Goal: Information Seeking & Learning: Learn about a topic

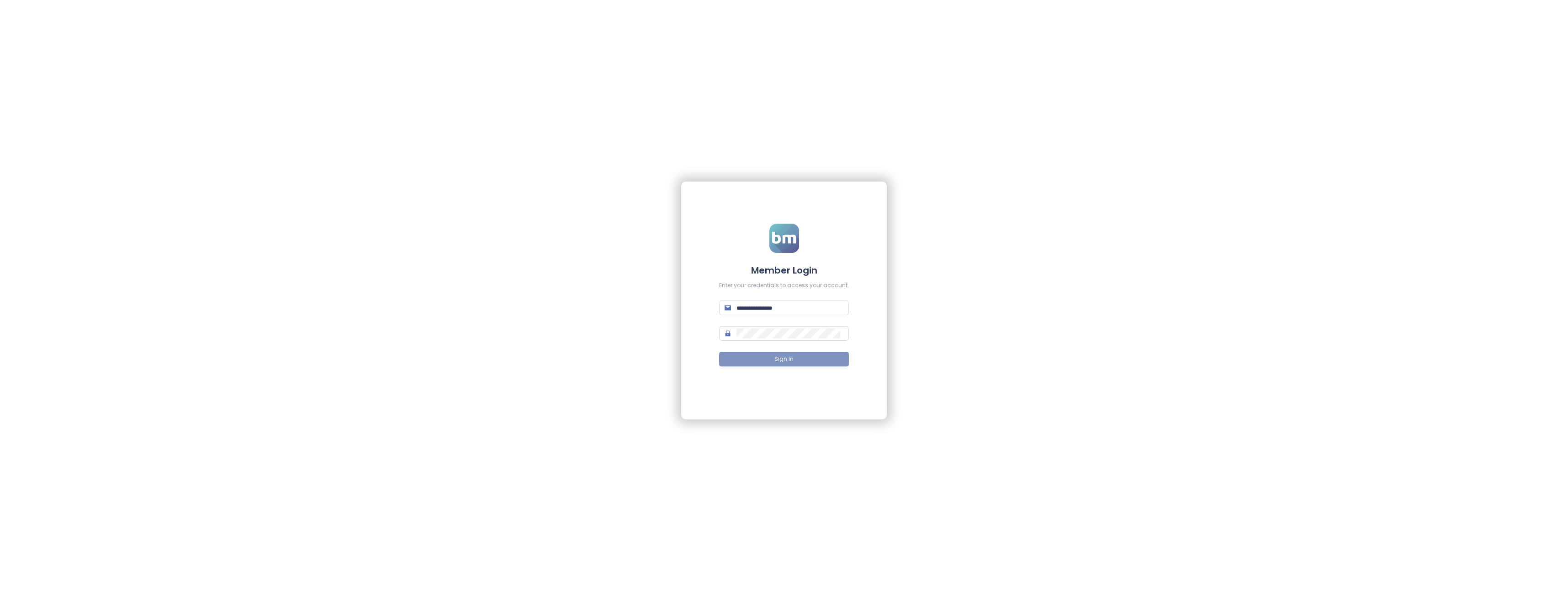
type input "**********"
click at [782, 355] on span "Sign In" at bounding box center [784, 359] width 19 height 9
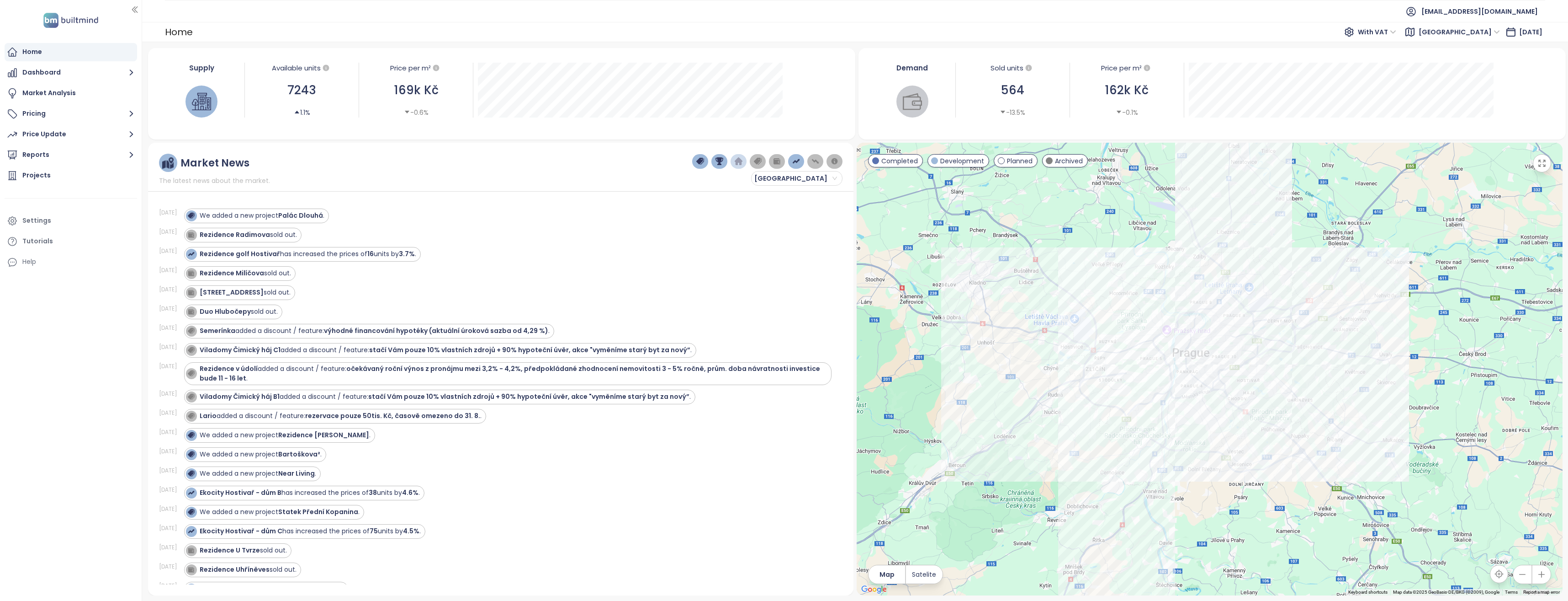
click at [739, 162] on img "button" at bounding box center [739, 161] width 8 height 8
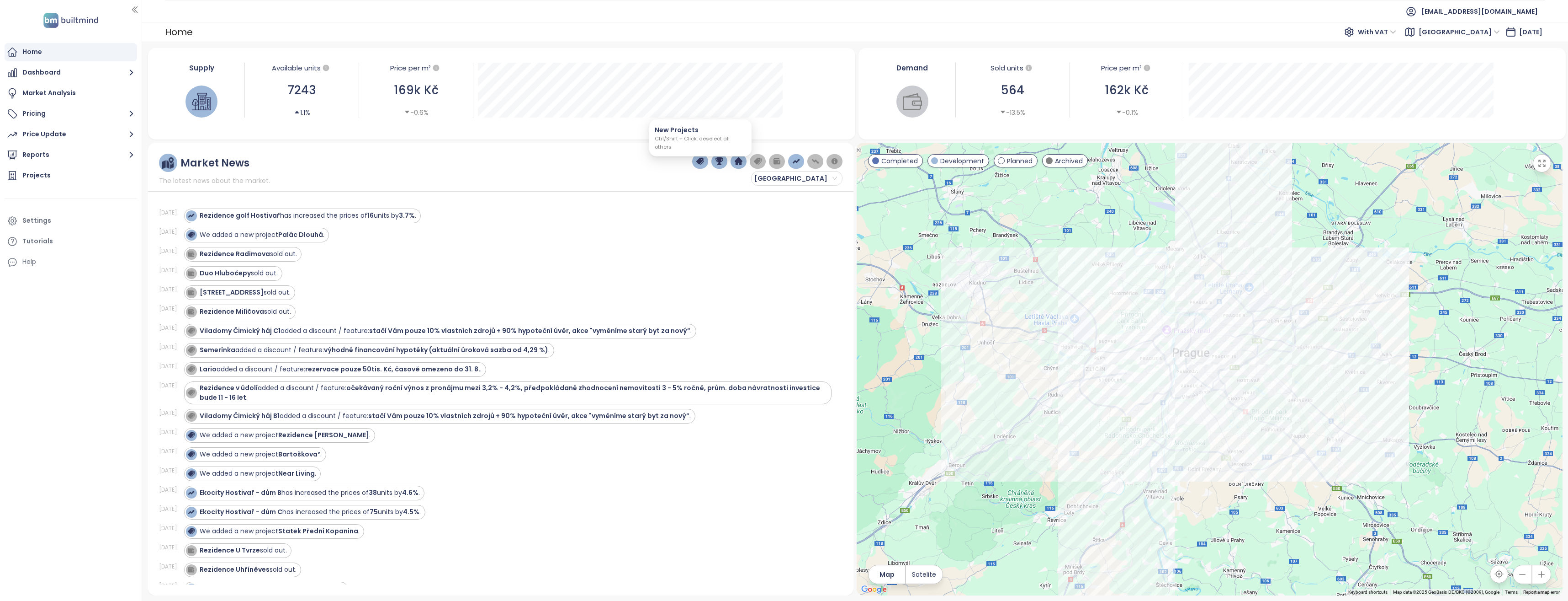
click at [698, 162] on img "button" at bounding box center [700, 161] width 8 height 8
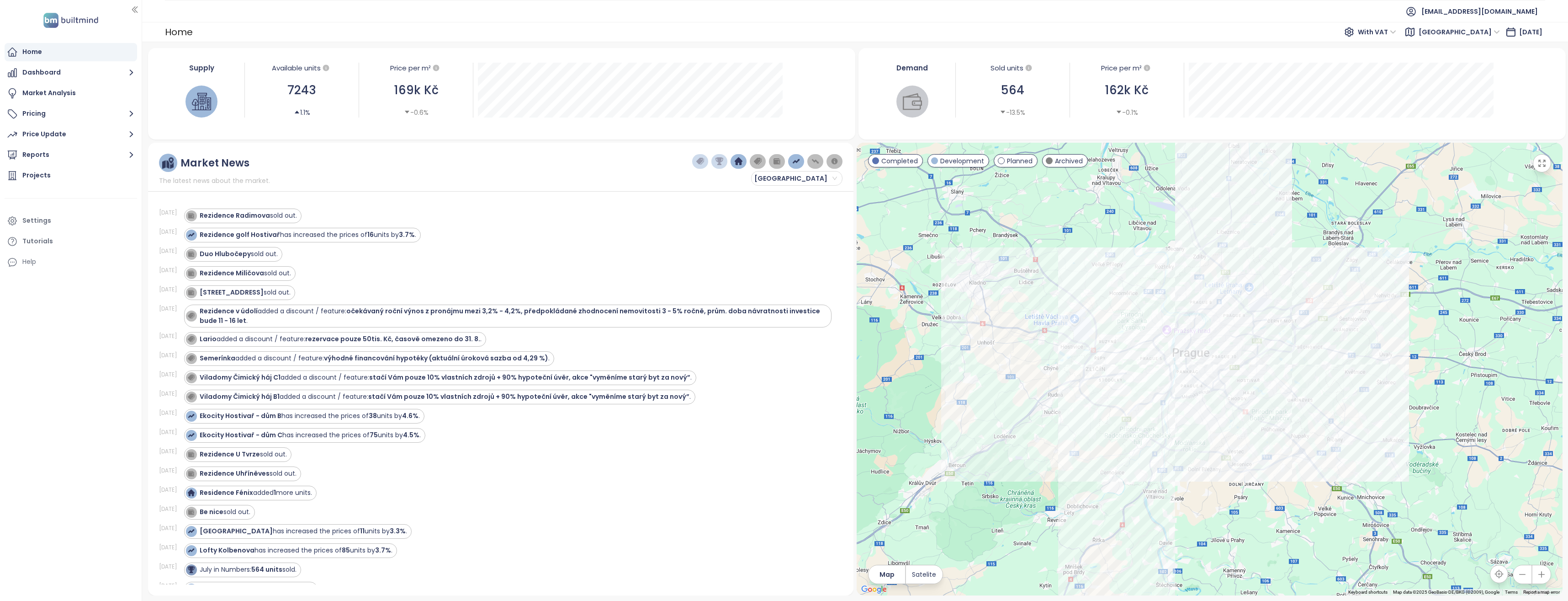
click at [736, 164] on img "button" at bounding box center [739, 161] width 8 height 8
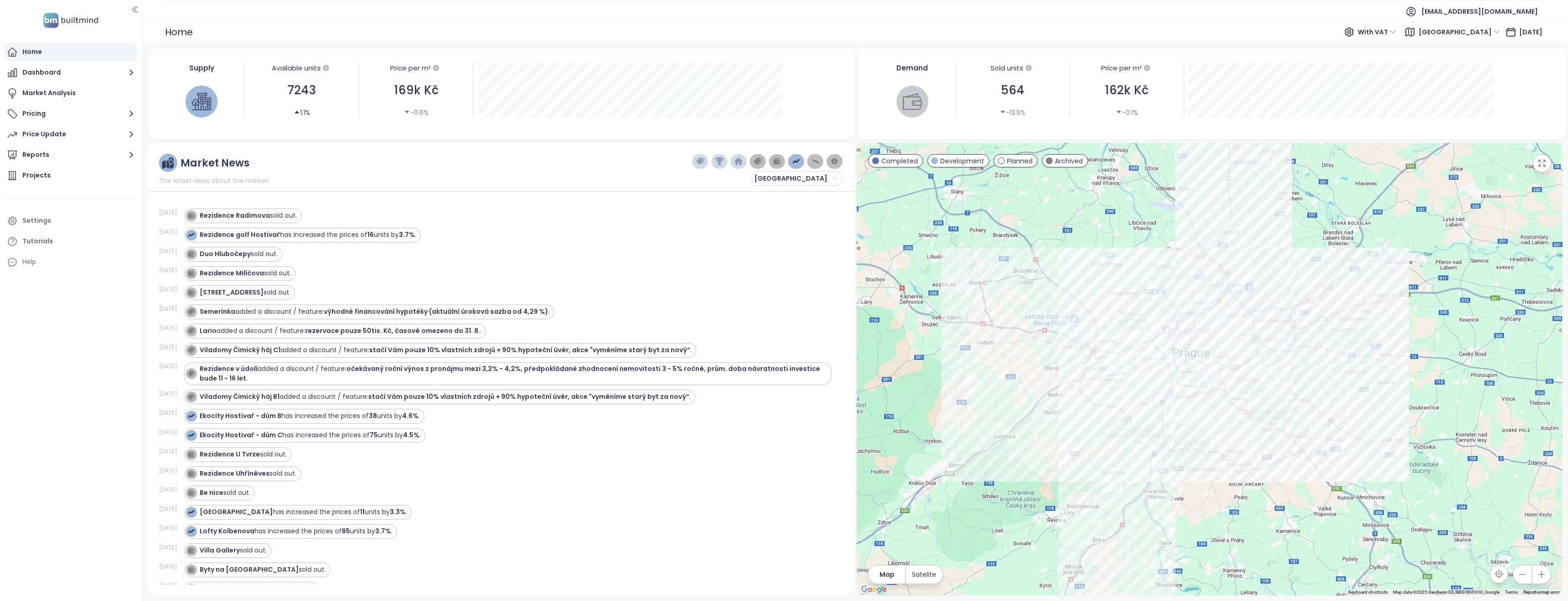
click at [760, 164] on img "button" at bounding box center [758, 161] width 8 height 8
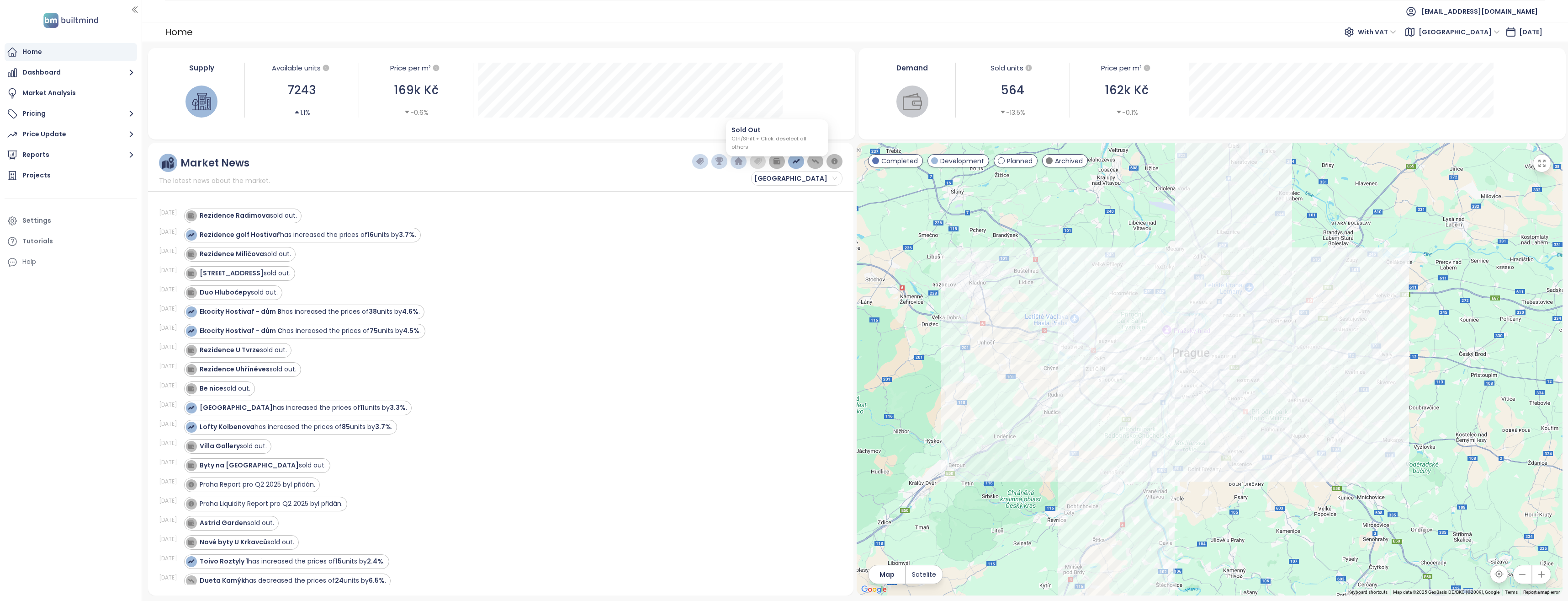
click at [773, 159] on img "button" at bounding box center [777, 161] width 8 height 8
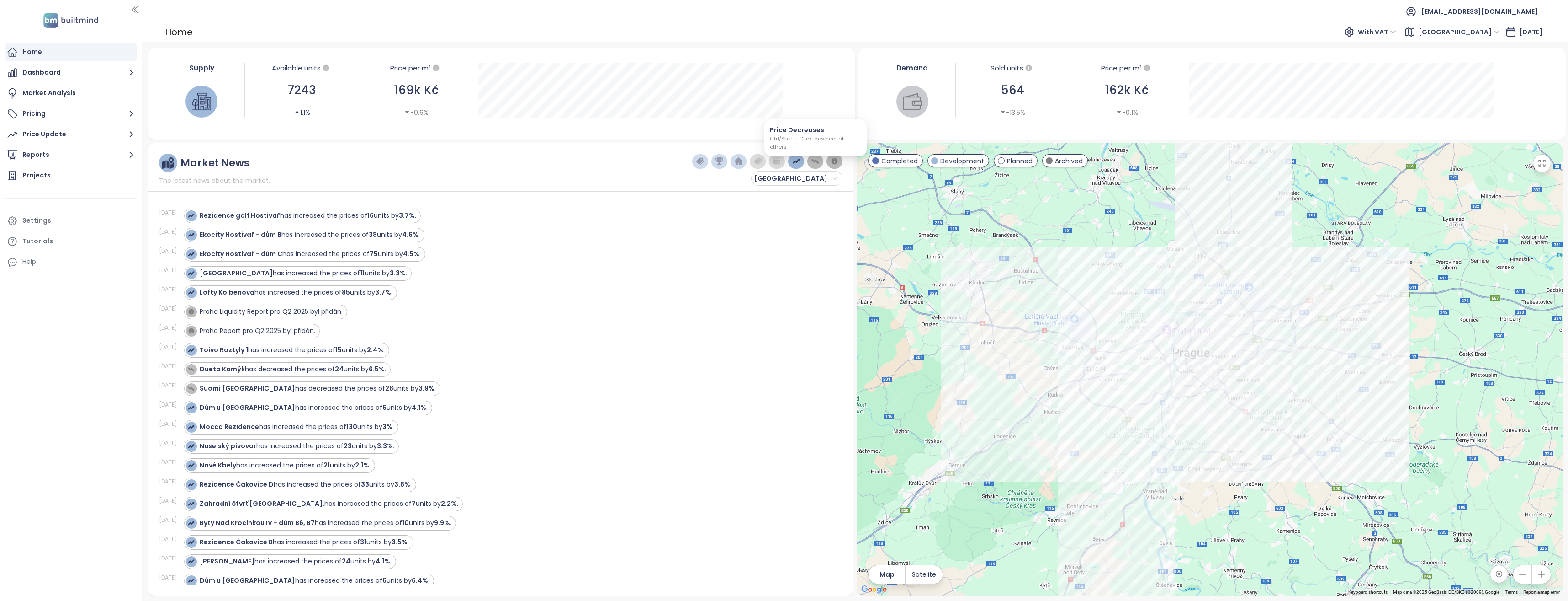
click at [819, 163] on img "button" at bounding box center [815, 161] width 8 height 8
click at [832, 163] on img "button" at bounding box center [835, 161] width 8 height 8
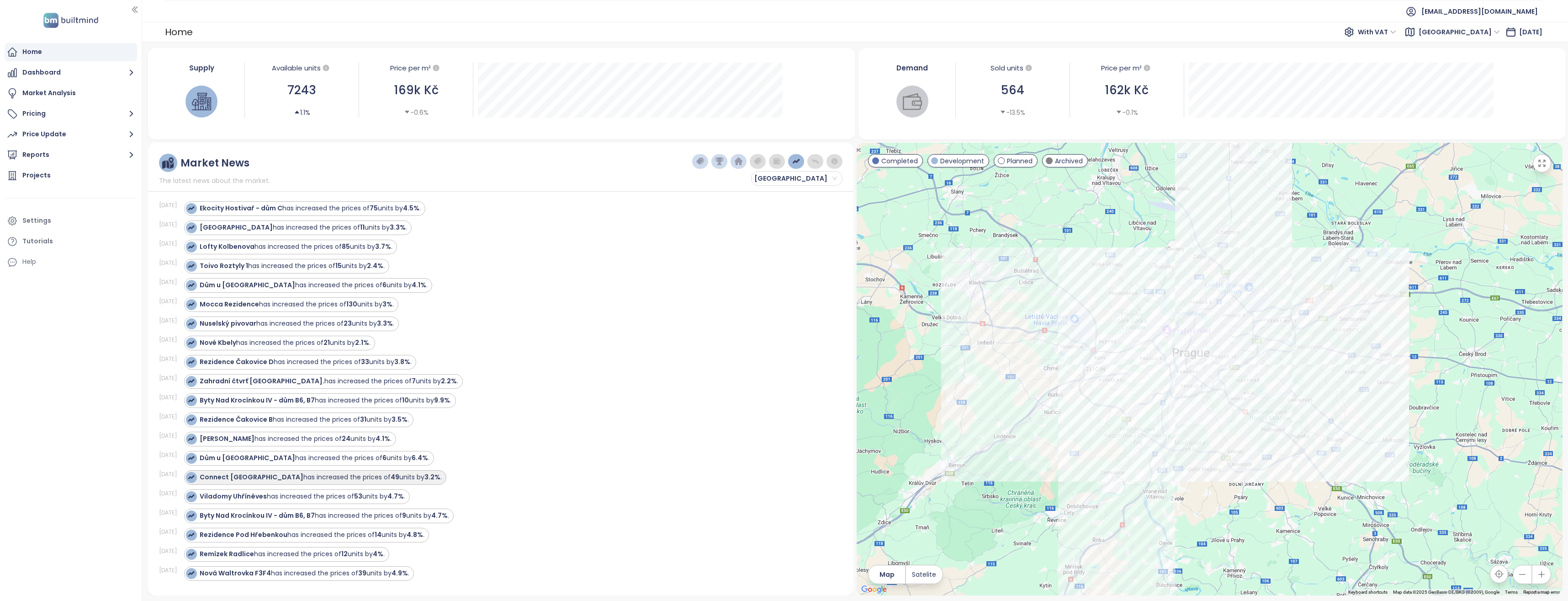
click at [385, 479] on div "Connect Vršovice has increased the prices of 49 units by 3.2% ." at bounding box center [320, 477] width 242 height 9
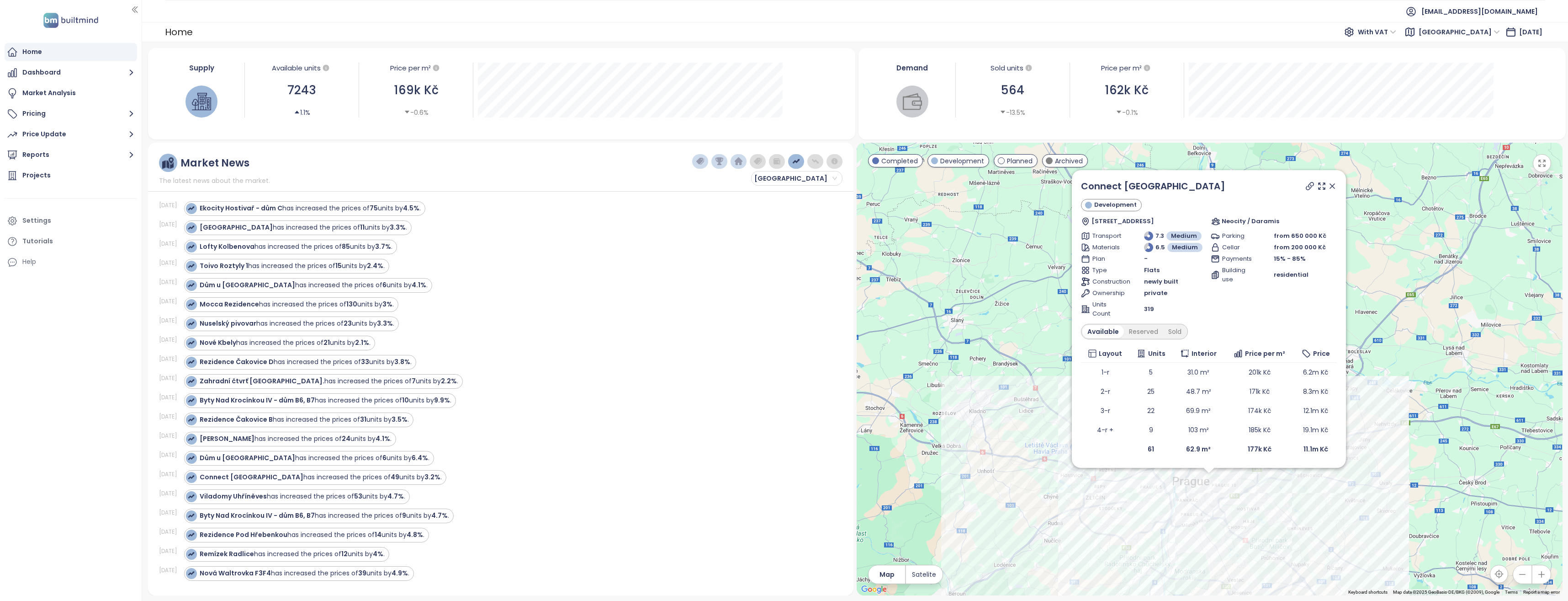
click at [1396, 31] on span "With VAT" at bounding box center [1377, 32] width 39 height 13
click at [71, 133] on button "Price Update" at bounding box center [71, 134] width 132 height 18
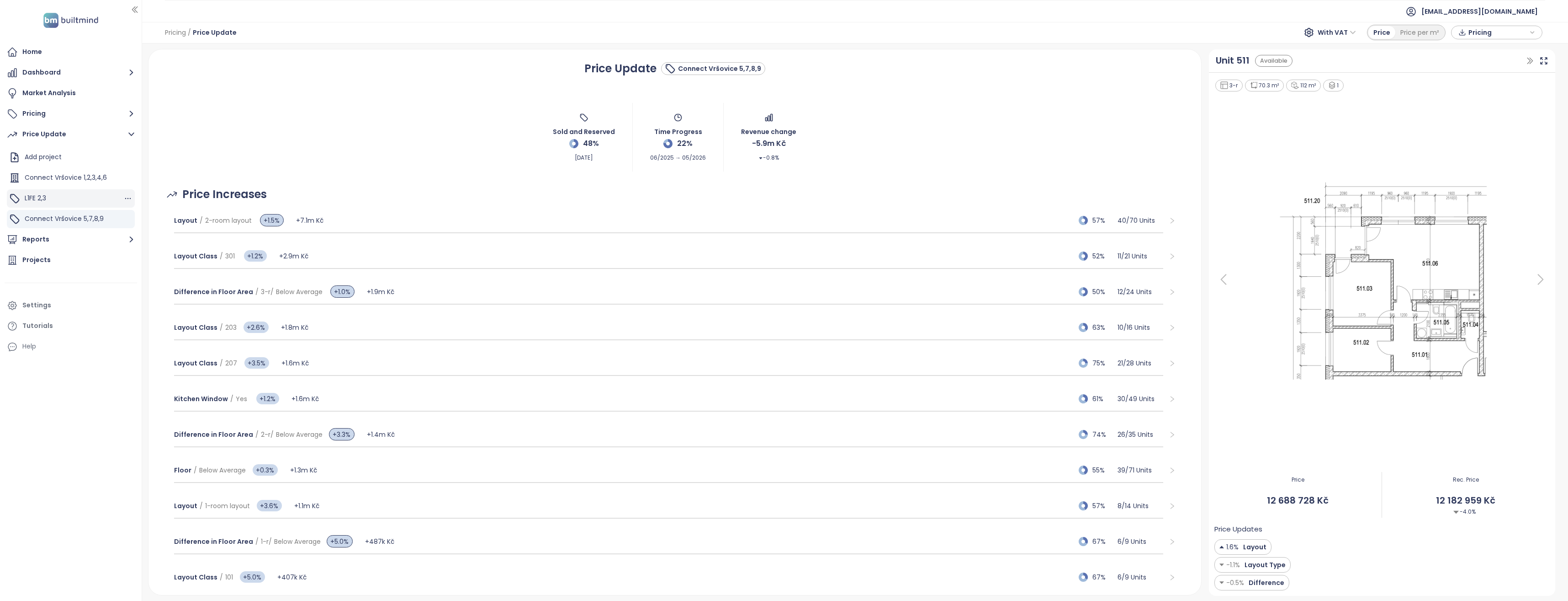
click at [37, 196] on span "L1FE 2,3" at bounding box center [35, 198] width 21 height 9
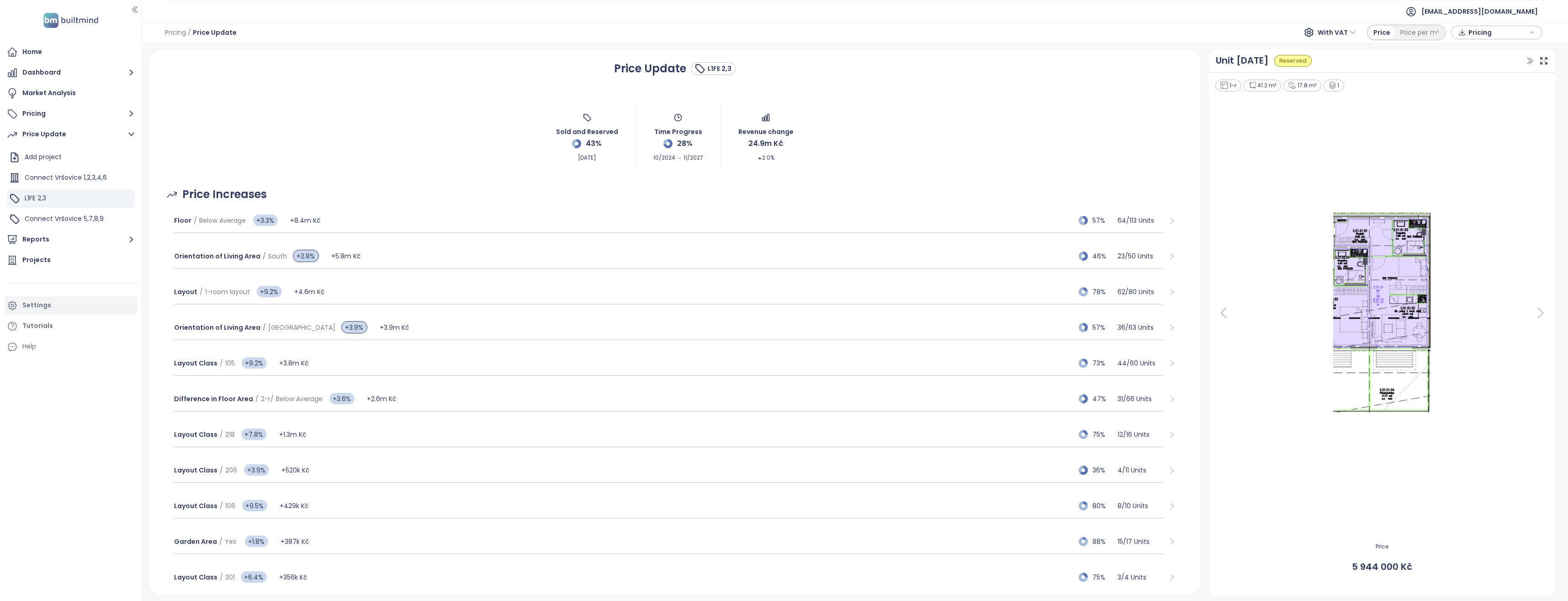
click at [42, 306] on div "Settings" at bounding box center [36, 305] width 29 height 11
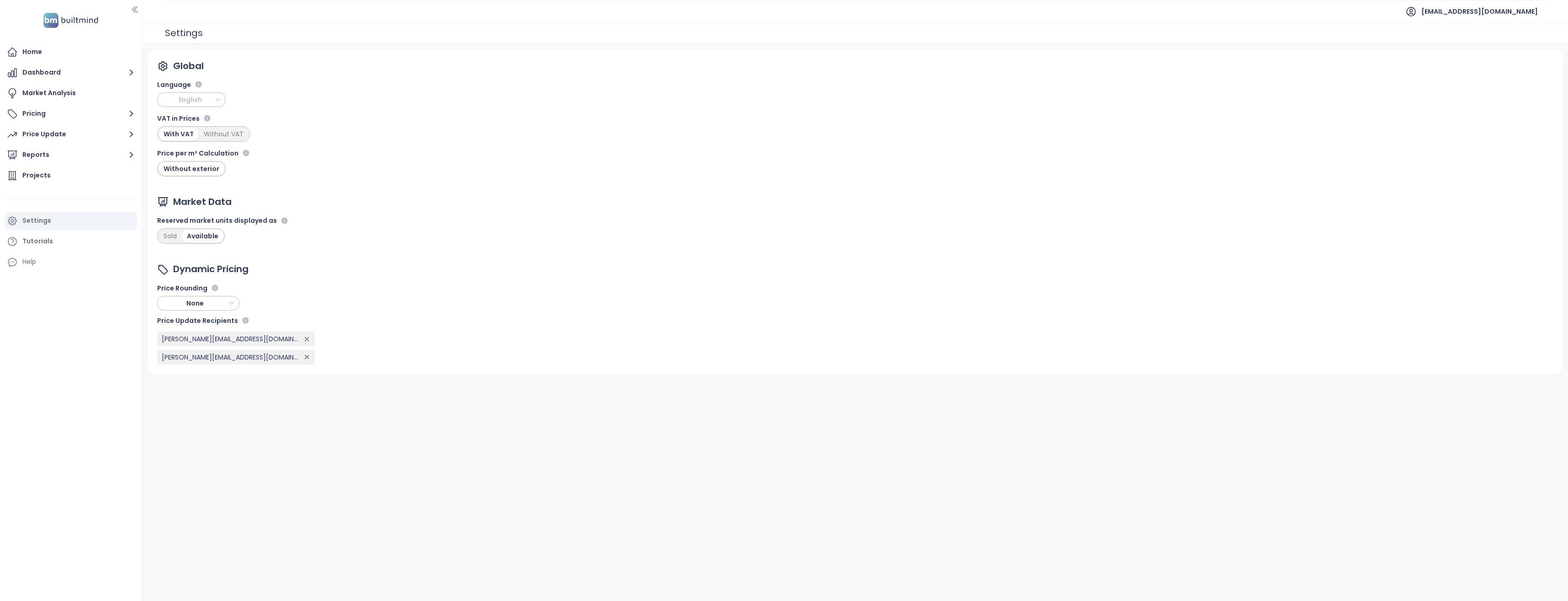
click at [184, 99] on span "English" at bounding box center [192, 99] width 64 height 13
click at [184, 119] on div "Czech" at bounding box center [192, 118] width 54 height 10
click at [41, 132] on div "Updaty" at bounding box center [35, 134] width 25 height 11
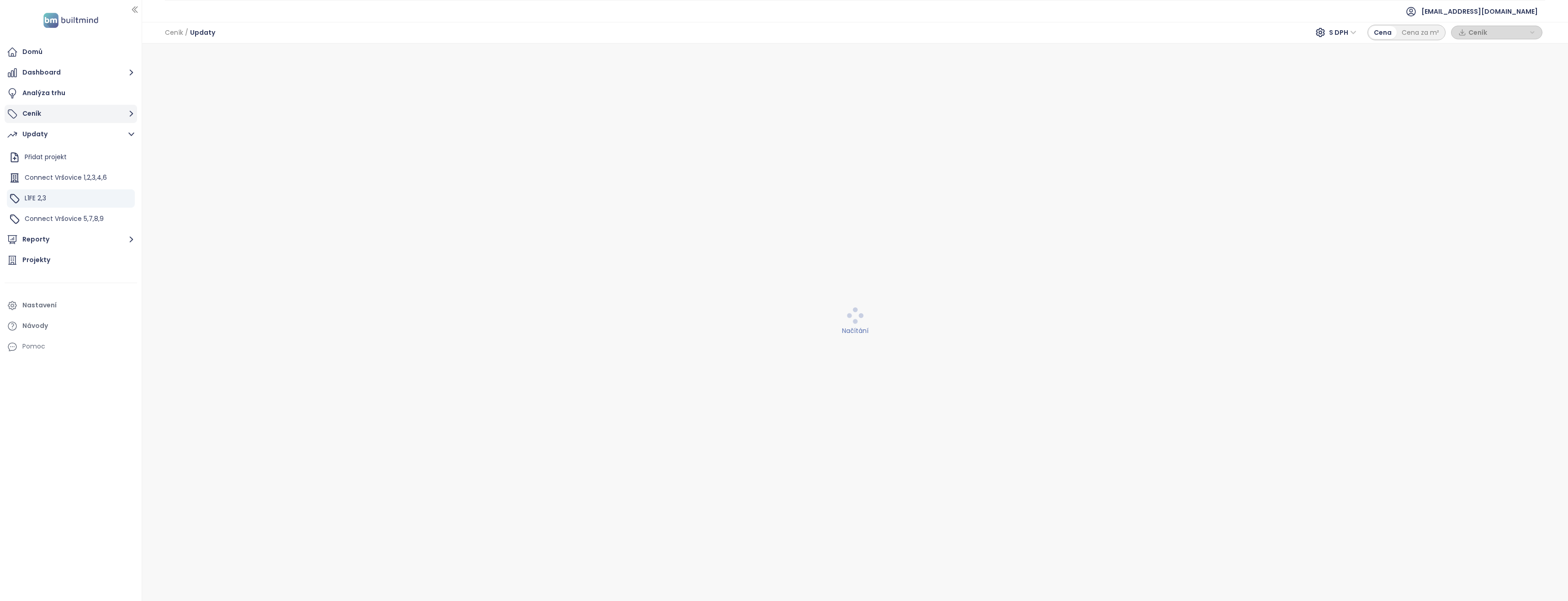
click at [39, 115] on button "Ceník" at bounding box center [71, 114] width 132 height 18
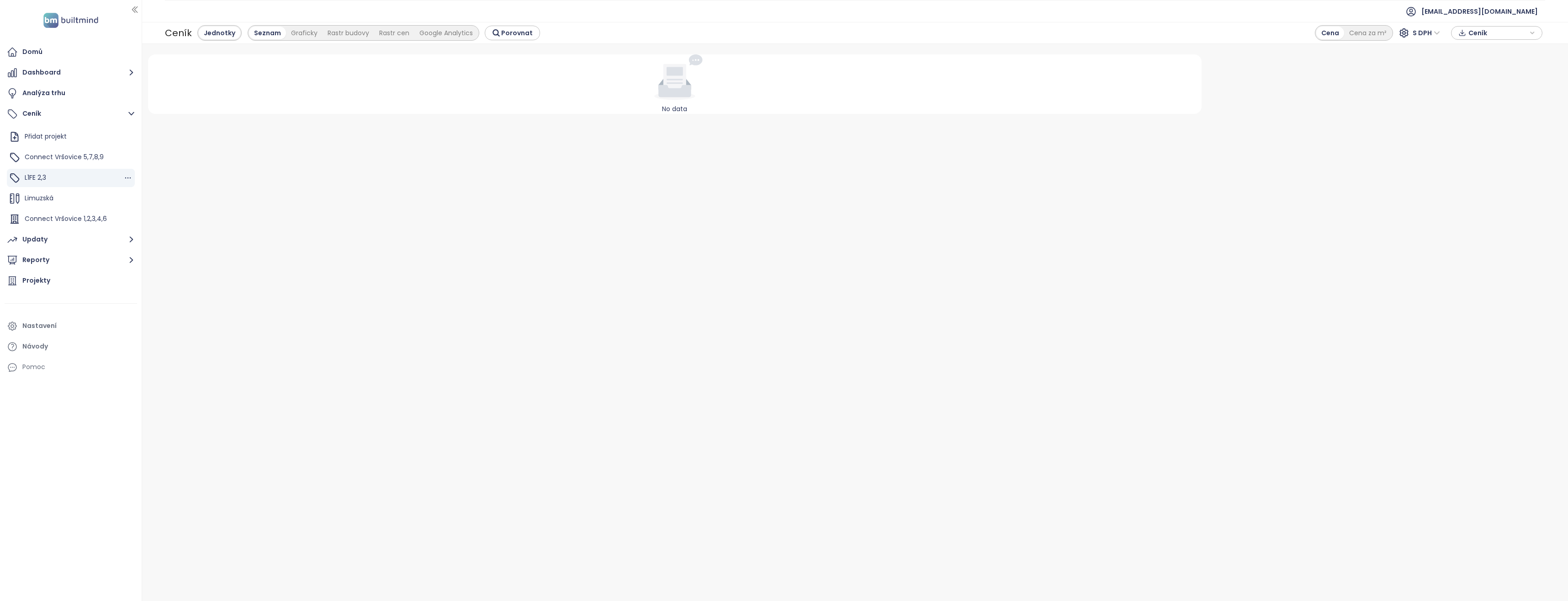
click at [39, 177] on span "L1FE 2,3" at bounding box center [35, 177] width 21 height 9
click at [300, 30] on div "Graficky" at bounding box center [304, 33] width 36 height 13
click at [292, 32] on div "Rastr budovy" at bounding box center [299, 33] width 51 height 13
click at [338, 32] on div "Rastr cen" at bounding box center [346, 33] width 40 height 13
click at [383, 29] on div "Google Analytics" at bounding box center [397, 33] width 64 height 13
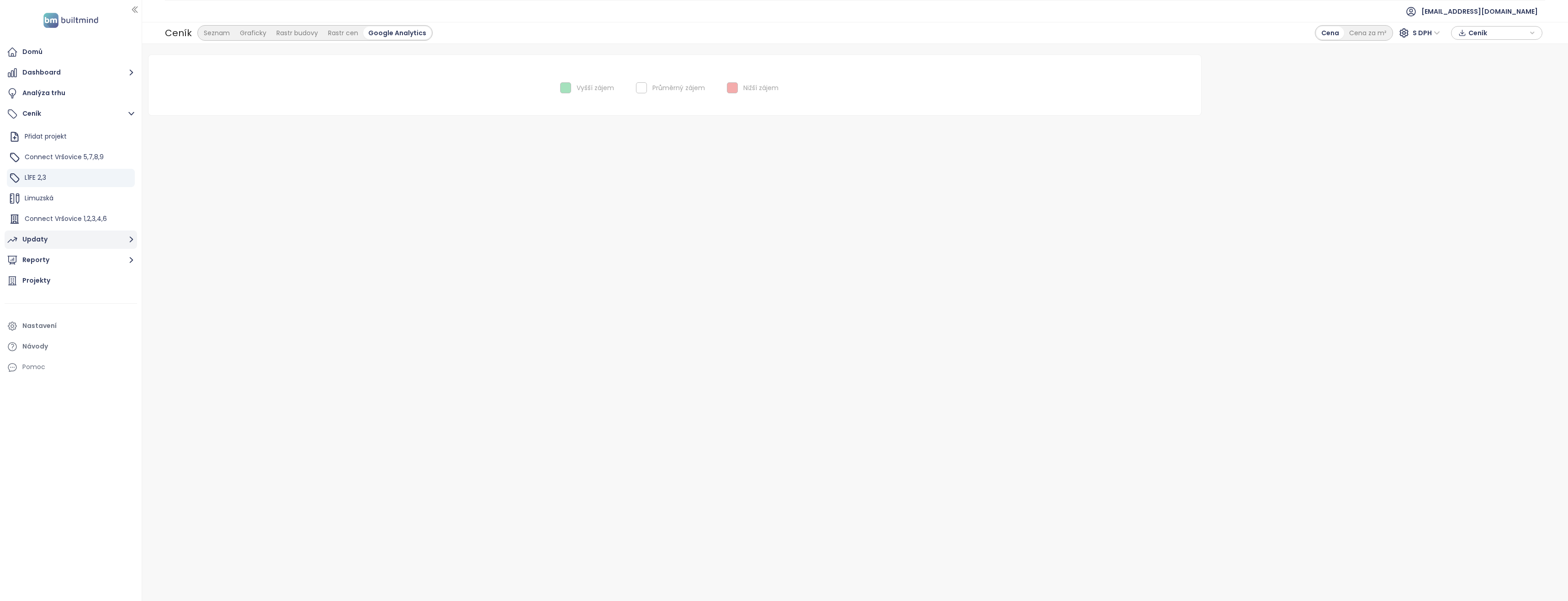
click at [39, 241] on div "Updaty" at bounding box center [35, 239] width 25 height 11
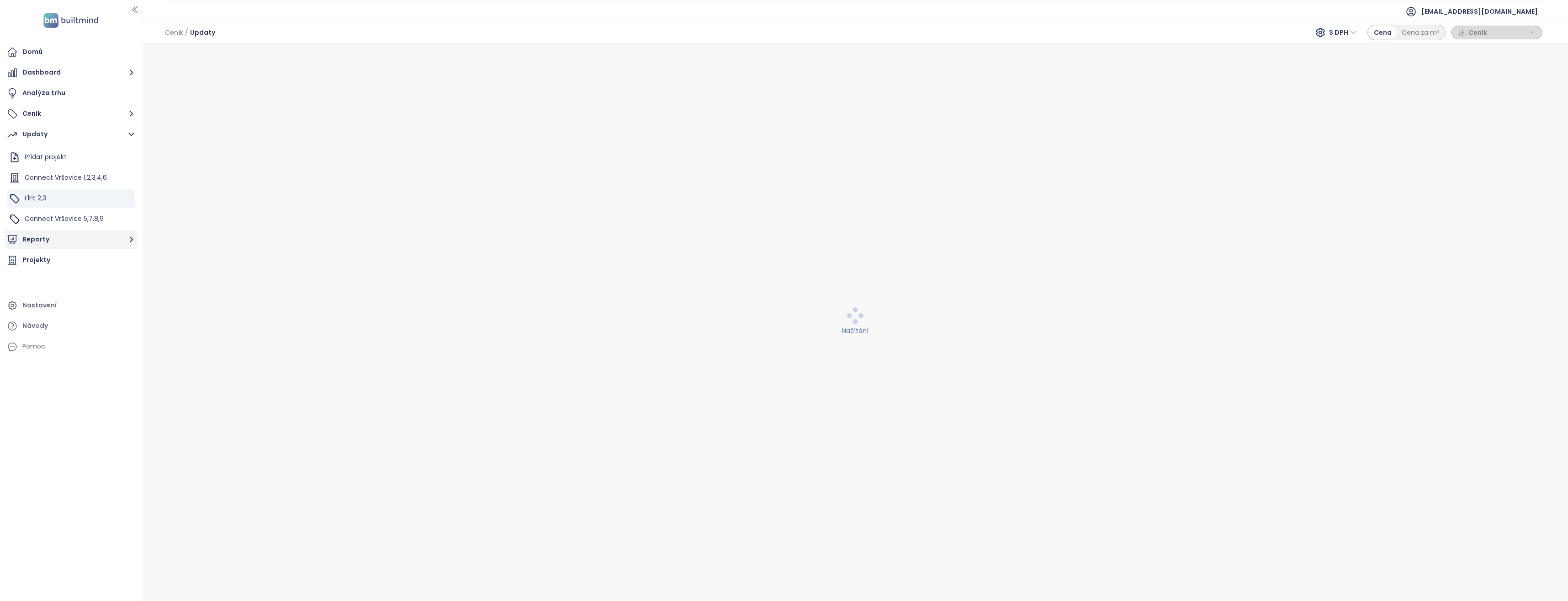
click at [44, 240] on button "Reporty" at bounding box center [71, 239] width 132 height 18
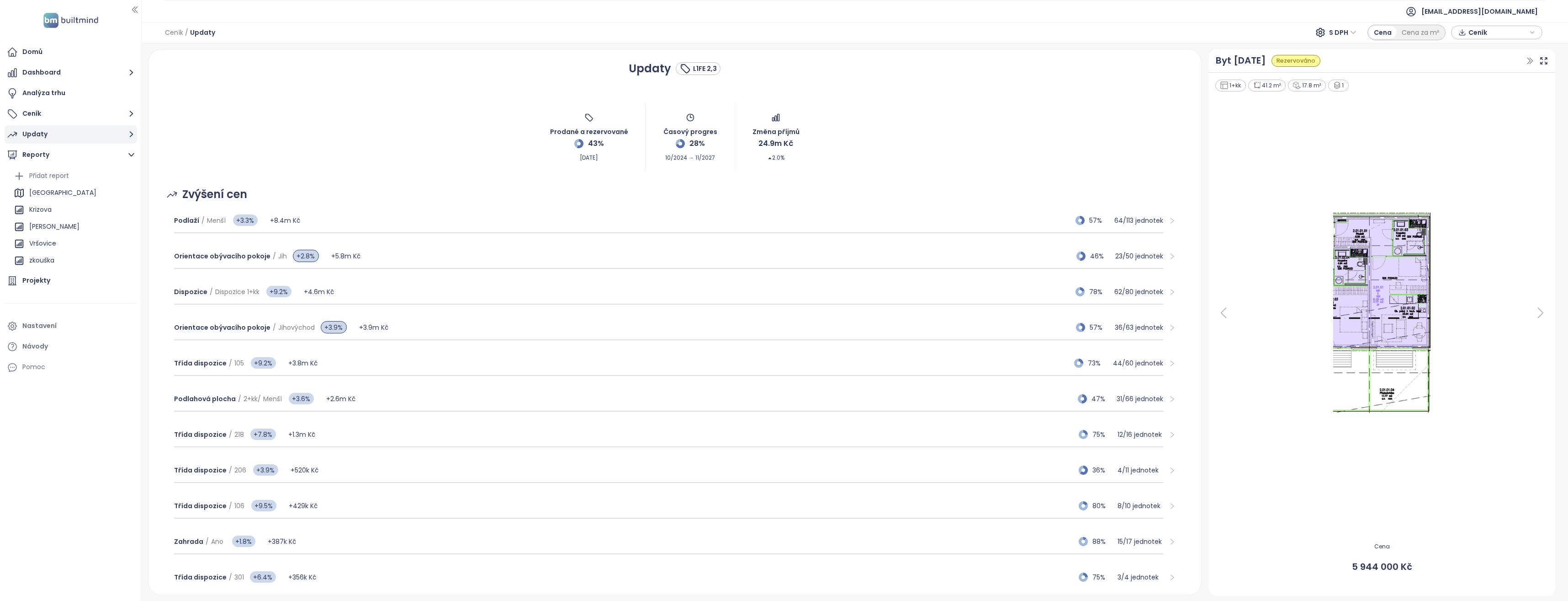
click at [58, 139] on button "Updaty" at bounding box center [71, 134] width 132 height 18
click at [59, 176] on span "Connect Vršovice 1,2,3,4,6" at bounding box center [65, 177] width 82 height 9
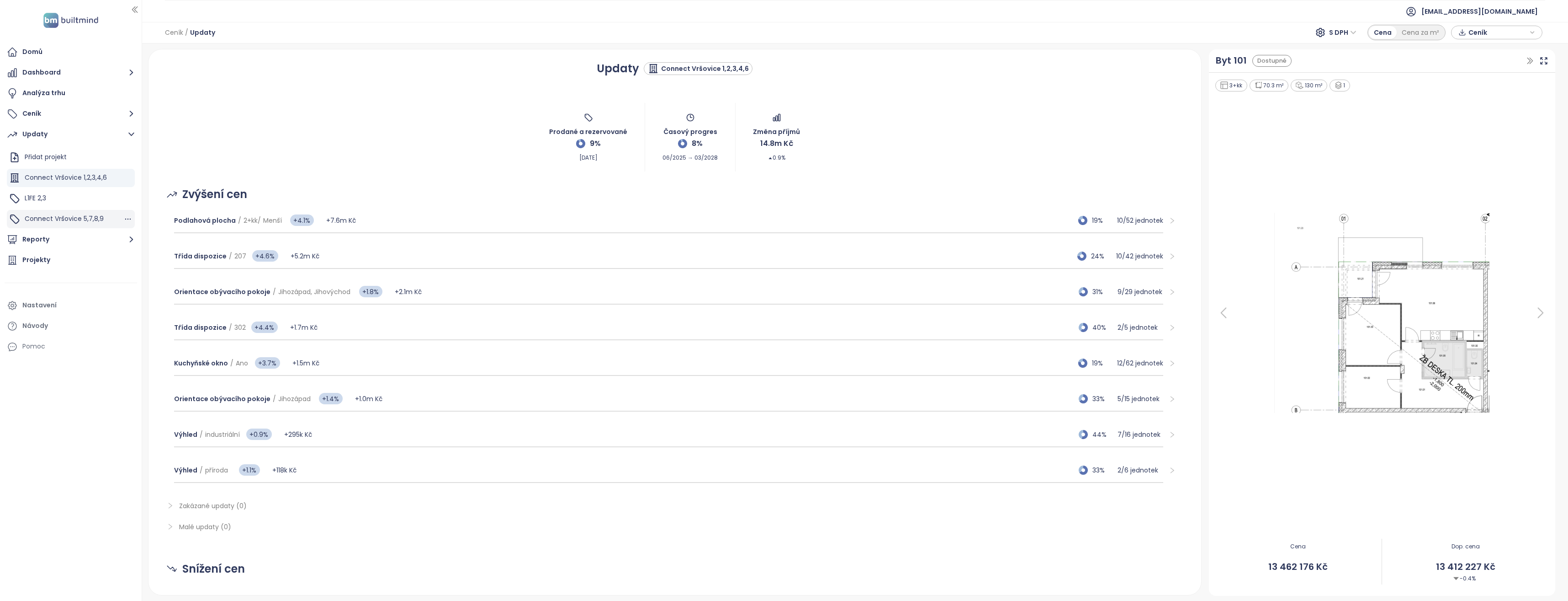
click at [76, 221] on span "Connect Vršovice 5,7,8,9" at bounding box center [64, 218] width 79 height 9
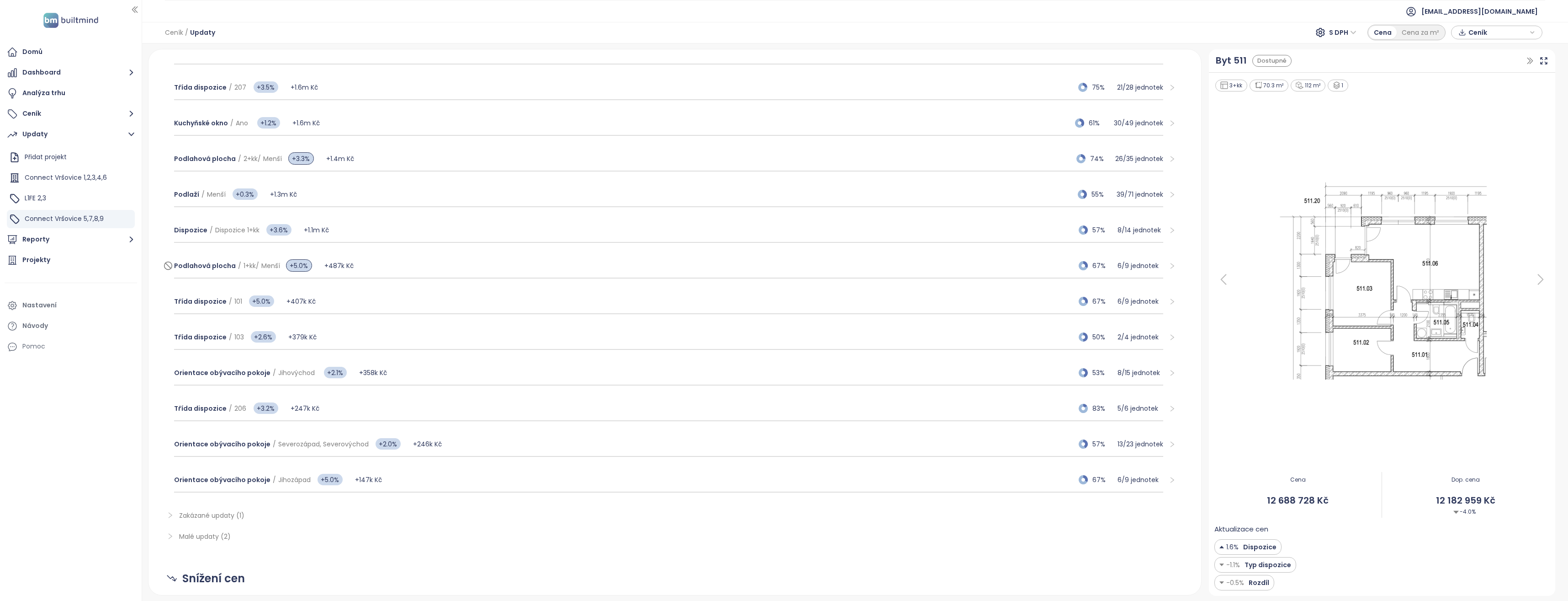
scroll to position [457, 0]
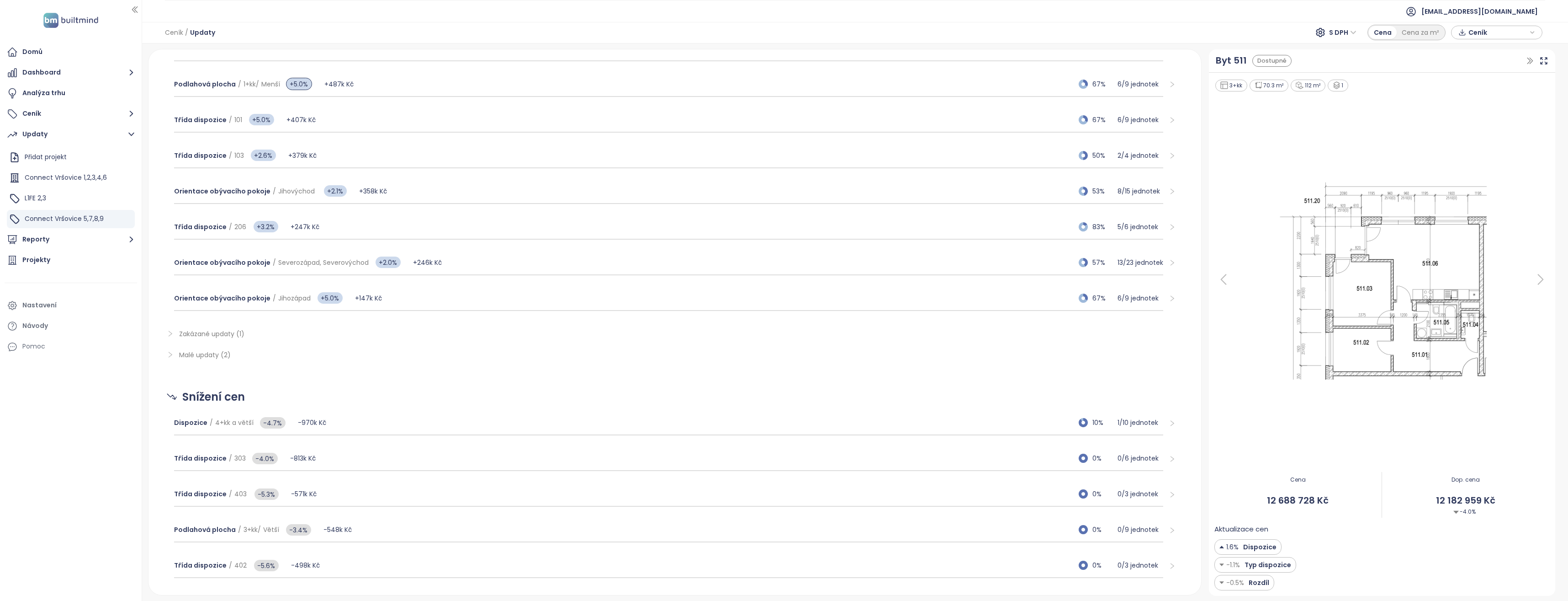
click at [171, 354] on icon "right" at bounding box center [169, 355] width 4 height 6
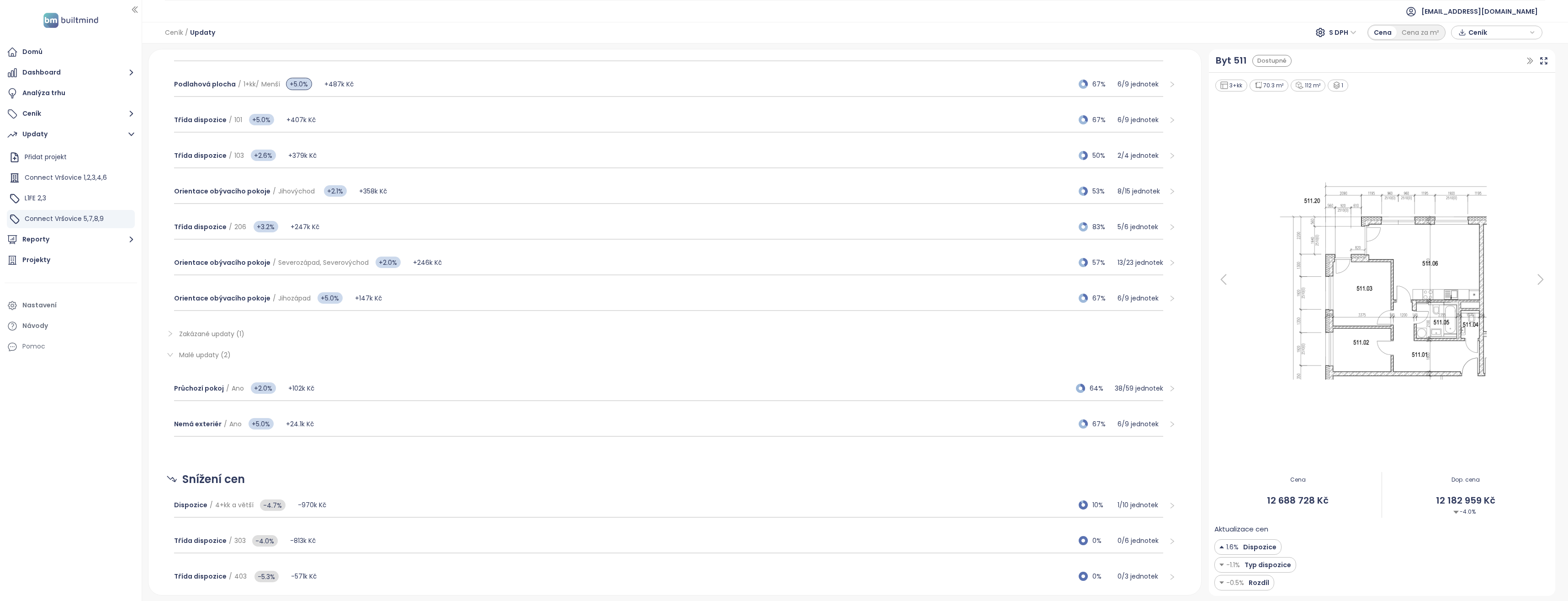
click at [169, 333] on icon "right" at bounding box center [170, 333] width 7 height 7
click at [171, 335] on icon "right" at bounding box center [170, 333] width 7 height 7
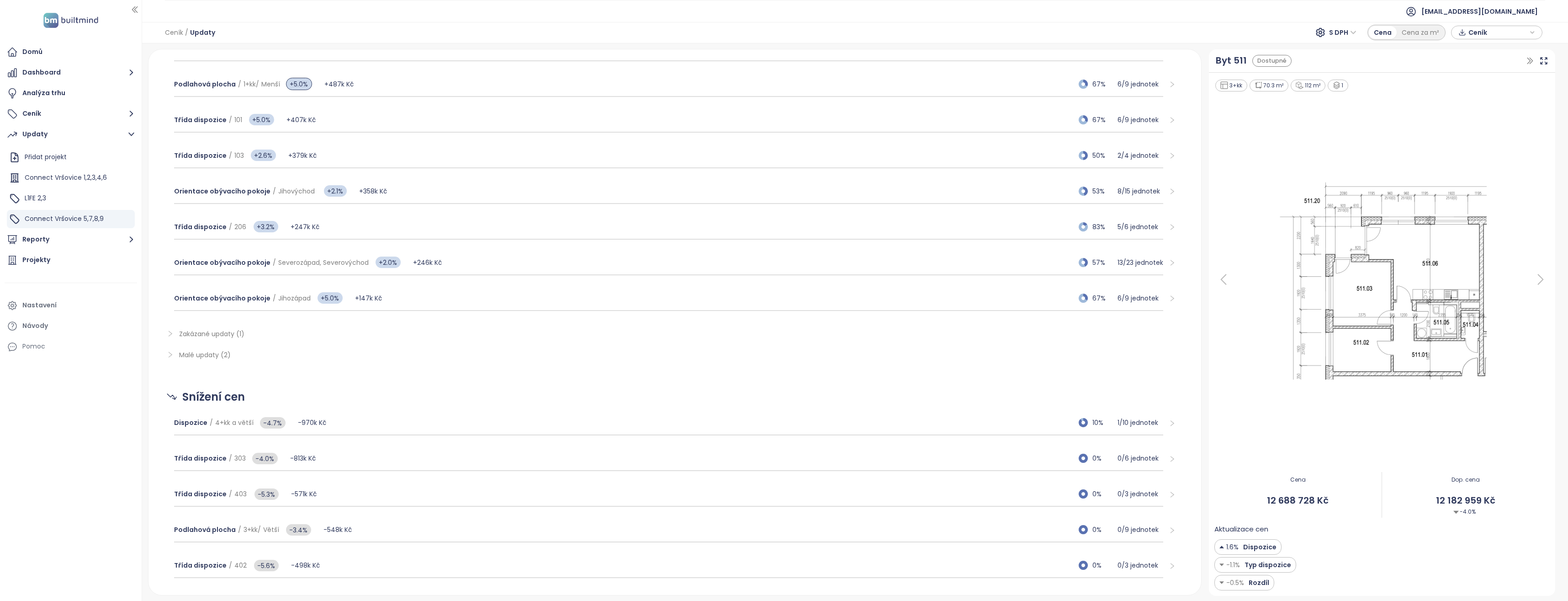
click at [171, 355] on icon "right" at bounding box center [170, 354] width 7 height 7
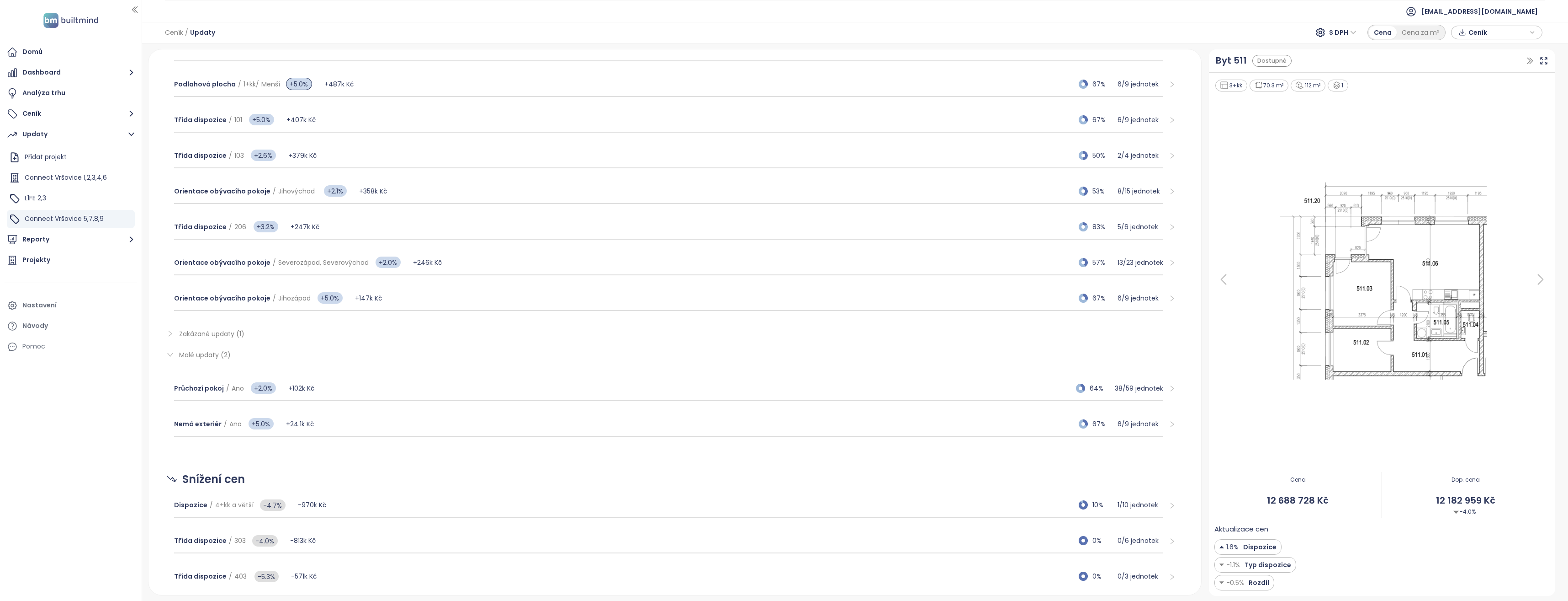
click at [171, 355] on icon "right" at bounding box center [170, 354] width 6 height 4
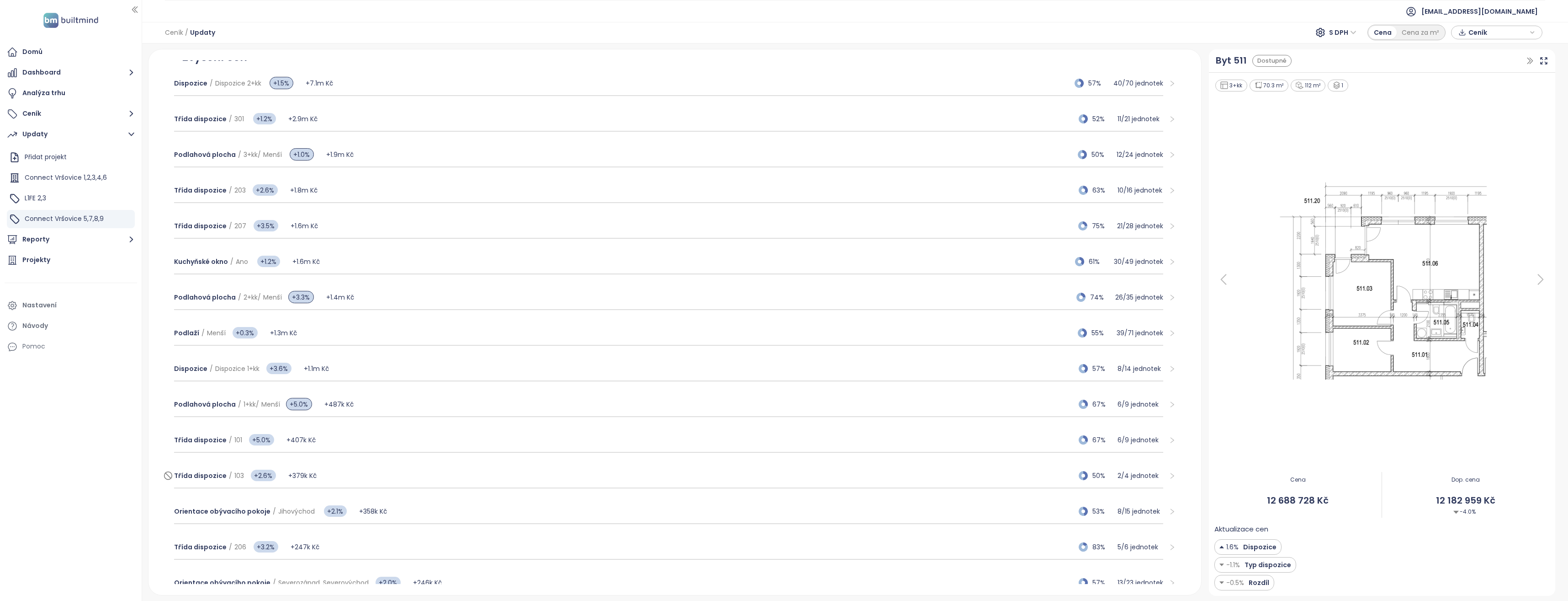
scroll to position [0, 0]
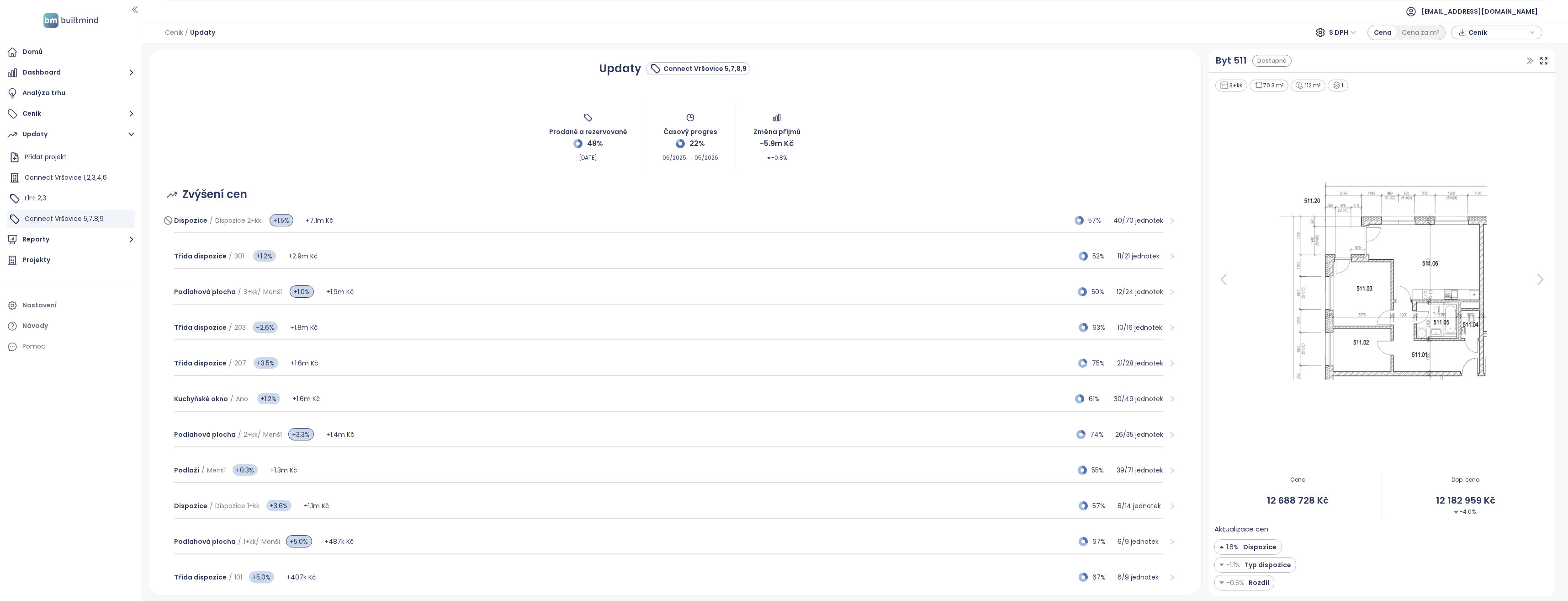
click at [368, 225] on div "Dispozice / Dispozice 2+kk +1.5% +7.1m Kč 57% 40 / 70 jednotek" at bounding box center [669, 220] width 989 height 24
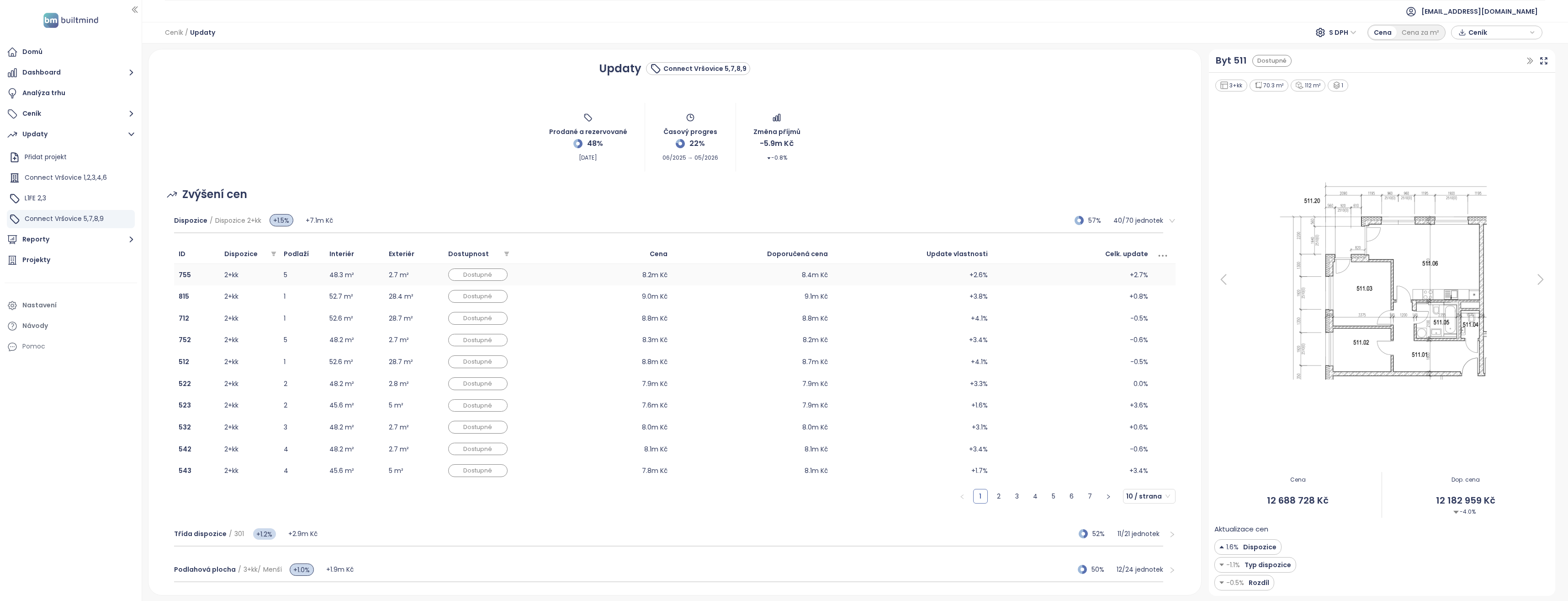
click at [523, 276] on td "8.2m Kč" at bounding box center [592, 274] width 160 height 22
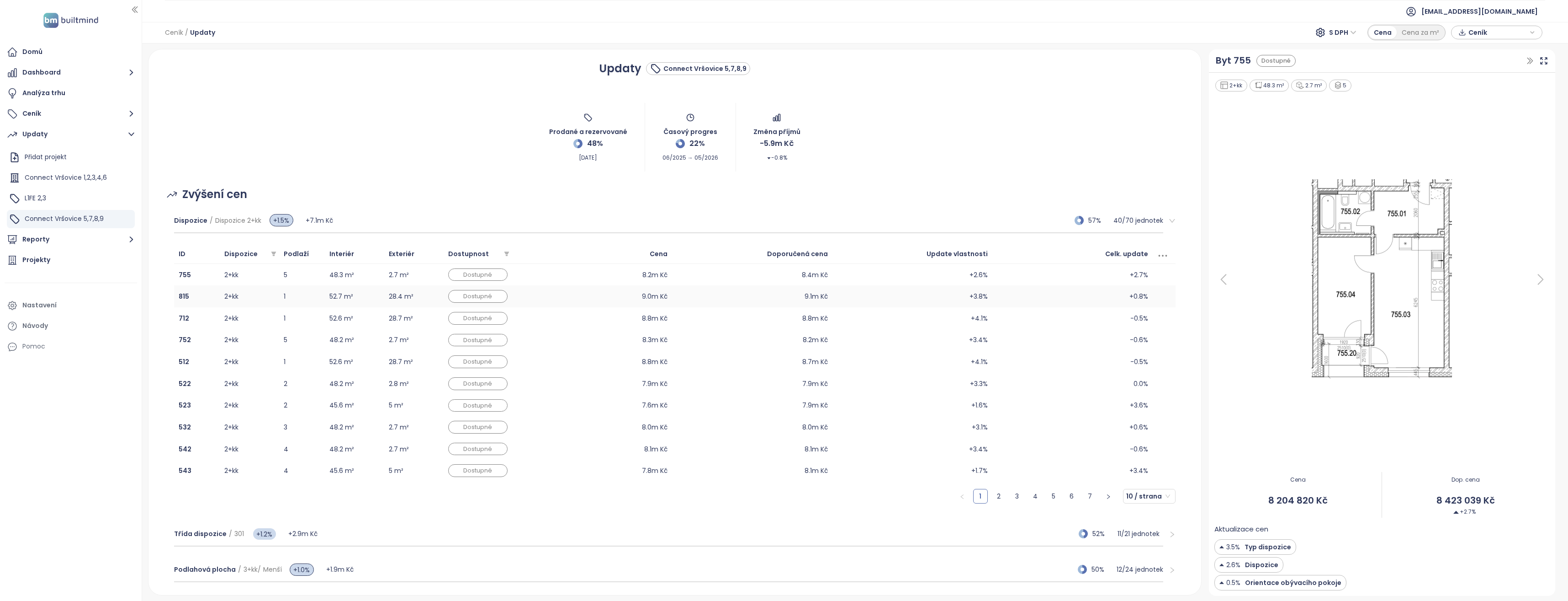
click at [523, 286] on td "9.0m Kč" at bounding box center [592, 297] width 160 height 22
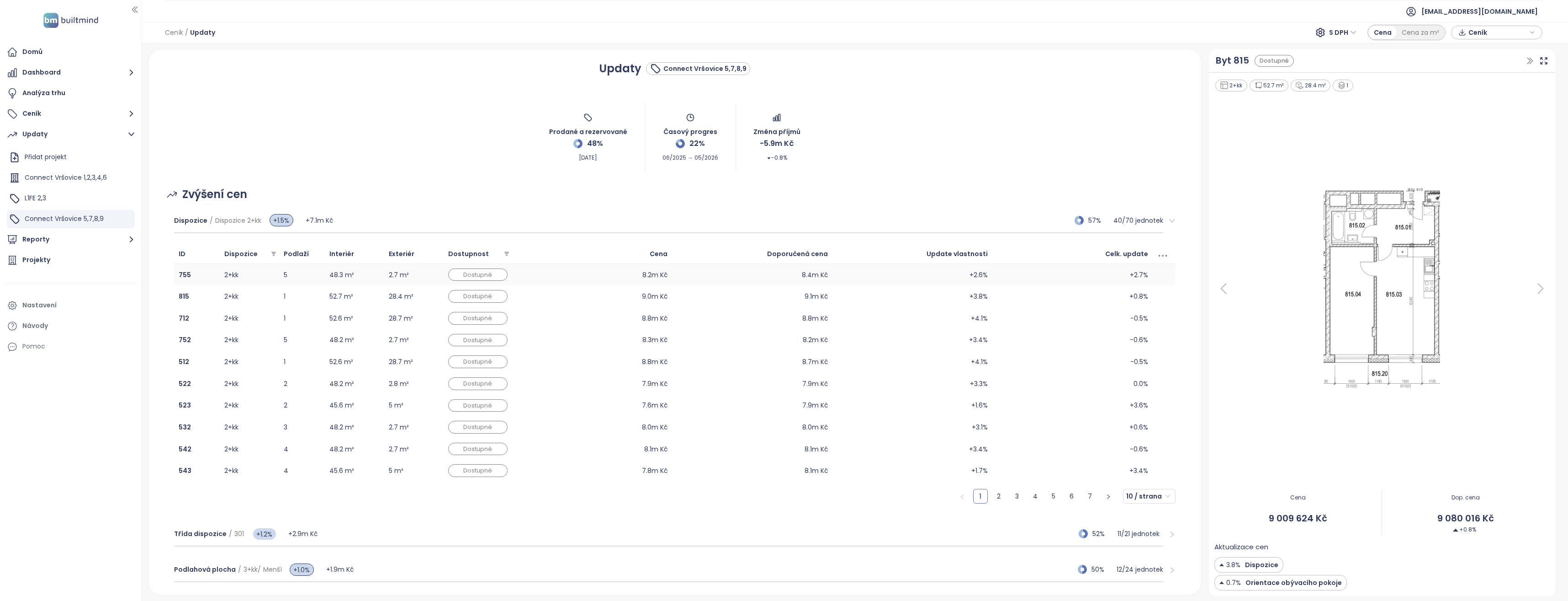
click at [520, 271] on td "8.2m Kč" at bounding box center [592, 274] width 160 height 22
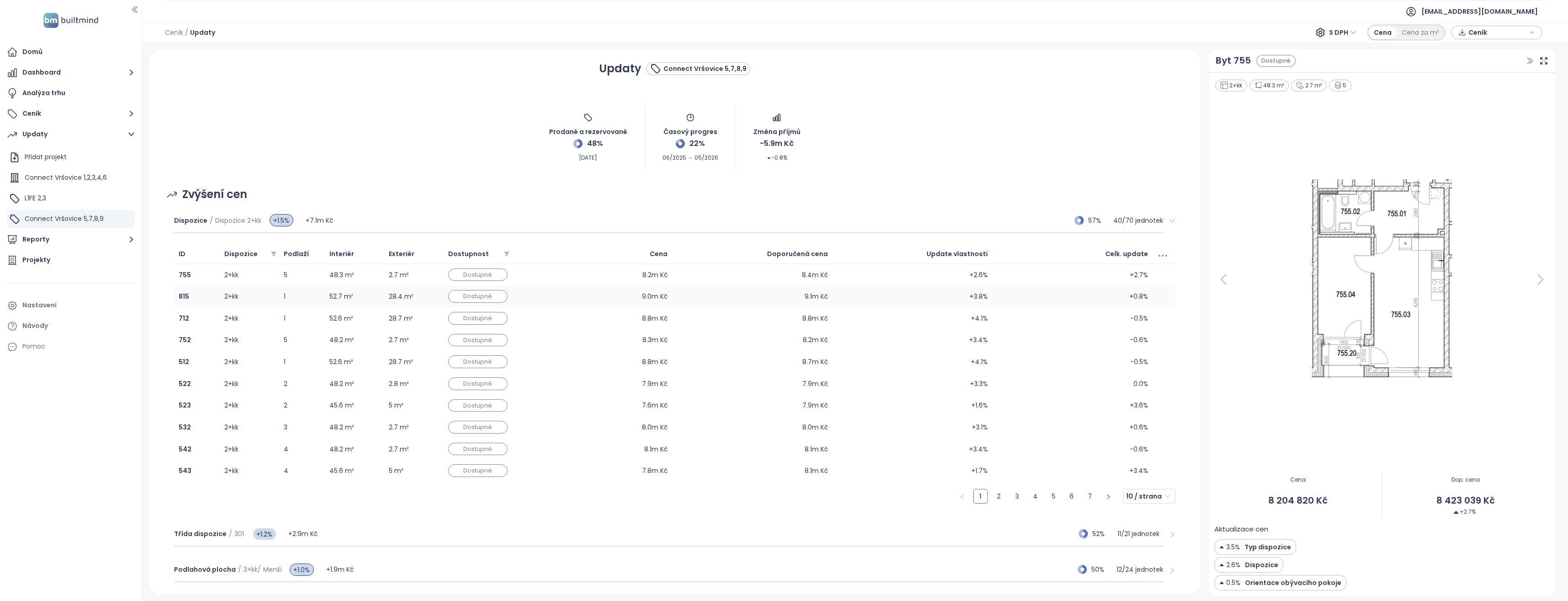
click at [516, 289] on td "9.0m Kč" at bounding box center [592, 297] width 160 height 22
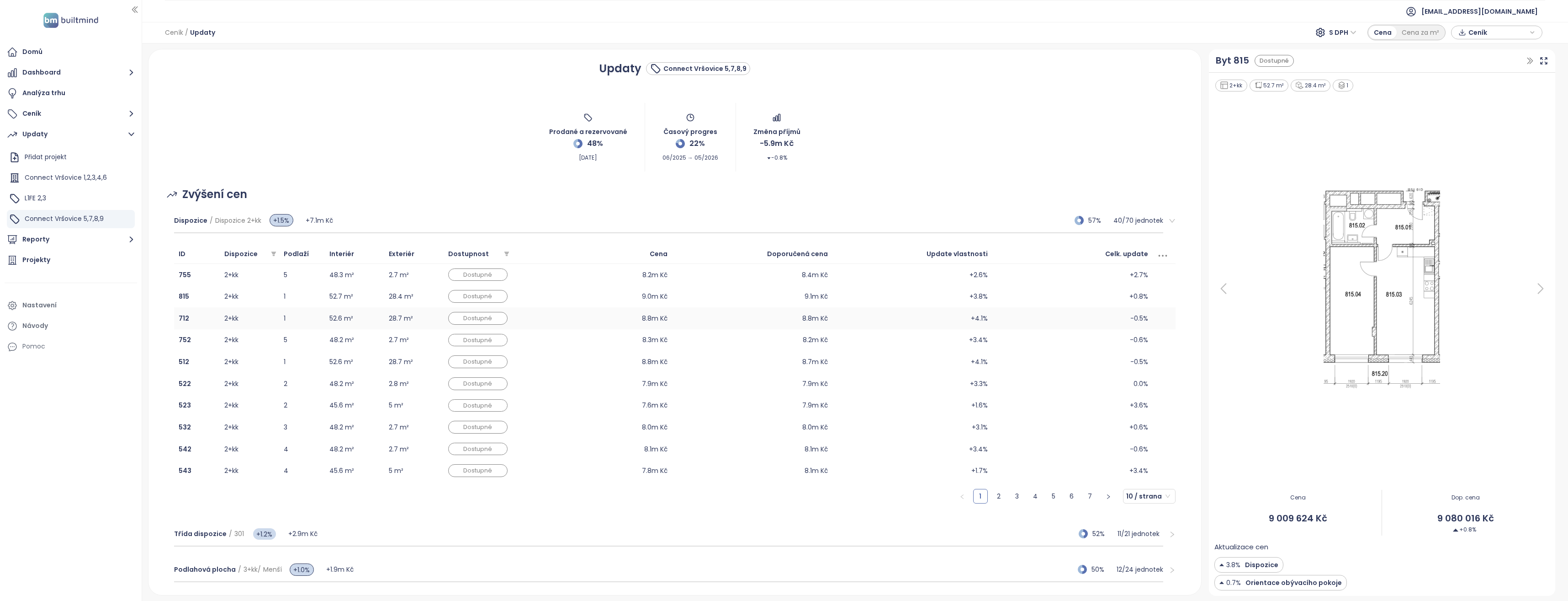
click at [513, 318] on td "8.8m Kč" at bounding box center [592, 318] width 160 height 22
click at [512, 340] on td "Dostupné" at bounding box center [478, 340] width 69 height 22
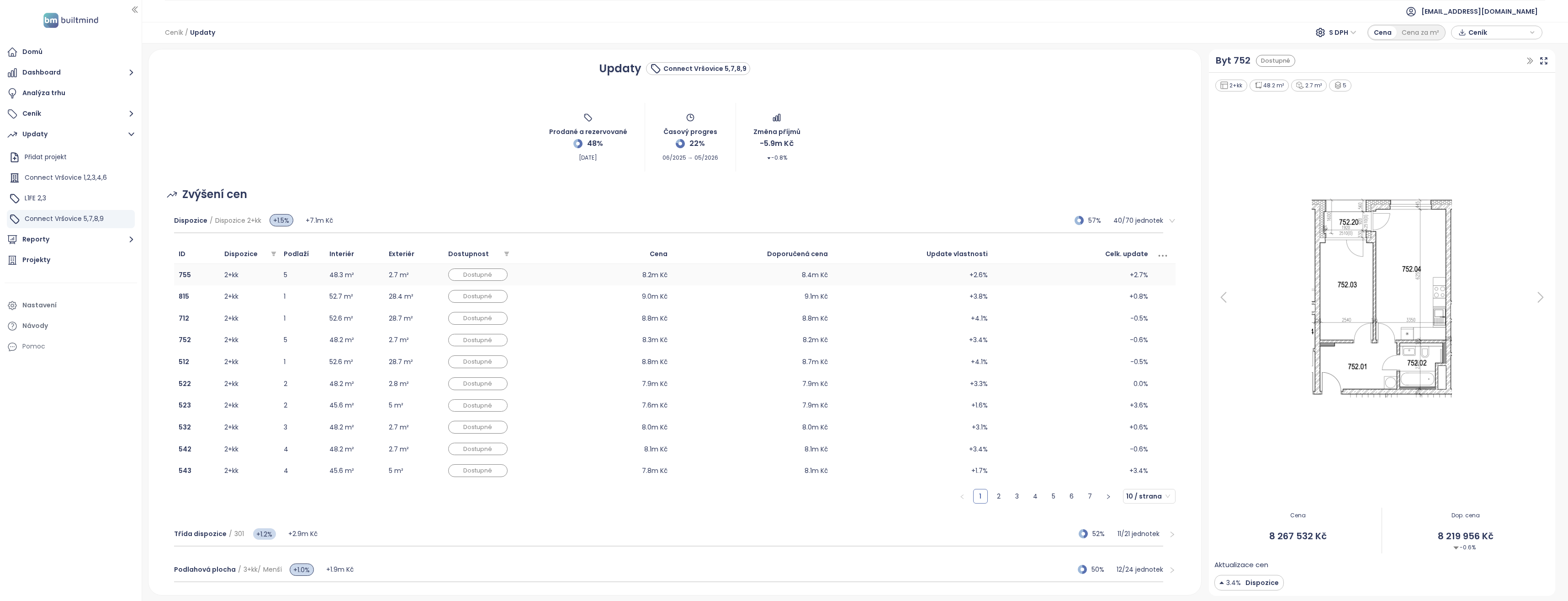
click at [217, 280] on td "755" at bounding box center [197, 274] width 46 height 22
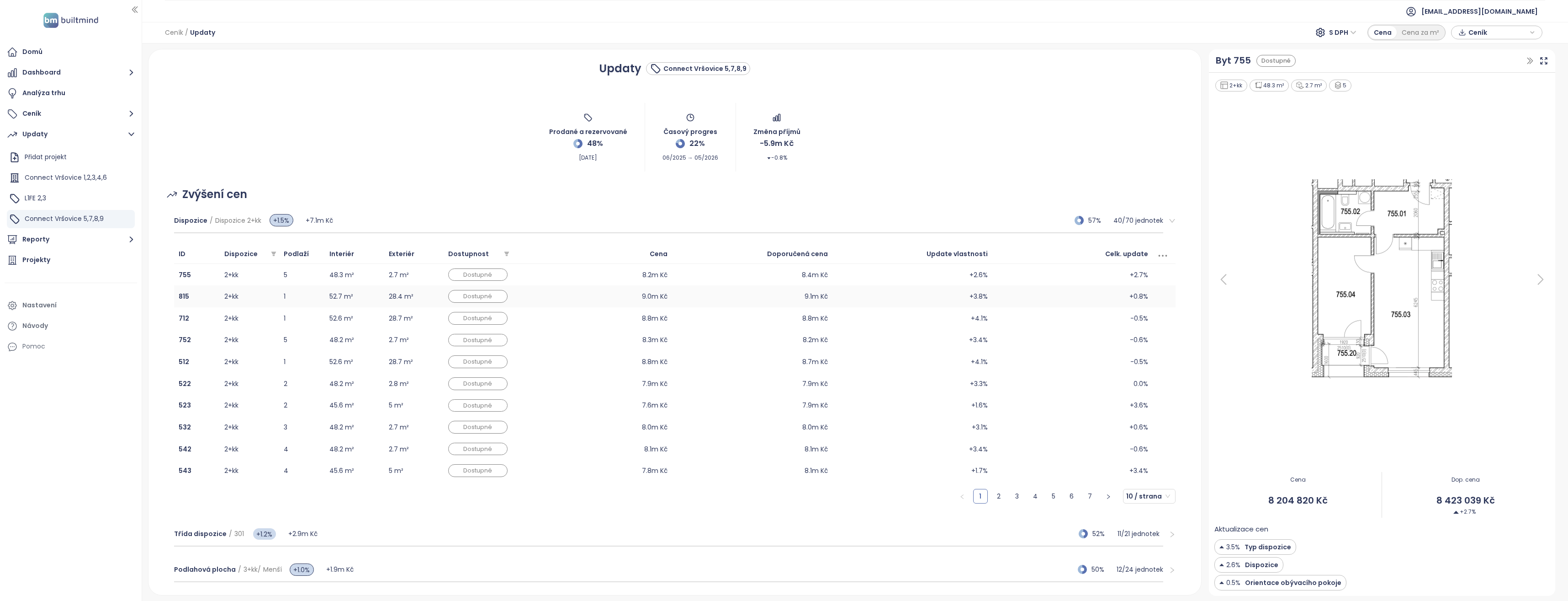
click at [223, 298] on td "2+kk" at bounding box center [249, 297] width 59 height 22
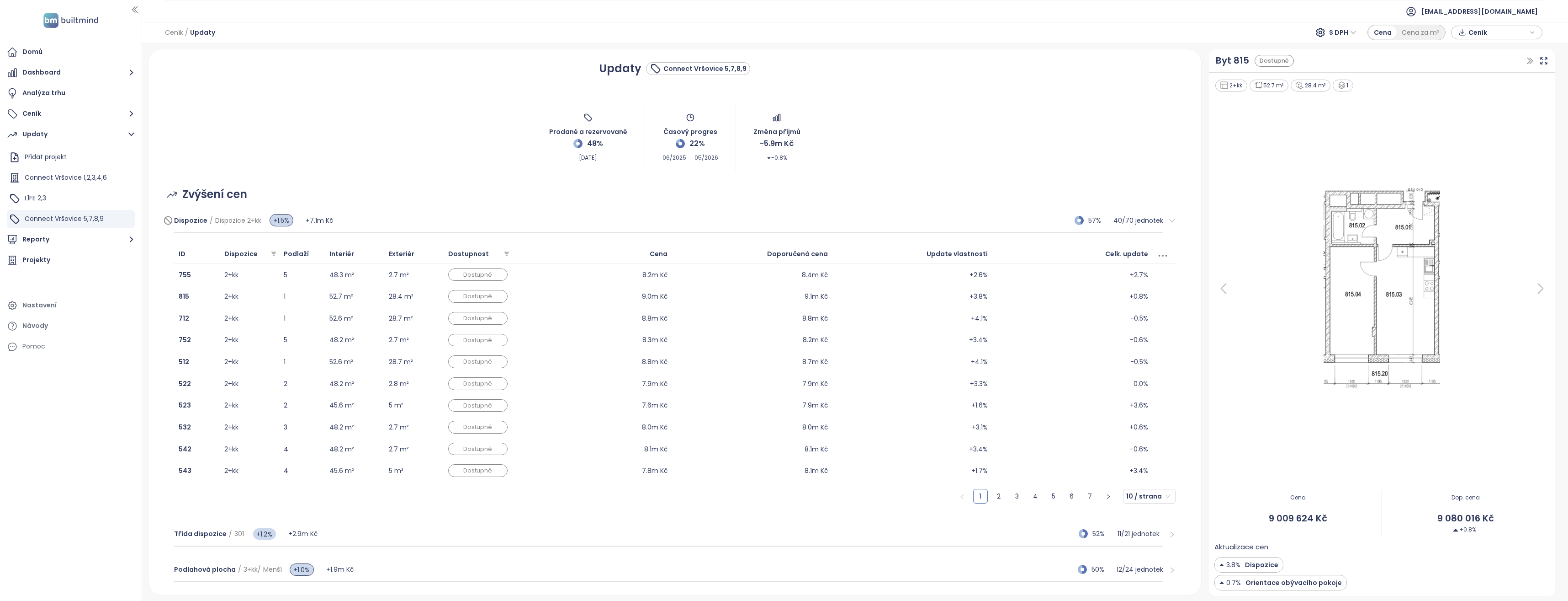
click at [562, 213] on div "Dispozice / Dispozice 2+kk +1.5% +7.1m Kč 57% 40 / 70 jednotek" at bounding box center [669, 220] width 989 height 24
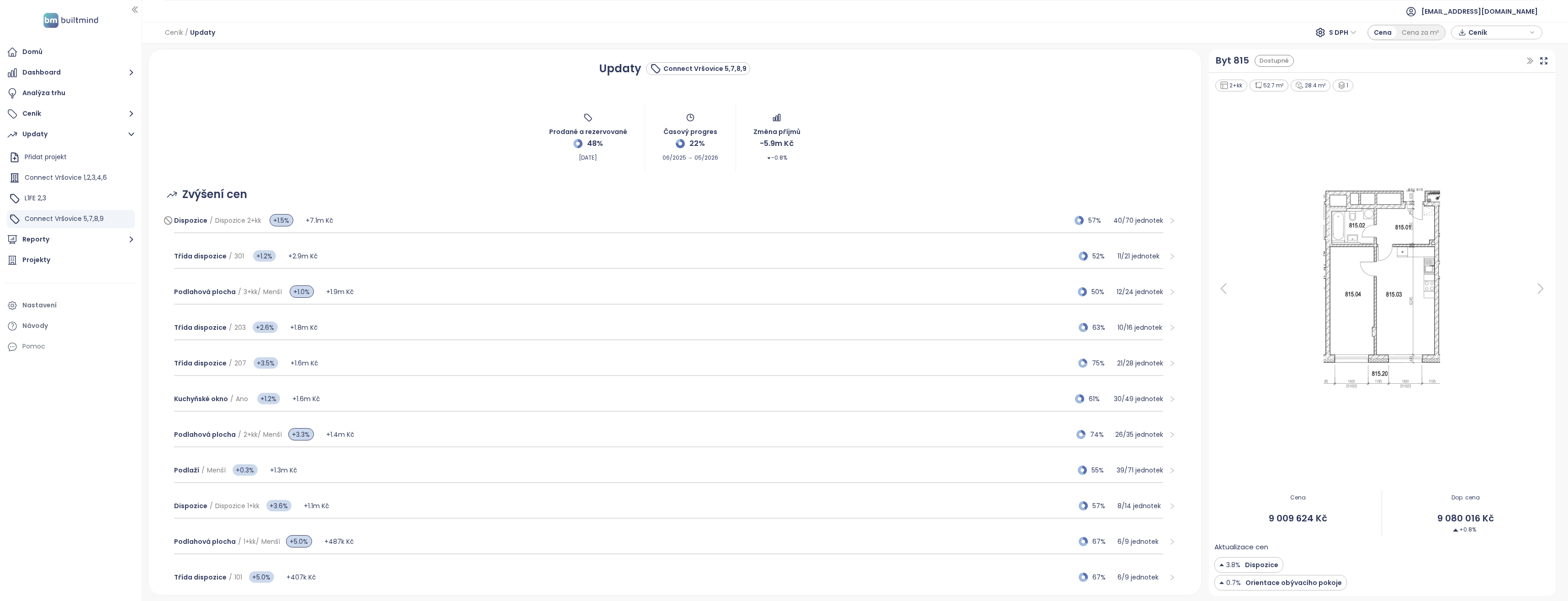
click at [210, 219] on span "/" at bounding box center [211, 221] width 3 height 9
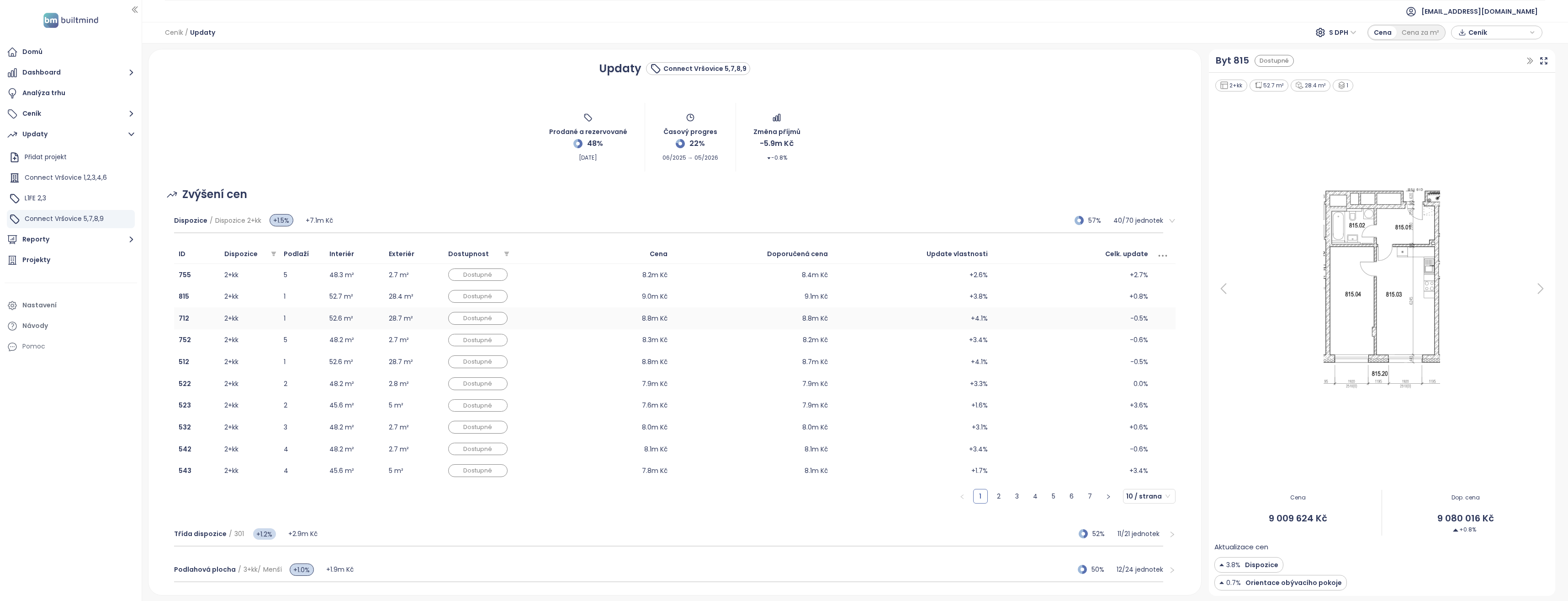
click at [200, 323] on td "712" at bounding box center [197, 318] width 46 height 22
click at [204, 304] on td "815" at bounding box center [197, 297] width 46 height 22
click at [205, 319] on td "712" at bounding box center [197, 318] width 46 height 22
click at [207, 346] on td "752" at bounding box center [197, 340] width 46 height 22
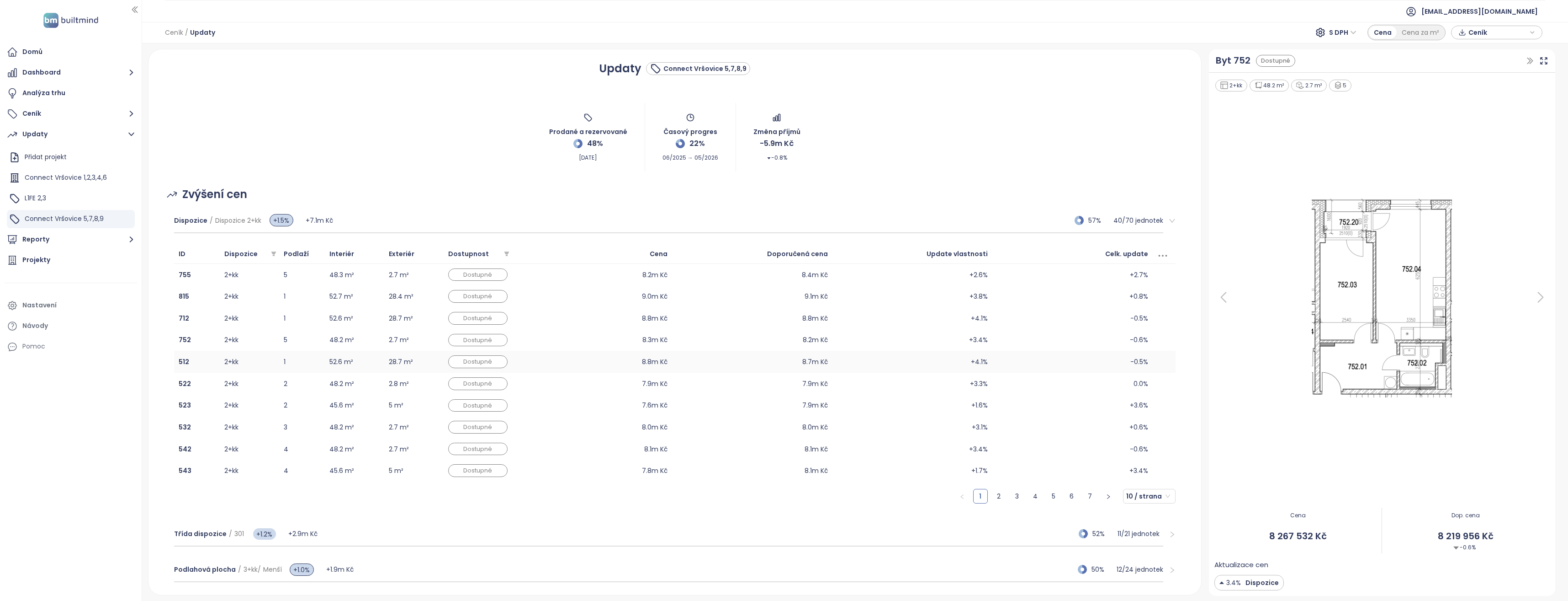
click at [215, 365] on td "512" at bounding box center [197, 362] width 46 height 22
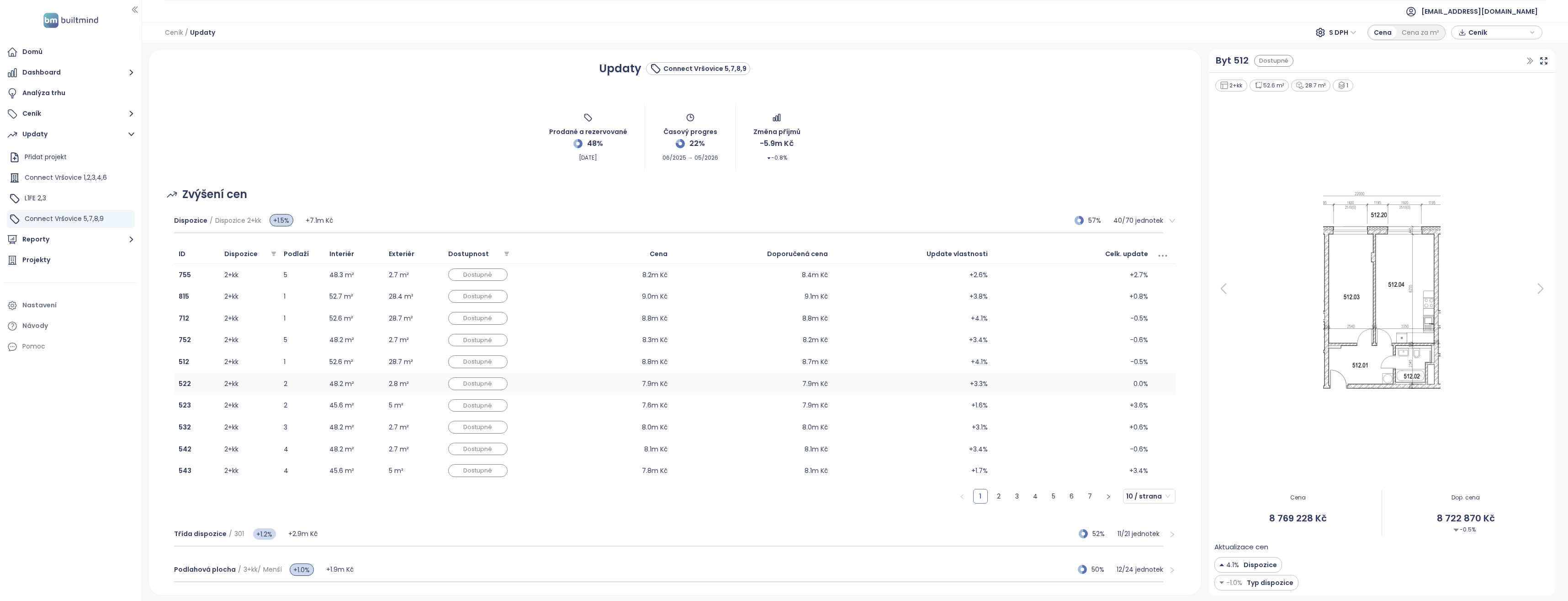
click at [214, 383] on td "522" at bounding box center [197, 383] width 46 height 22
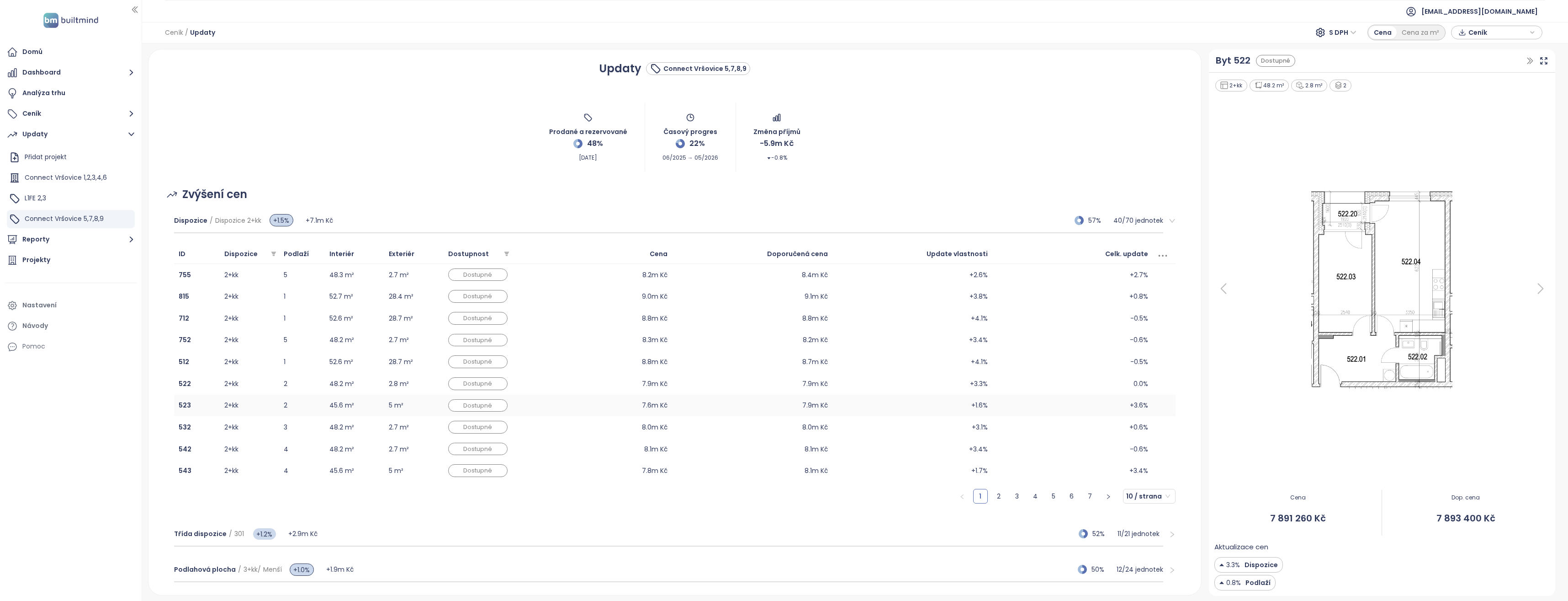
click at [221, 409] on td "2+kk" at bounding box center [249, 405] width 59 height 22
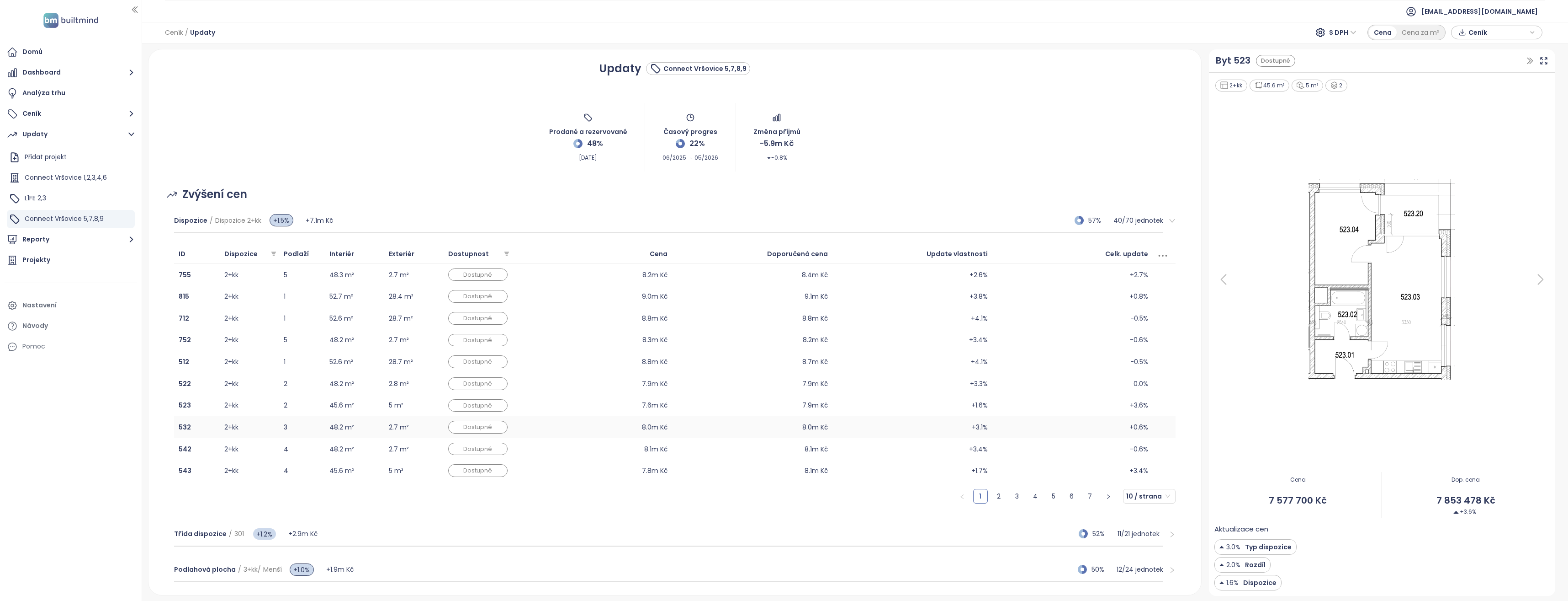
click at [218, 427] on td "532" at bounding box center [197, 427] width 46 height 22
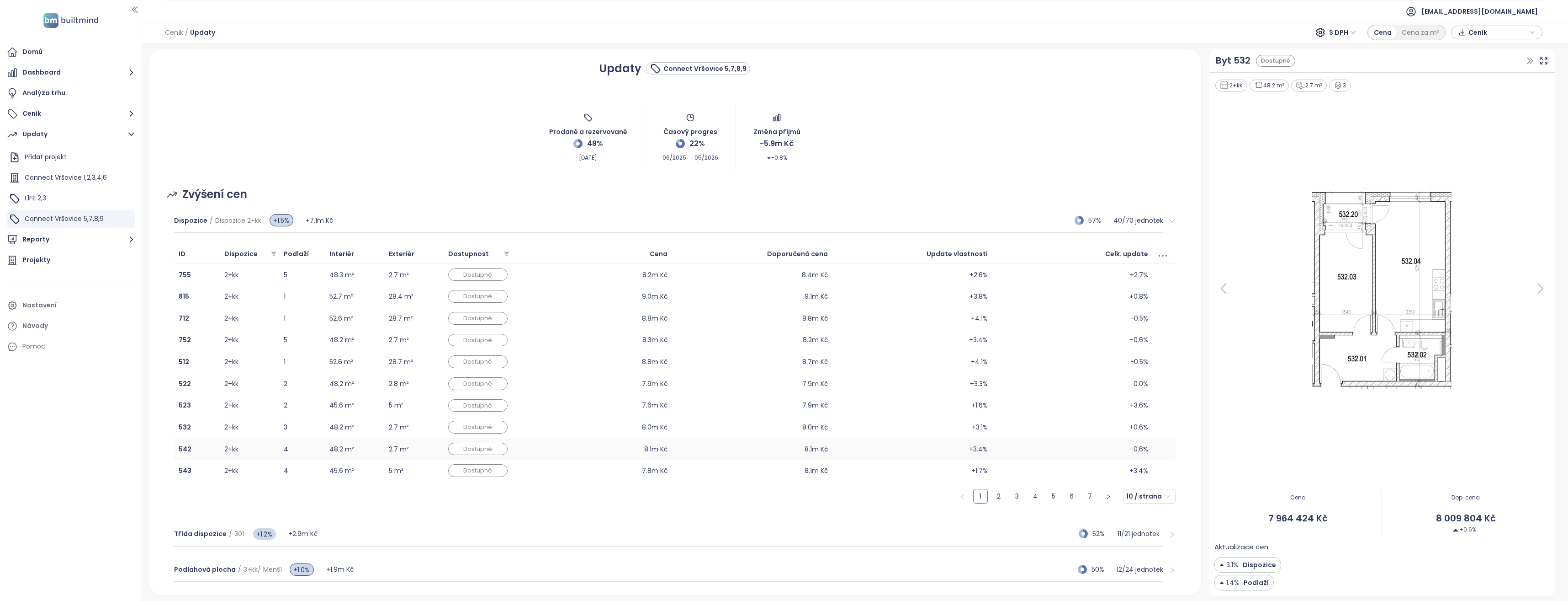
click at [215, 447] on td "542" at bounding box center [197, 449] width 46 height 22
click at [215, 468] on td "543" at bounding box center [197, 470] width 46 height 22
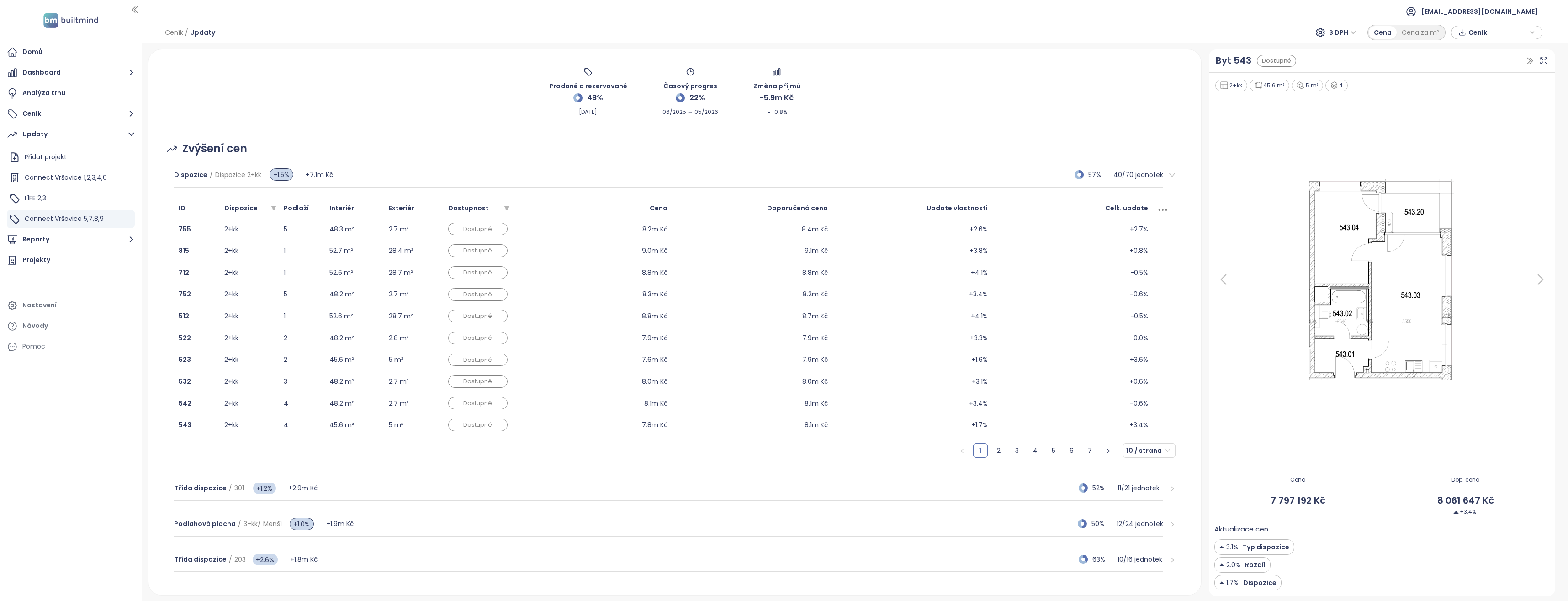
scroll to position [91, 0]
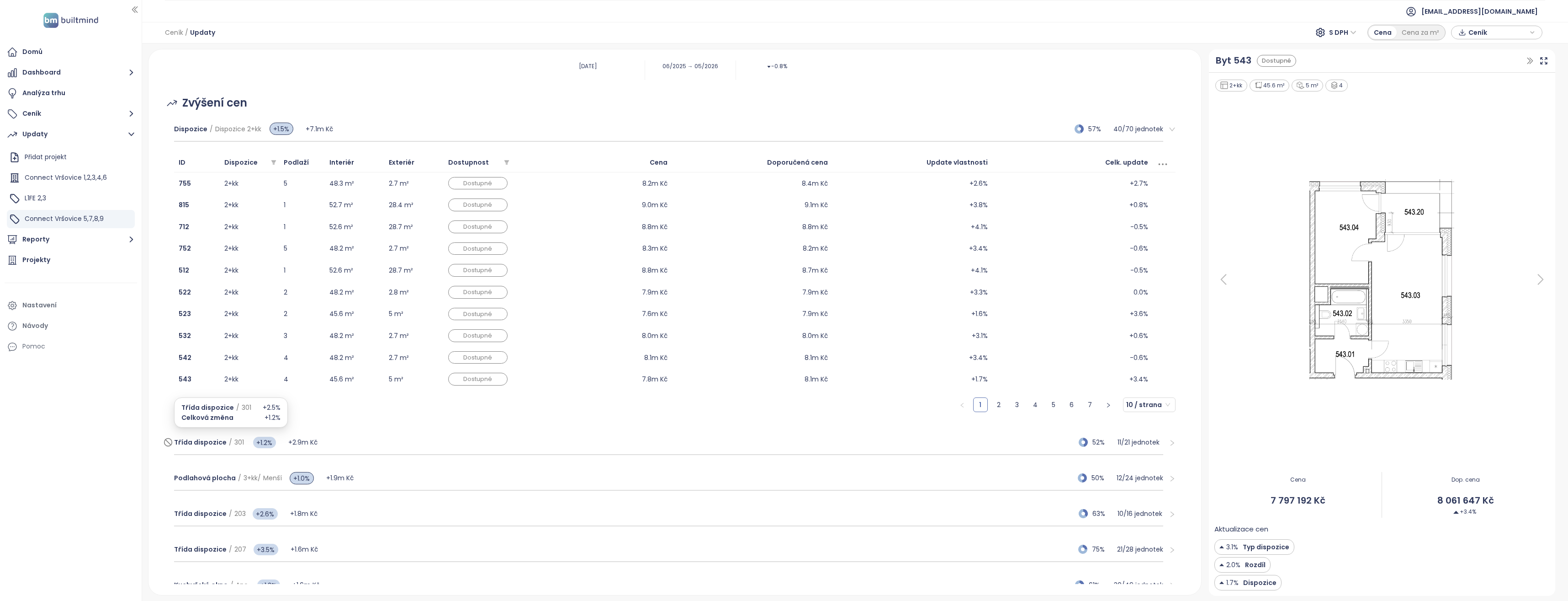
click at [207, 441] on span "Třída dispozice" at bounding box center [200, 442] width 53 height 9
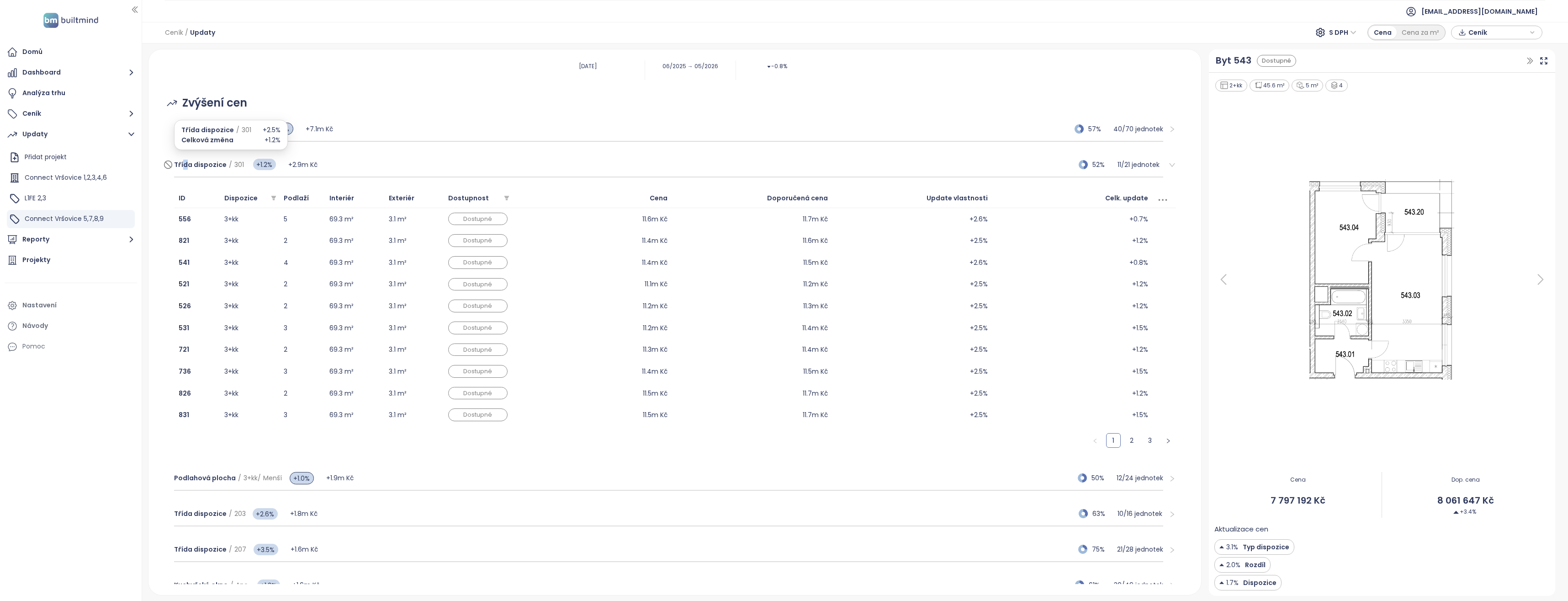
click at [186, 170] on div "Třída dispozice / 301 +1.2%" at bounding box center [231, 164] width 114 height 18
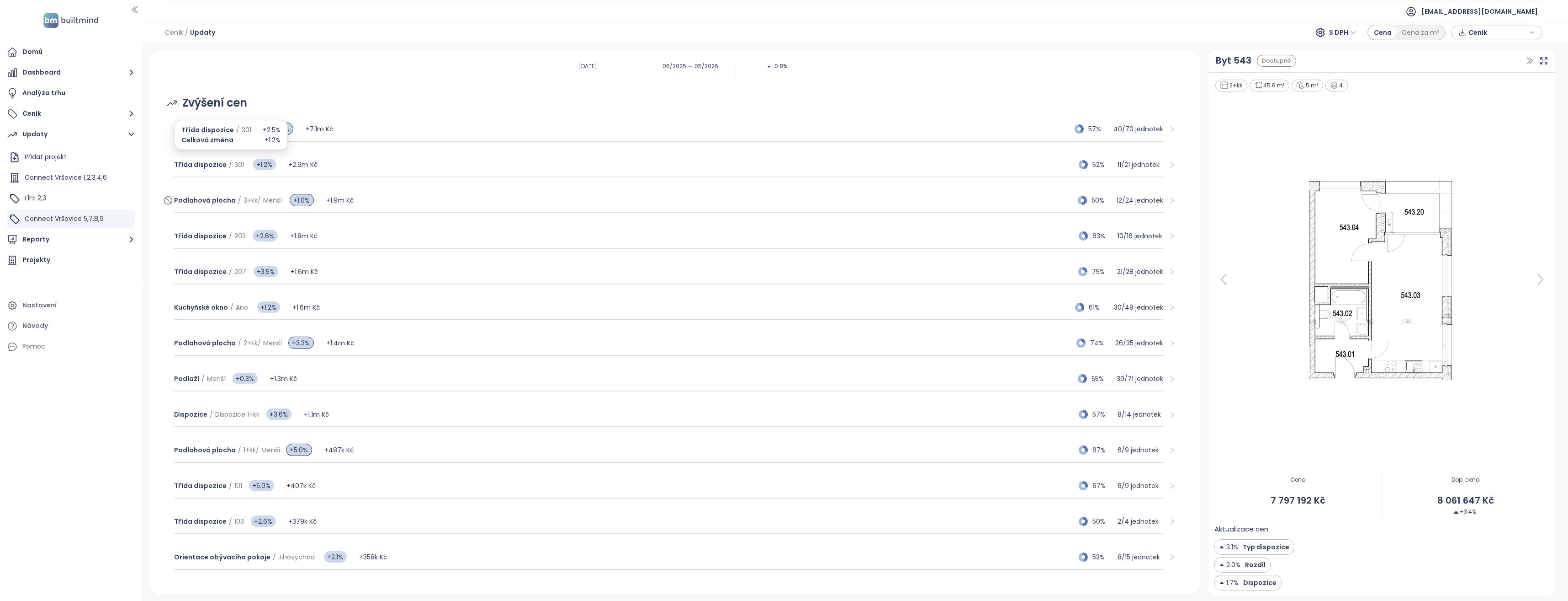
drag, startPoint x: 186, startPoint y: 170, endPoint x: 213, endPoint y: 203, distance: 42.6
click at [213, 203] on span "Podlahová plocha" at bounding box center [205, 200] width 61 height 9
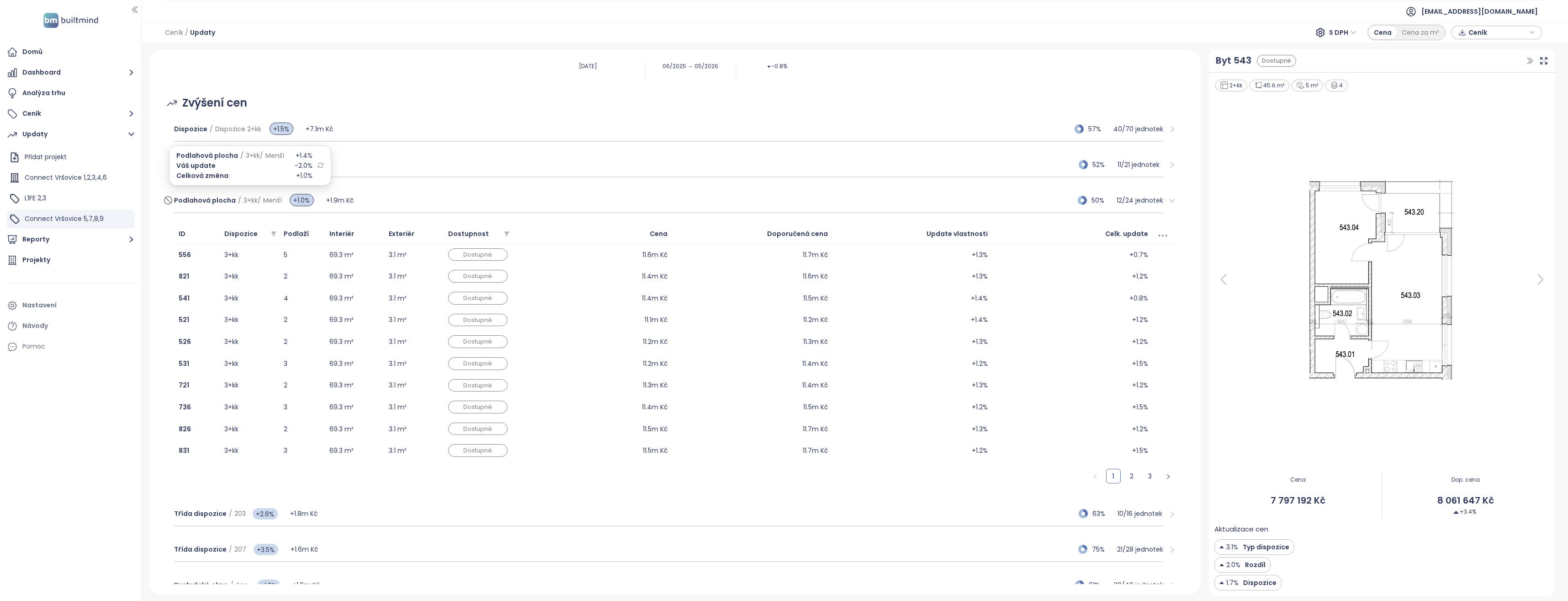
click at [214, 201] on span "Podlahová plocha" at bounding box center [205, 200] width 61 height 9
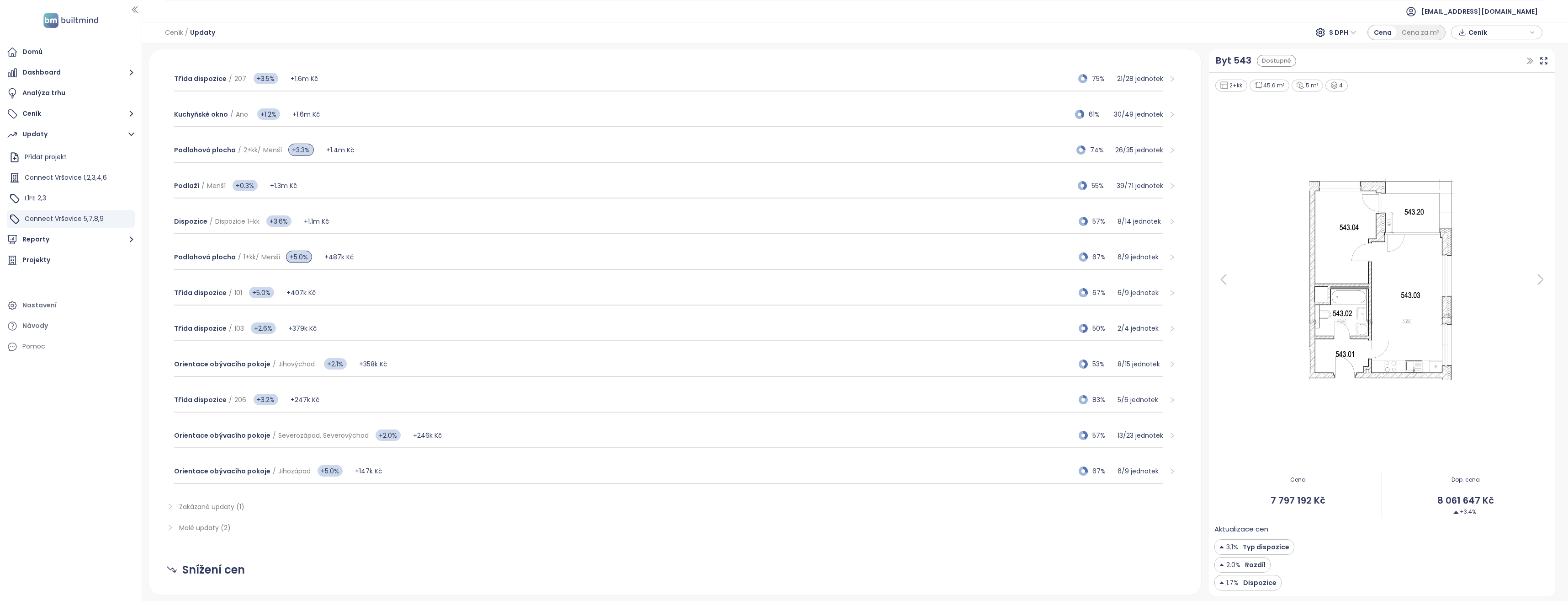
scroll to position [366, 0]
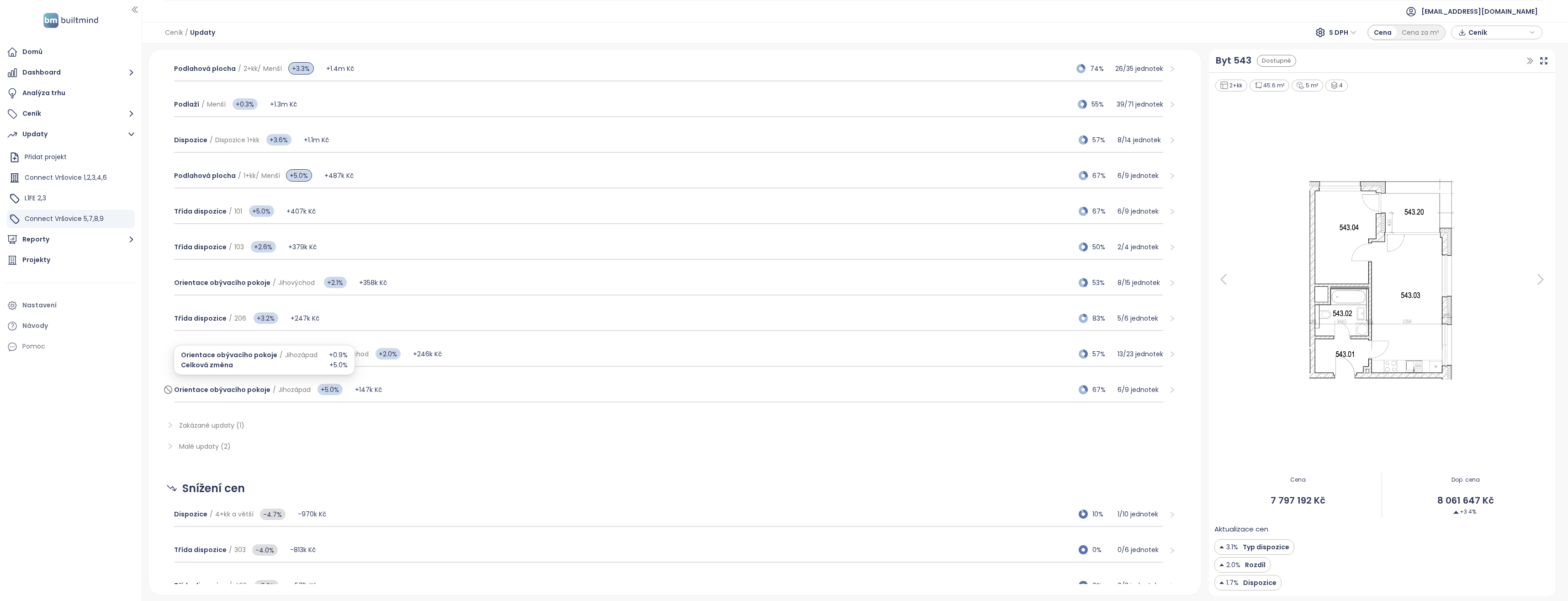
click at [240, 386] on span "Orientace obývacího pokoje" at bounding box center [222, 390] width 96 height 9
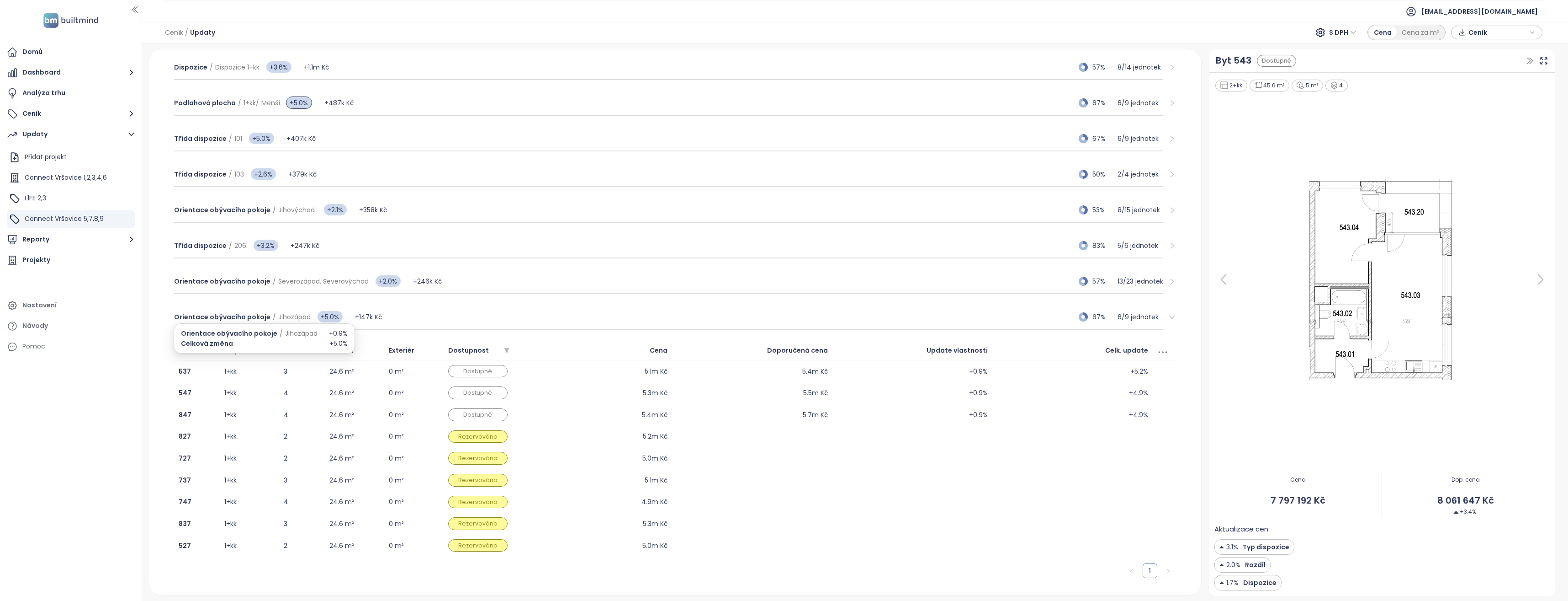
scroll to position [503, 0]
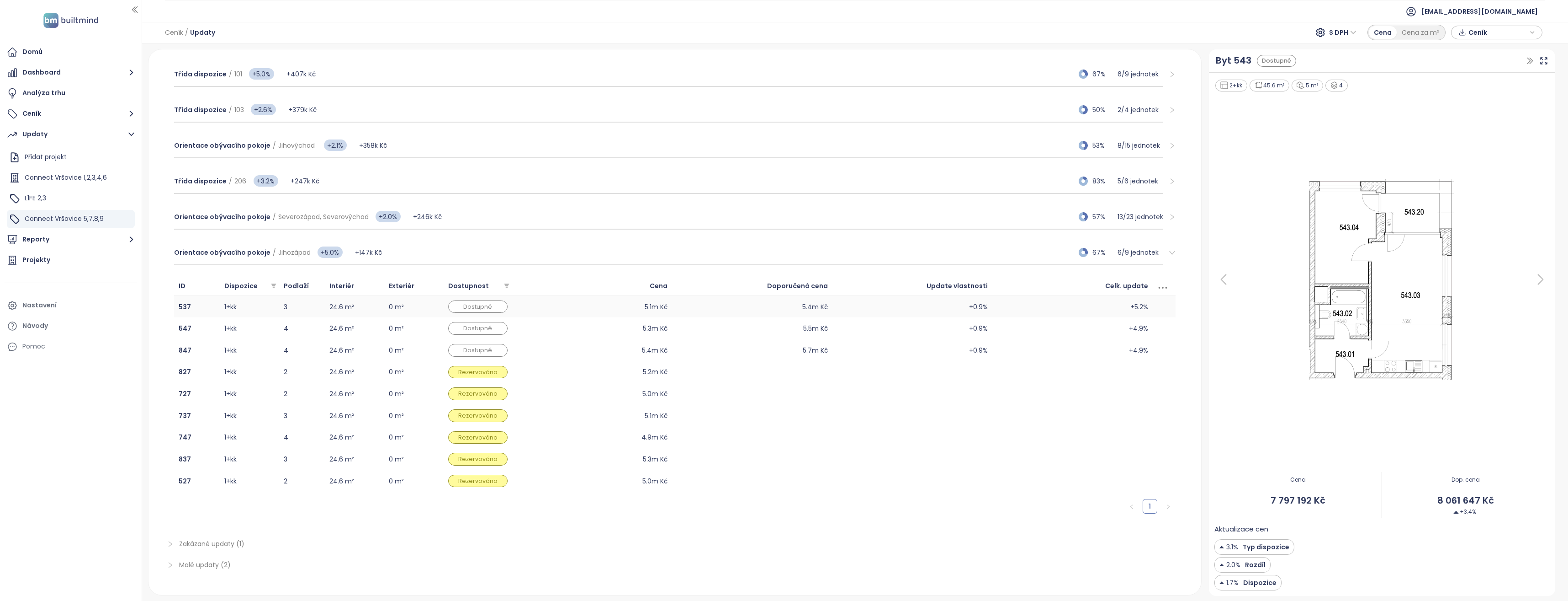
click at [312, 305] on td "3" at bounding box center [302, 307] width 46 height 22
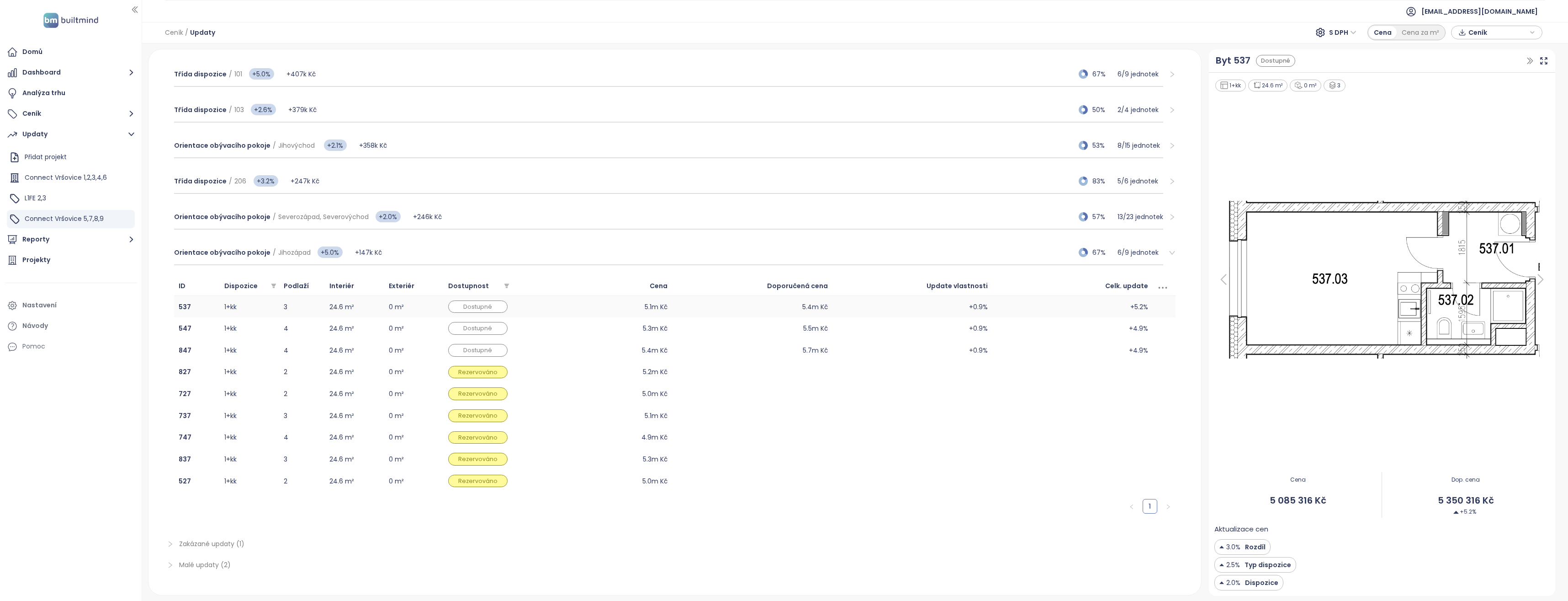
click at [351, 308] on td "24.6 m²" at bounding box center [354, 307] width 59 height 22
click at [341, 348] on td "24.6 m²" at bounding box center [354, 350] width 59 height 22
click at [341, 342] on td "24.6 m²" at bounding box center [354, 350] width 59 height 22
click at [345, 334] on td "24.6 m²" at bounding box center [354, 328] width 59 height 22
click at [345, 309] on td "24.6 m²" at bounding box center [354, 307] width 59 height 22
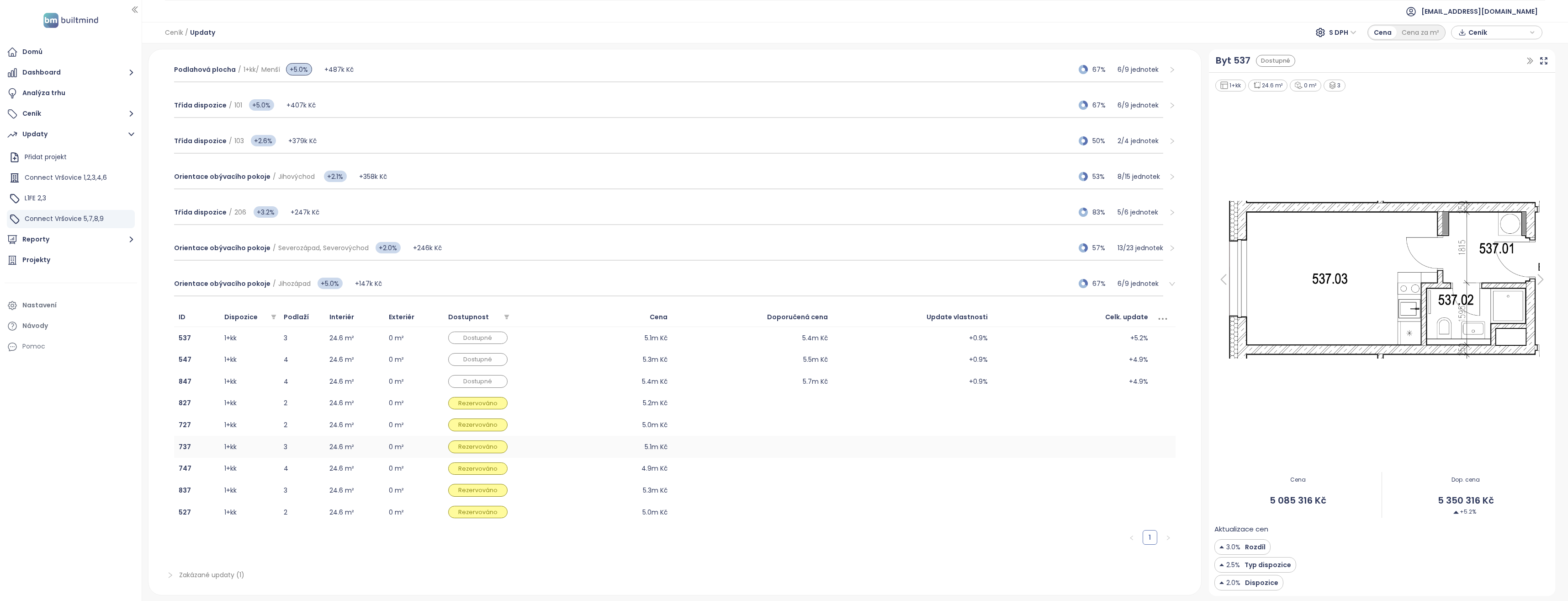
scroll to position [457, 0]
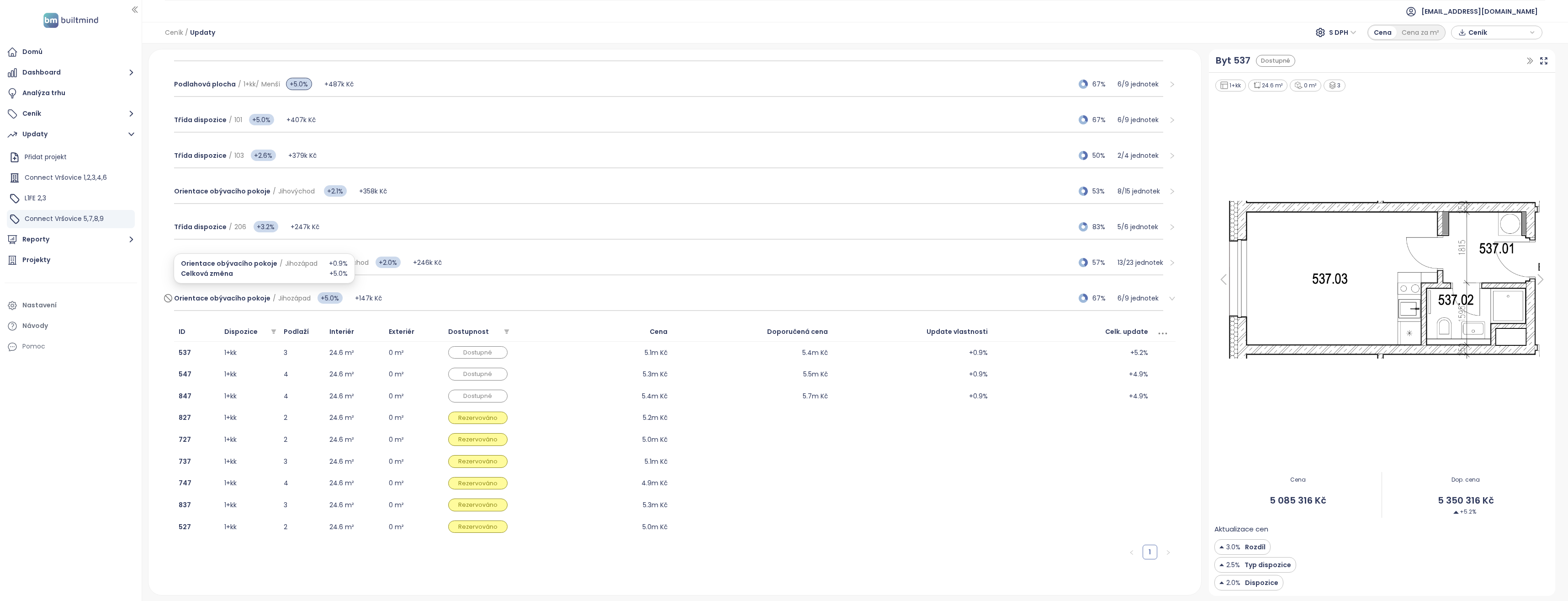
click at [232, 297] on span "Orientace obývacího pokoje" at bounding box center [222, 298] width 96 height 9
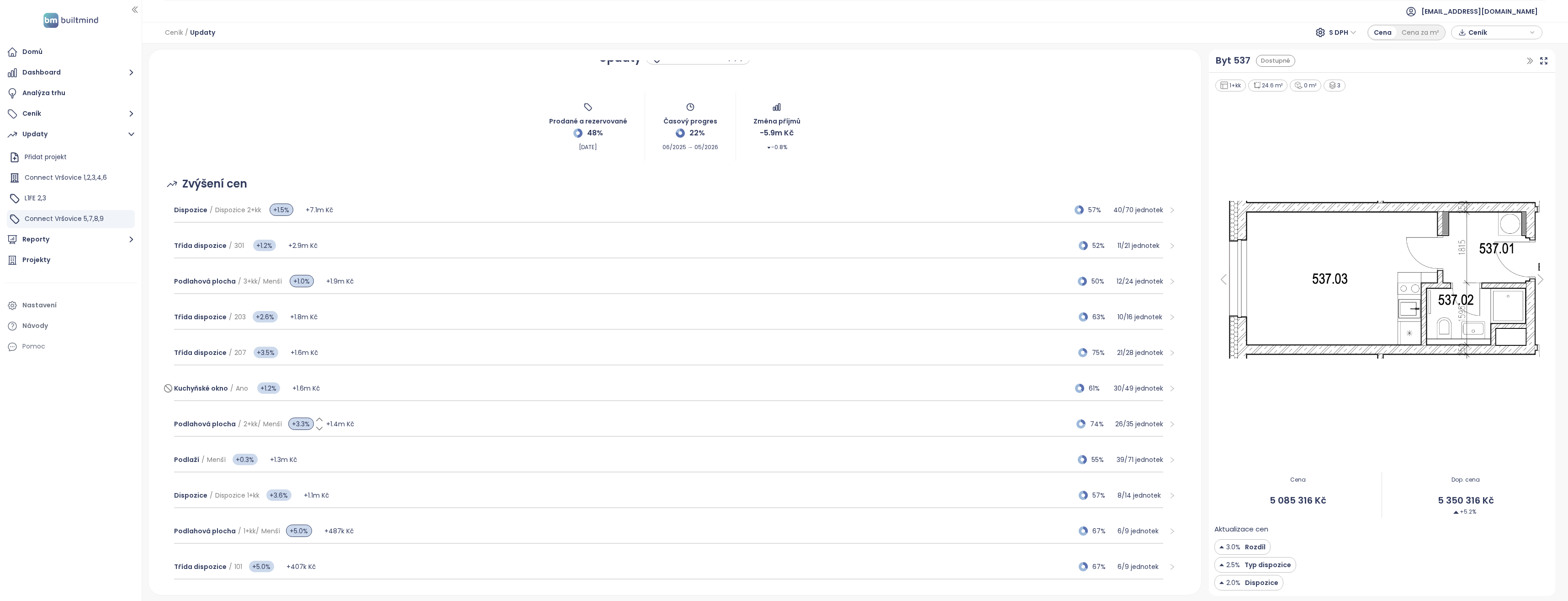
scroll to position [0, 0]
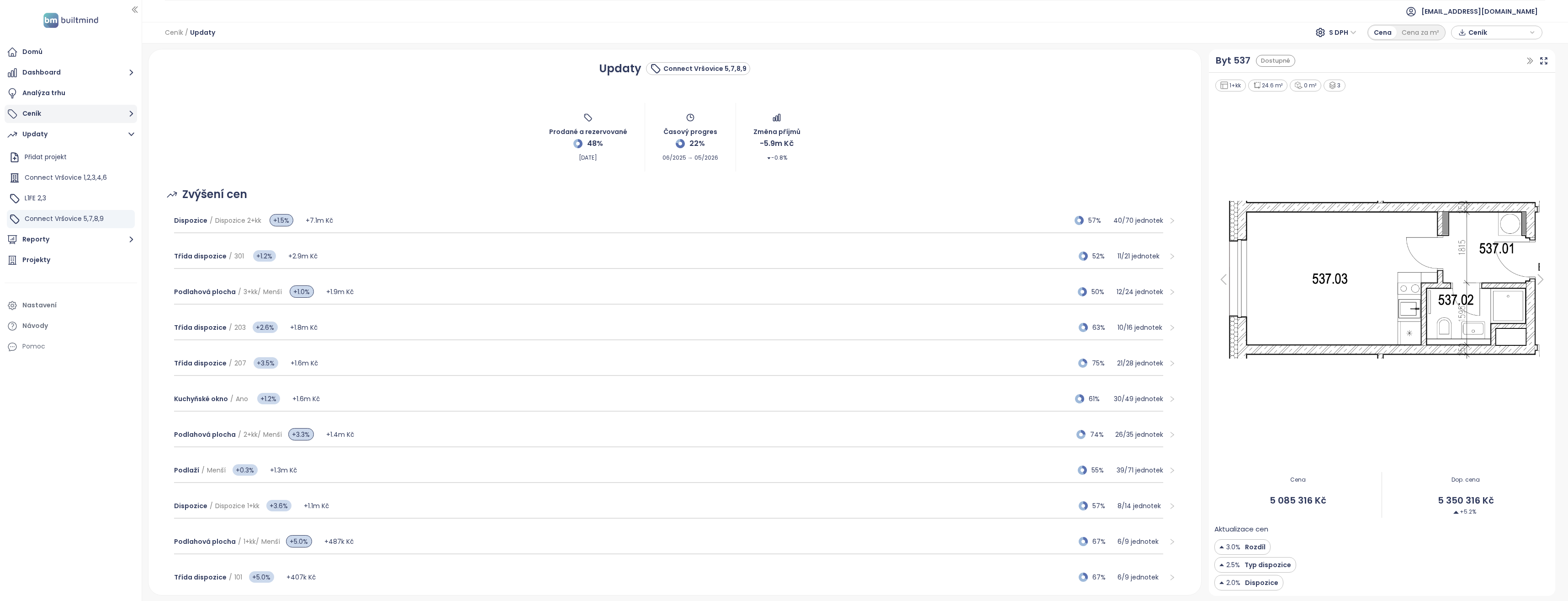
click at [52, 116] on button "Ceník" at bounding box center [71, 114] width 132 height 18
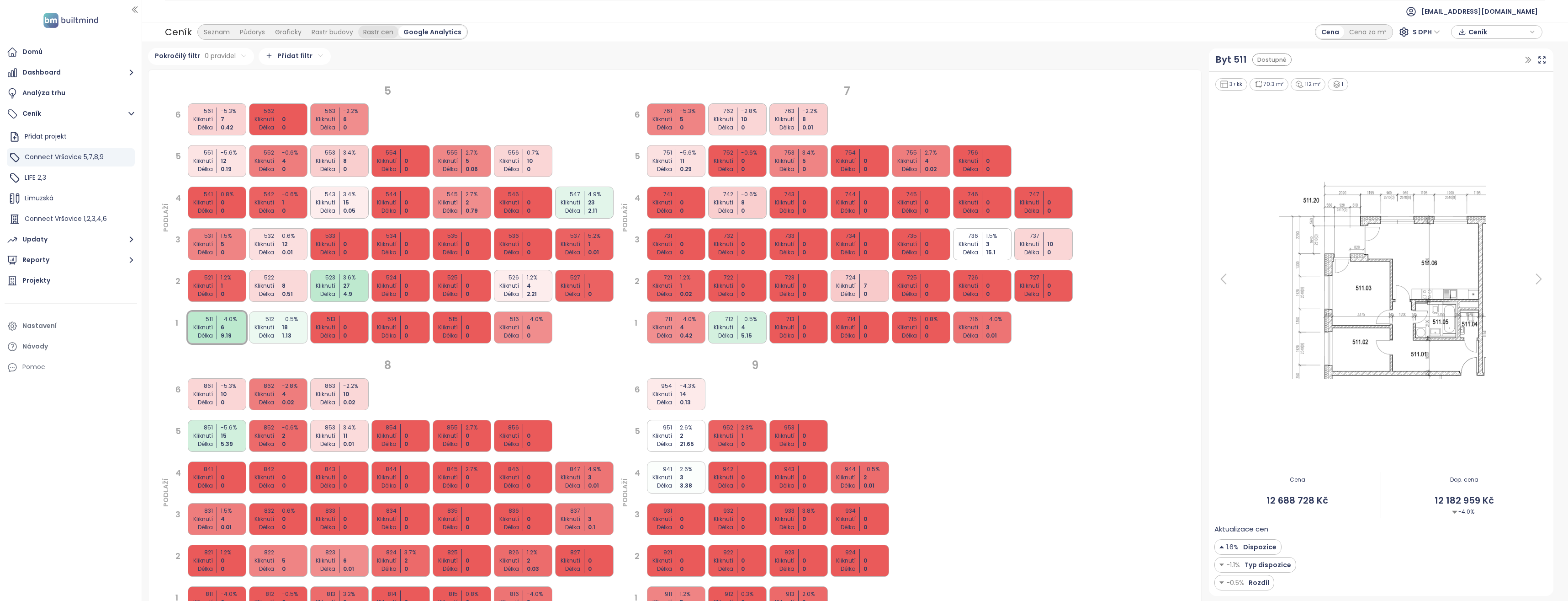
click at [385, 30] on div "Rastr cen" at bounding box center [378, 32] width 40 height 13
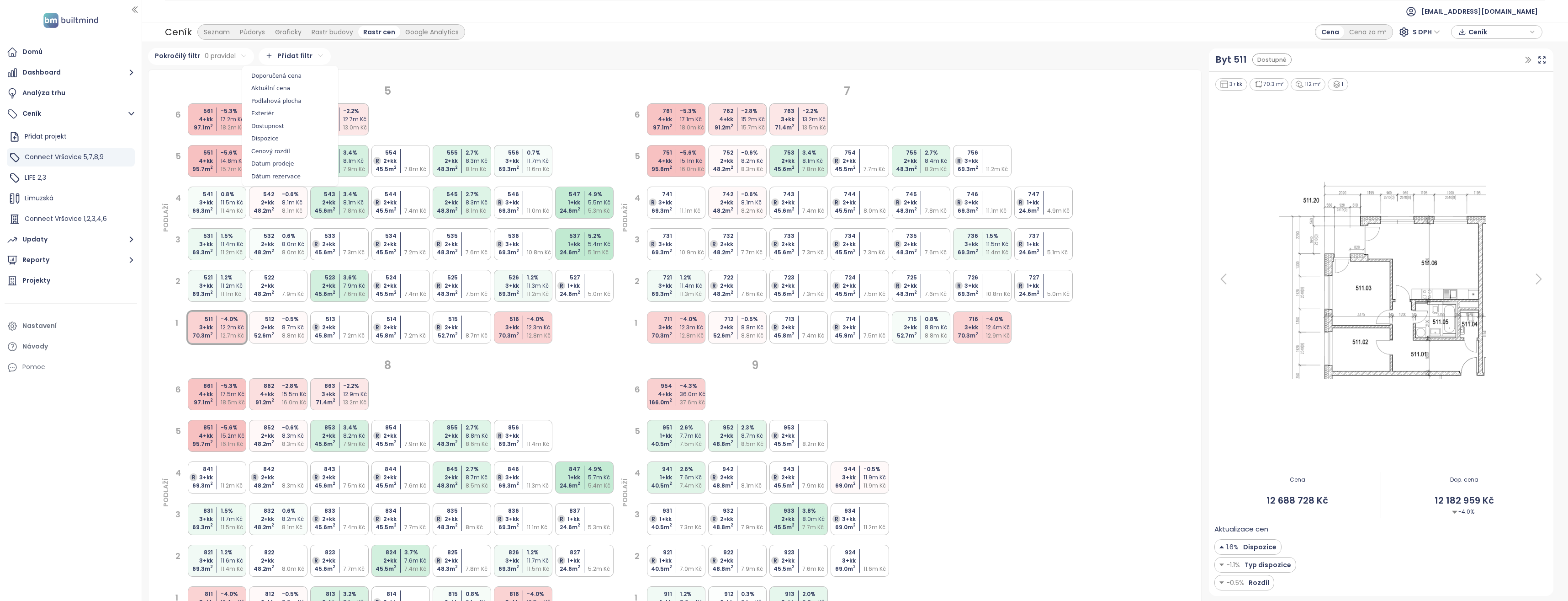
click at [291, 56] on html "Domů Dashboard Analýza trhu Ceník Přidat projekt Connect Vršovice 5,7,8,9 L1FE …" at bounding box center [784, 300] width 1568 height 601
click at [348, 58] on html "Domů Dashboard Analýza trhu Ceník Přidat projekt Connect Vršovice 5,7,8,9 L1FE …" at bounding box center [784, 300] width 1568 height 601
click at [331, 34] on div "Rastr budovy" at bounding box center [332, 32] width 51 height 13
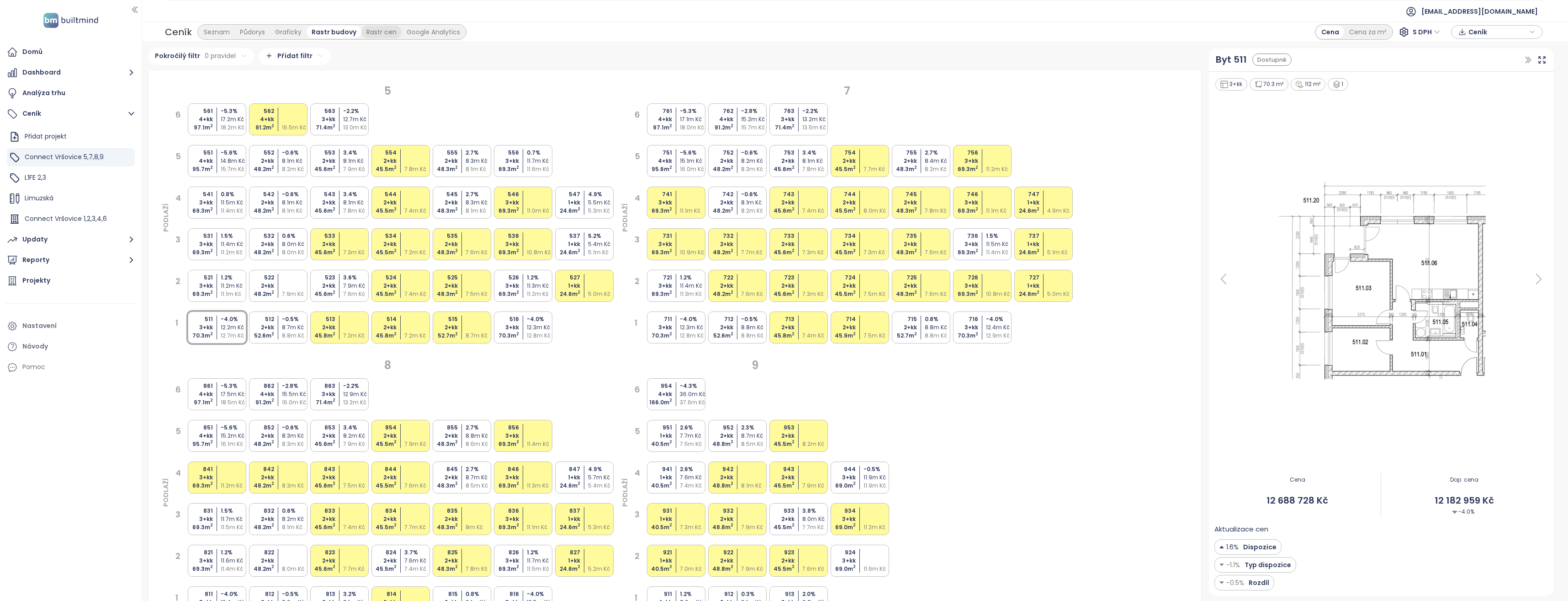
click at [374, 33] on div "Rastr cen" at bounding box center [381, 32] width 40 height 13
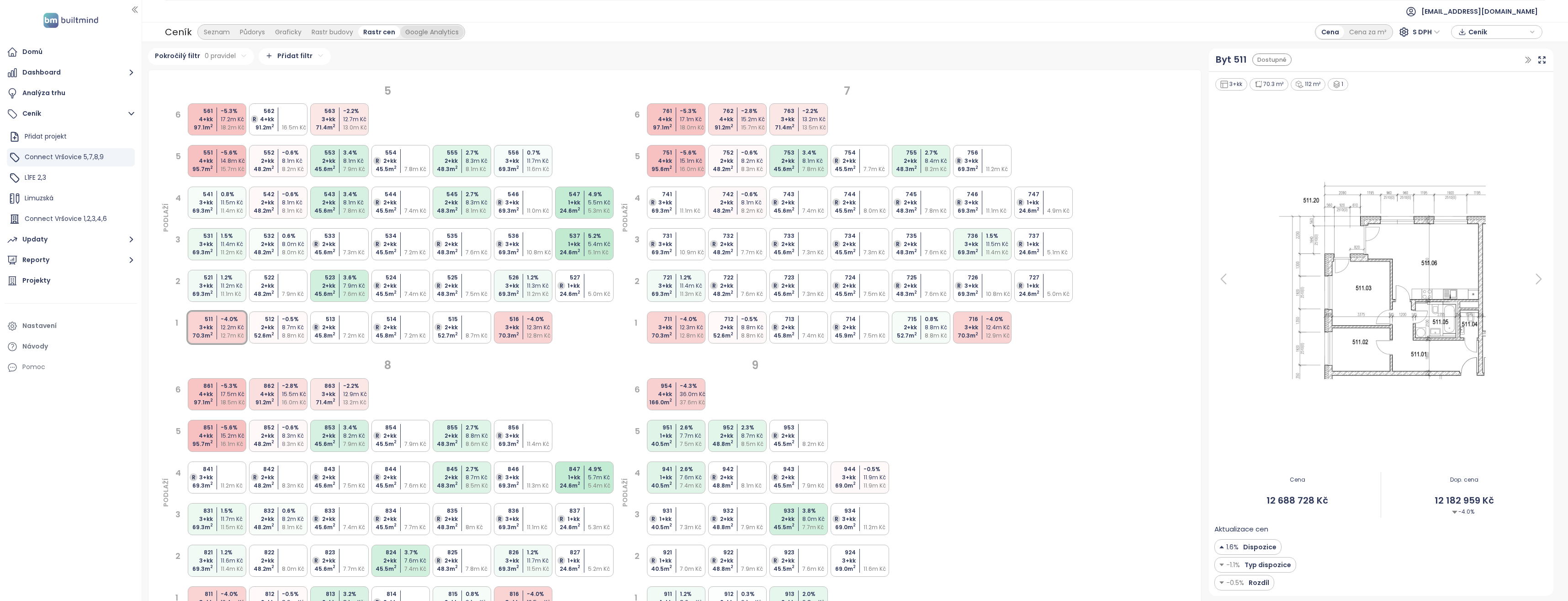
click at [412, 35] on div "Google Analytics" at bounding box center [432, 32] width 64 height 13
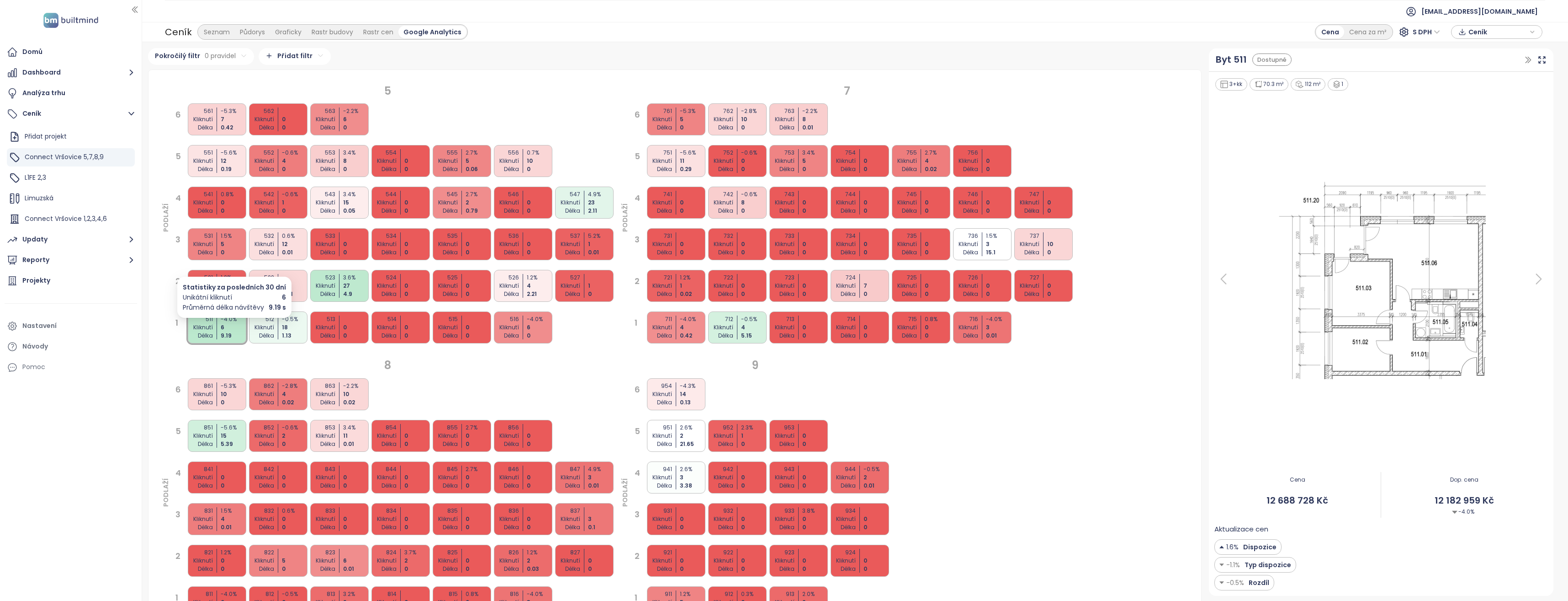
click at [223, 334] on div "9.19" at bounding box center [234, 335] width 27 height 8
click at [378, 35] on div "Rastr cen" at bounding box center [378, 32] width 40 height 13
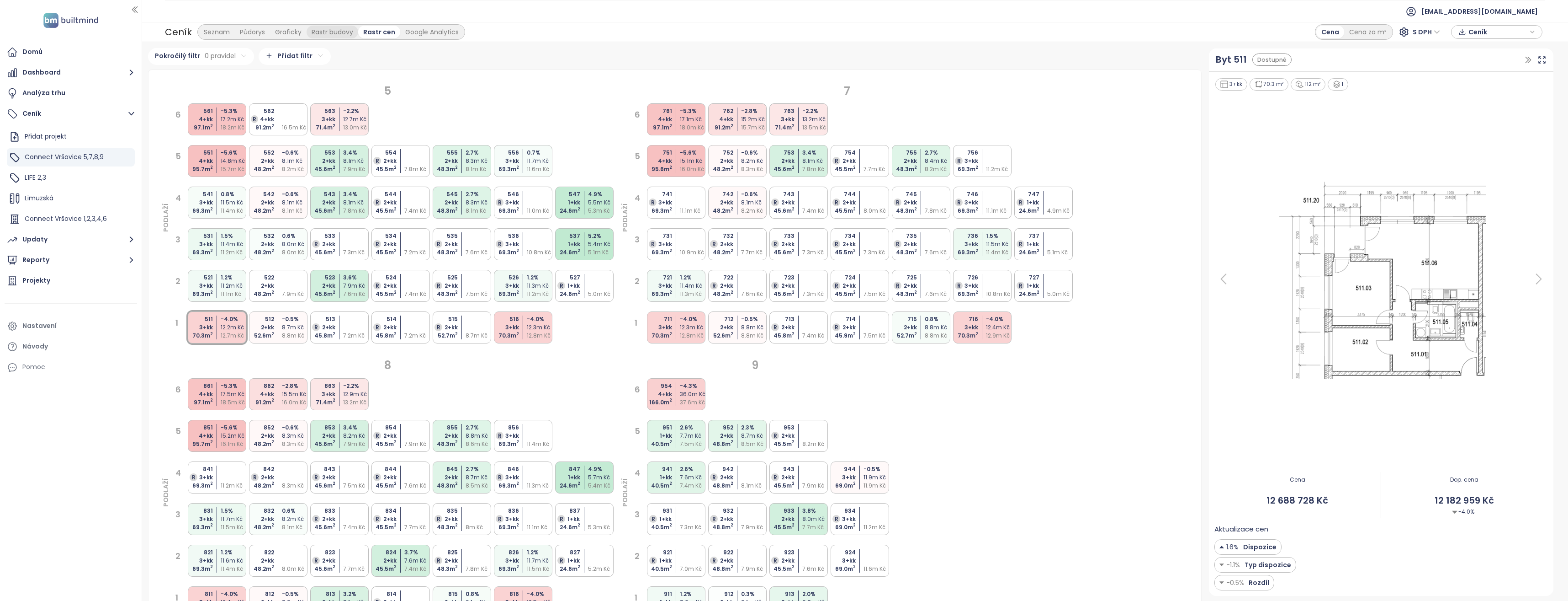
click at [335, 35] on div "Rastr budovy" at bounding box center [332, 32] width 51 height 13
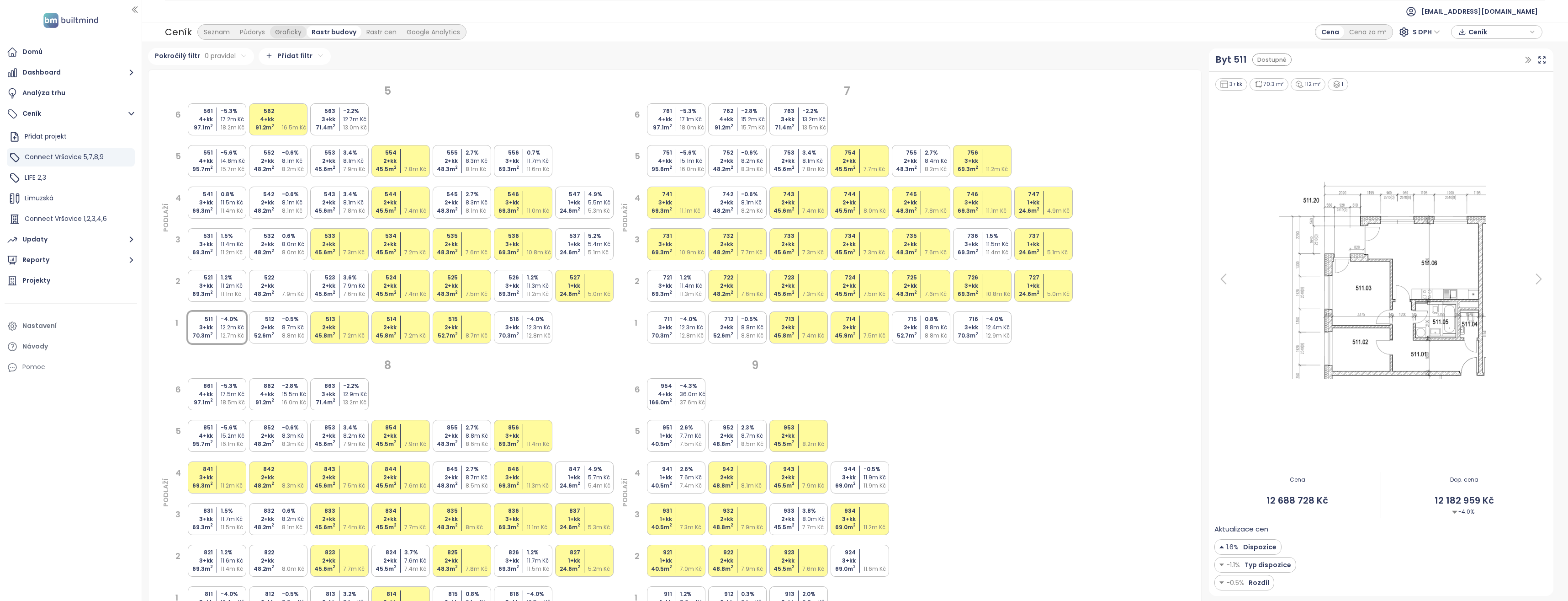
click at [293, 35] on div "Graficky" at bounding box center [289, 32] width 36 height 13
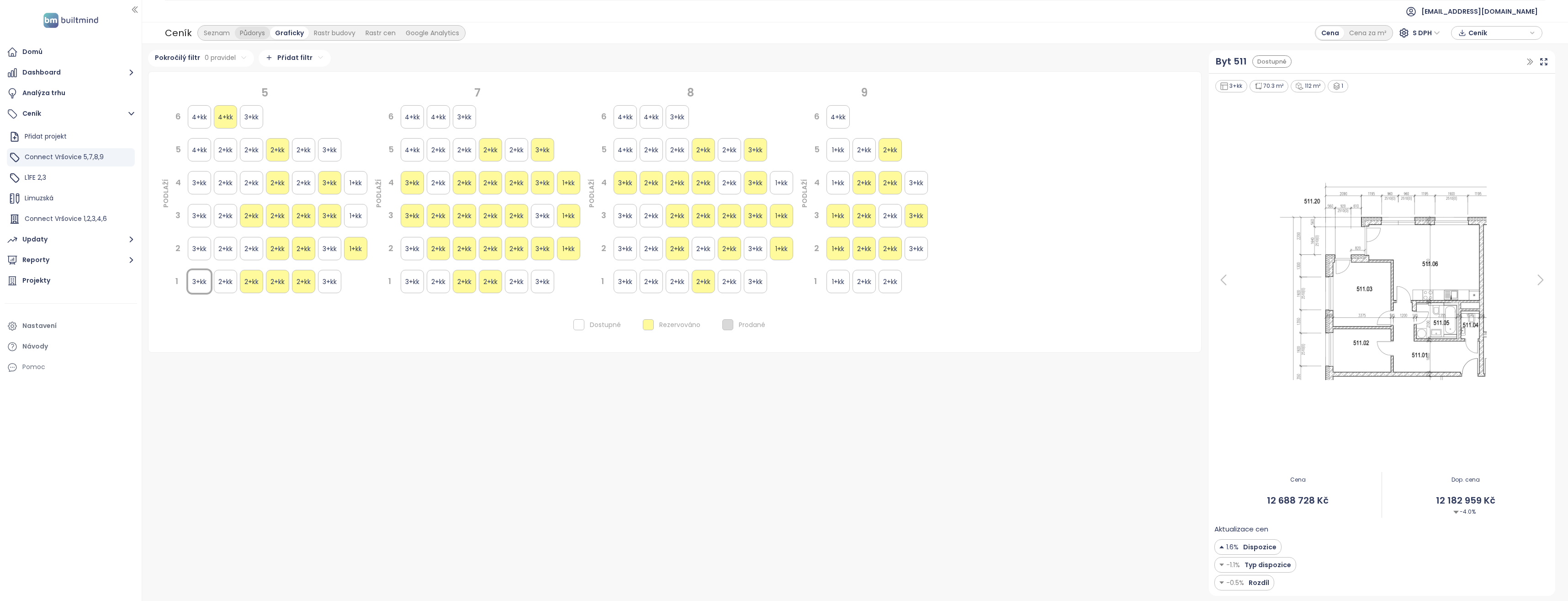
click at [255, 33] on div "Půdorys" at bounding box center [252, 33] width 35 height 13
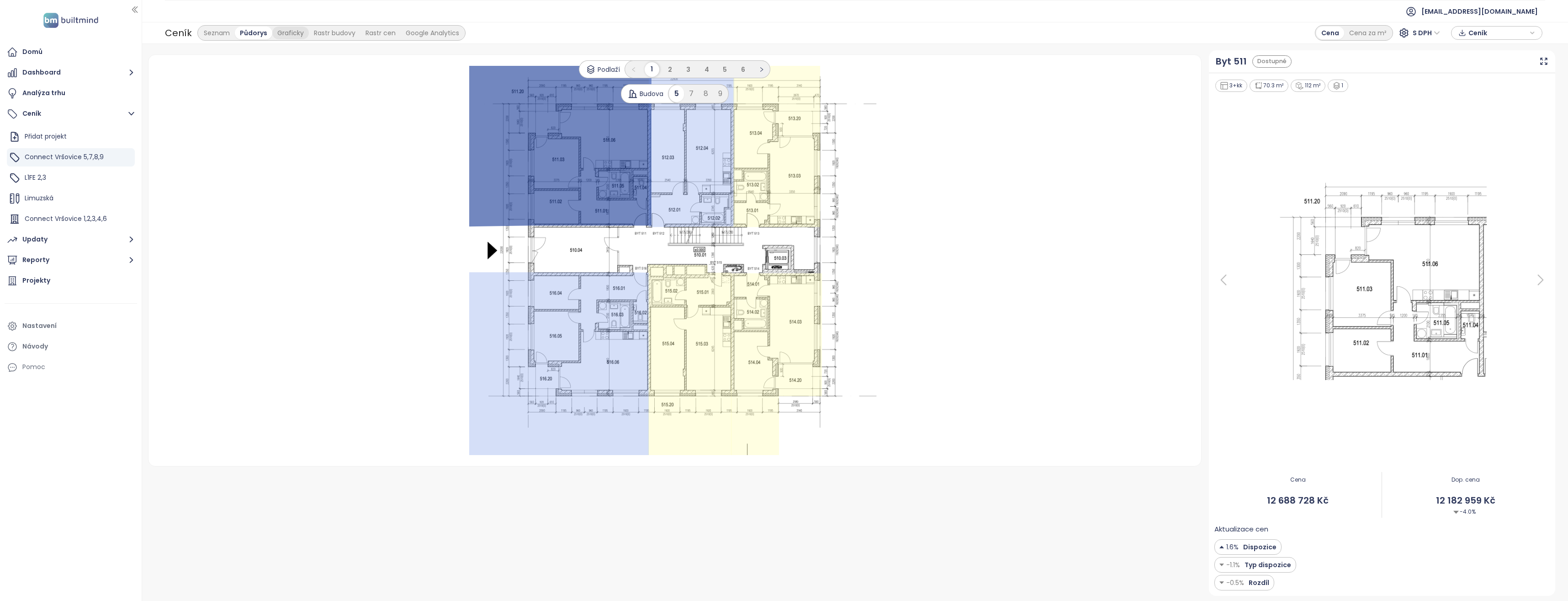
click at [283, 31] on div "Graficky" at bounding box center [290, 33] width 36 height 13
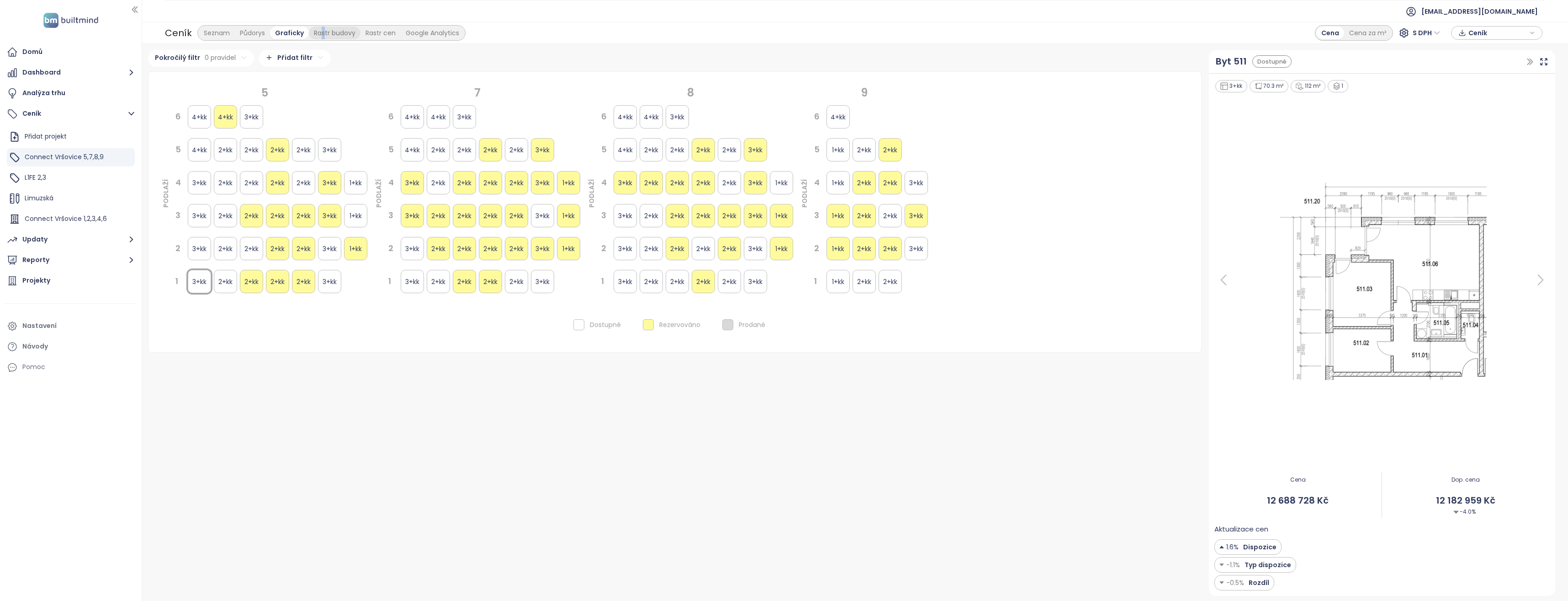
click at [322, 34] on div "Rastr budovy" at bounding box center [334, 33] width 51 height 13
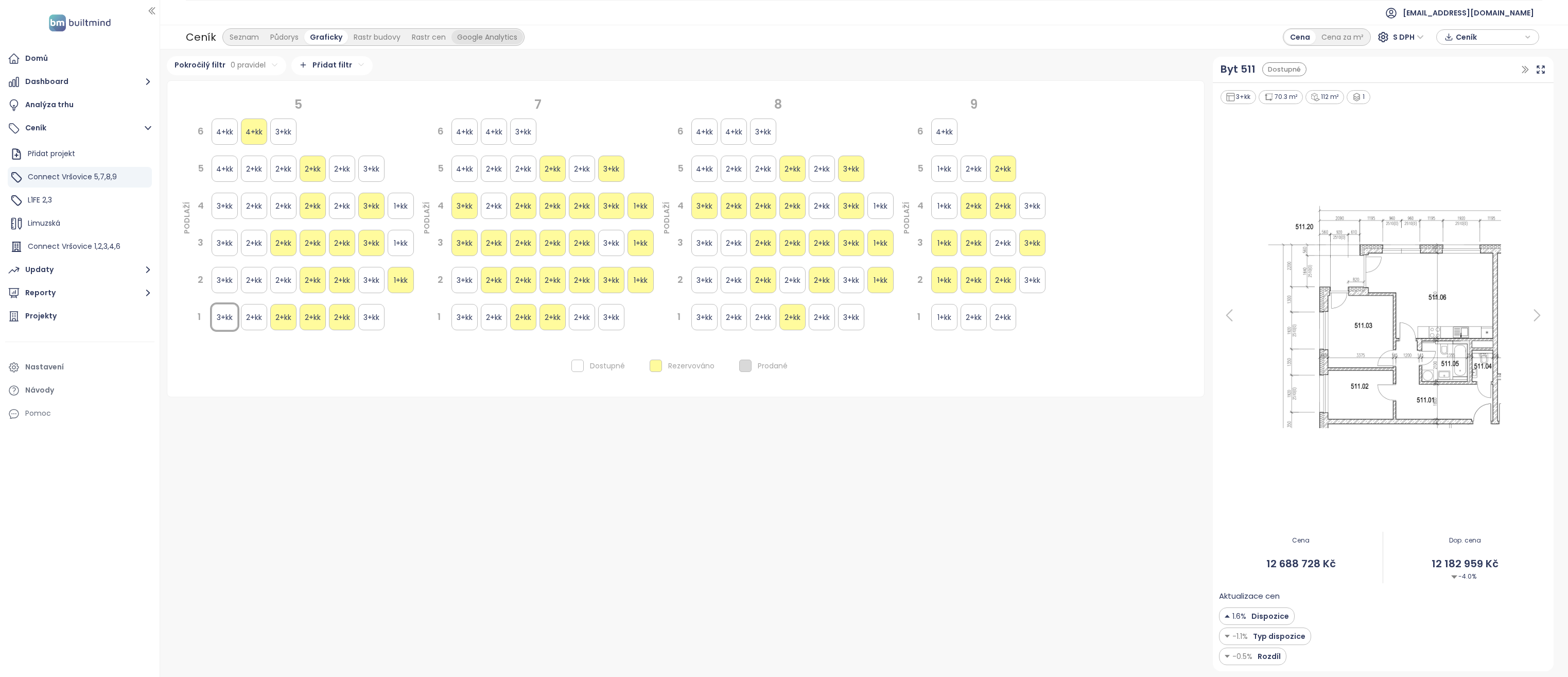
click at [465, 36] on div "Google Analytics" at bounding box center [487, 37] width 72 height 14
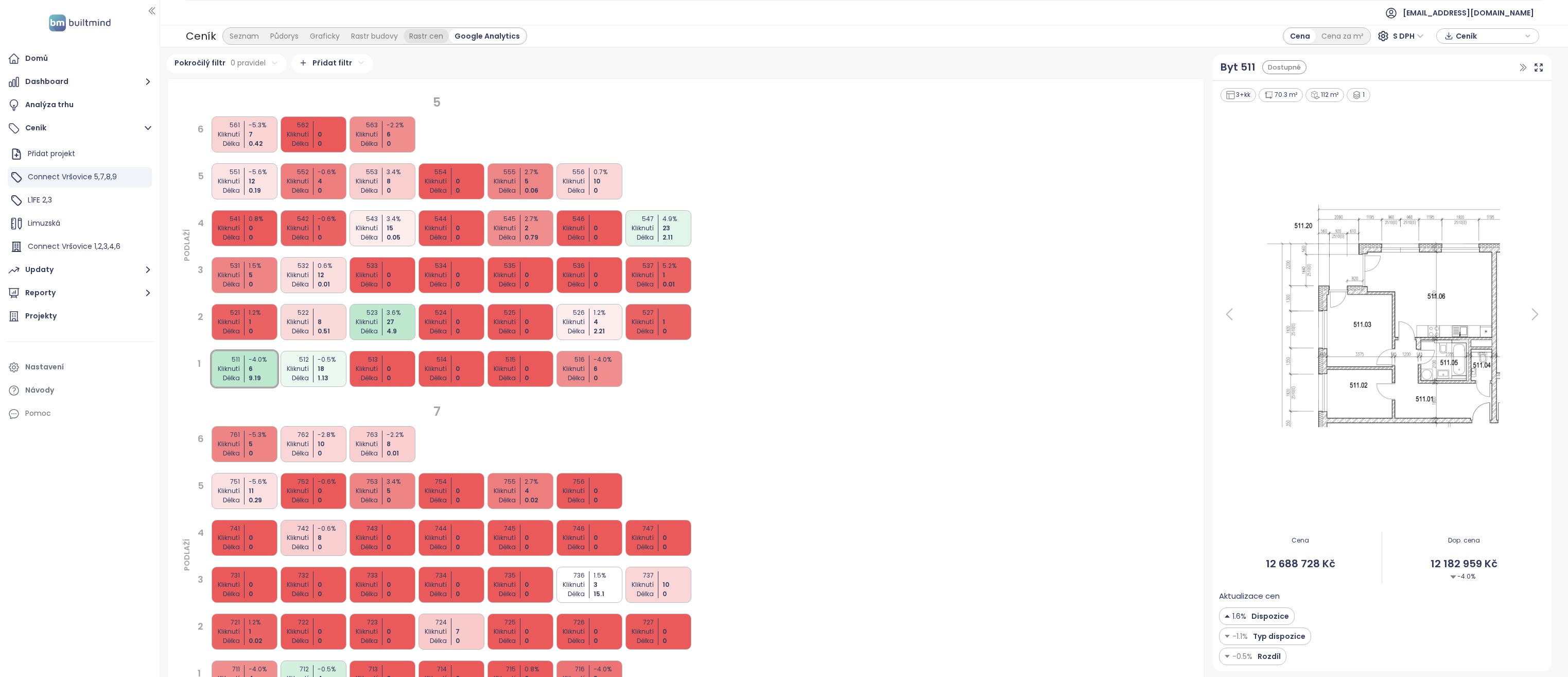
click at [421, 34] on div "Rastr cen" at bounding box center [426, 36] width 45 height 14
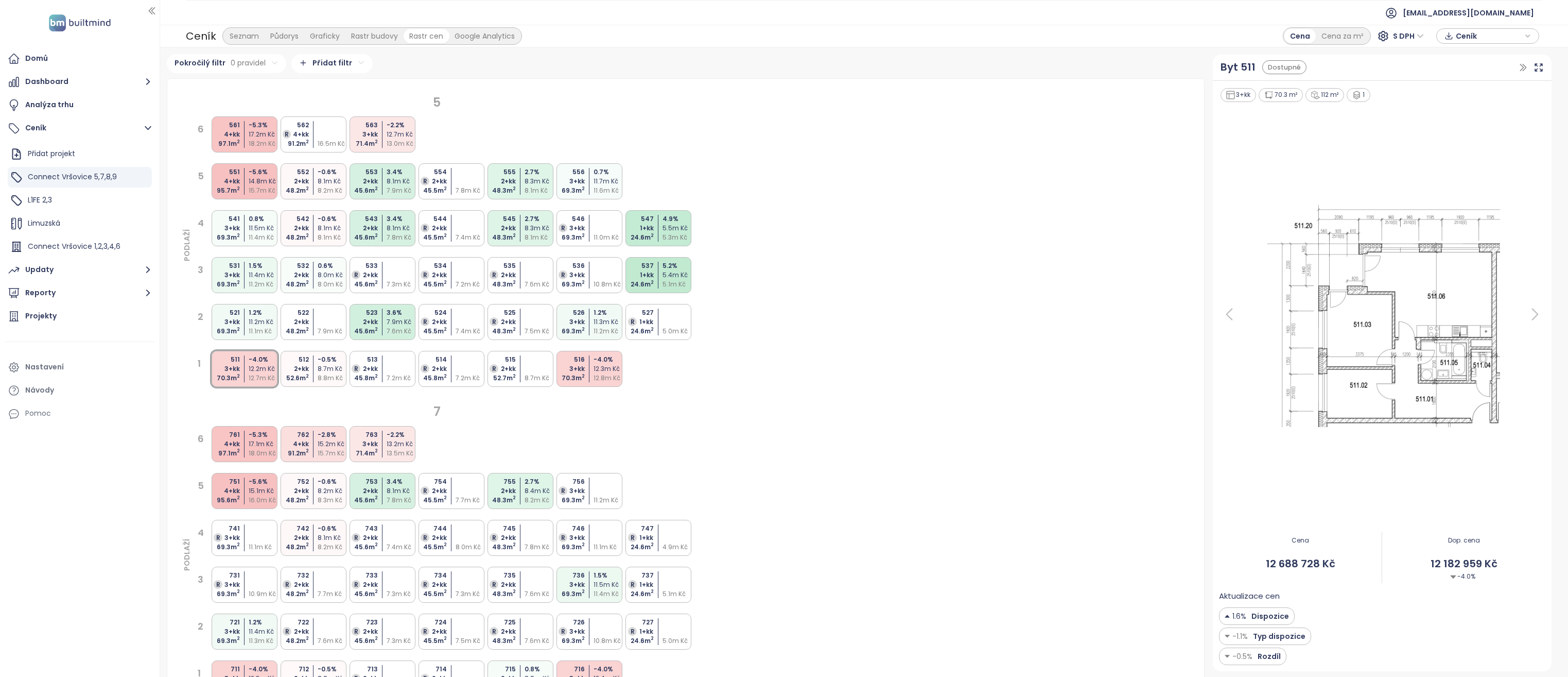
click at [386, 36] on div "Rastr budovy" at bounding box center [374, 36] width 58 height 14
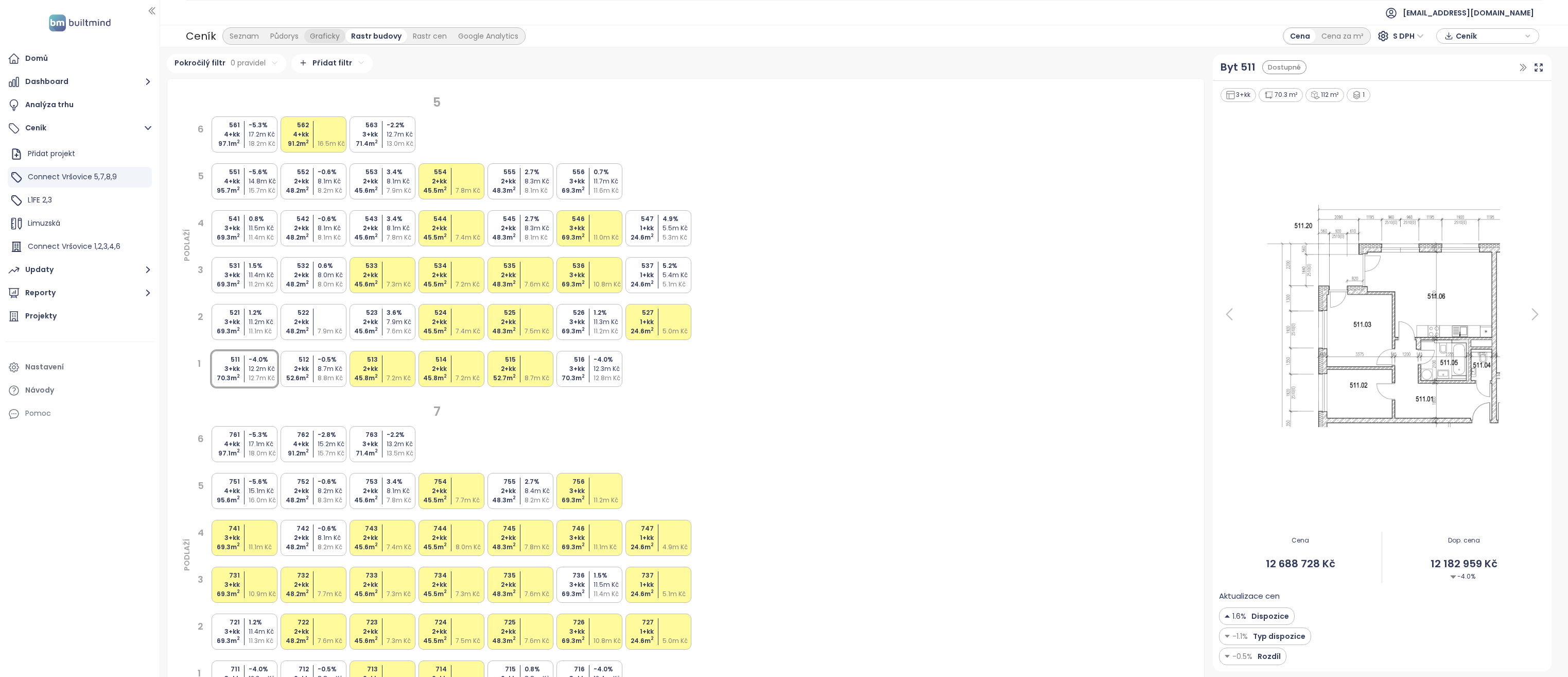
click at [326, 36] on div "Graficky" at bounding box center [325, 36] width 41 height 14
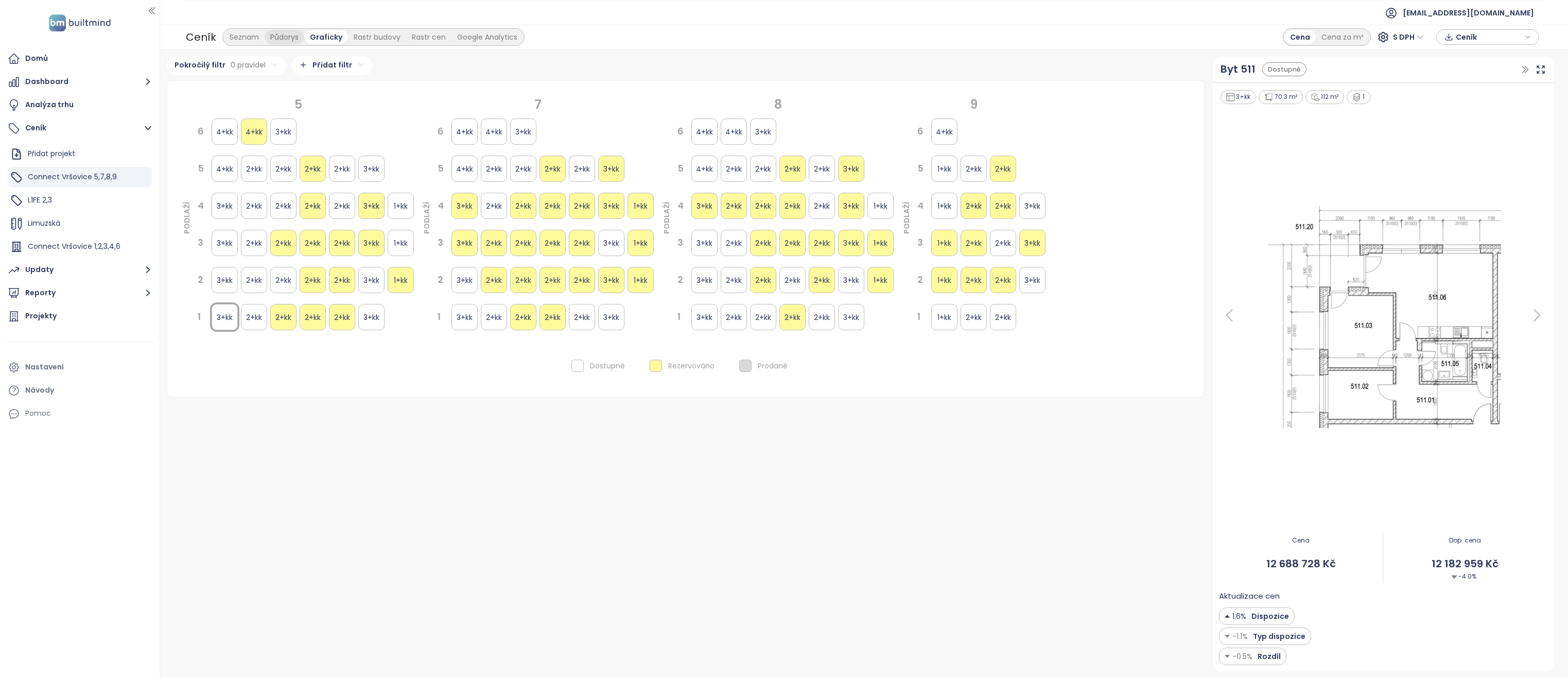
click at [298, 38] on div "Půdorys" at bounding box center [284, 37] width 40 height 14
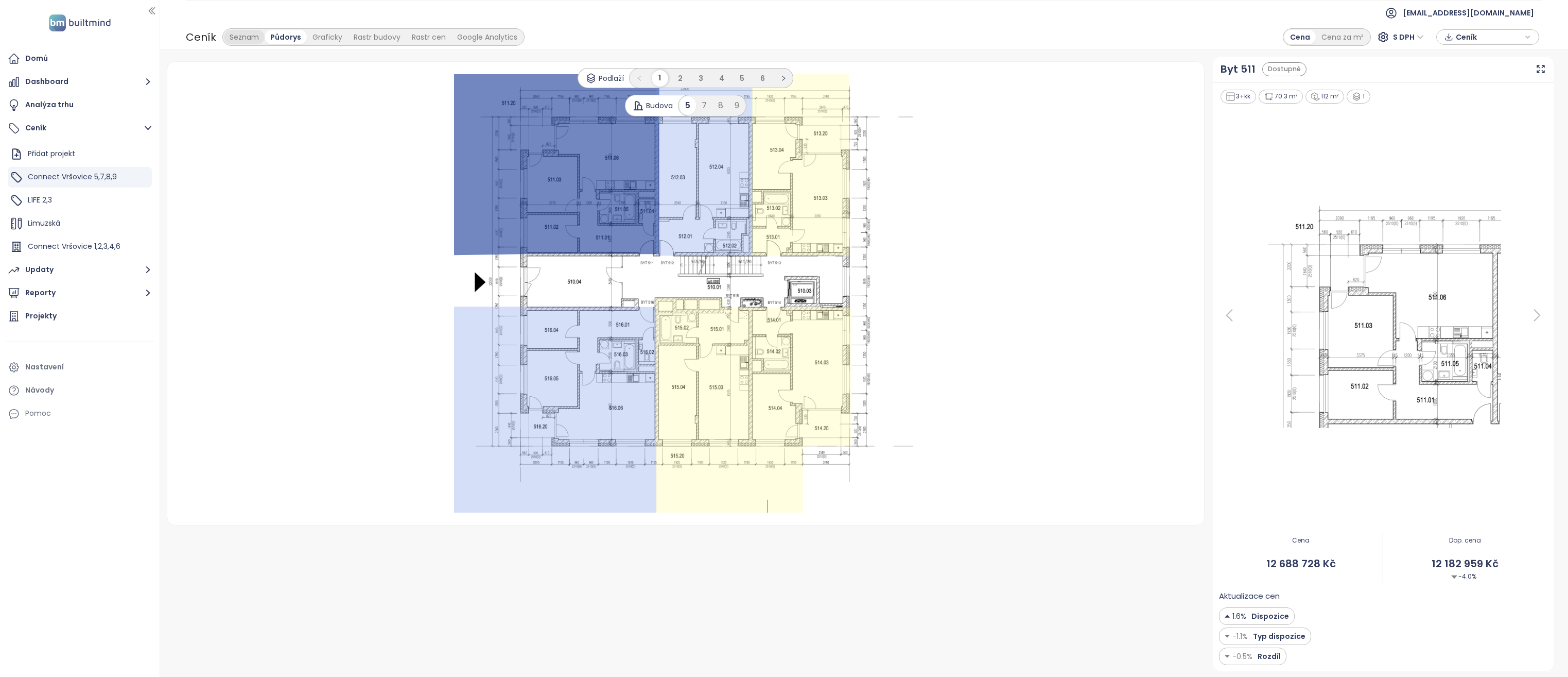
click at [251, 35] on div "Seznam" at bounding box center [244, 37] width 41 height 14
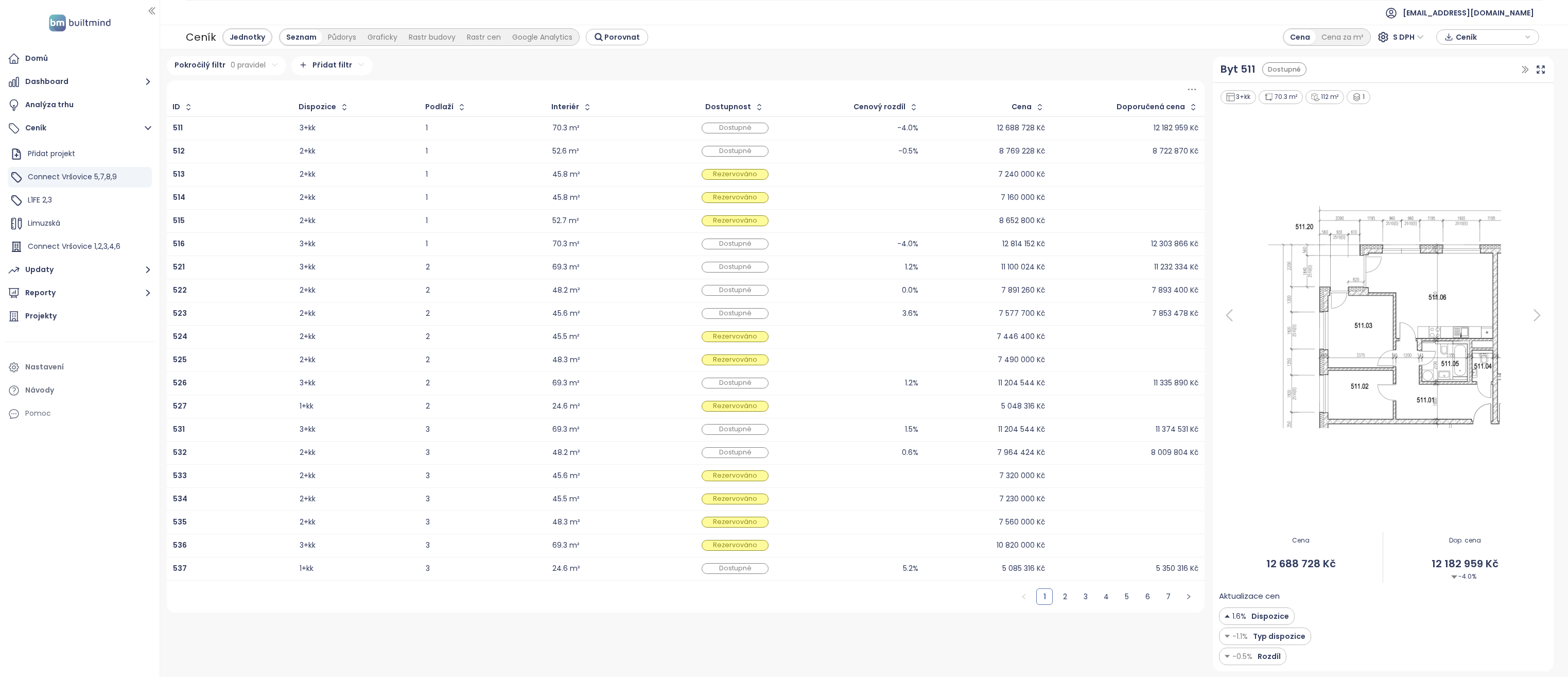
click at [270, 33] on div "Jednotky Seznam Půdorys Graficky Rastr budovy Rastr cen Google Analytics Porovn…" at bounding box center [434, 36] width 426 height 19
click at [318, 35] on div "Seznam" at bounding box center [301, 37] width 42 height 14
click at [324, 34] on div "Půdorys" at bounding box center [342, 37] width 40 height 14
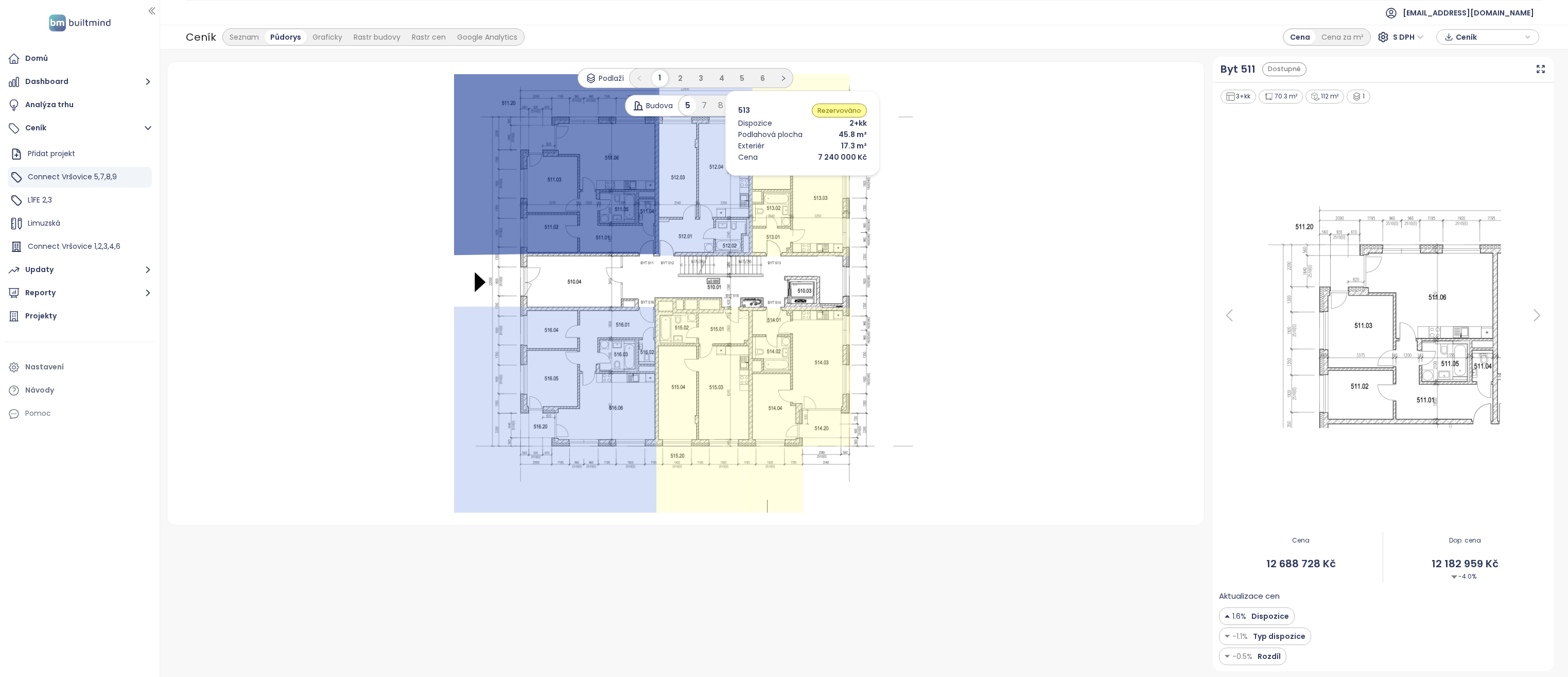
click at [790, 179] on icon at bounding box center [800, 164] width 98 height 183
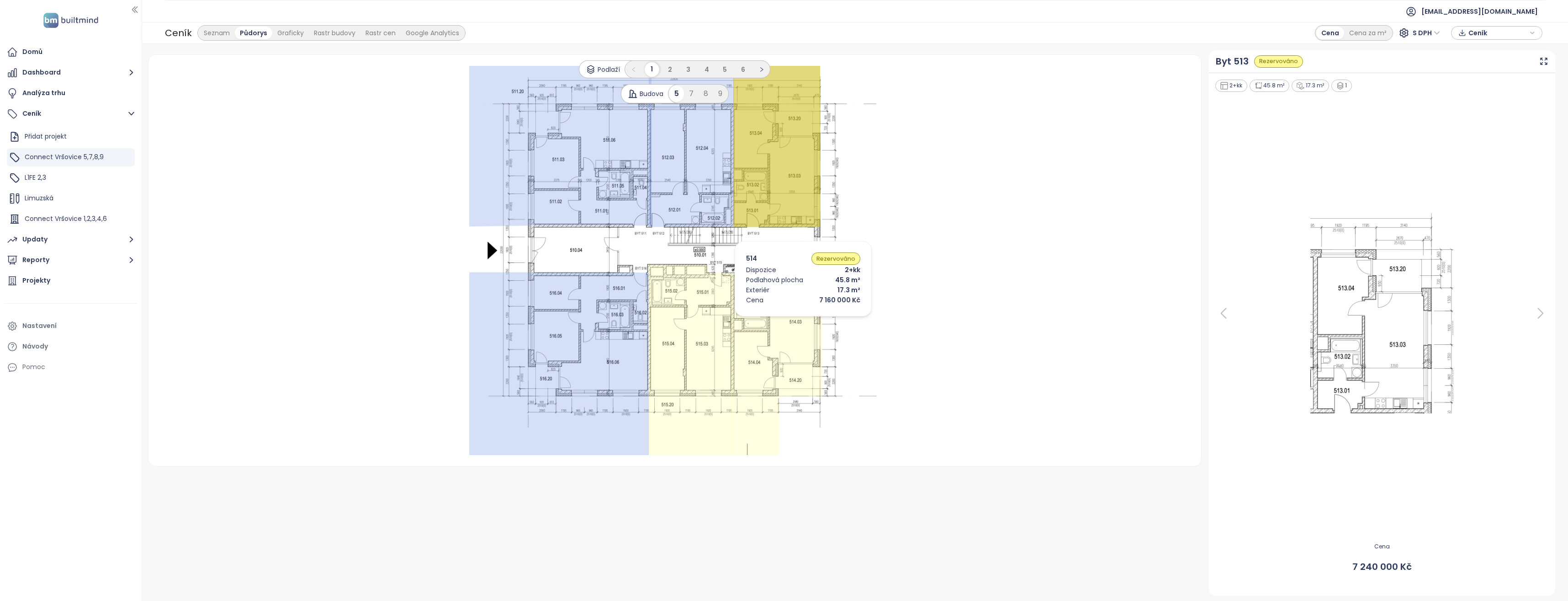
click at [790, 319] on icon at bounding box center [776, 364] width 91 height 182
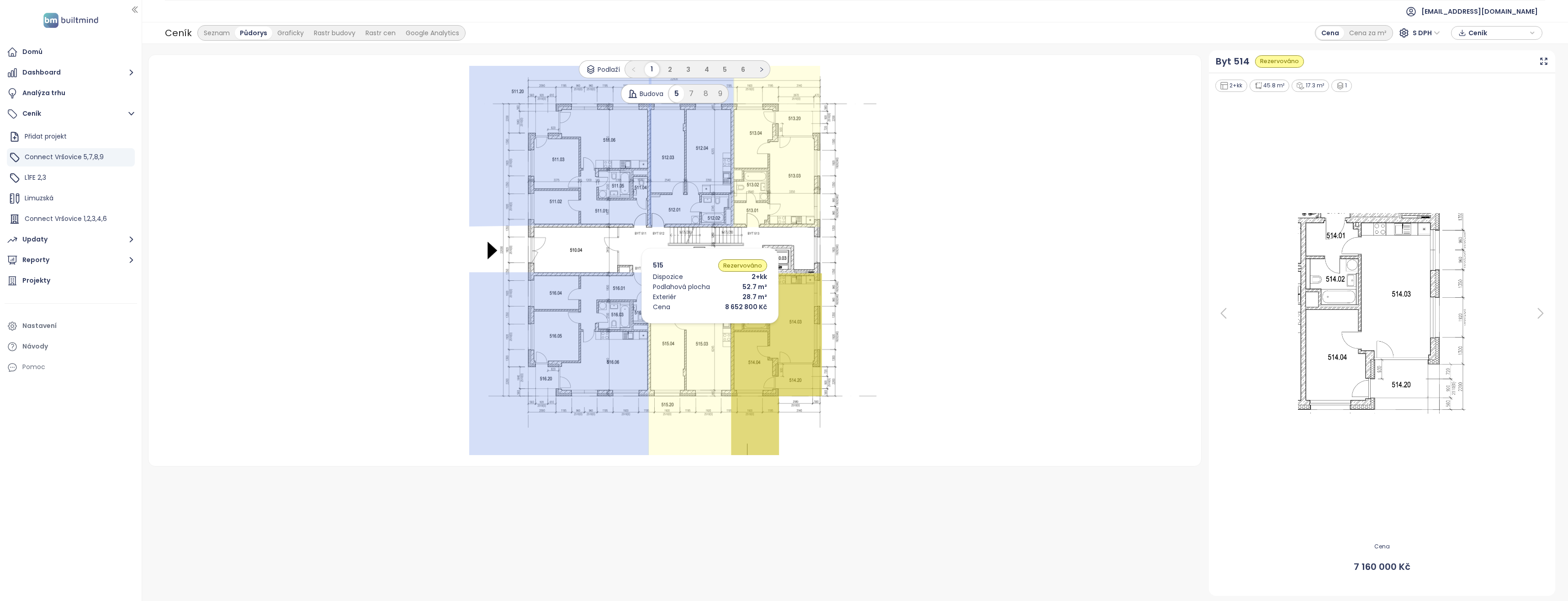
click at [694, 329] on icon at bounding box center [690, 360] width 84 height 191
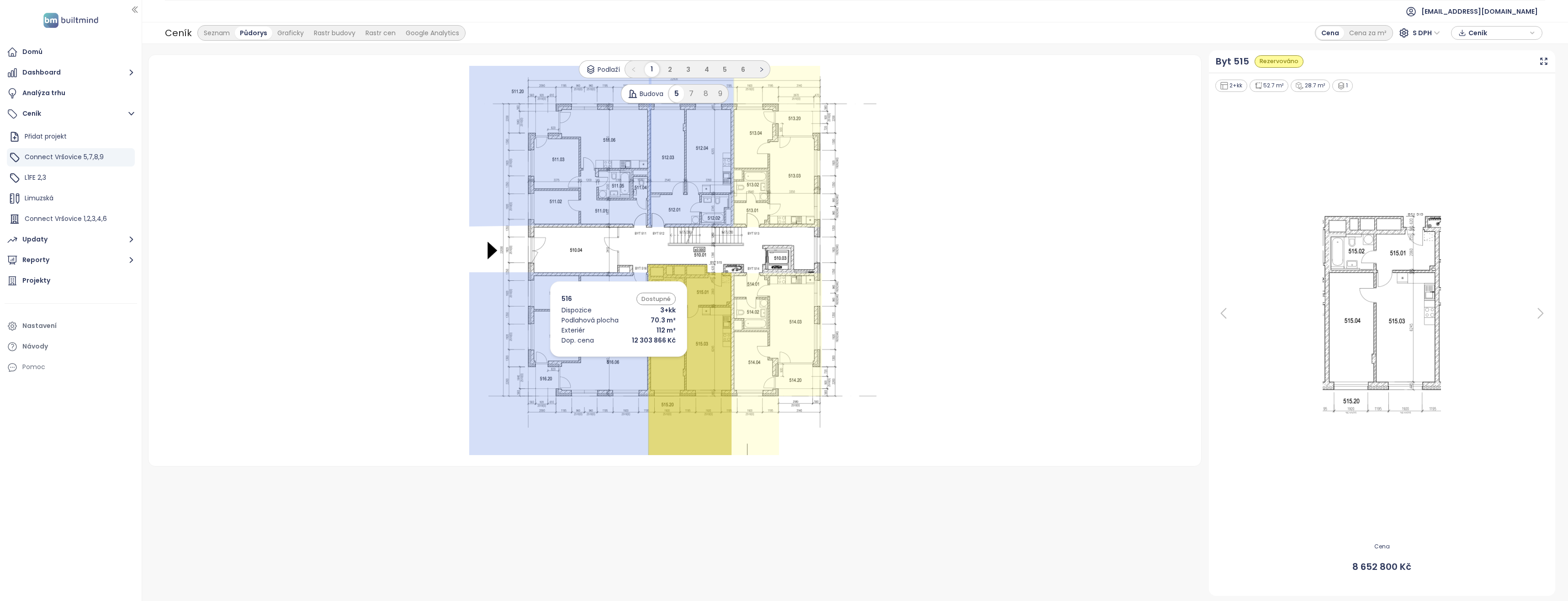
click at [605, 359] on icon at bounding box center [559, 364] width 180 height 183
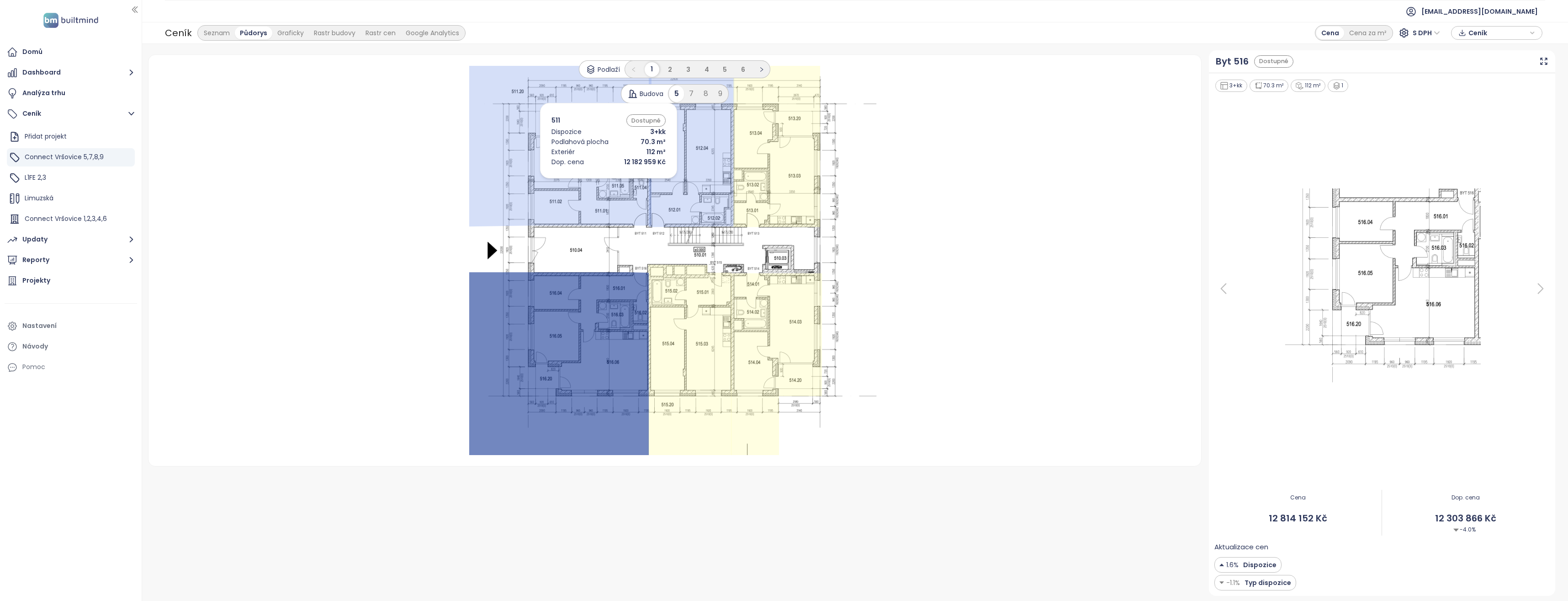
click at [595, 181] on icon at bounding box center [560, 145] width 182 height 160
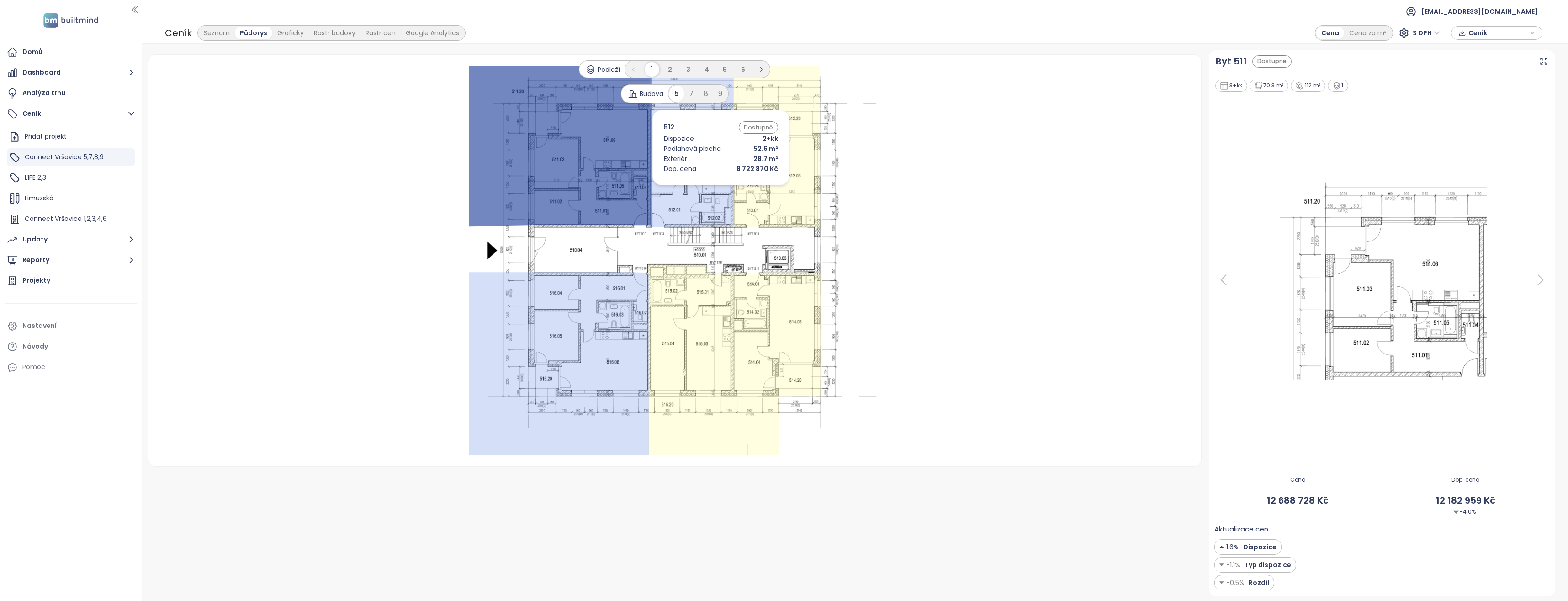
click at [707, 188] on icon at bounding box center [691, 146] width 85 height 162
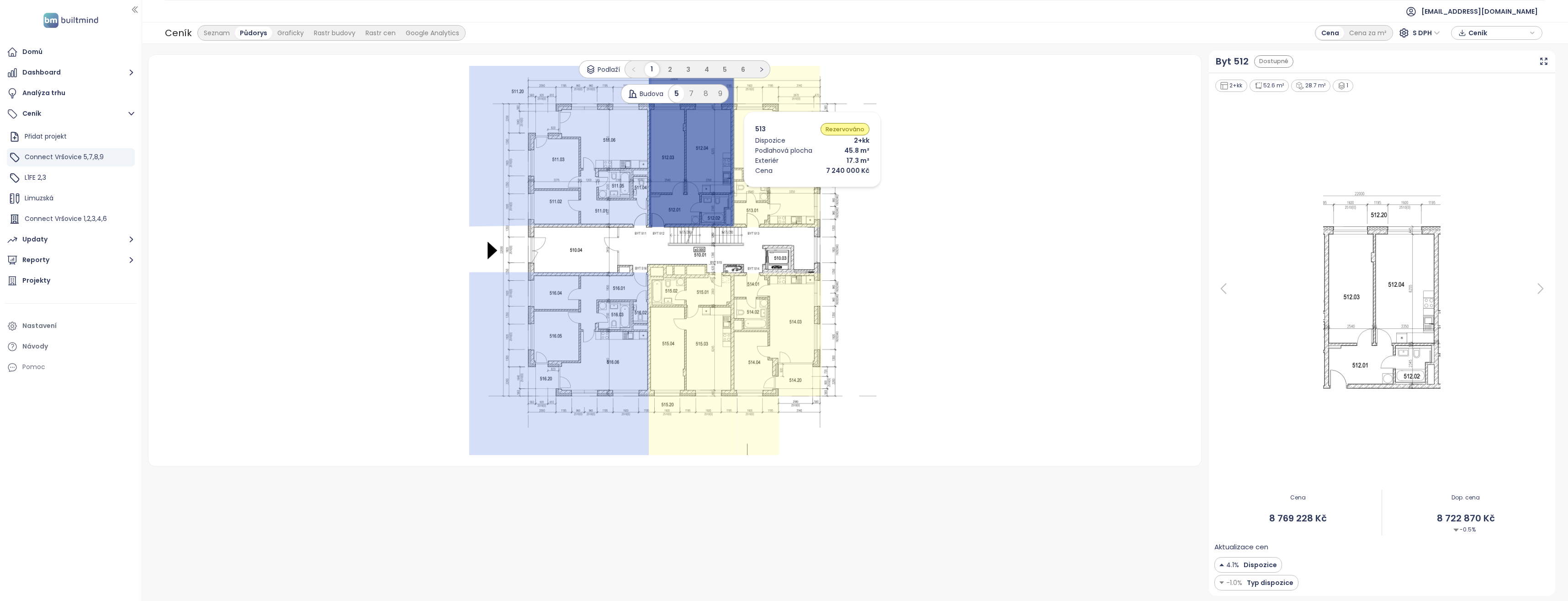
click at [799, 189] on icon at bounding box center [777, 146] width 87 height 162
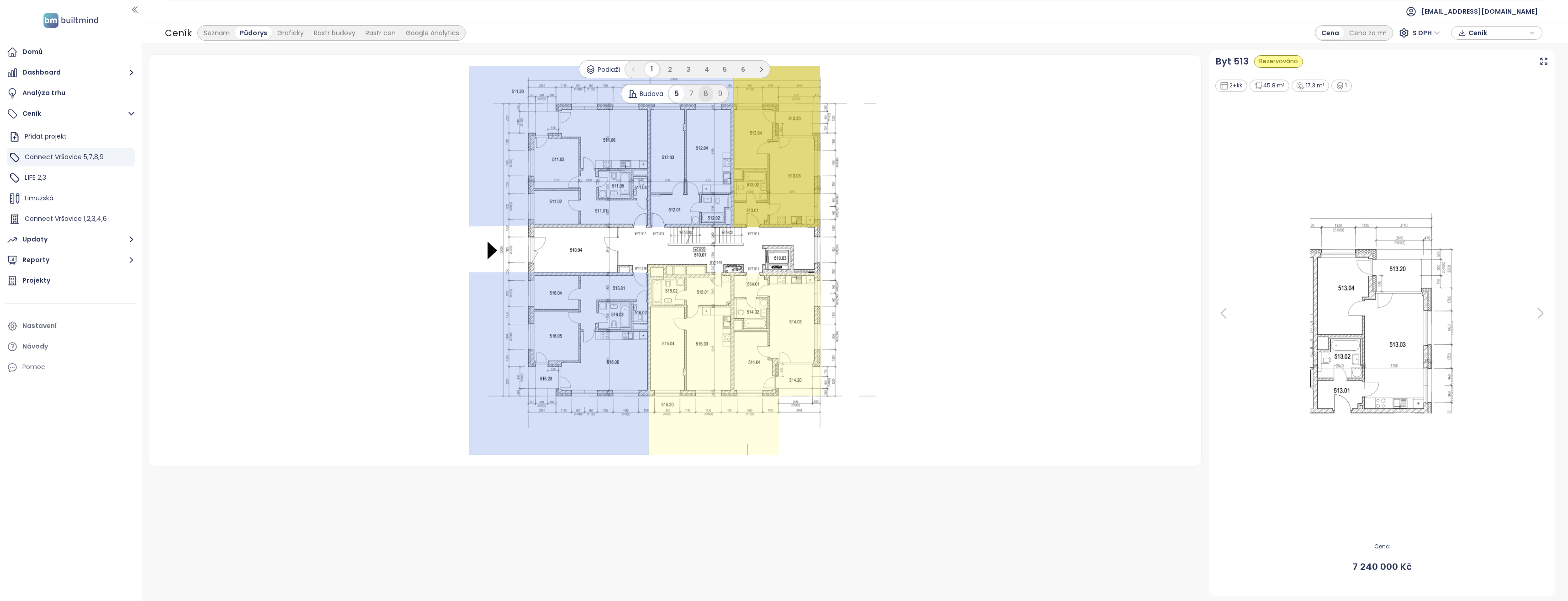
click at [705, 94] on div "8" at bounding box center [706, 93] width 15 height 17
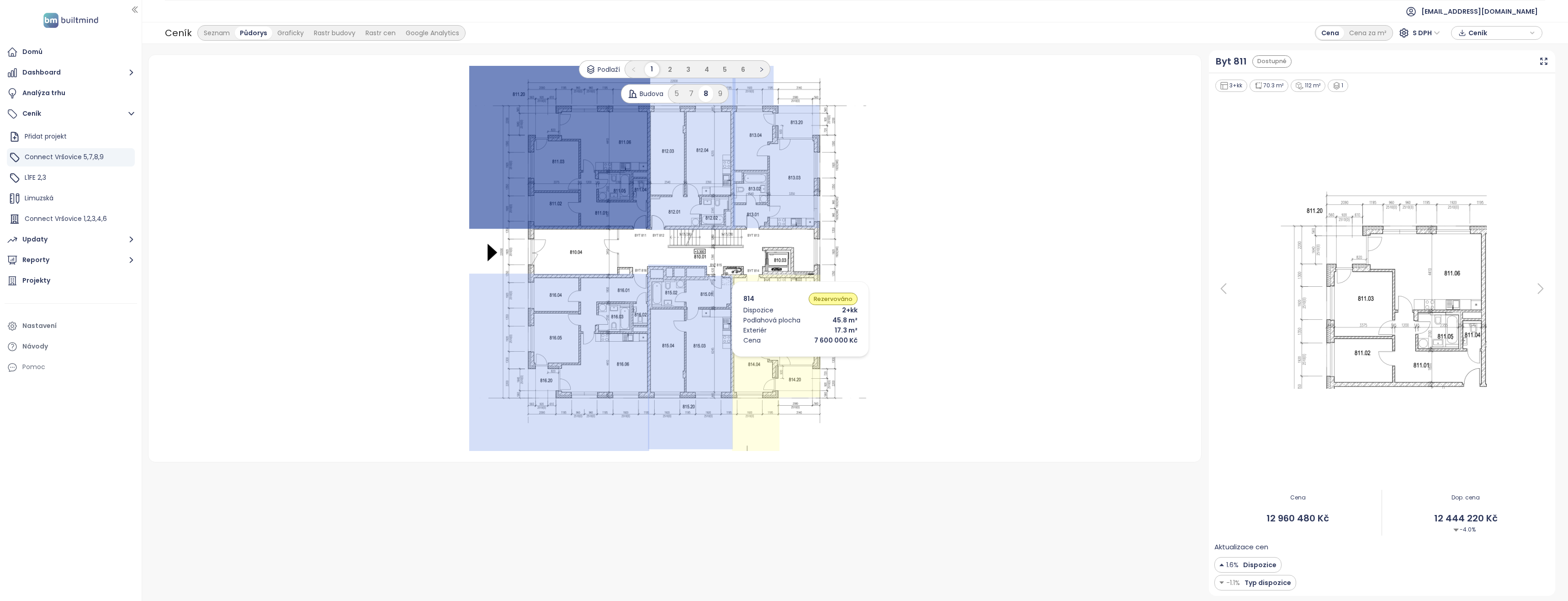
click at [787, 359] on icon at bounding box center [777, 363] width 88 height 177
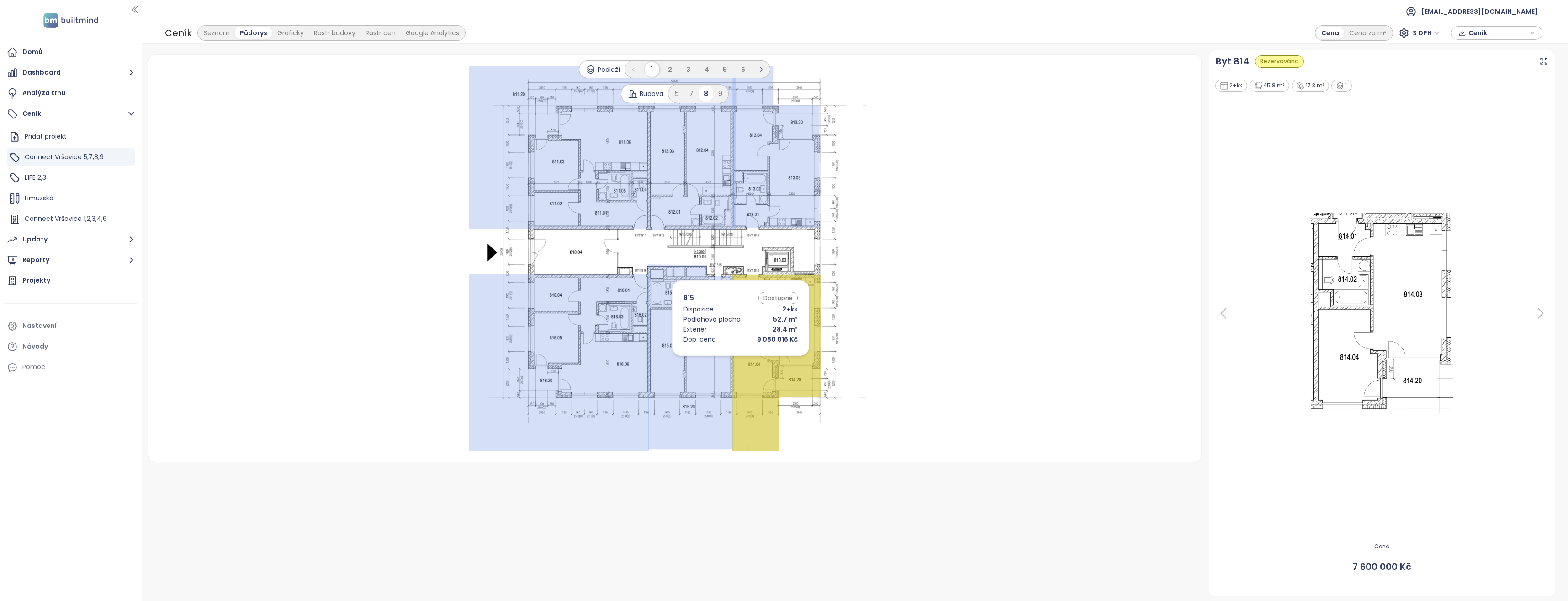
click at [727, 358] on icon at bounding box center [690, 356] width 84 height 185
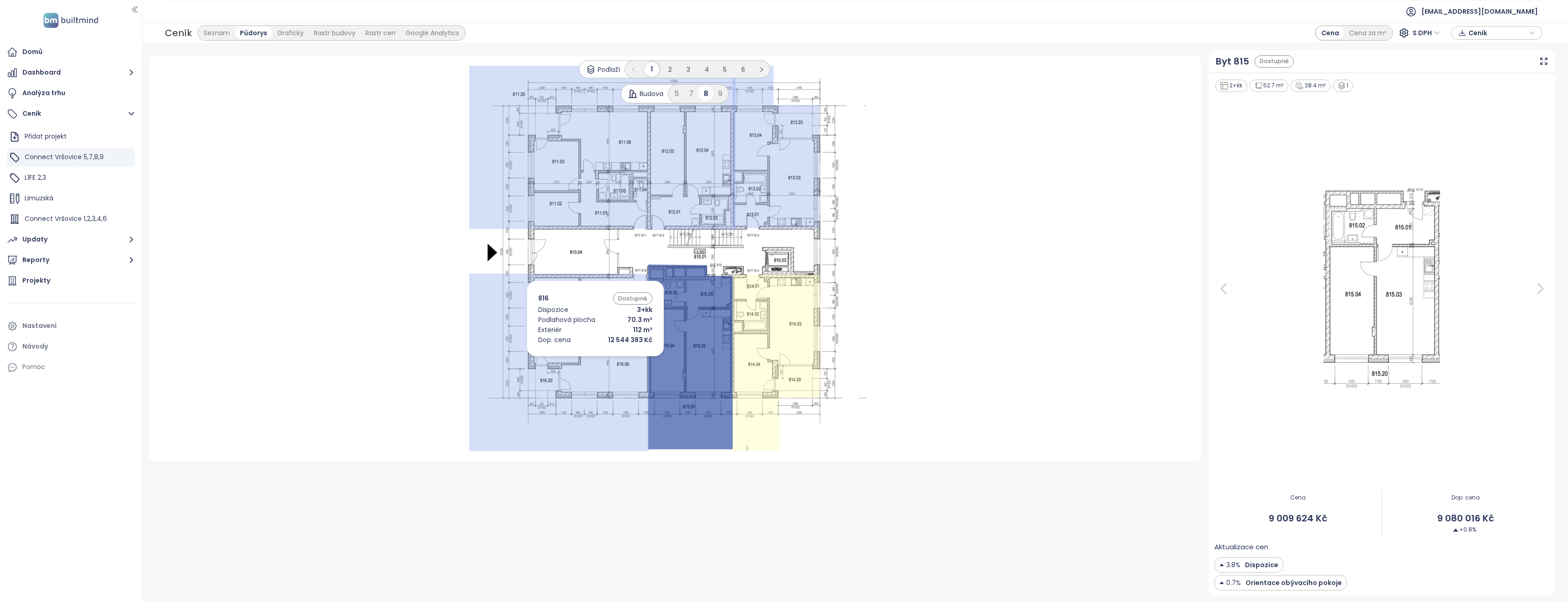
click at [582, 358] on icon at bounding box center [559, 362] width 180 height 177
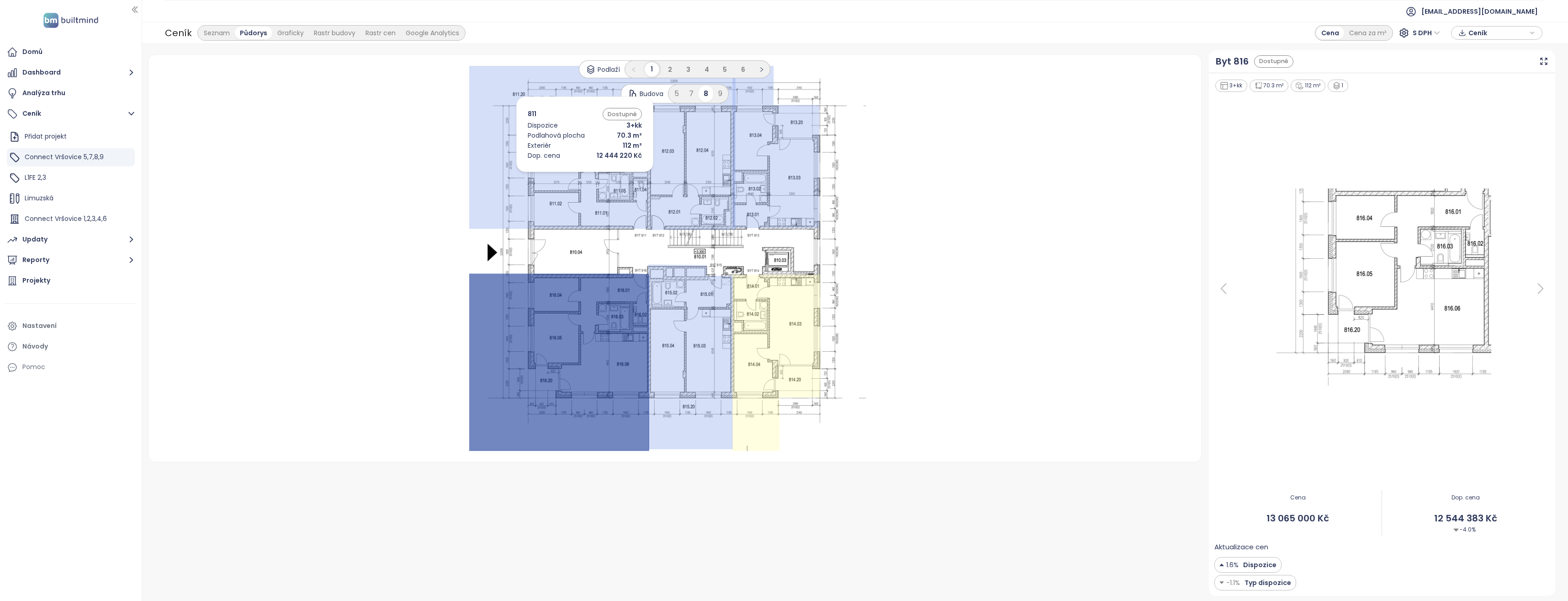
click at [571, 174] on icon at bounding box center [560, 147] width 181 height 163
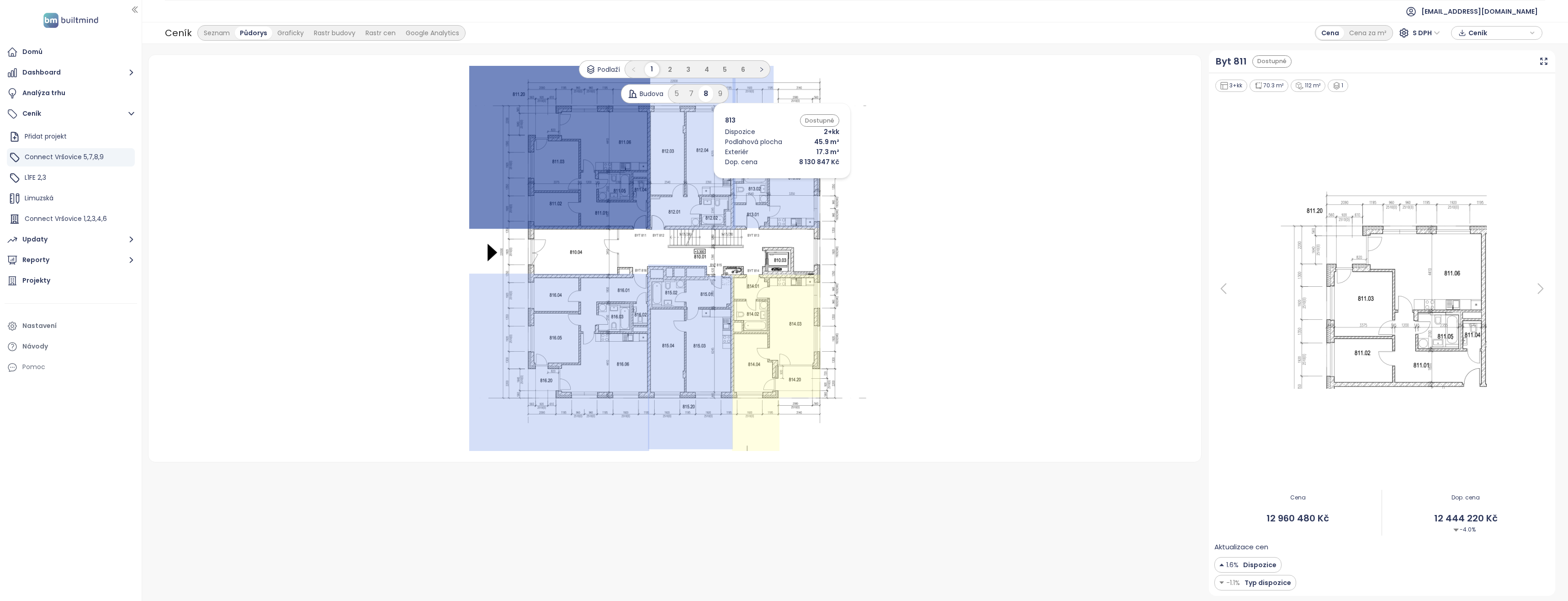
click at [769, 181] on icon at bounding box center [776, 147] width 87 height 162
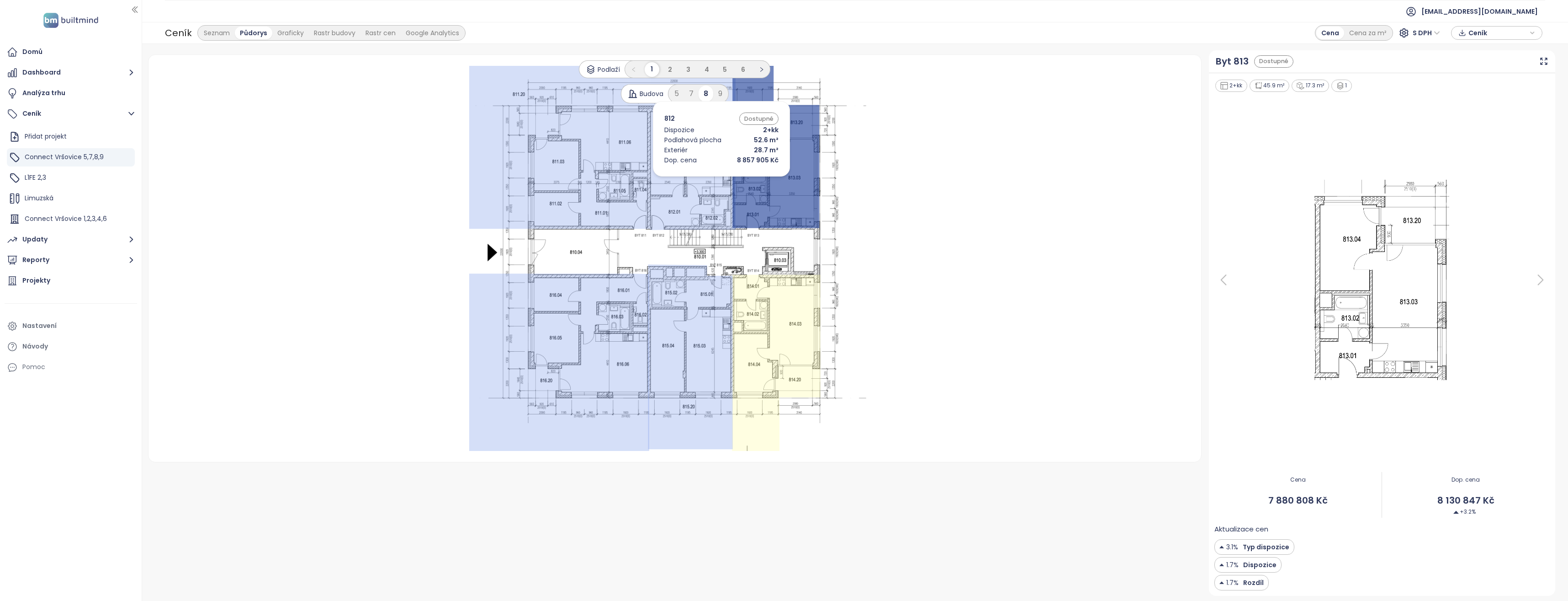
click at [708, 179] on icon at bounding box center [693, 147] width 85 height 164
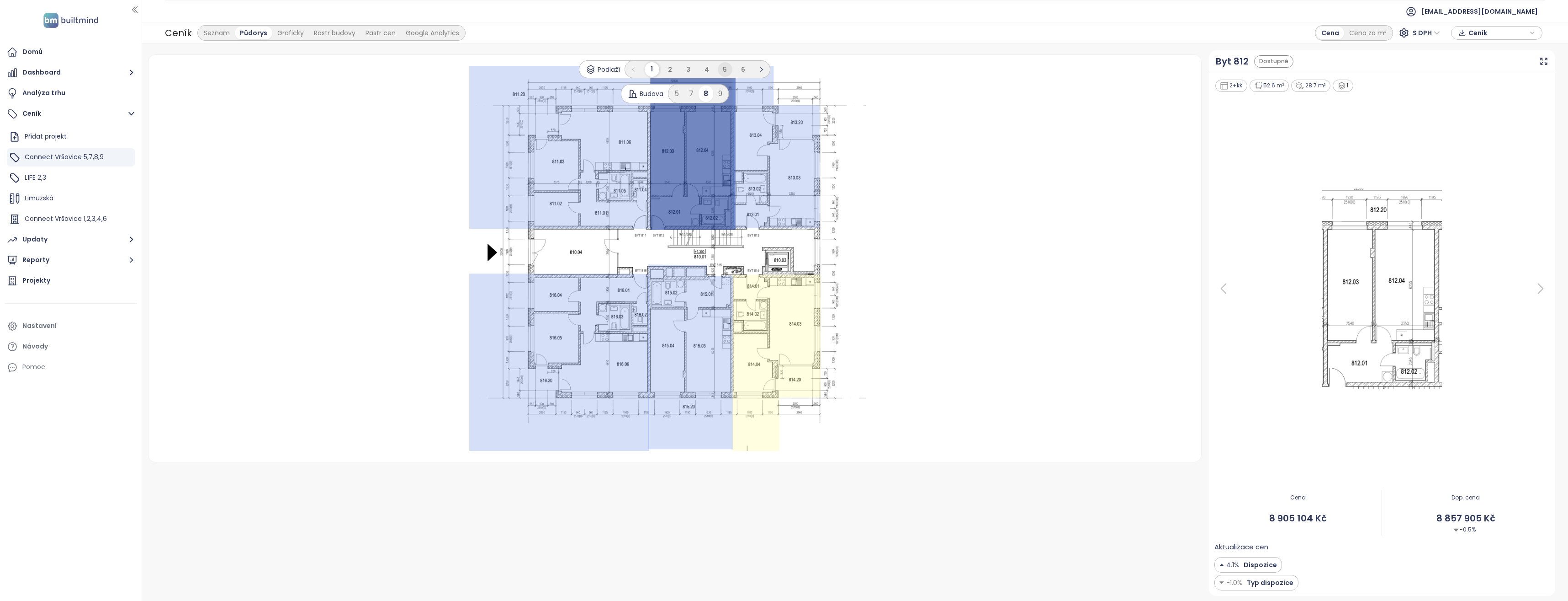
click at [724, 70] on span "5" at bounding box center [724, 69] width 4 height 9
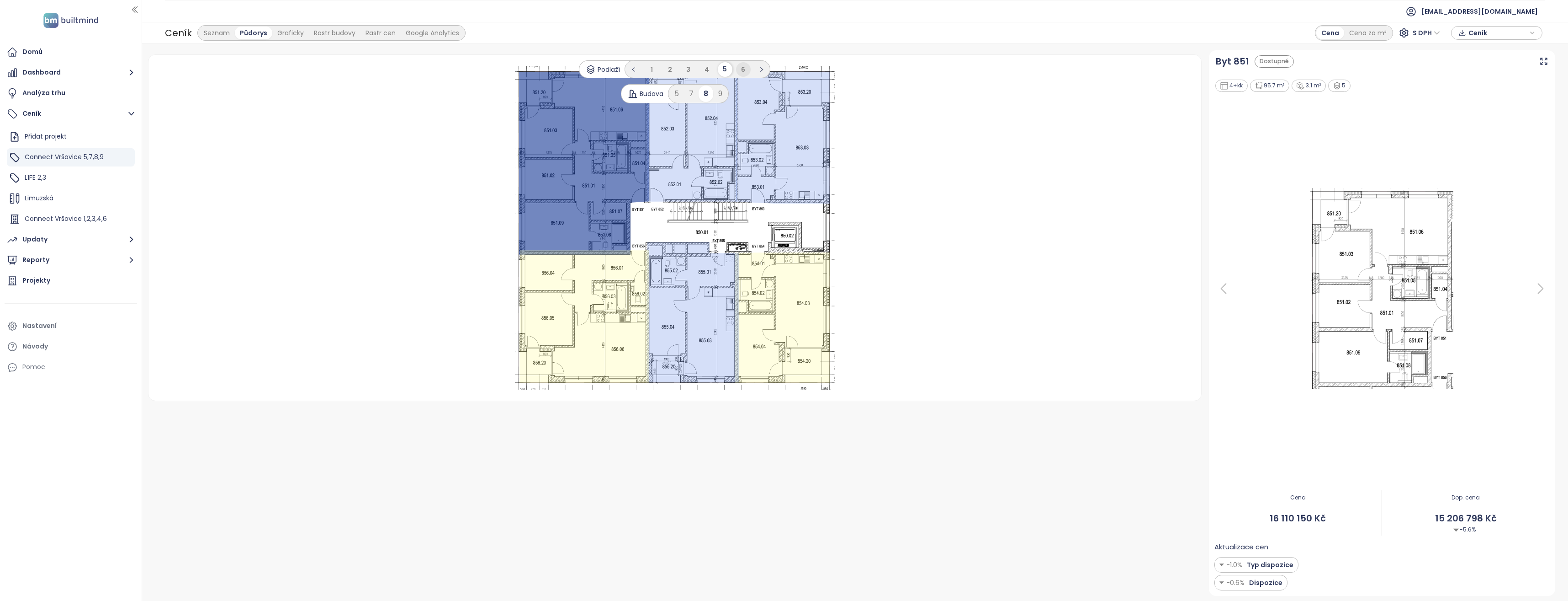
click at [745, 69] on span "6" at bounding box center [743, 69] width 4 height 9
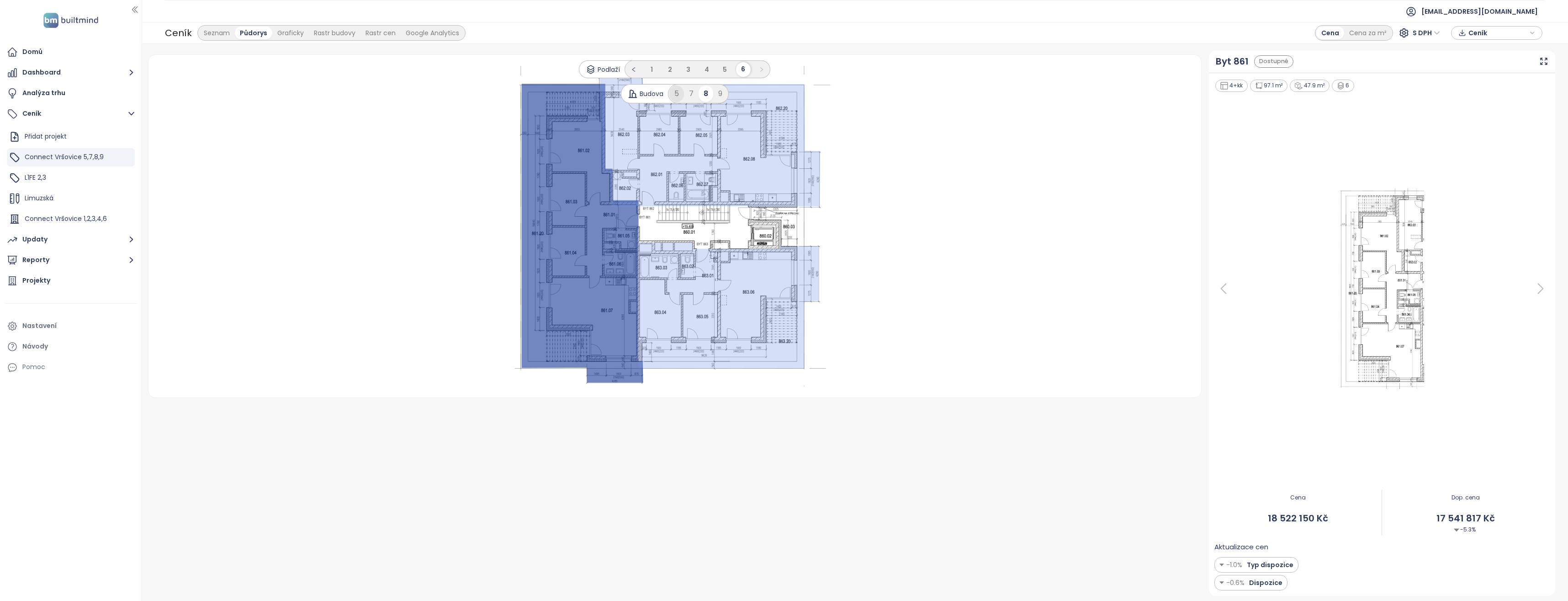
click at [673, 92] on div "5" at bounding box center [676, 93] width 15 height 17
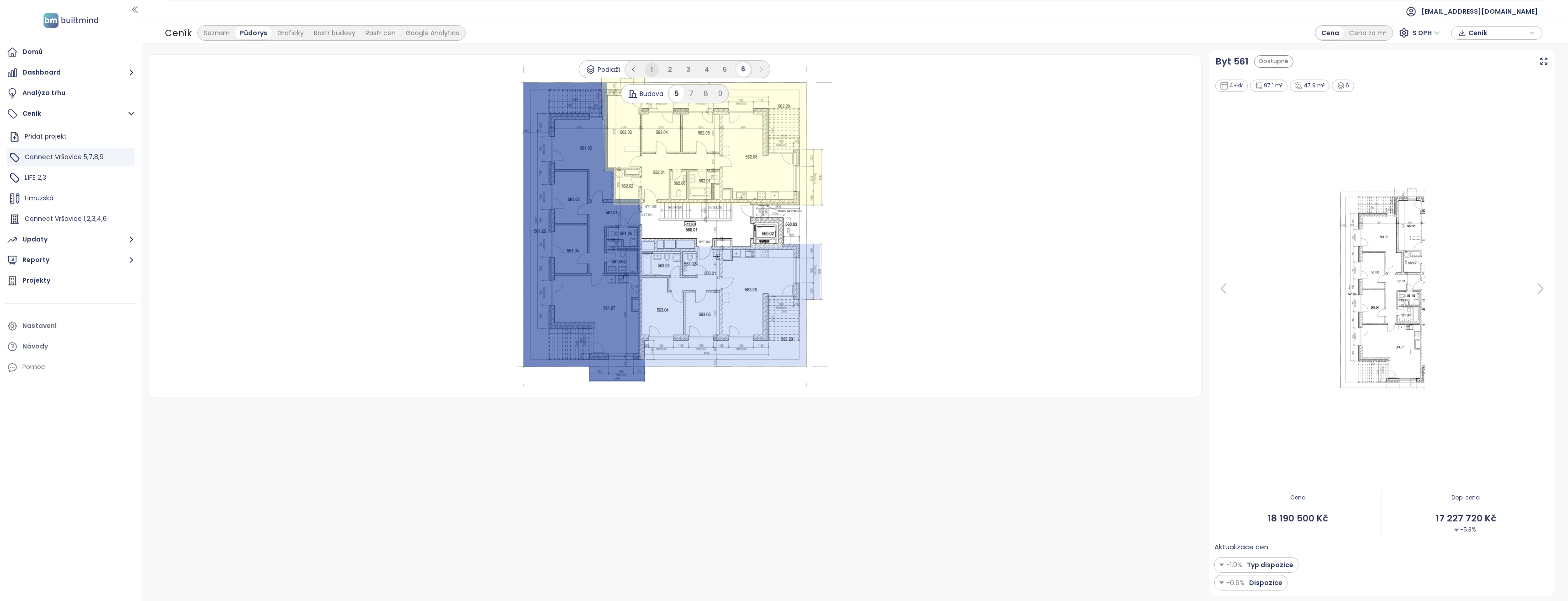
click at [652, 71] on span "1" at bounding box center [651, 69] width 2 height 9
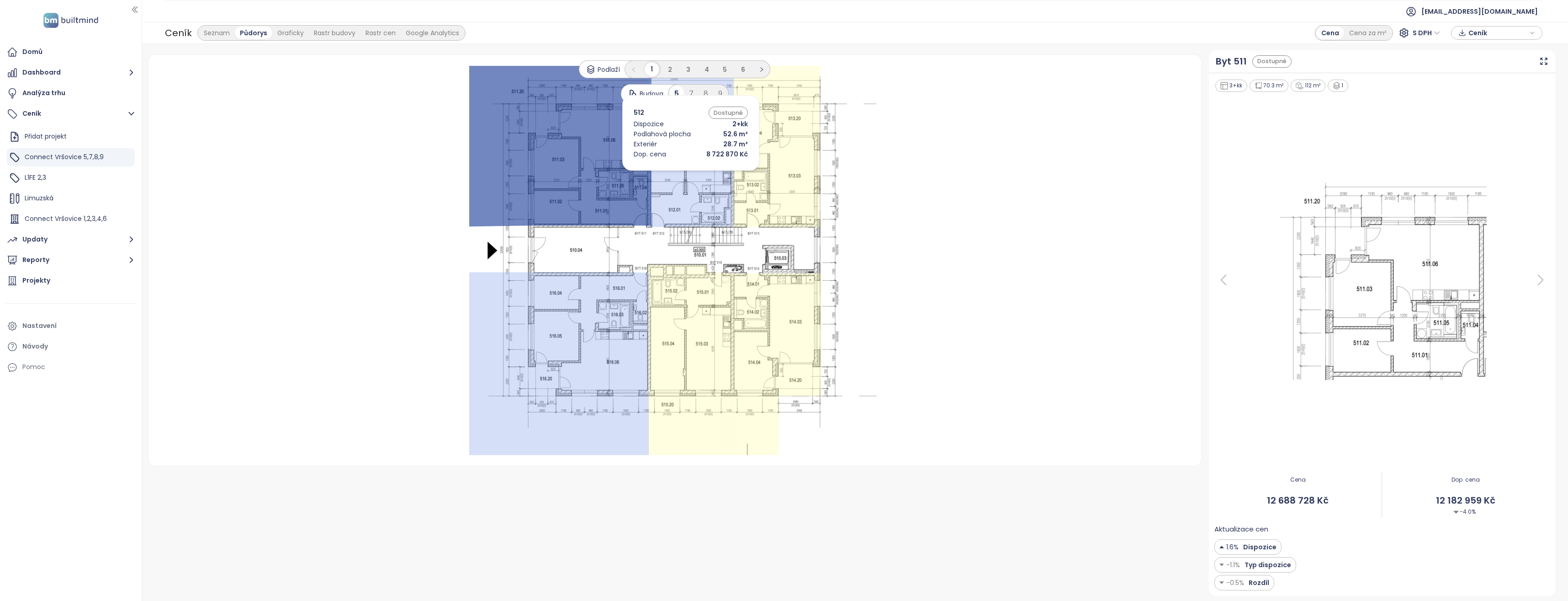
click at [677, 173] on icon at bounding box center [691, 146] width 85 height 162
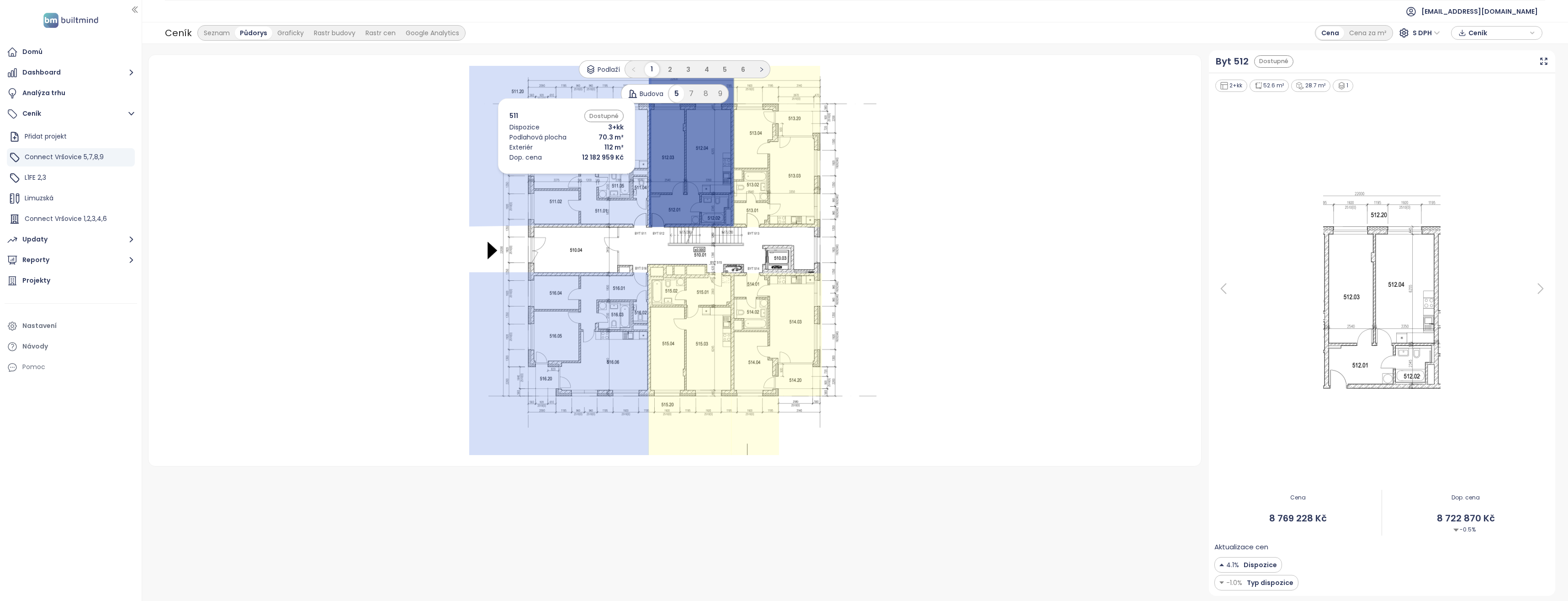
click at [553, 176] on icon at bounding box center [560, 145] width 182 height 160
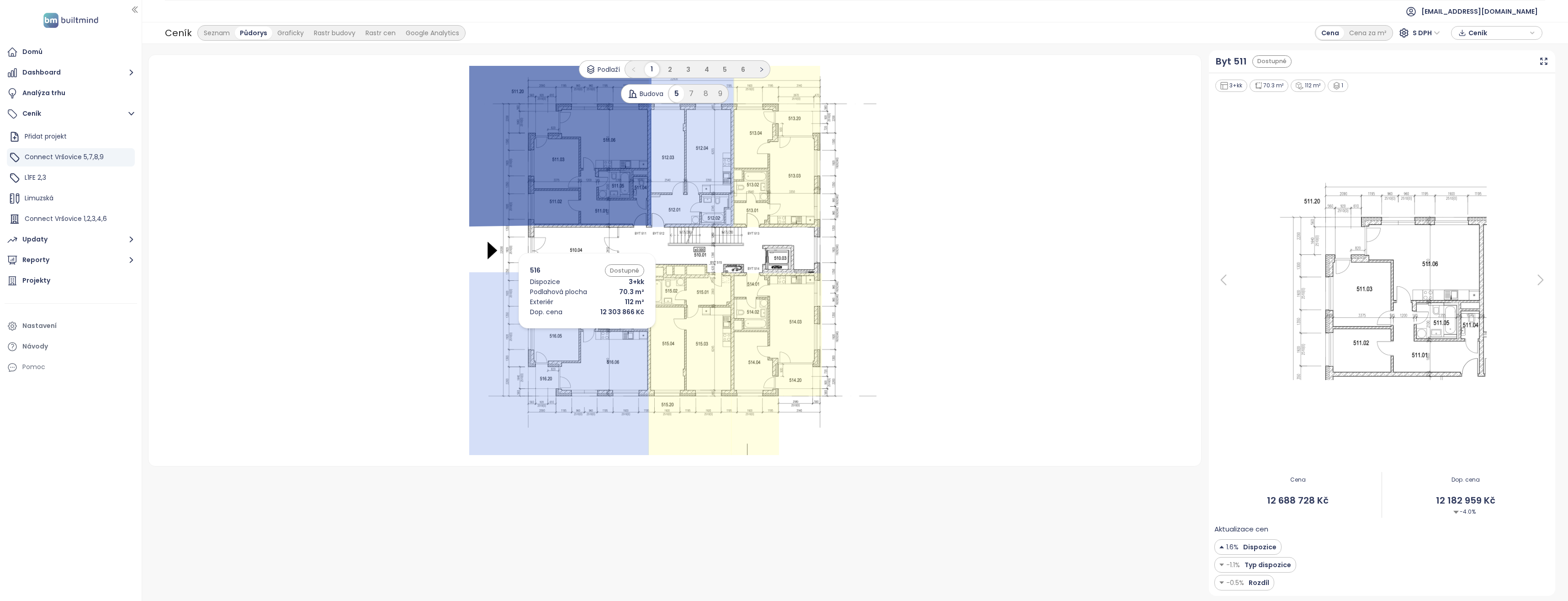
click at [573, 330] on icon at bounding box center [559, 364] width 180 height 183
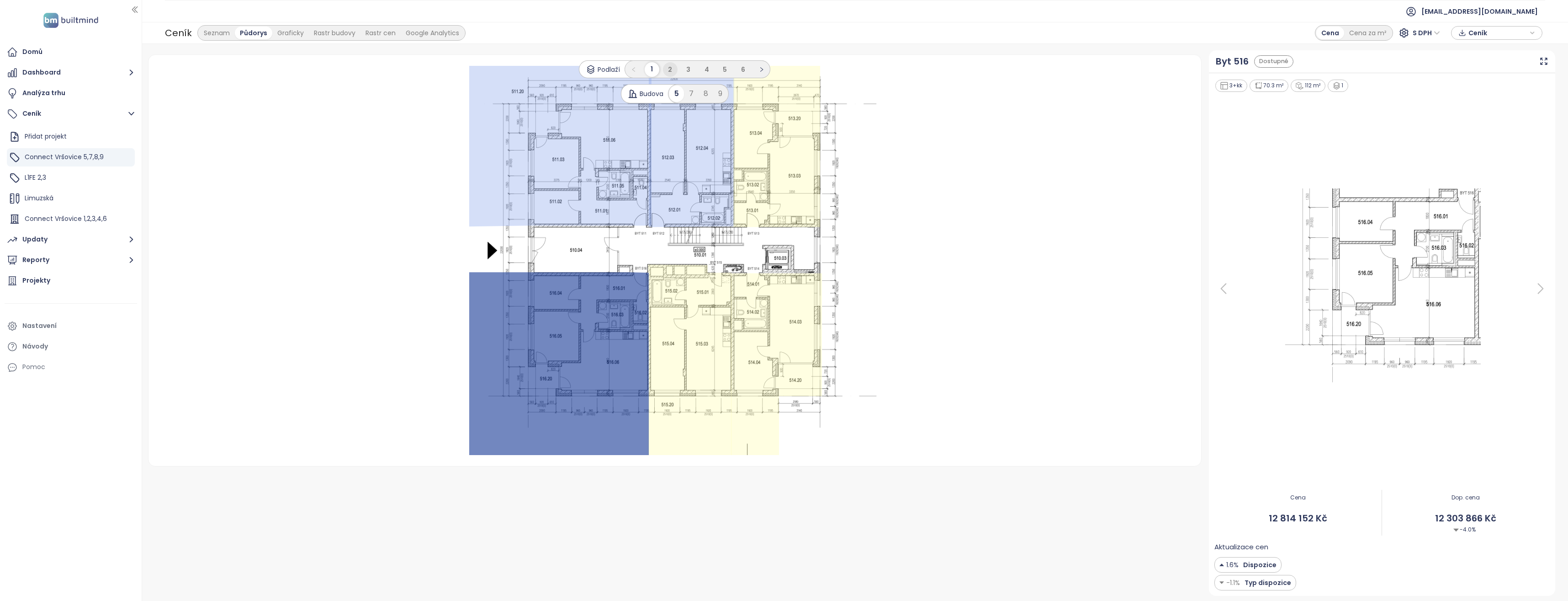
click at [669, 70] on span "2" at bounding box center [669, 69] width 4 height 9
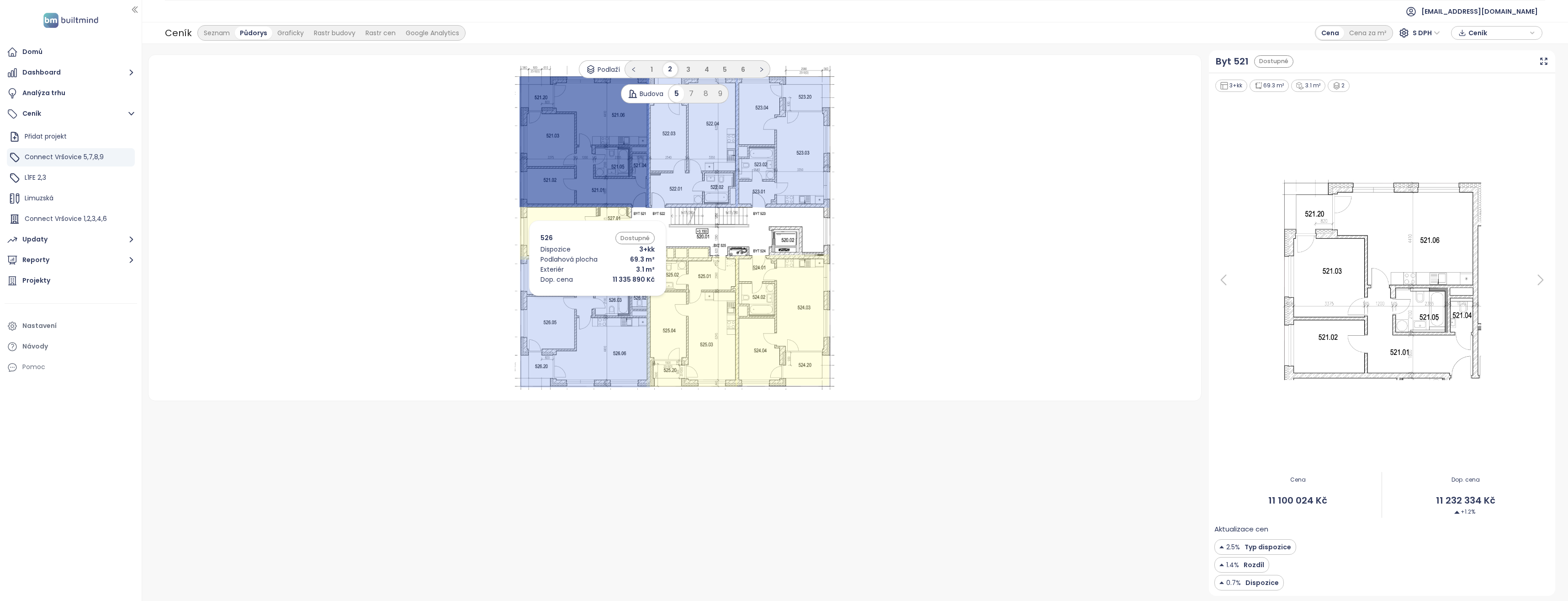
click at [584, 298] on icon at bounding box center [585, 322] width 130 height 131
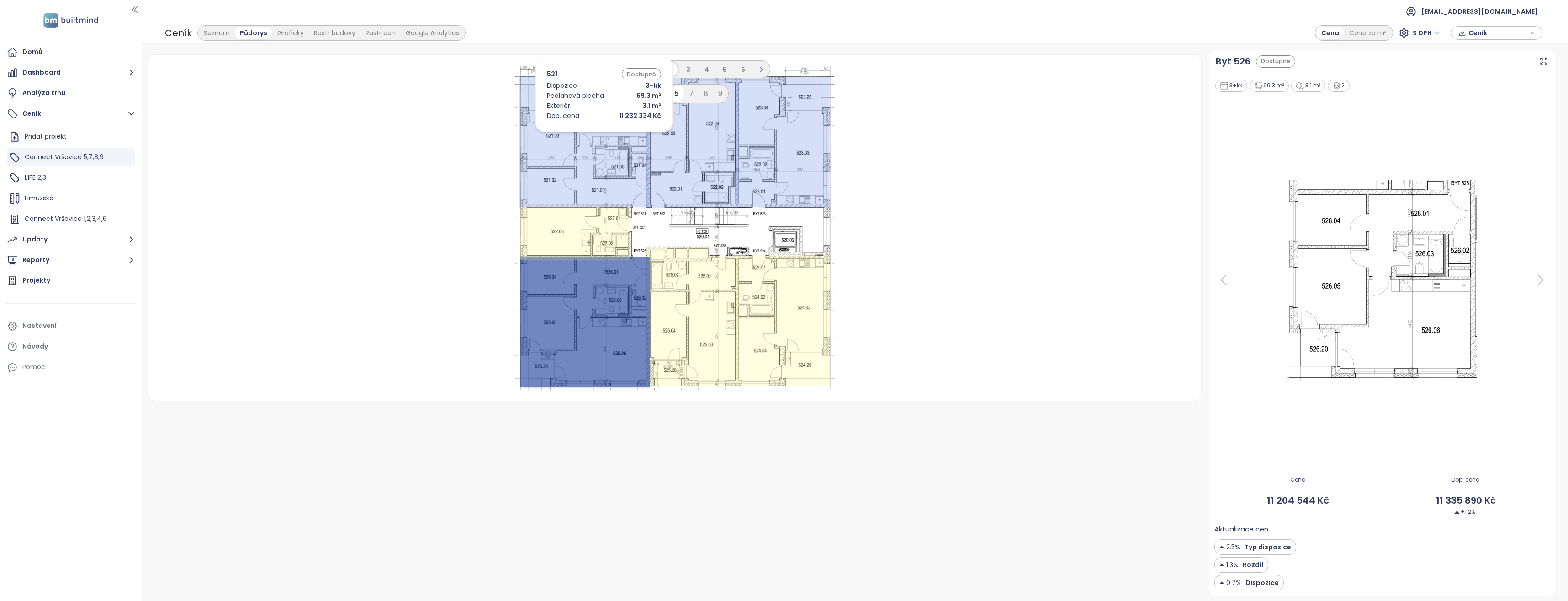
click at [590, 134] on icon at bounding box center [584, 141] width 130 height 131
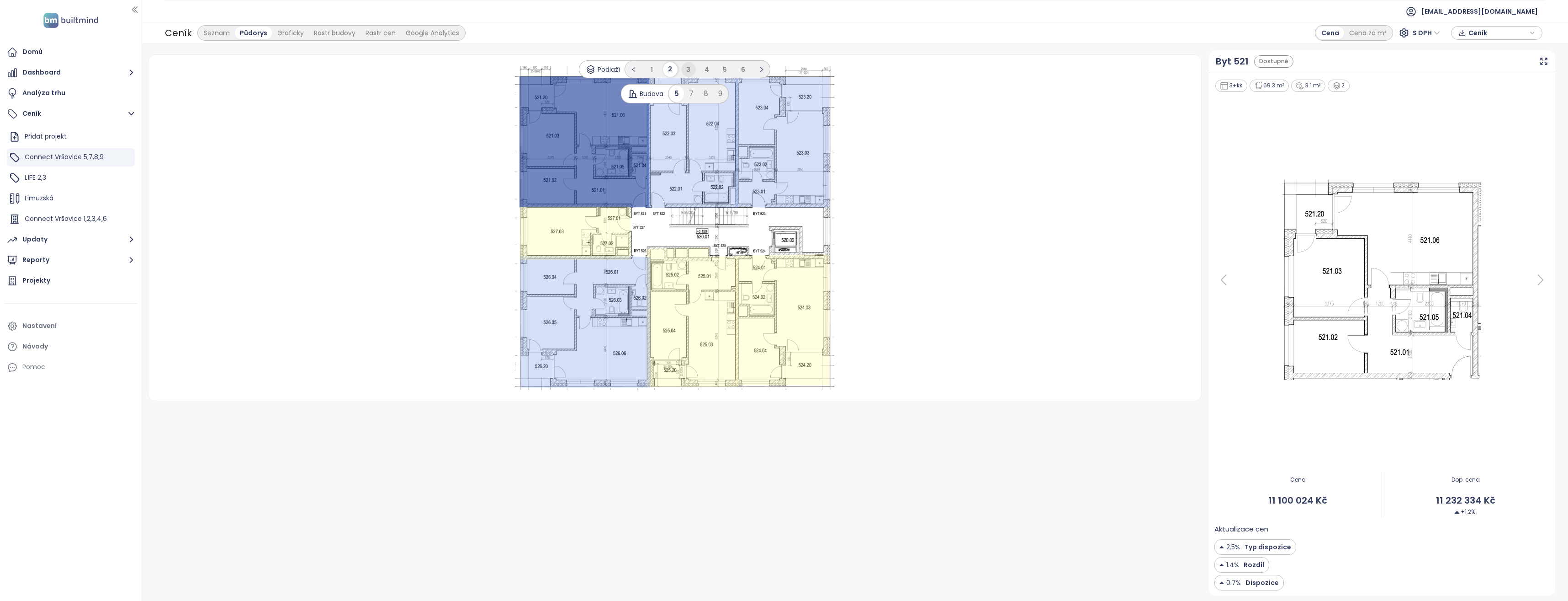
click at [688, 69] on span "3" at bounding box center [688, 69] width 4 height 9
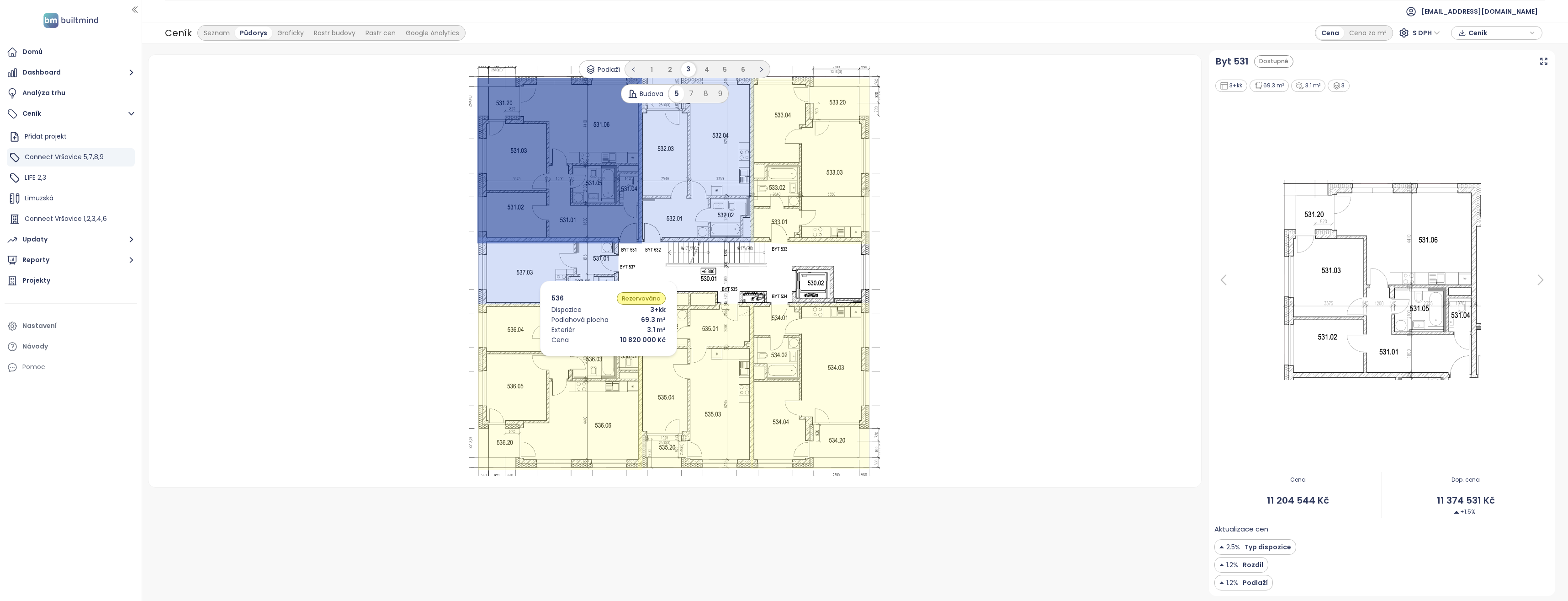
click at [595, 358] on icon at bounding box center [560, 386] width 165 height 166
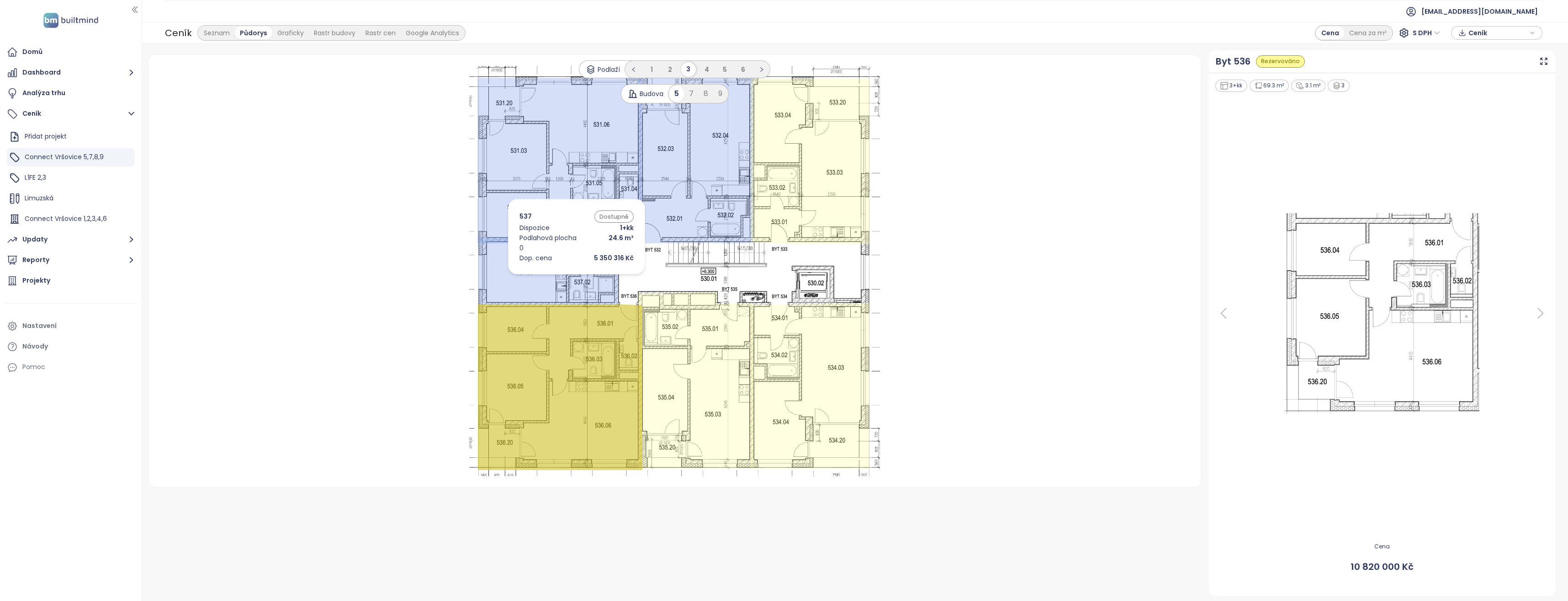
click at [563, 277] on icon at bounding box center [548, 271] width 140 height 67
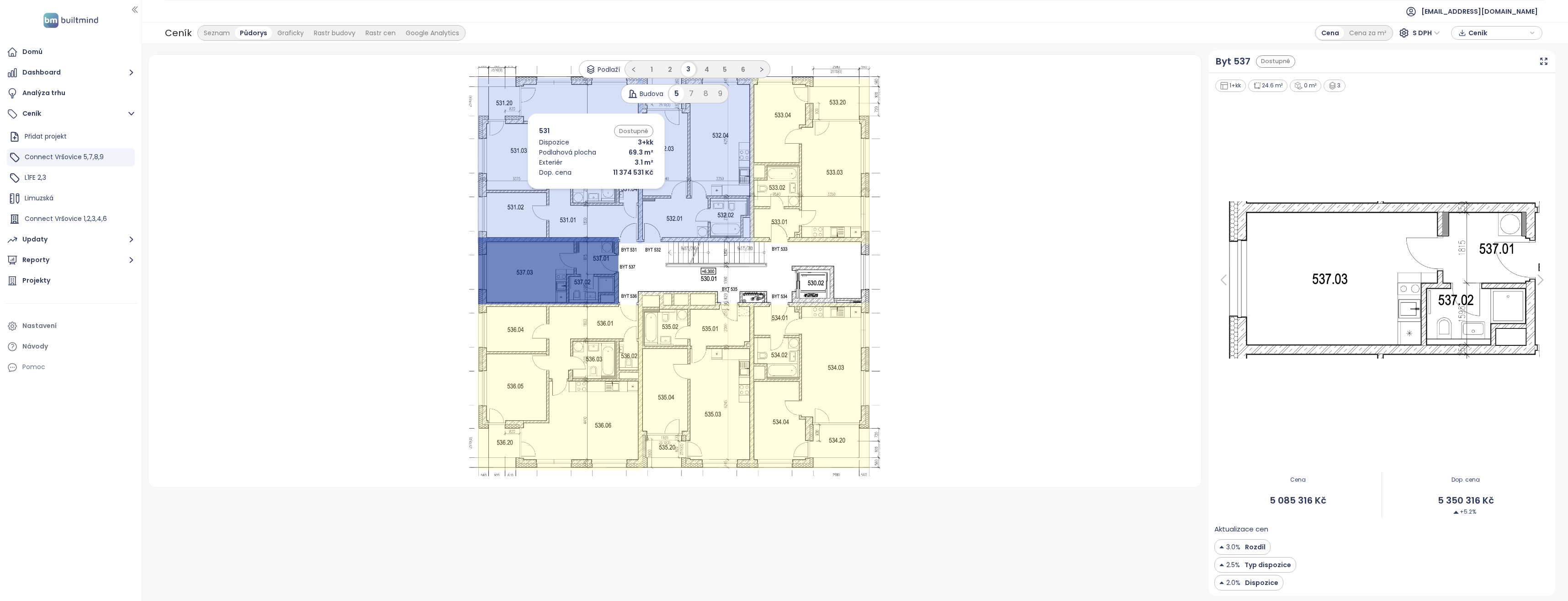
drag, startPoint x: 583, startPoint y: 191, endPoint x: 579, endPoint y: 201, distance: 10.8
click at [582, 191] on icon at bounding box center [559, 160] width 165 height 166
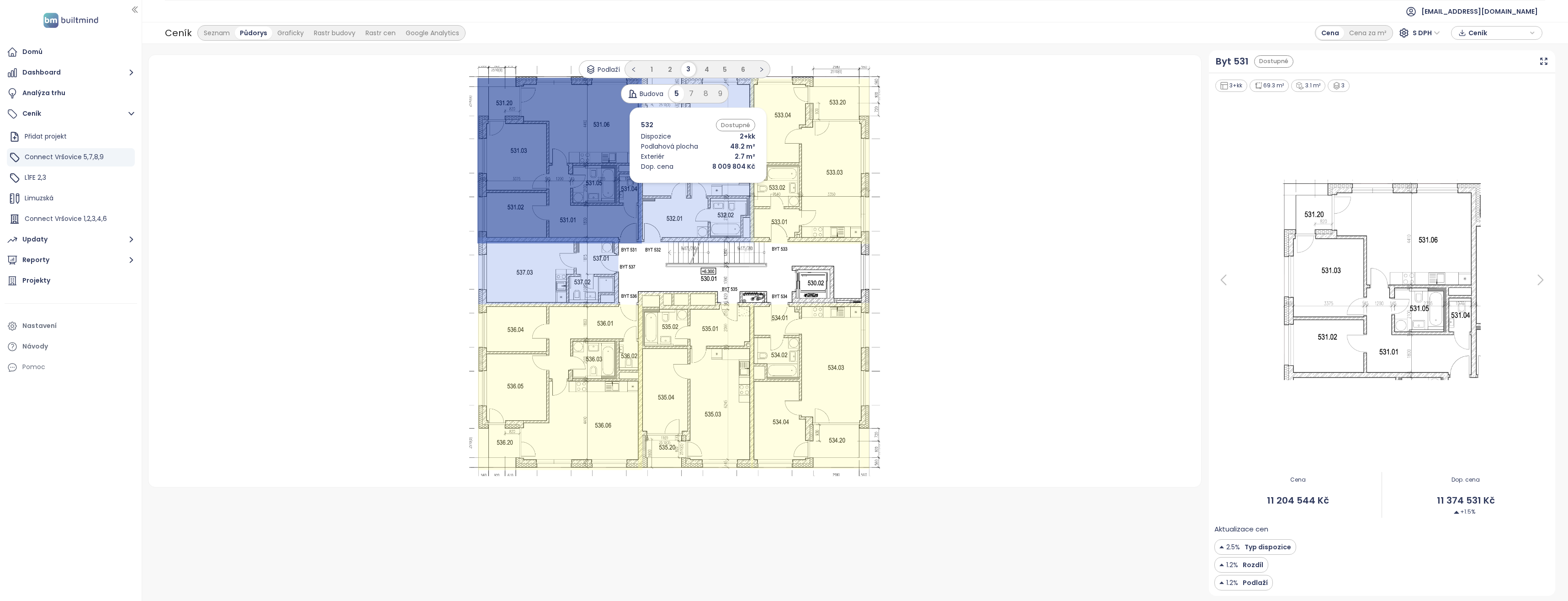
click at [684, 185] on icon at bounding box center [696, 159] width 116 height 166
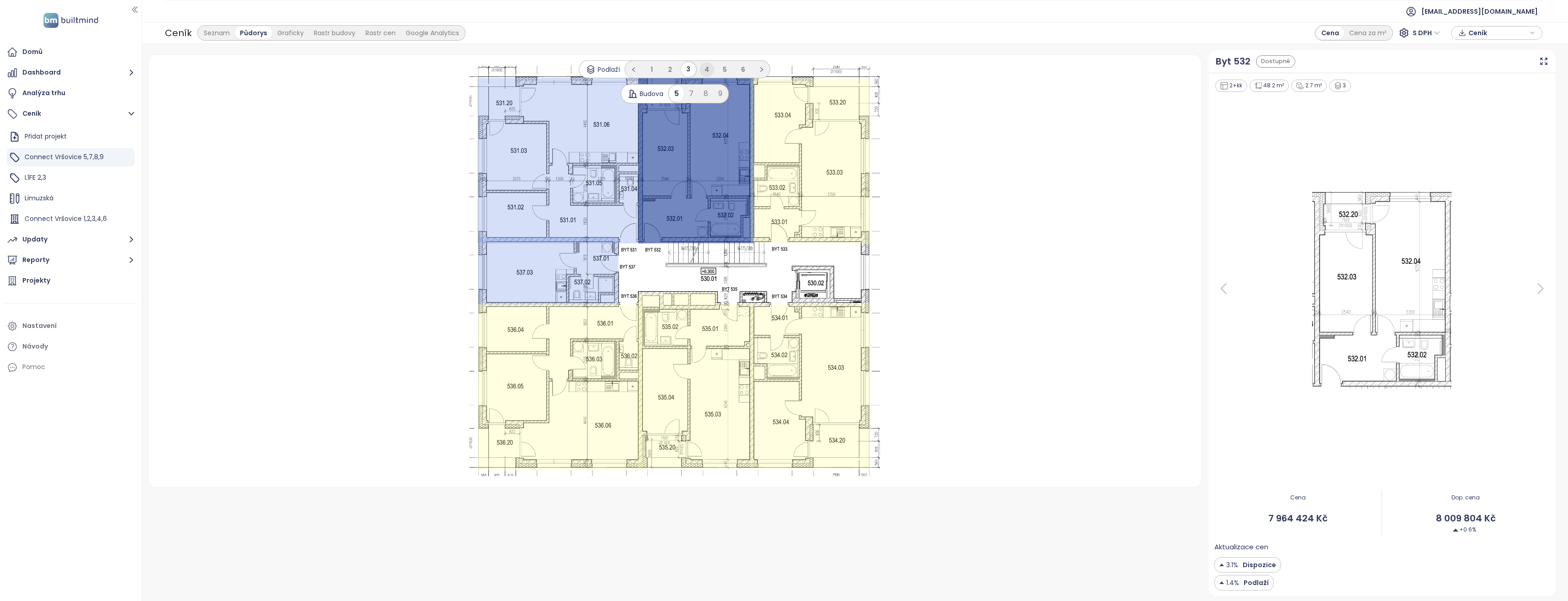
click at [708, 71] on span "4" at bounding box center [707, 69] width 5 height 9
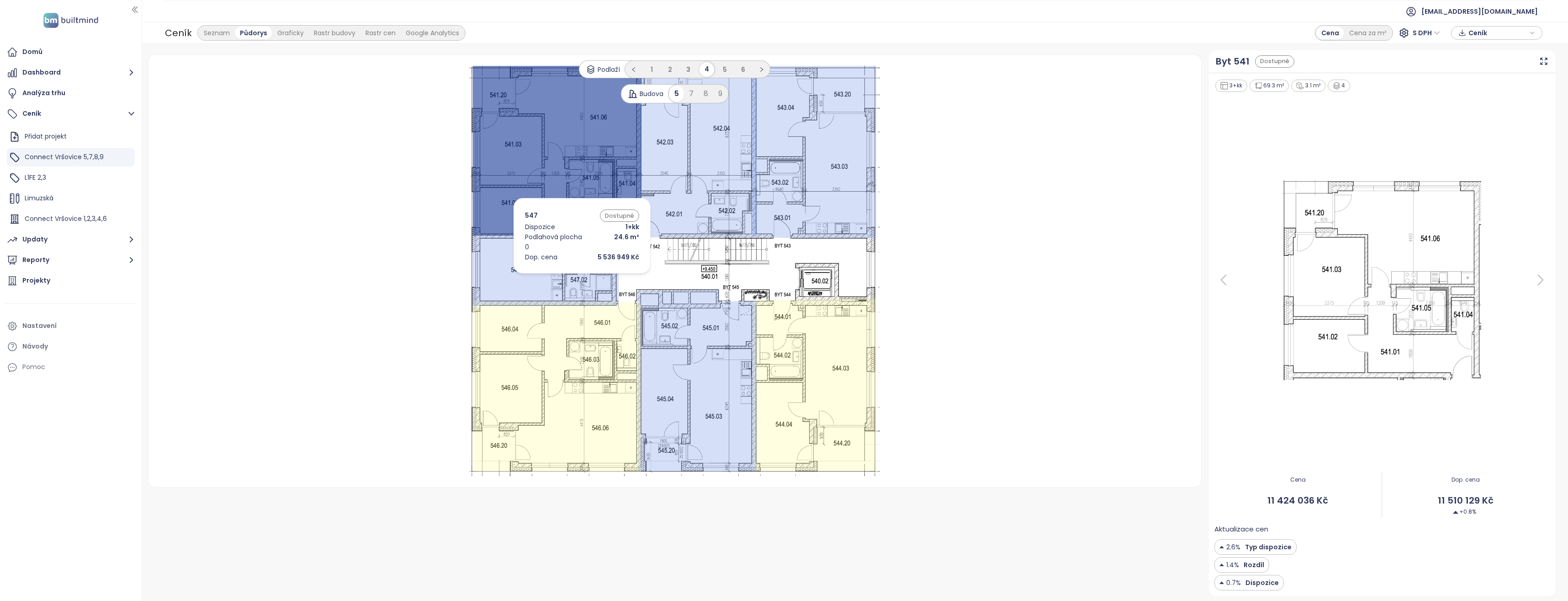
click at [568, 275] on icon at bounding box center [545, 271] width 146 height 70
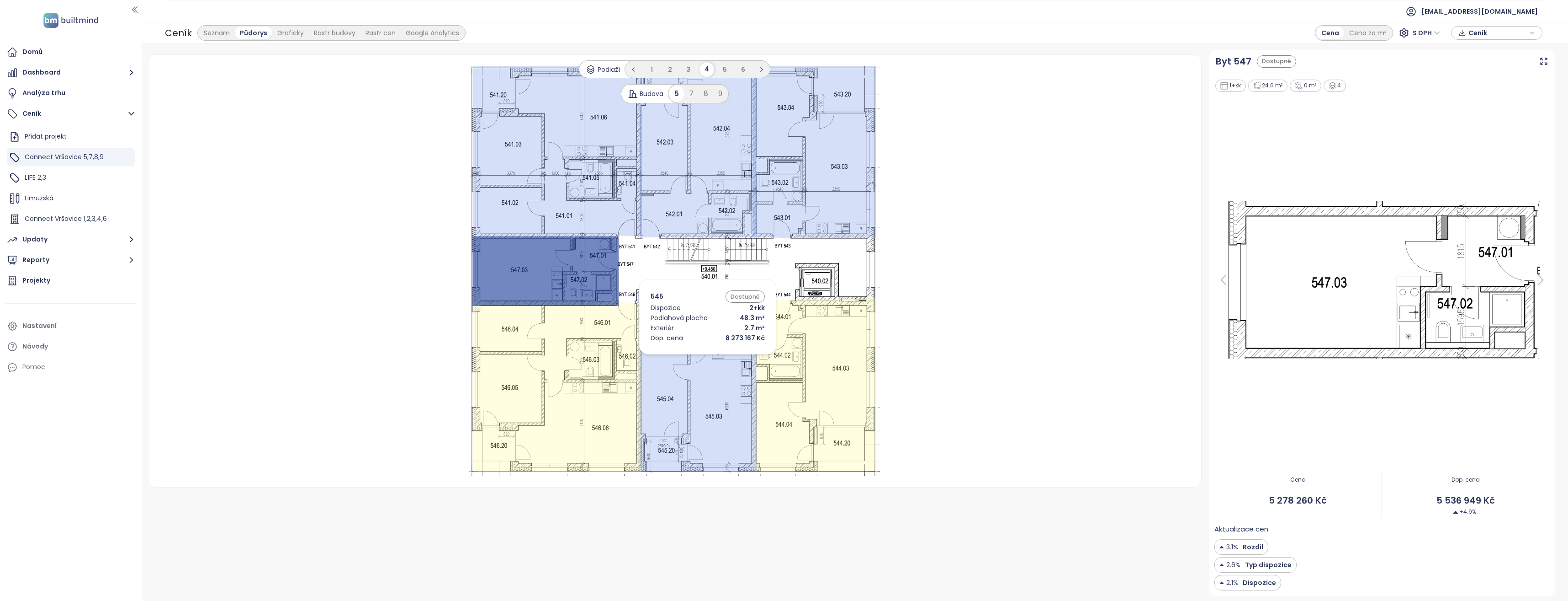
click at [694, 356] on icon at bounding box center [697, 380] width 119 height 182
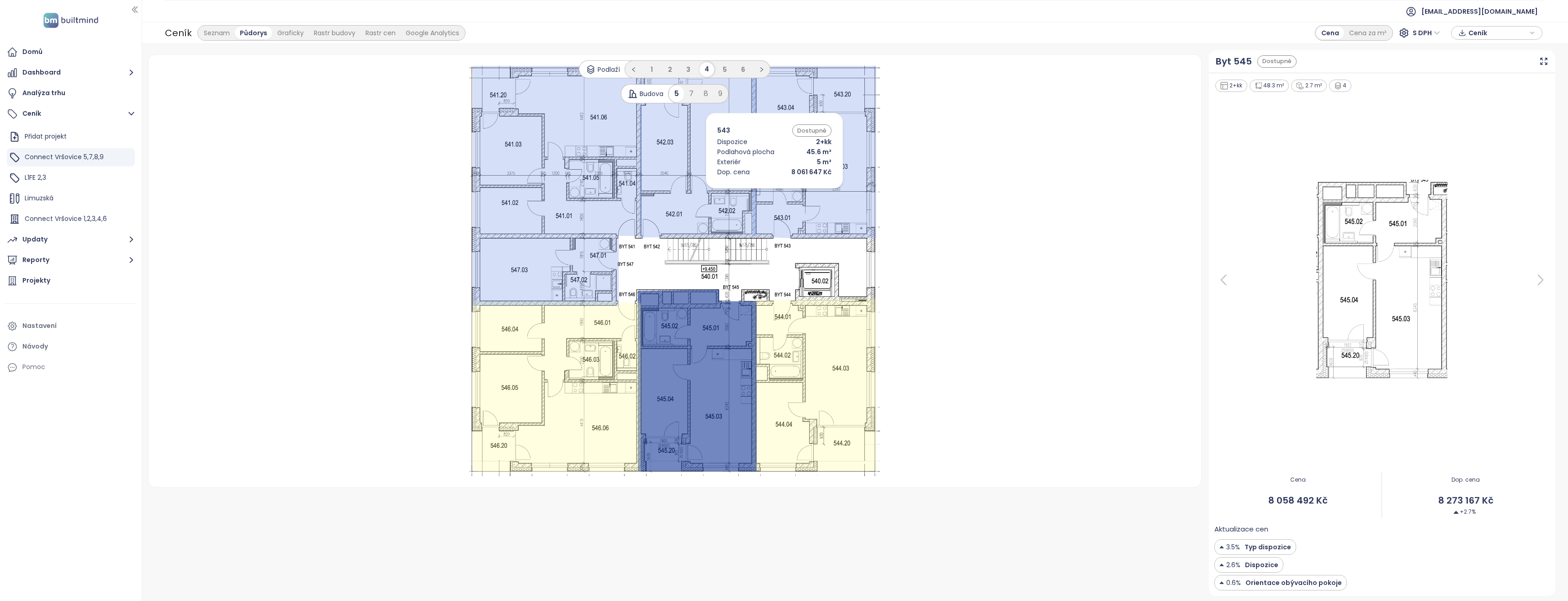
click at [761, 191] on icon at bounding box center [814, 151] width 124 height 173
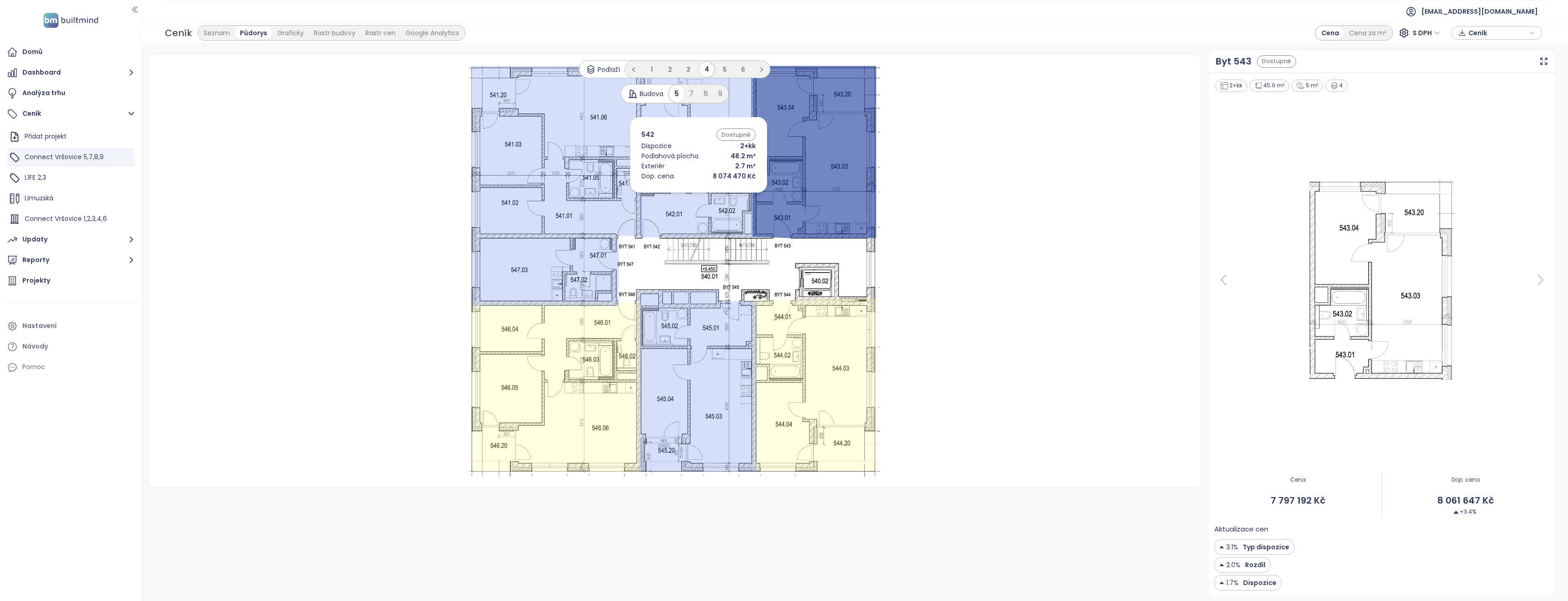
click at [685, 195] on icon at bounding box center [698, 153] width 117 height 169
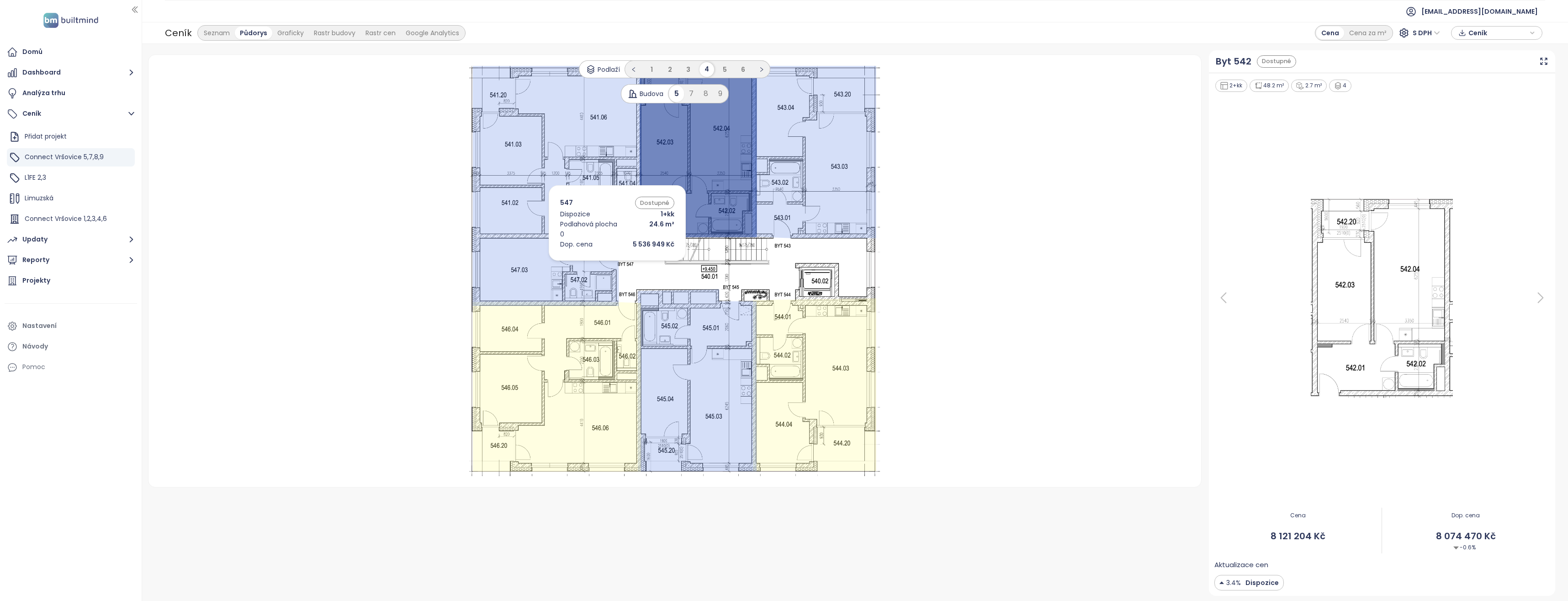
click at [588, 263] on icon at bounding box center [545, 271] width 146 height 70
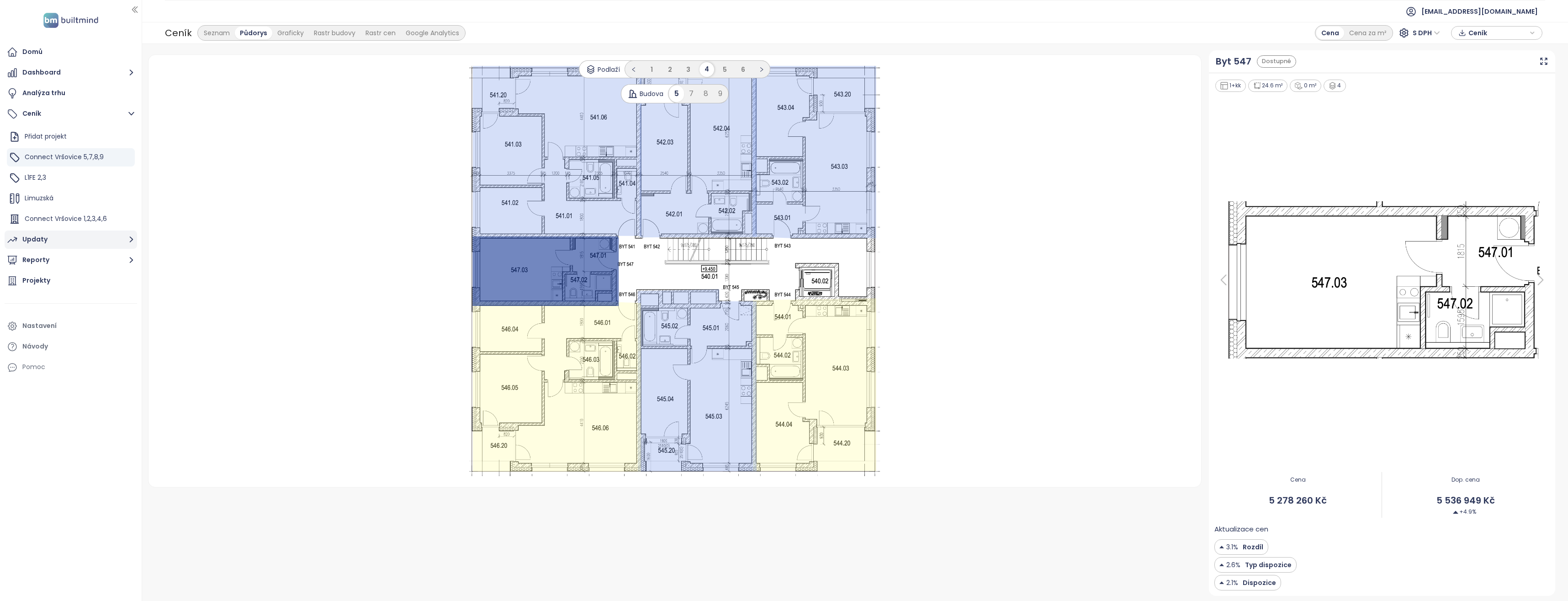
click at [45, 241] on div "Updaty" at bounding box center [35, 239] width 25 height 11
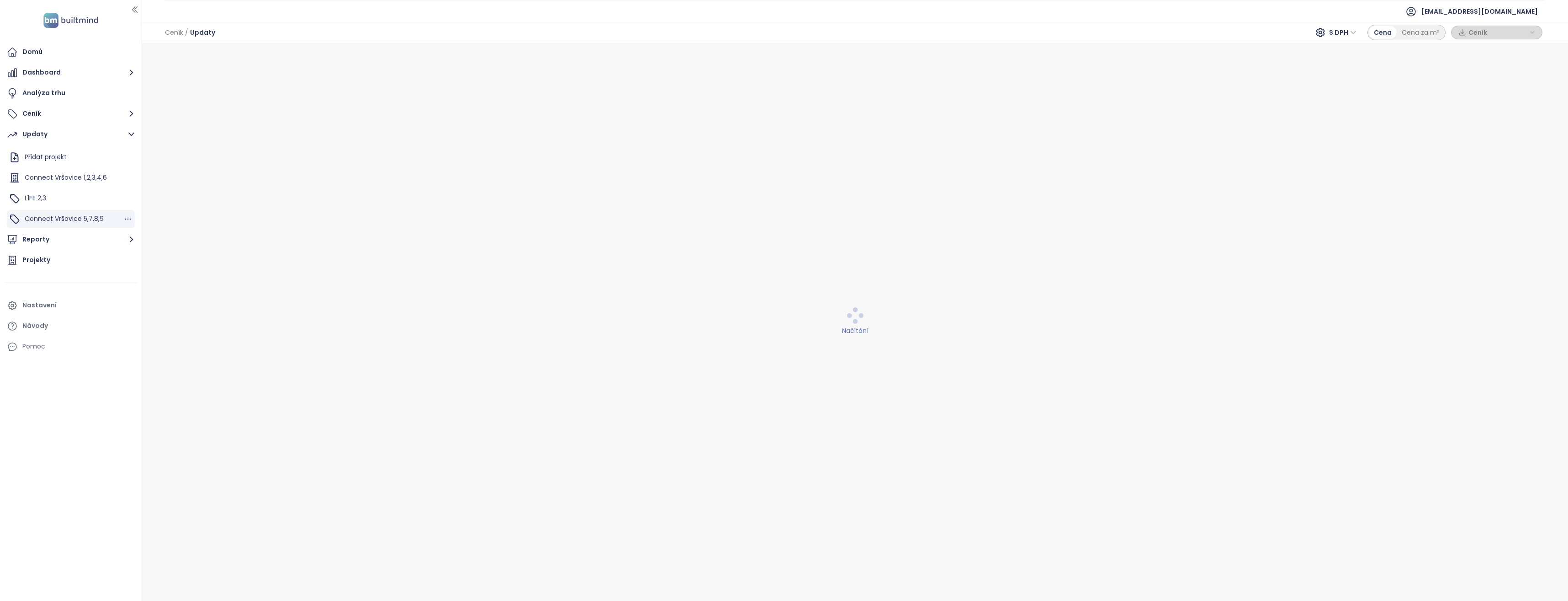
click at [53, 215] on span "Connect Vršovice 5,7,8,9" at bounding box center [64, 218] width 79 height 9
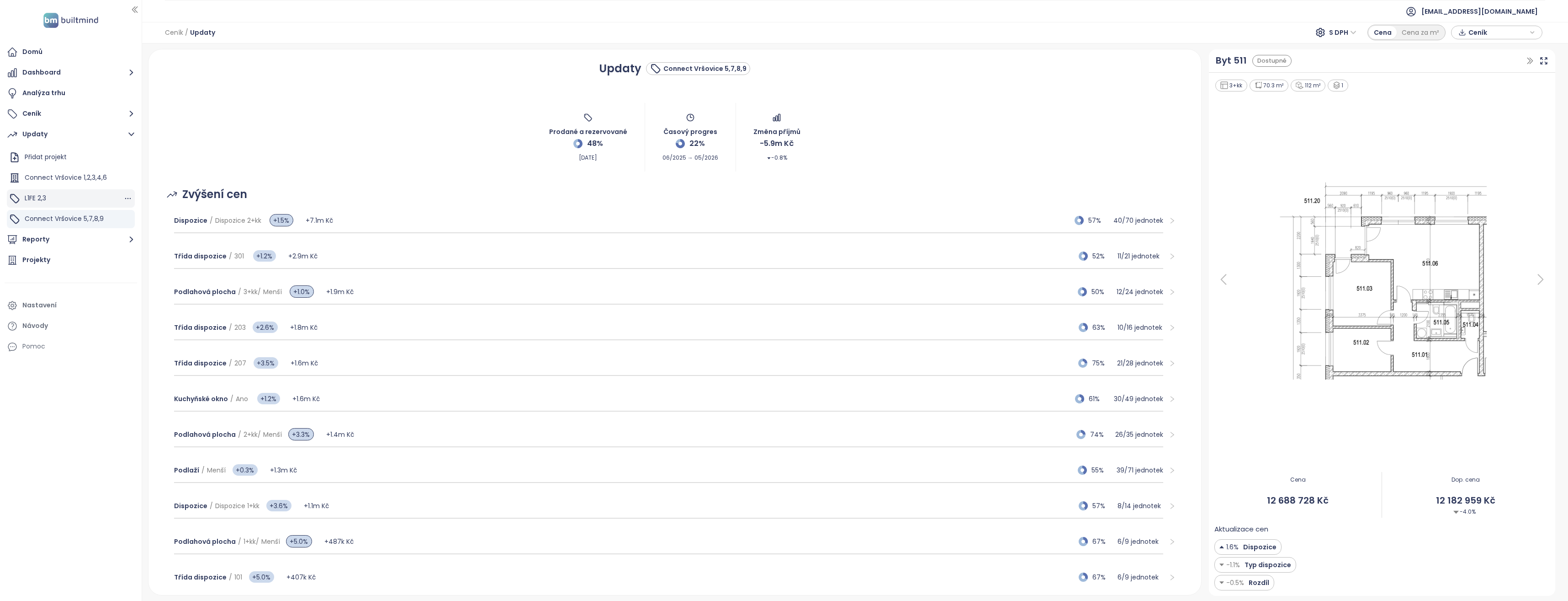
click at [67, 194] on div "L1FE 2,3" at bounding box center [71, 198] width 128 height 18
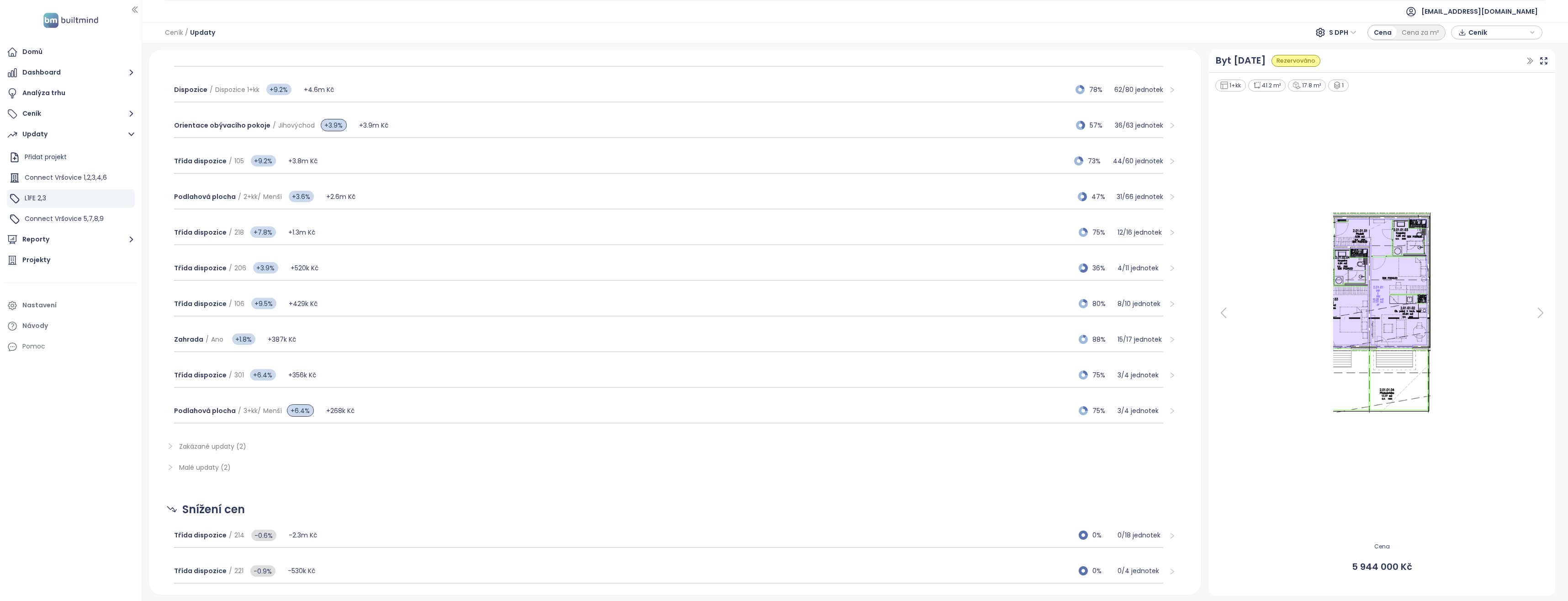
scroll to position [229, 0]
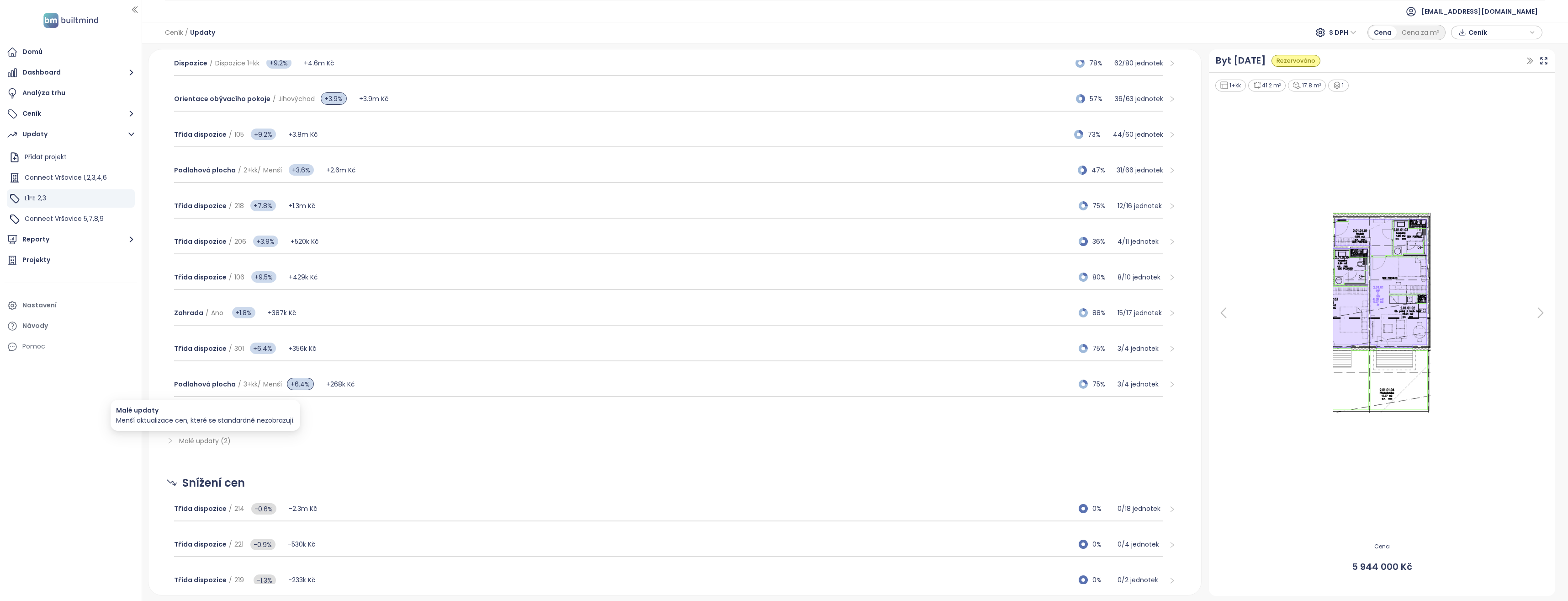
click at [197, 436] on span "Malé updaty (2)" at bounding box center [204, 441] width 51 height 9
drag, startPoint x: 366, startPoint y: 450, endPoint x: 346, endPoint y: 444, distance: 20.9
click at [367, 450] on div "Malé updaty (2)" at bounding box center [675, 440] width 1031 height 21
click at [236, 422] on span "Zakázané updaty (2)" at bounding box center [212, 420] width 67 height 9
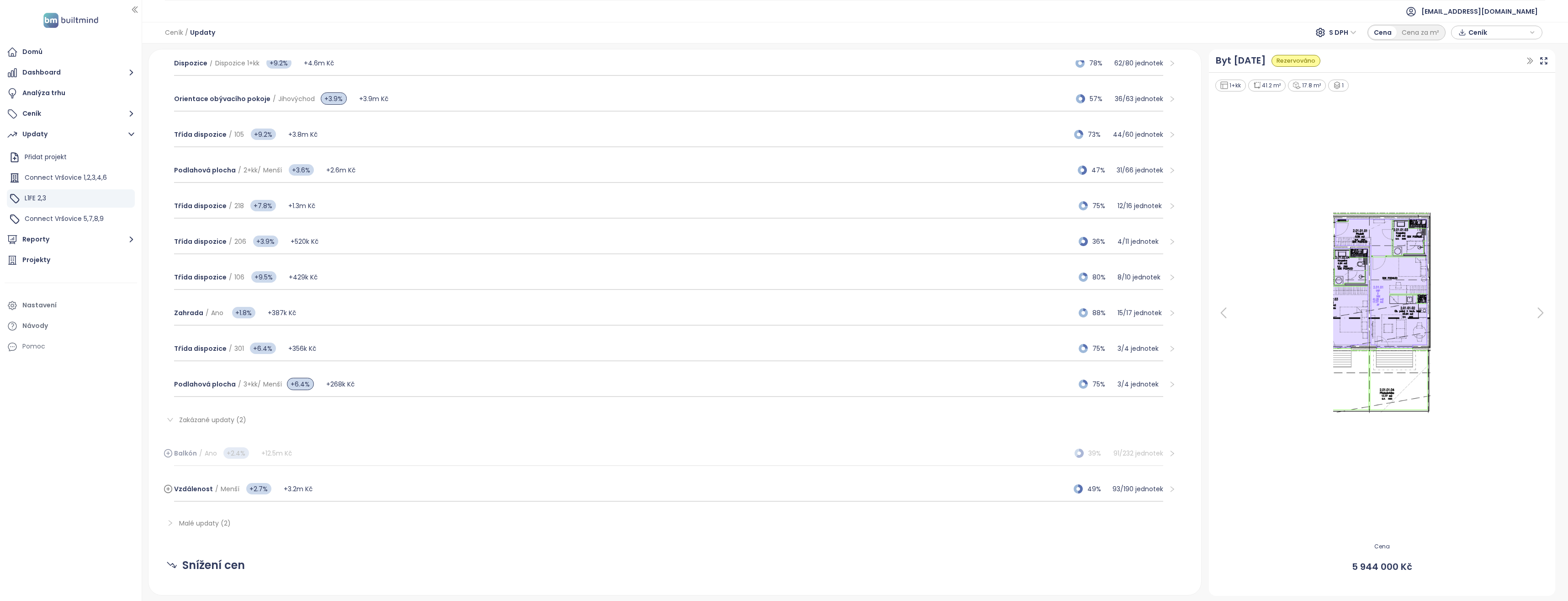
scroll to position [0, 0]
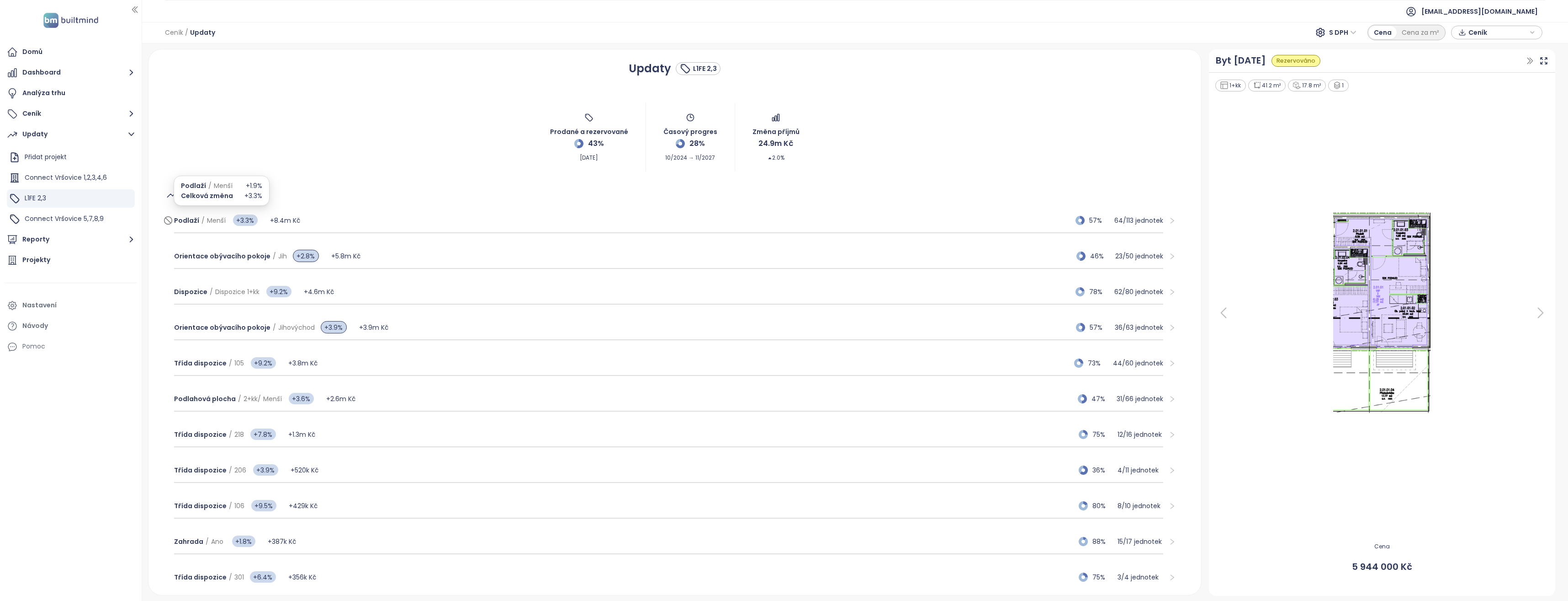
click at [193, 219] on span "Podlaží" at bounding box center [187, 221] width 25 height 9
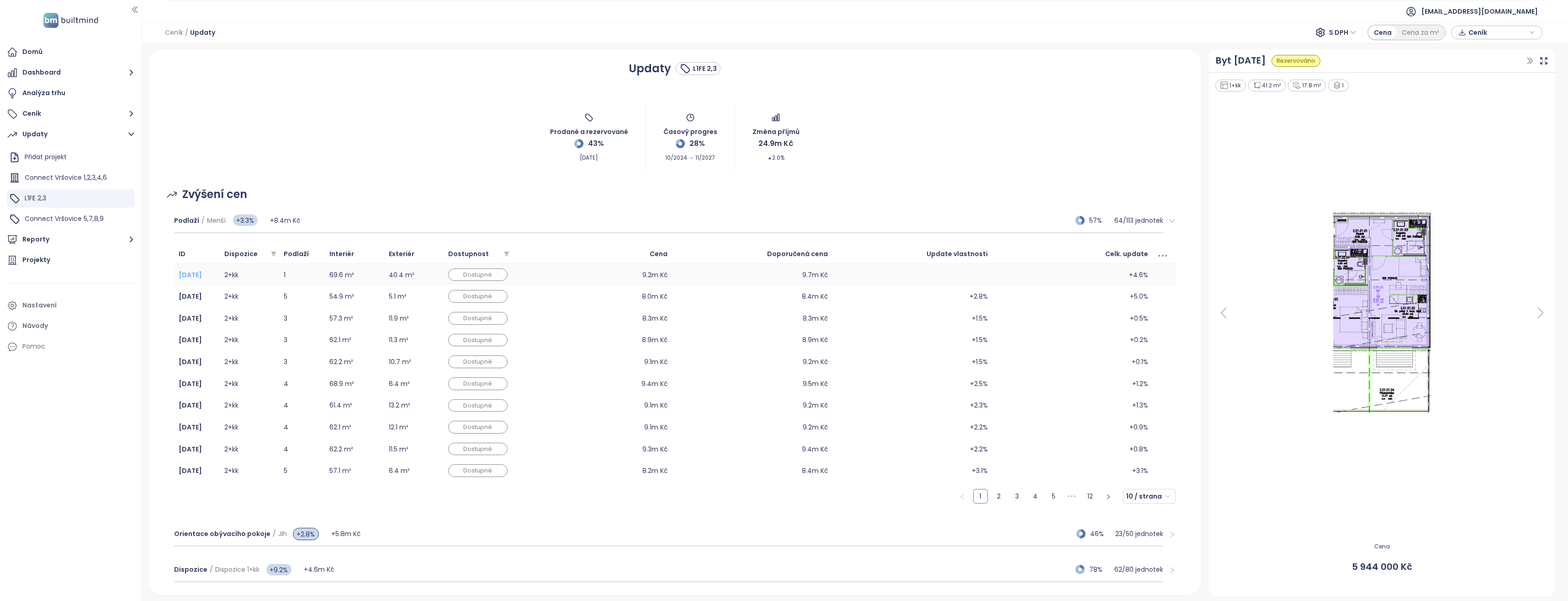
click at [194, 274] on b "[DATE]" at bounding box center [191, 275] width 24 height 9
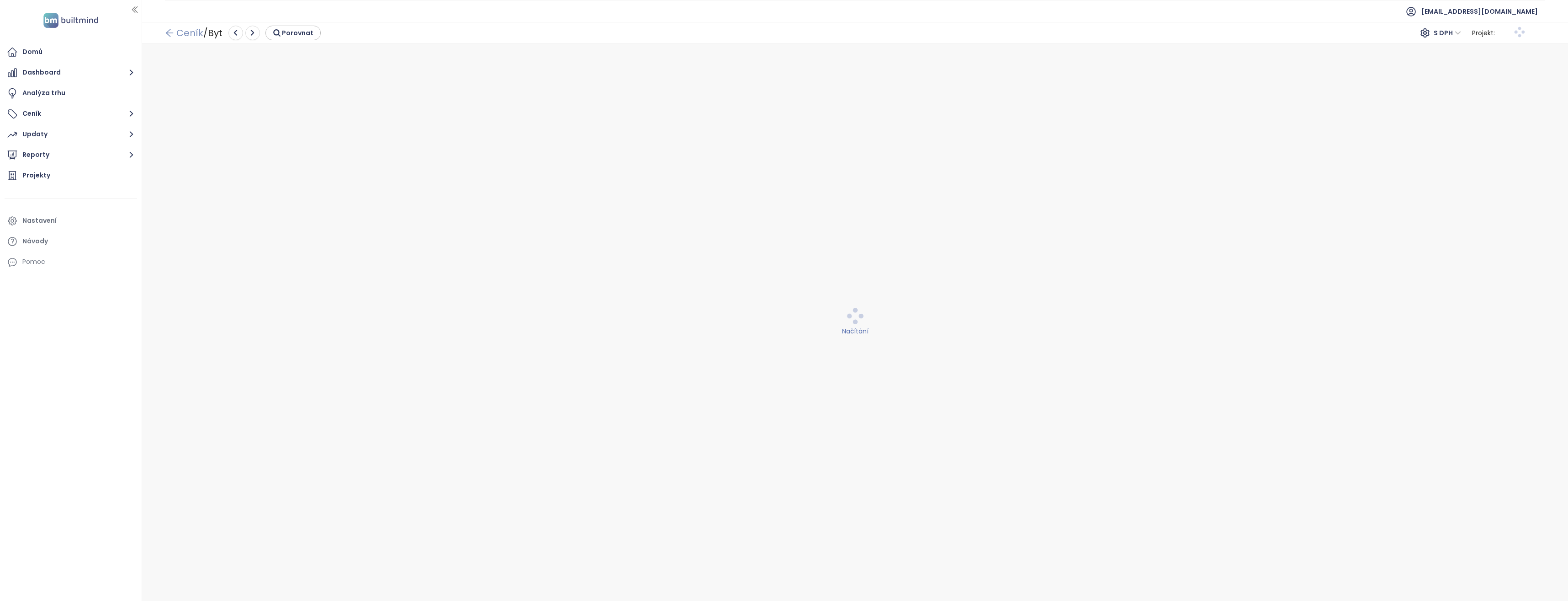
click at [170, 32] on icon "arrow-left" at bounding box center [169, 32] width 7 height 7
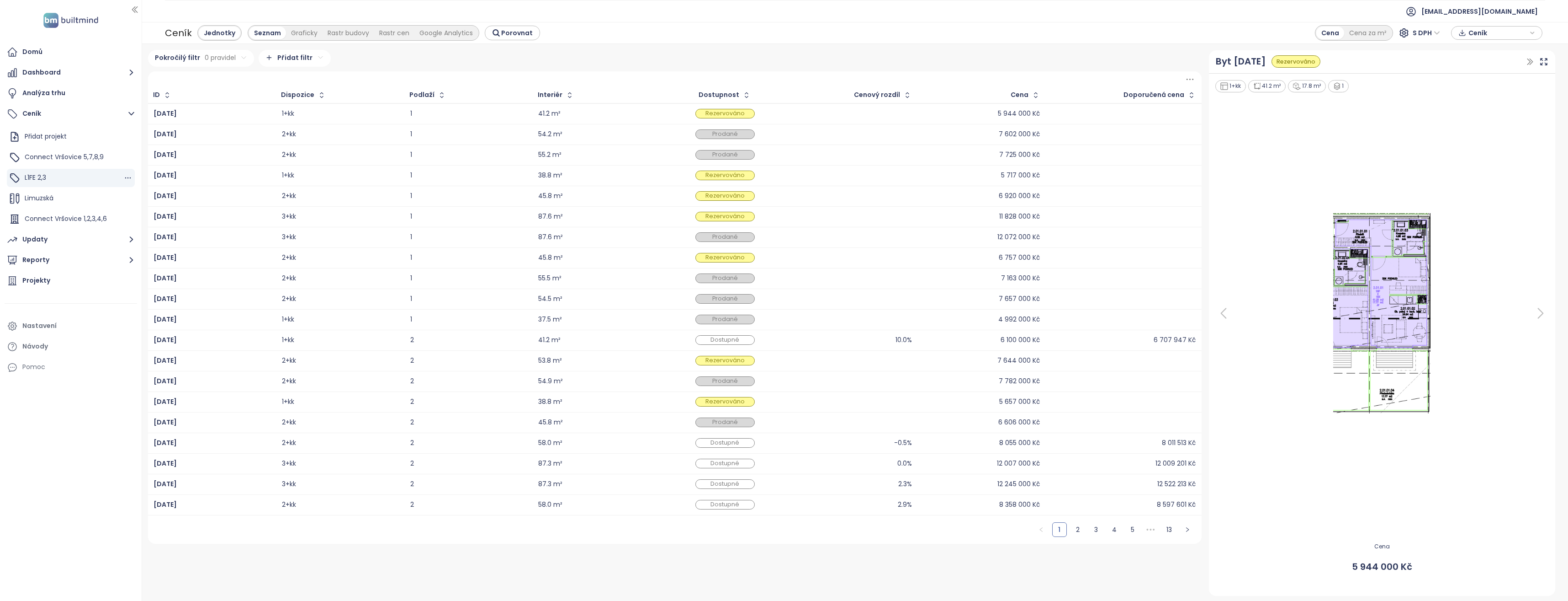
click at [46, 176] on span "L1FE 2,3" at bounding box center [35, 177] width 21 height 9
click at [35, 235] on div "Updaty" at bounding box center [35, 239] width 25 height 11
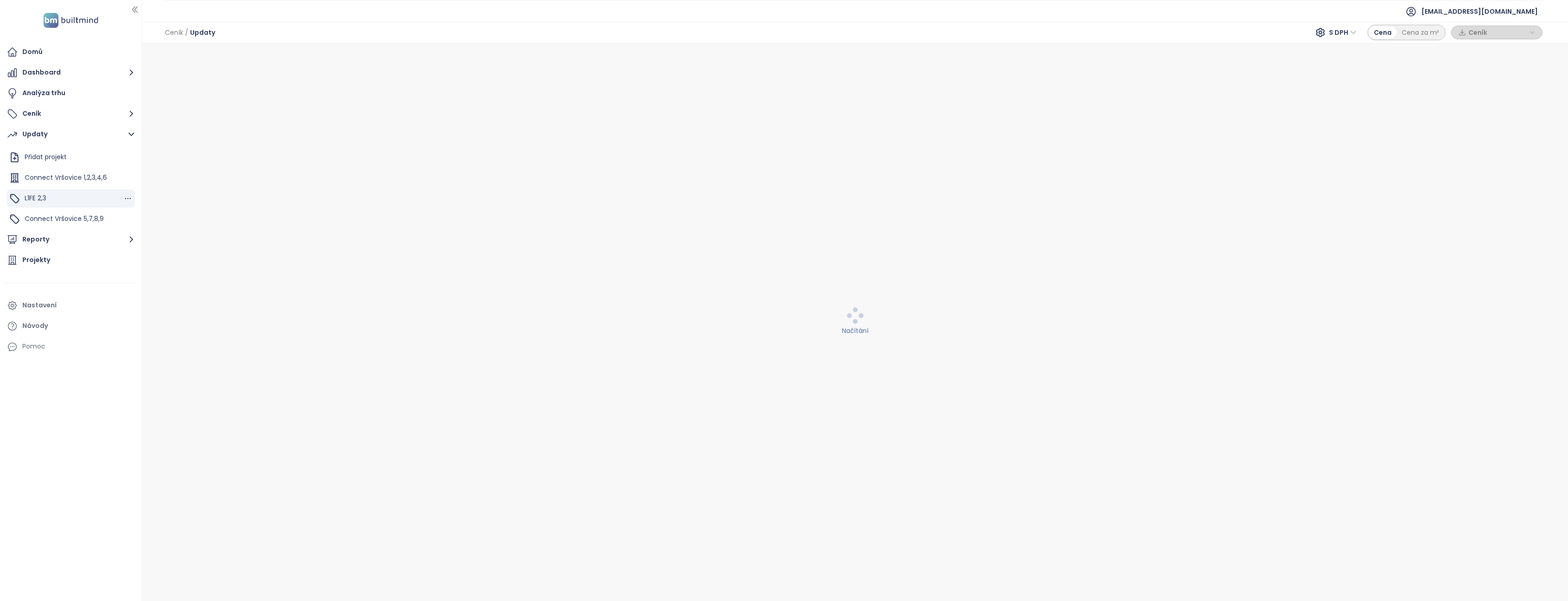
click at [32, 197] on span "L1FE 2,3" at bounding box center [35, 198] width 21 height 9
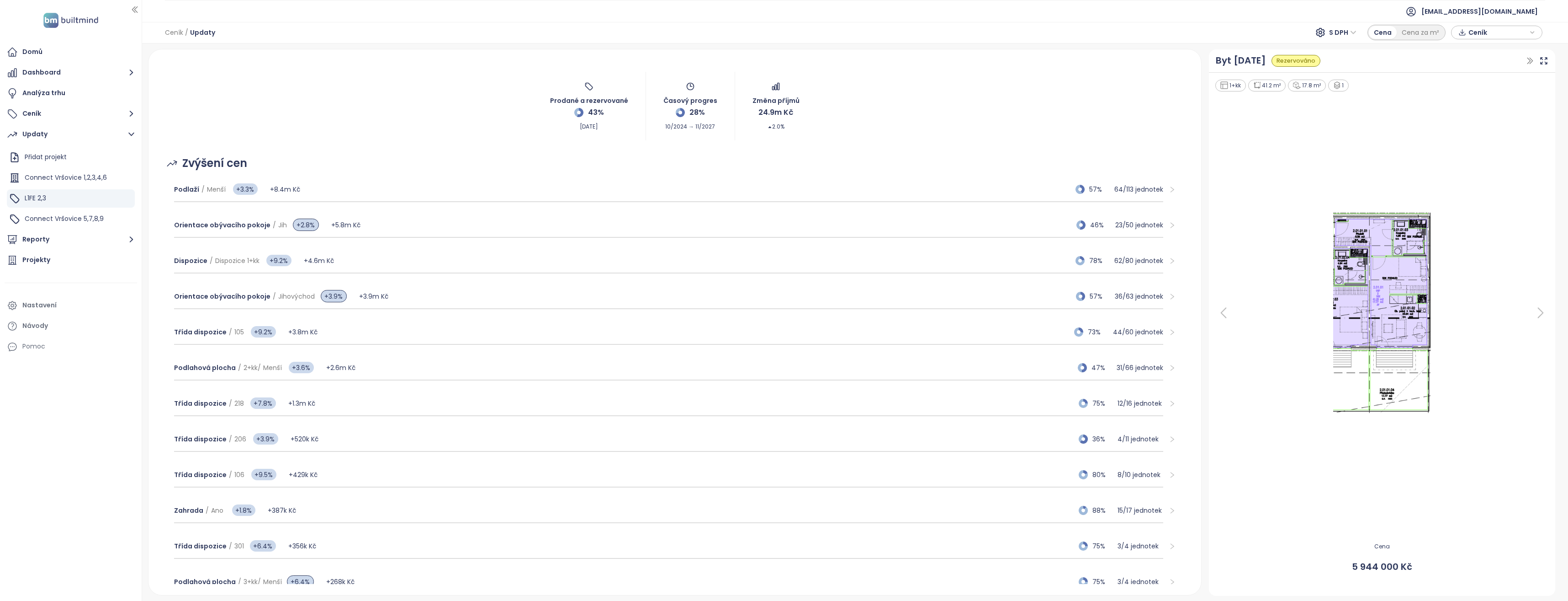
scroll to position [46, 0]
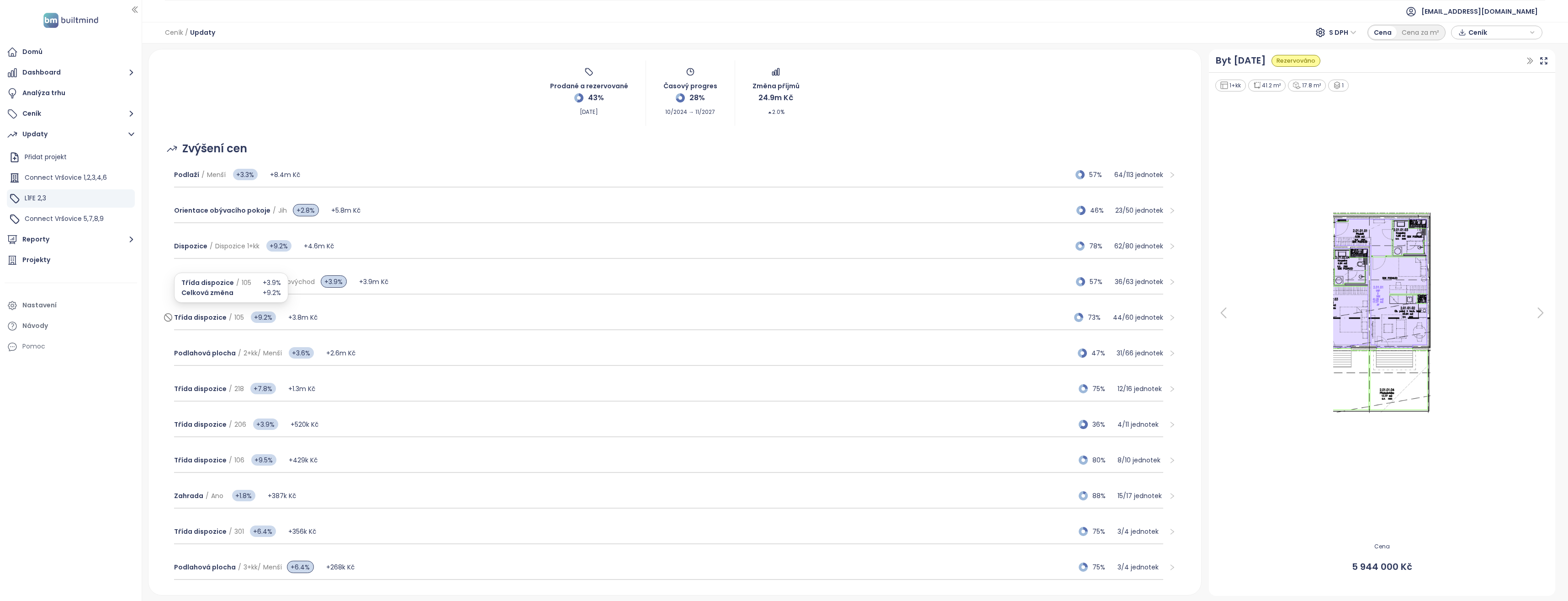
click at [193, 312] on span "Třída dispozice / 105" at bounding box center [209, 317] width 70 height 10
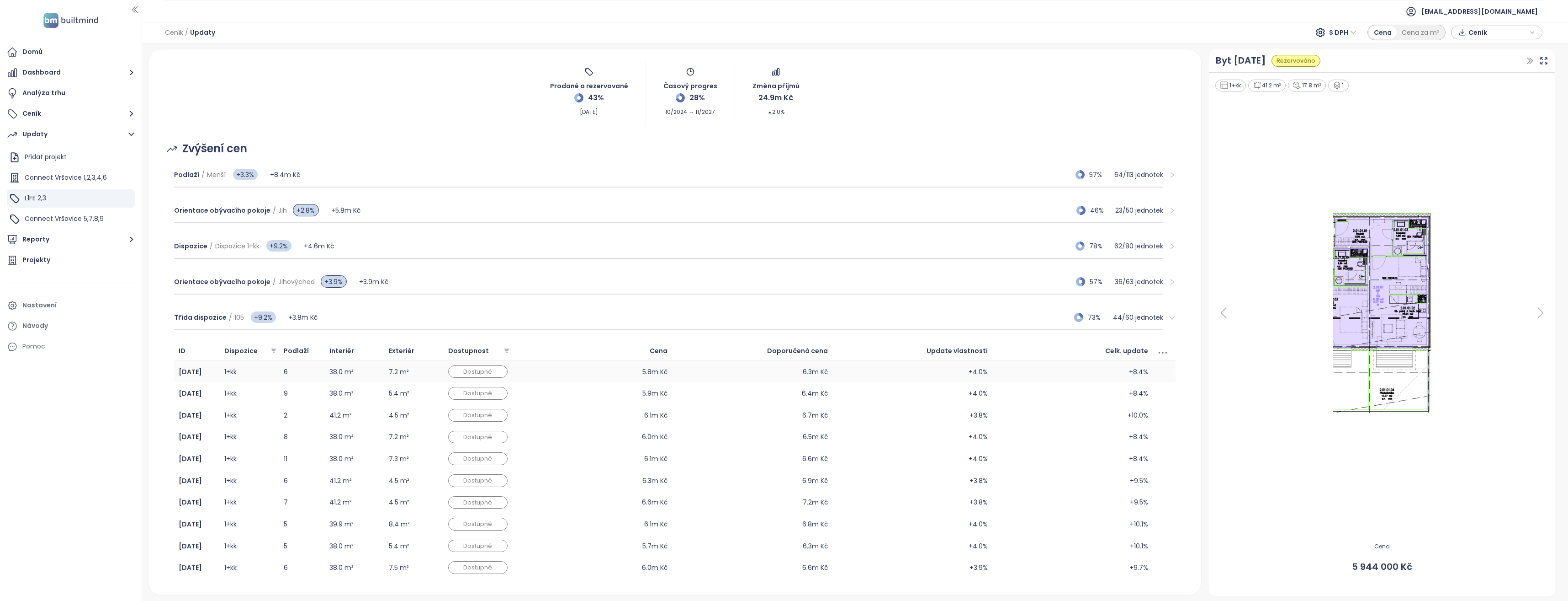
click at [229, 368] on td "1+kk" at bounding box center [249, 371] width 59 height 22
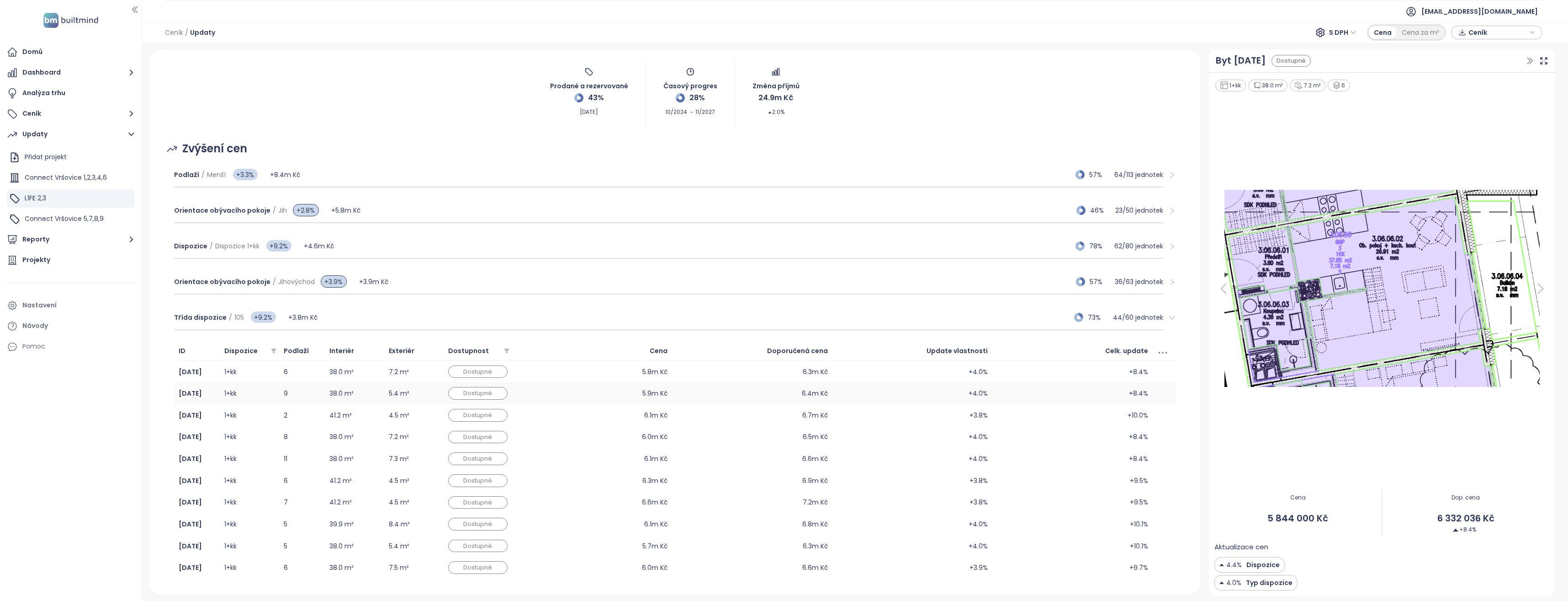
click at [229, 394] on td "1+kk" at bounding box center [249, 394] width 59 height 22
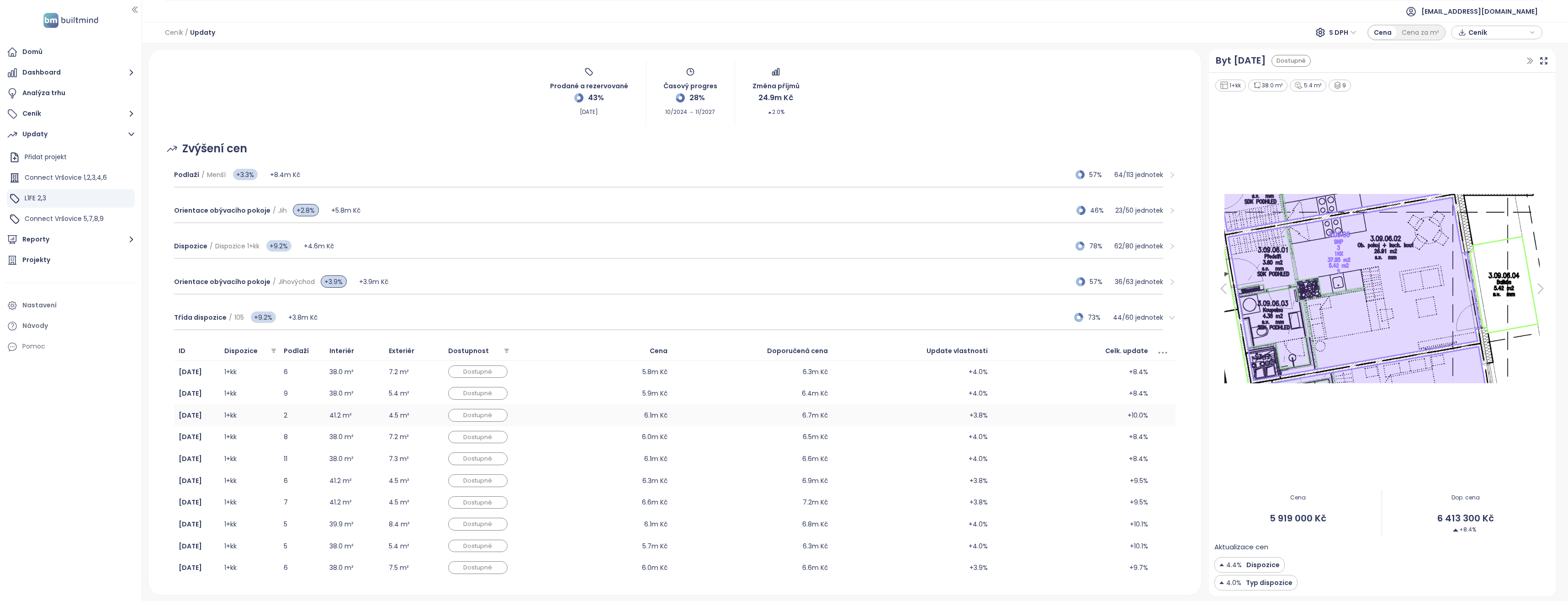
click at [233, 416] on td "1+kk" at bounding box center [249, 415] width 59 height 22
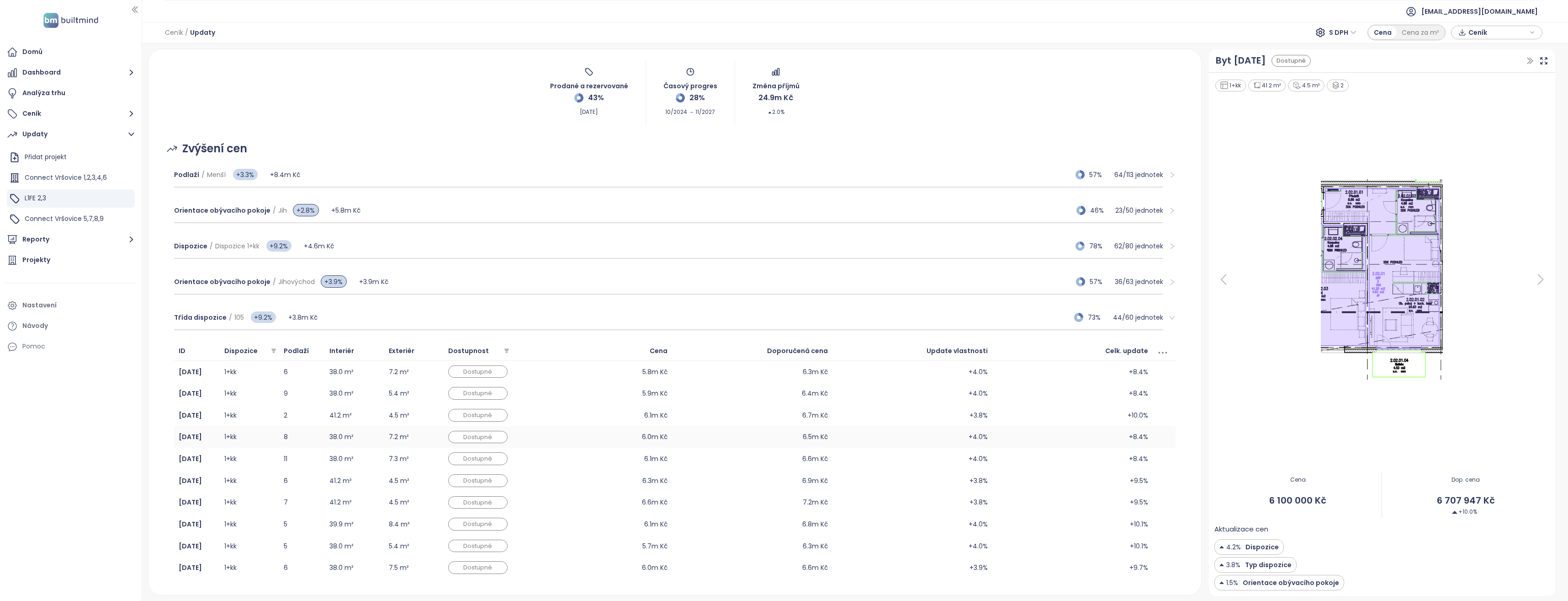
click at [231, 433] on td "1+kk" at bounding box center [249, 437] width 59 height 22
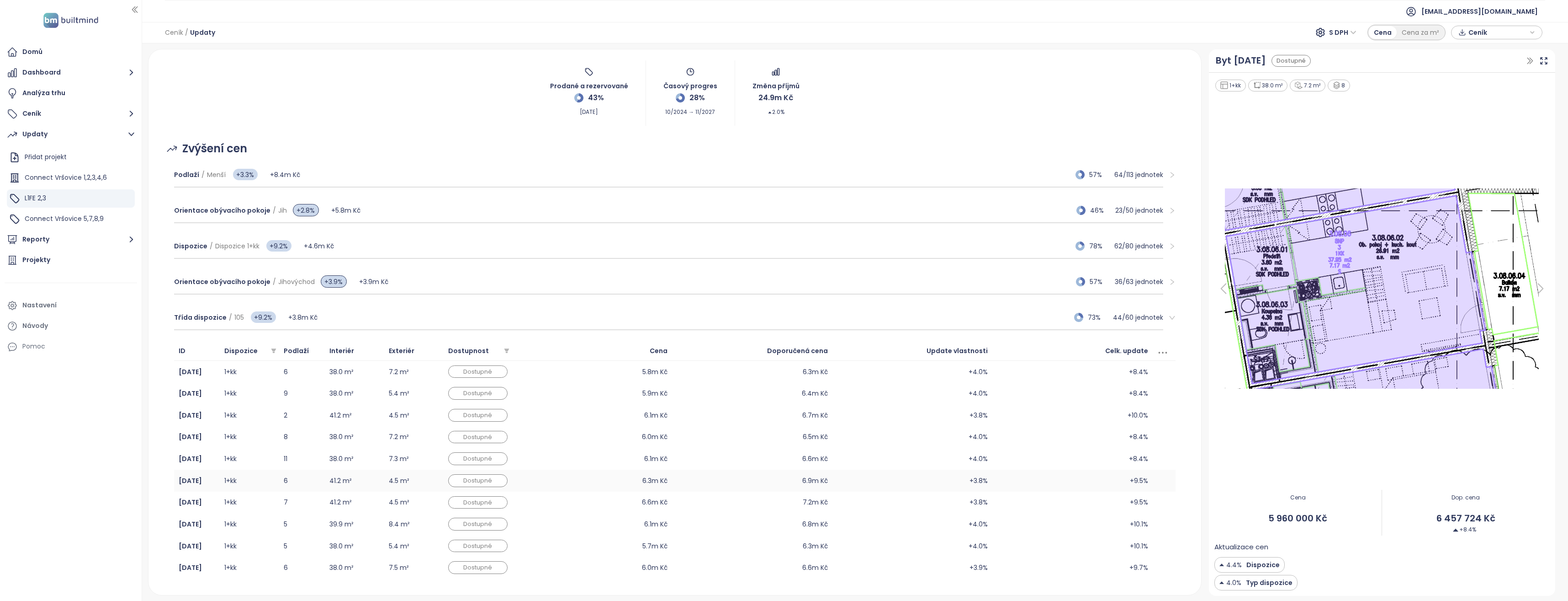
click at [229, 486] on td "1+kk" at bounding box center [249, 480] width 59 height 22
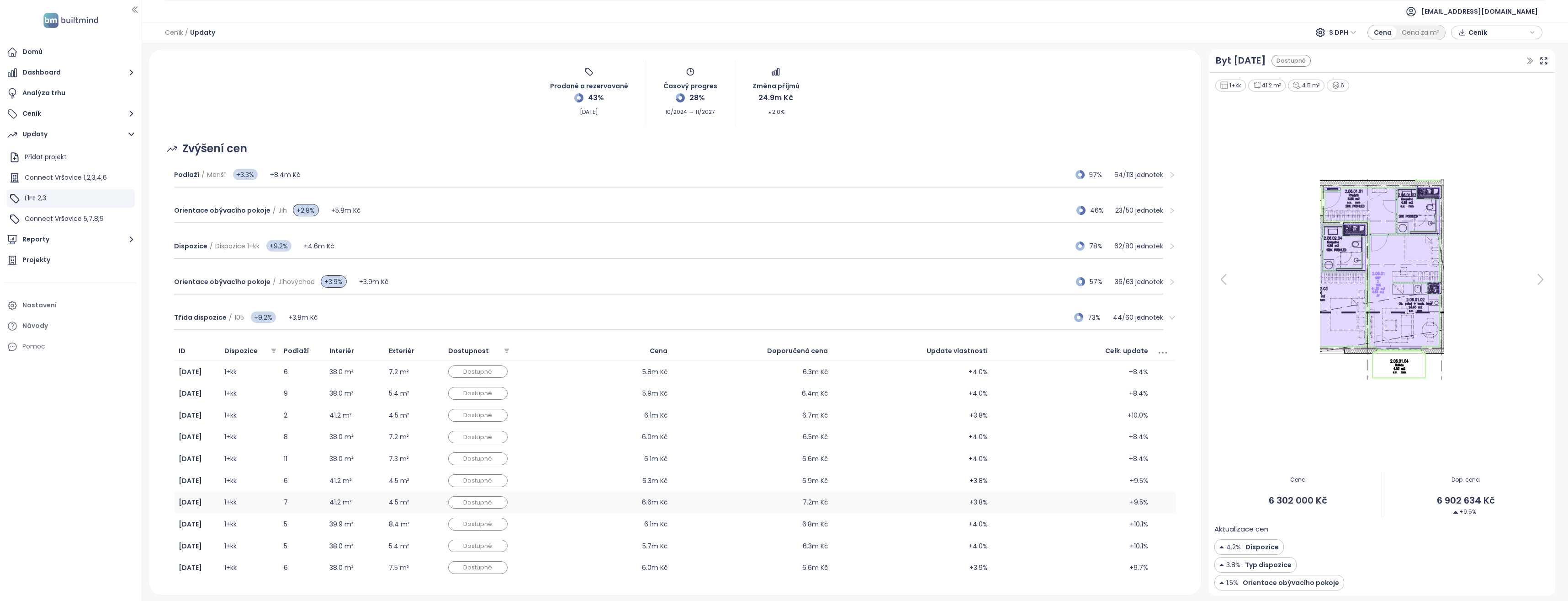
click at [229, 502] on td "1+kk" at bounding box center [249, 502] width 59 height 22
click at [199, 245] on span "Dispozice" at bounding box center [191, 246] width 33 height 9
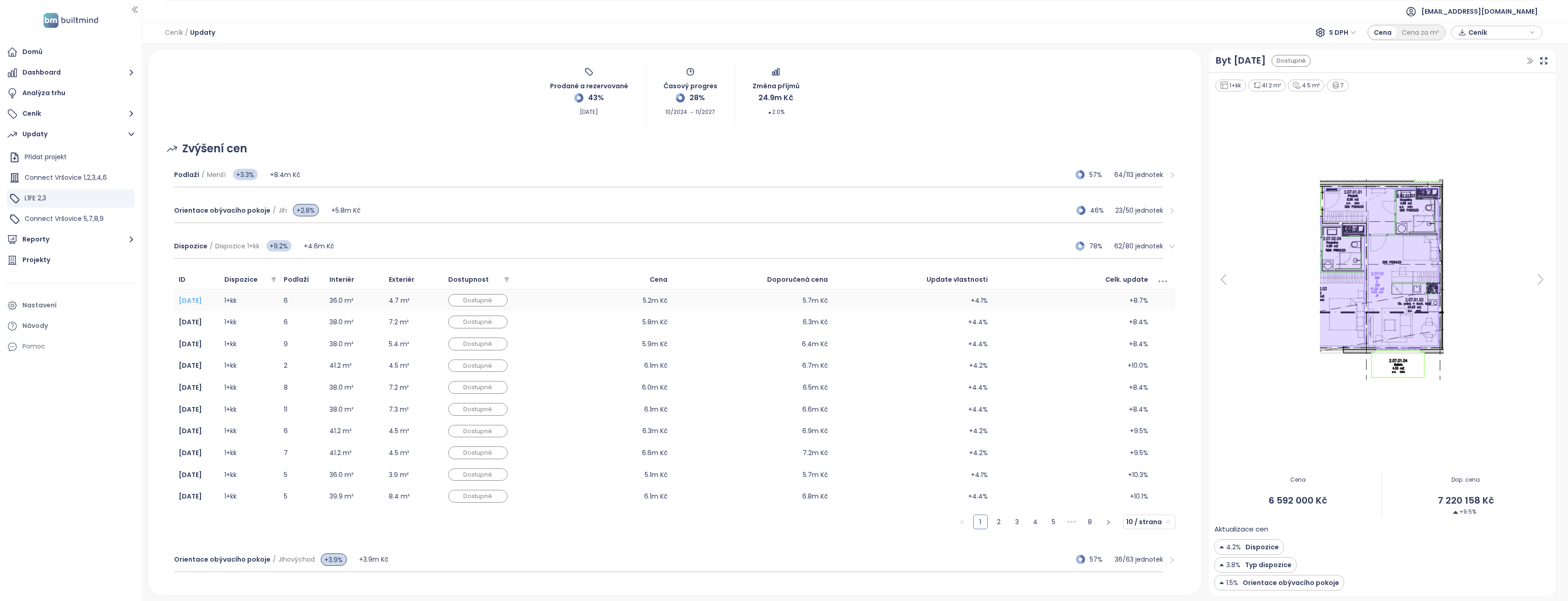
click at [195, 303] on b "[DATE]" at bounding box center [191, 300] width 24 height 9
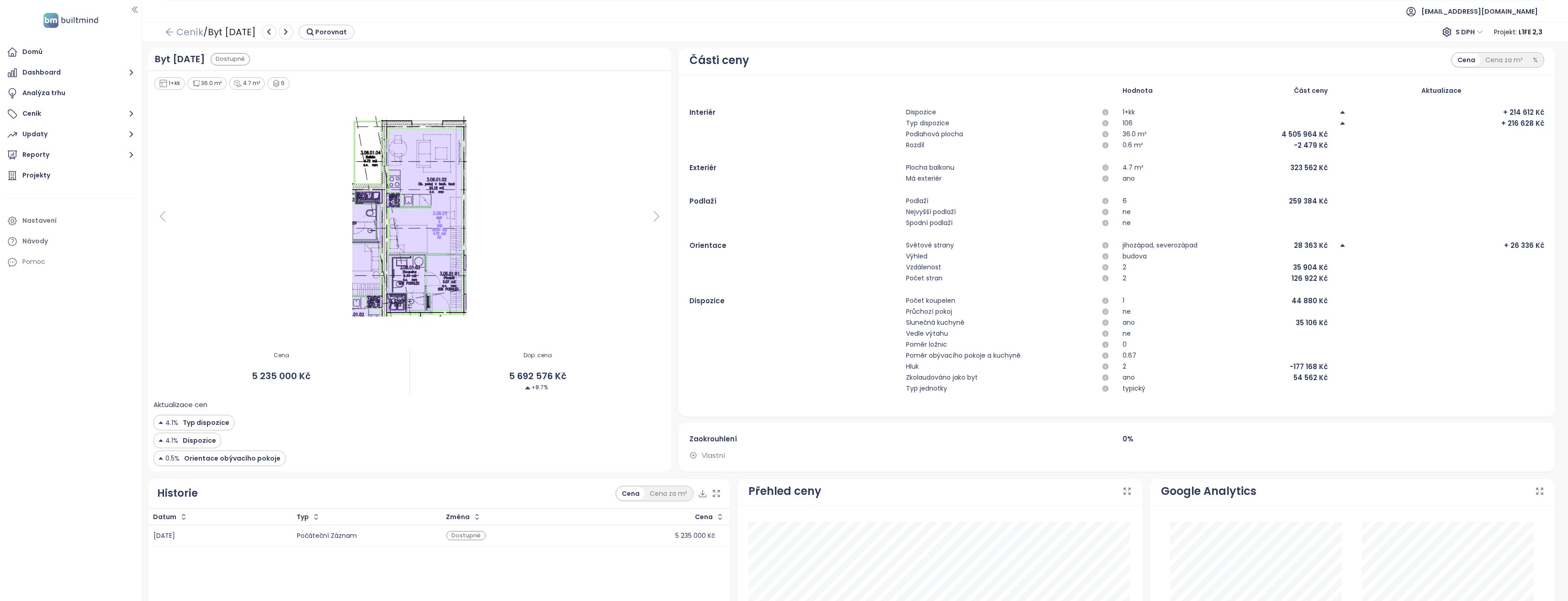
click at [170, 29] on icon "arrow-left" at bounding box center [169, 32] width 9 height 9
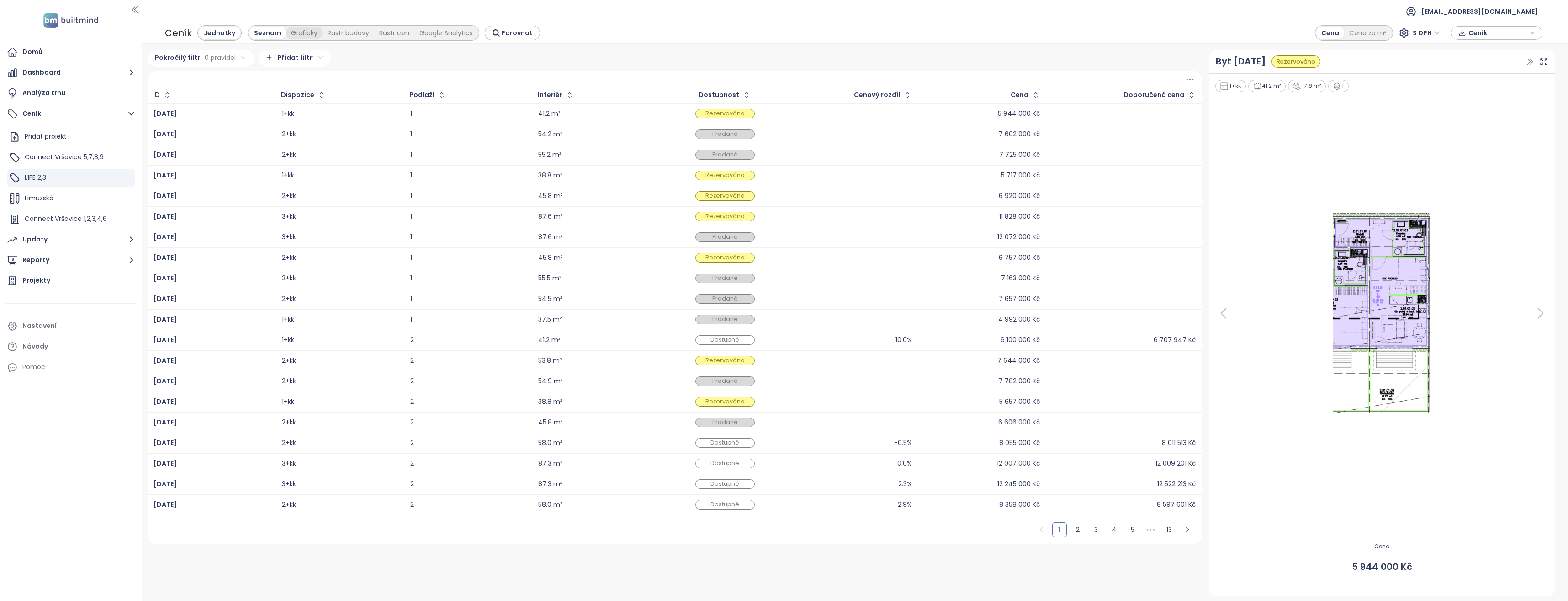
click at [307, 34] on div "Graficky" at bounding box center [304, 33] width 36 height 13
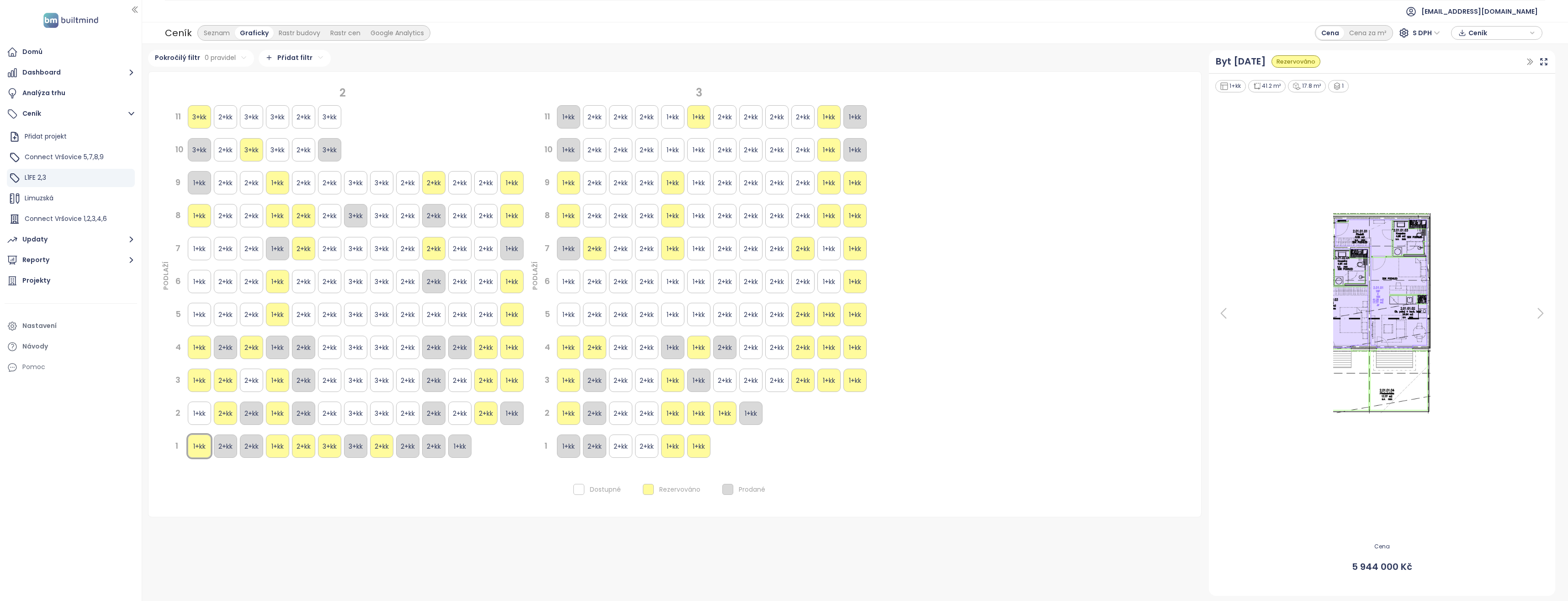
click at [326, 410] on div "2+kk" at bounding box center [330, 413] width 24 height 24
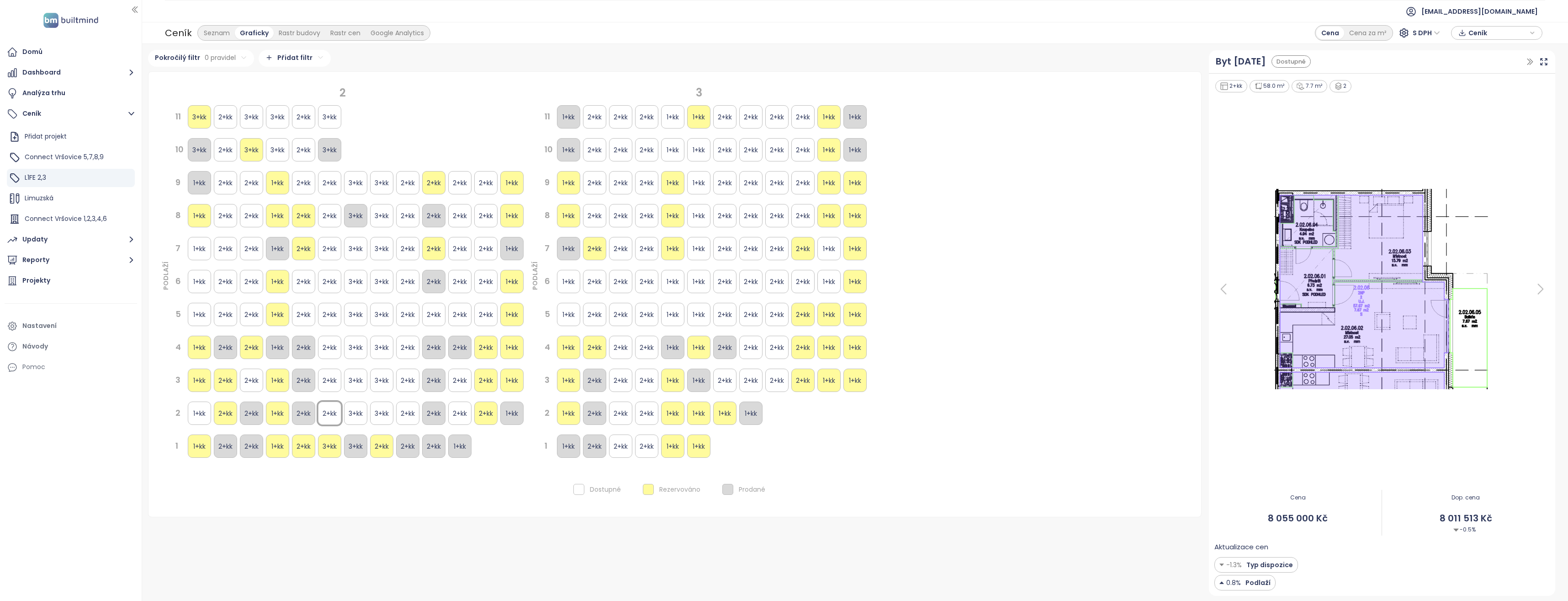
click at [332, 383] on div "2+kk" at bounding box center [330, 380] width 24 height 24
click at [332, 351] on div "2+kk" at bounding box center [330, 347] width 24 height 24
click at [358, 352] on div "3+kk" at bounding box center [356, 347] width 24 height 24
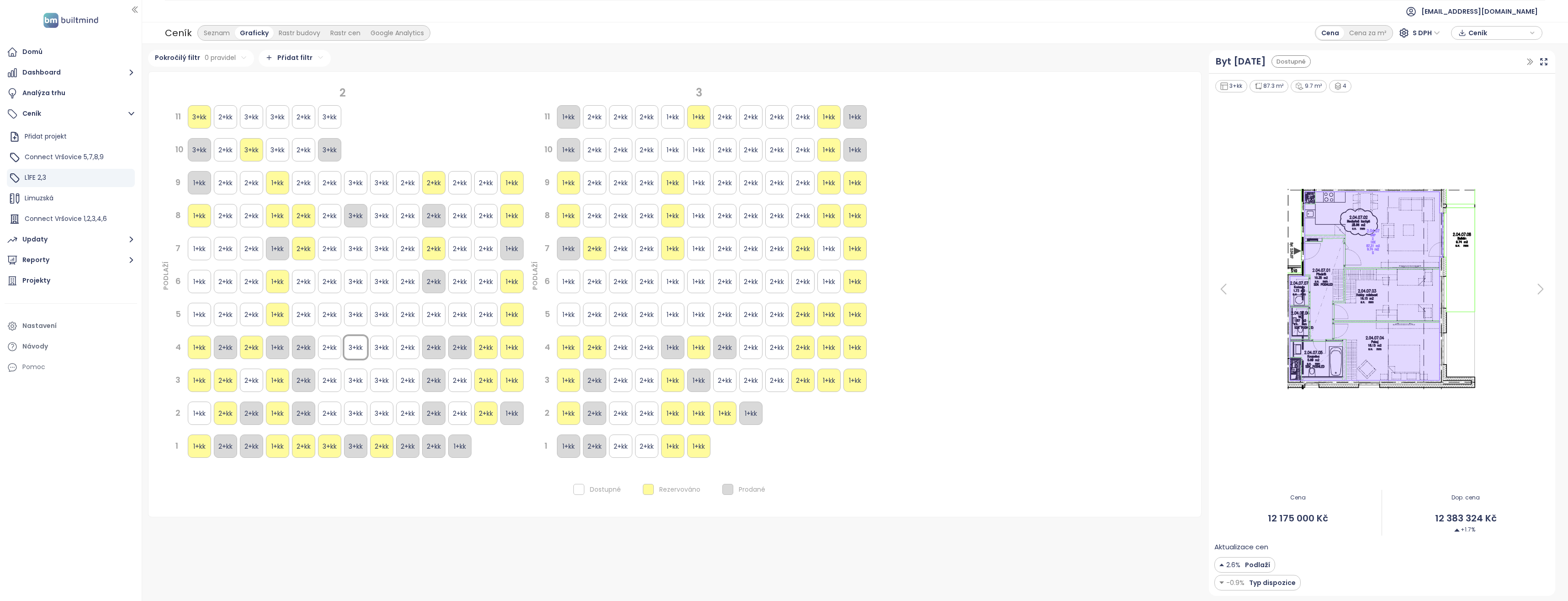
click at [358, 377] on div "3+kk" at bounding box center [356, 380] width 24 height 24
click at [355, 401] on div "1+kk 2+kk 2+kk 1+kk 2+kk 2+kk 3+kk 3+kk 2+kk 2+kk 2+kk 2+kk 1+kk" at bounding box center [355, 412] width 338 height 26
click at [354, 404] on div "3+kk" at bounding box center [356, 413] width 24 height 24
click at [719, 380] on div "2+kk" at bounding box center [725, 380] width 24 height 24
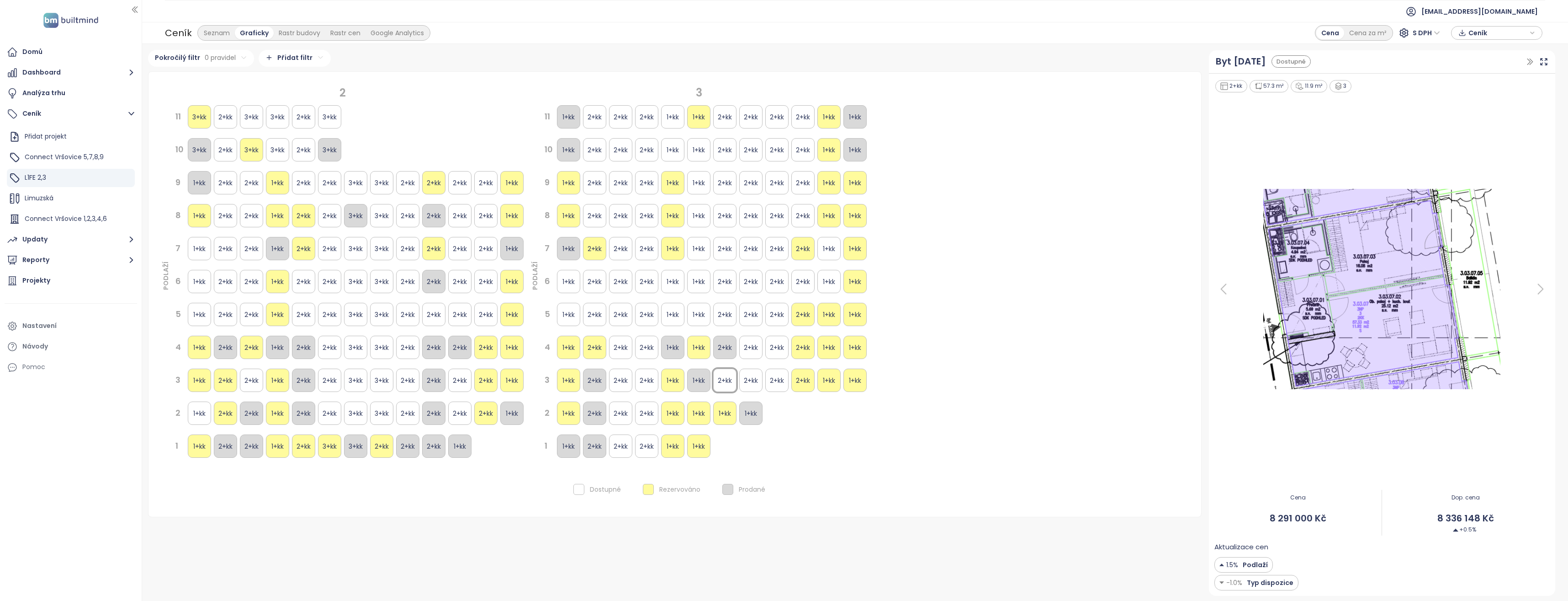
click at [744, 380] on div "2+kk" at bounding box center [751, 380] width 24 height 24
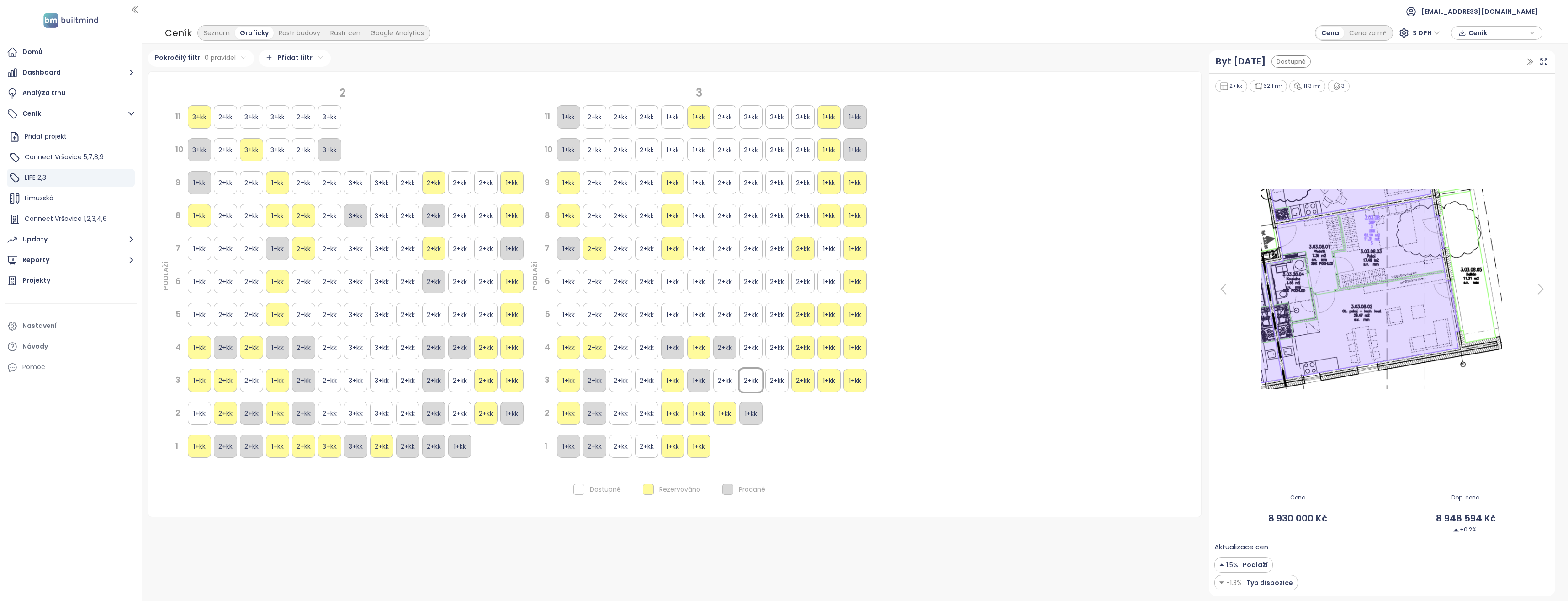
click at [778, 383] on div "2+kk" at bounding box center [777, 380] width 24 height 24
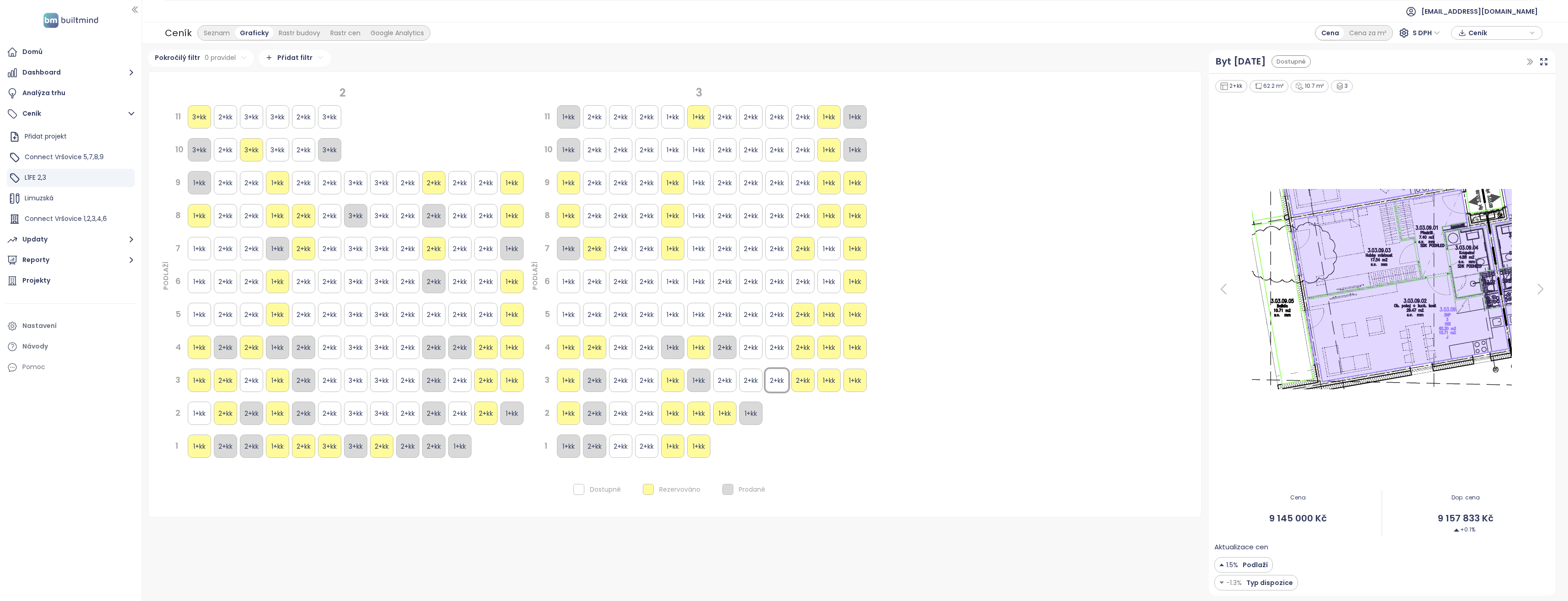
click at [618, 444] on div "2+kk" at bounding box center [621, 446] width 24 height 24
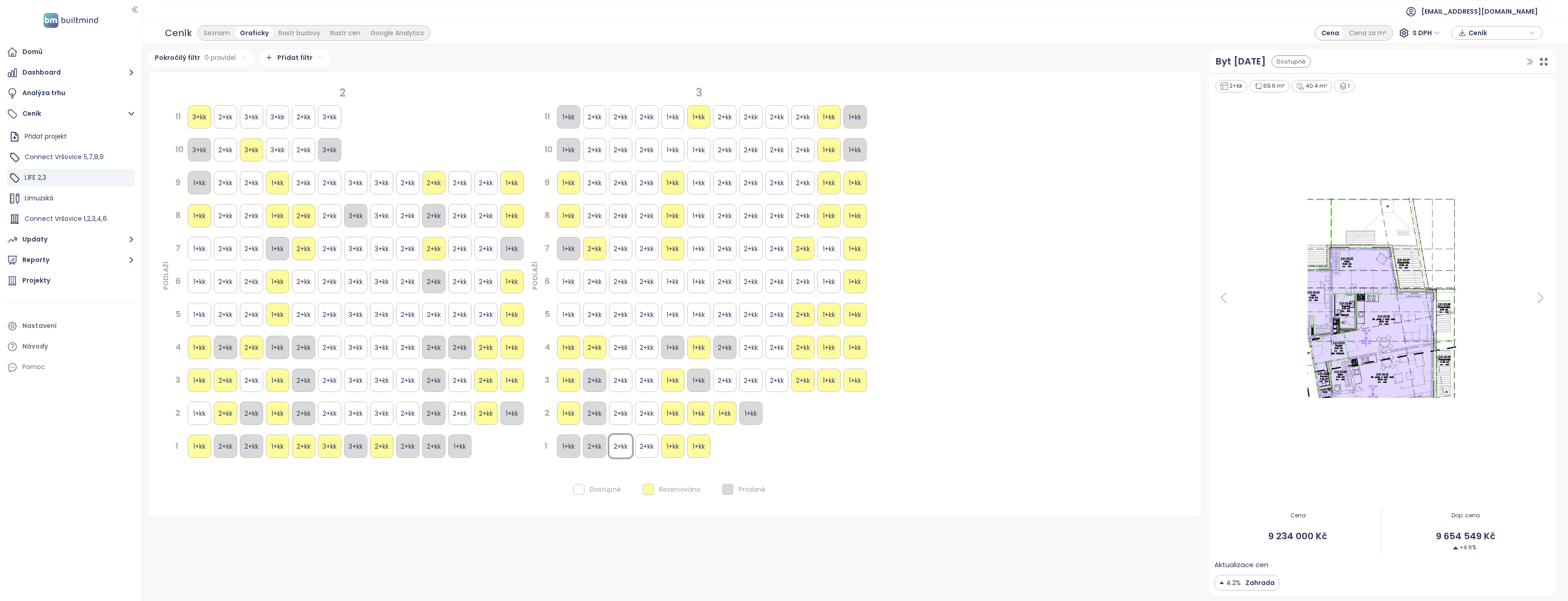
click at [646, 445] on div "2+kk" at bounding box center [647, 446] width 24 height 24
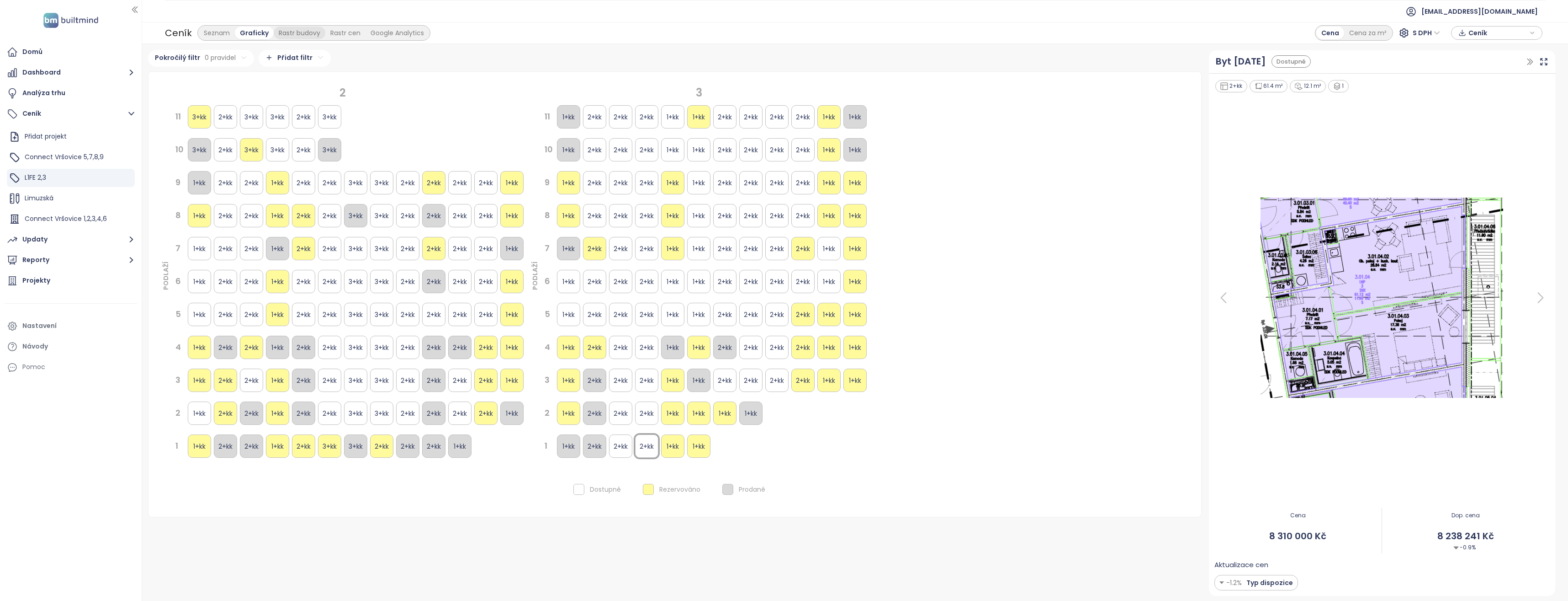
click at [295, 33] on div "Rastr budovy" at bounding box center [299, 33] width 51 height 13
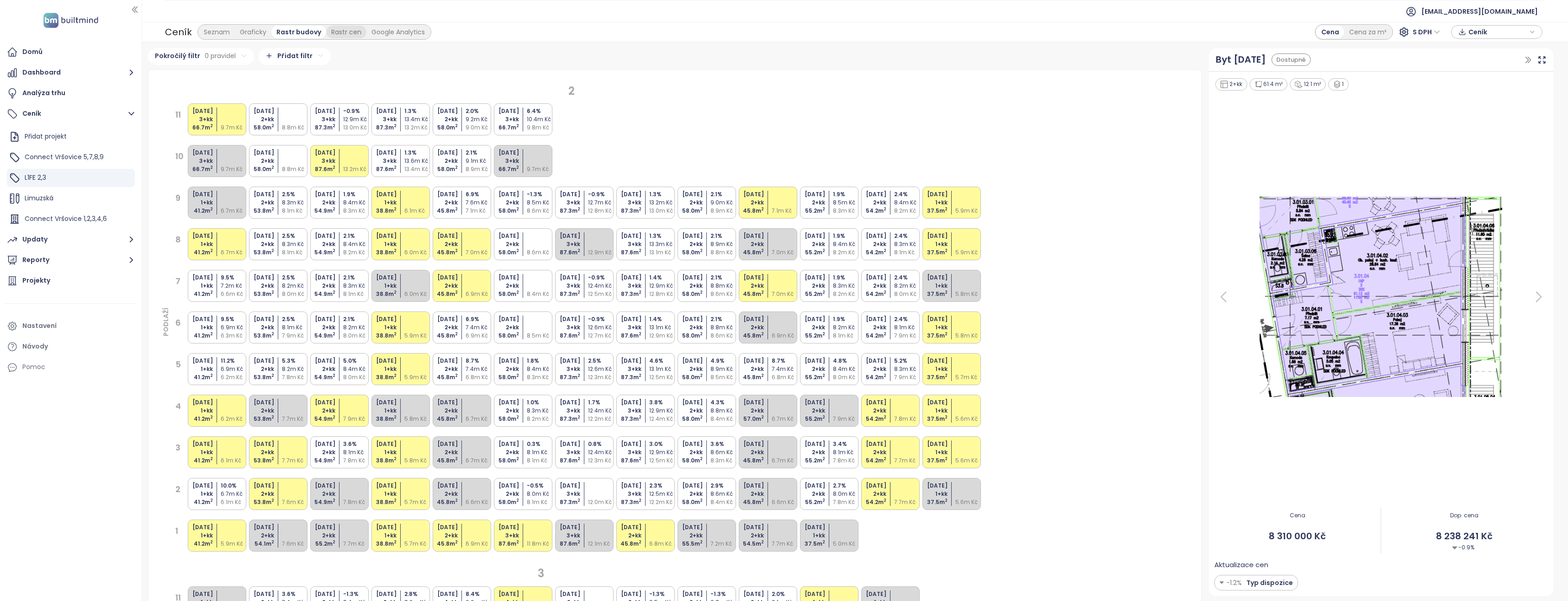
click at [359, 33] on div "Rastr cen" at bounding box center [346, 32] width 40 height 13
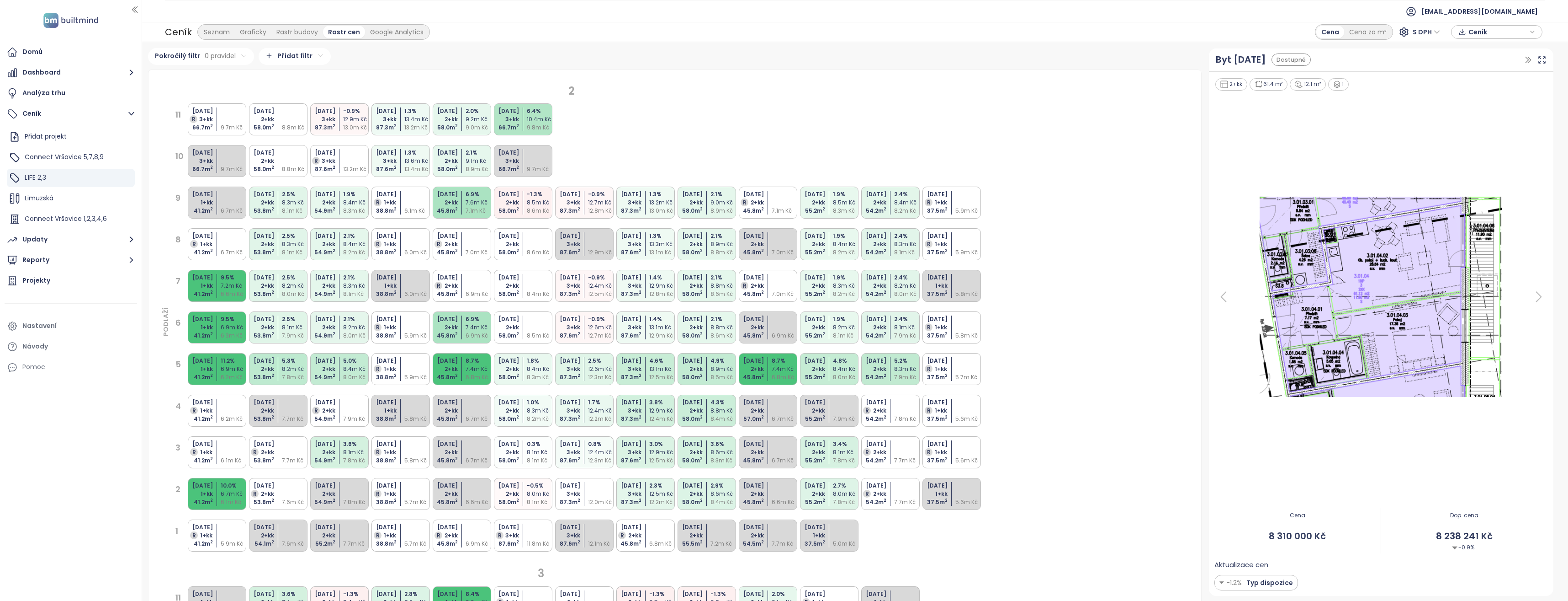
click at [290, 245] on div "8.3m Kč" at bounding box center [296, 244] width 27 height 8
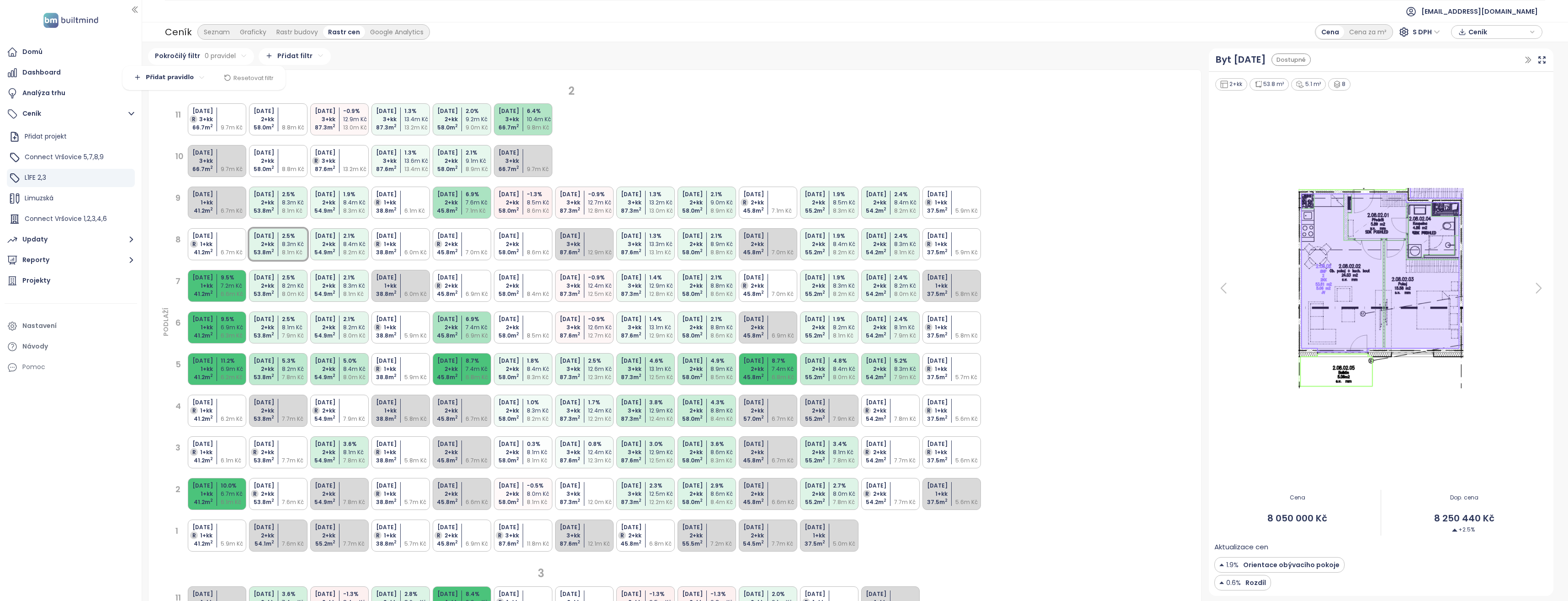
click at [239, 58] on html "Domů Dashboard Analýza trhu Ceník Přidat projekt Connect Vršovice 5,7,8,9 L1FE …" at bounding box center [784, 300] width 1568 height 601
click at [238, 54] on html "Domů Dashboard Analýza trhu Ceník Přidat projekt Connect Vršovice 5,7,8,9 L1FE …" at bounding box center [784, 300] width 1568 height 601
click at [235, 62] on html "Domů Dashboard Analýza trhu Ceník Přidat projekt Connect Vršovice 5,7,8,9 L1FE …" at bounding box center [784, 300] width 1568 height 601
click at [167, 79] on html "Domů Dashboard Analýza trhu Ceník Přidat projekt Connect Vršovice 5,7,8,9 L1FE …" at bounding box center [784, 300] width 1568 height 601
click at [174, 97] on span "Přidat pravidlo" at bounding box center [173, 96] width 42 height 8
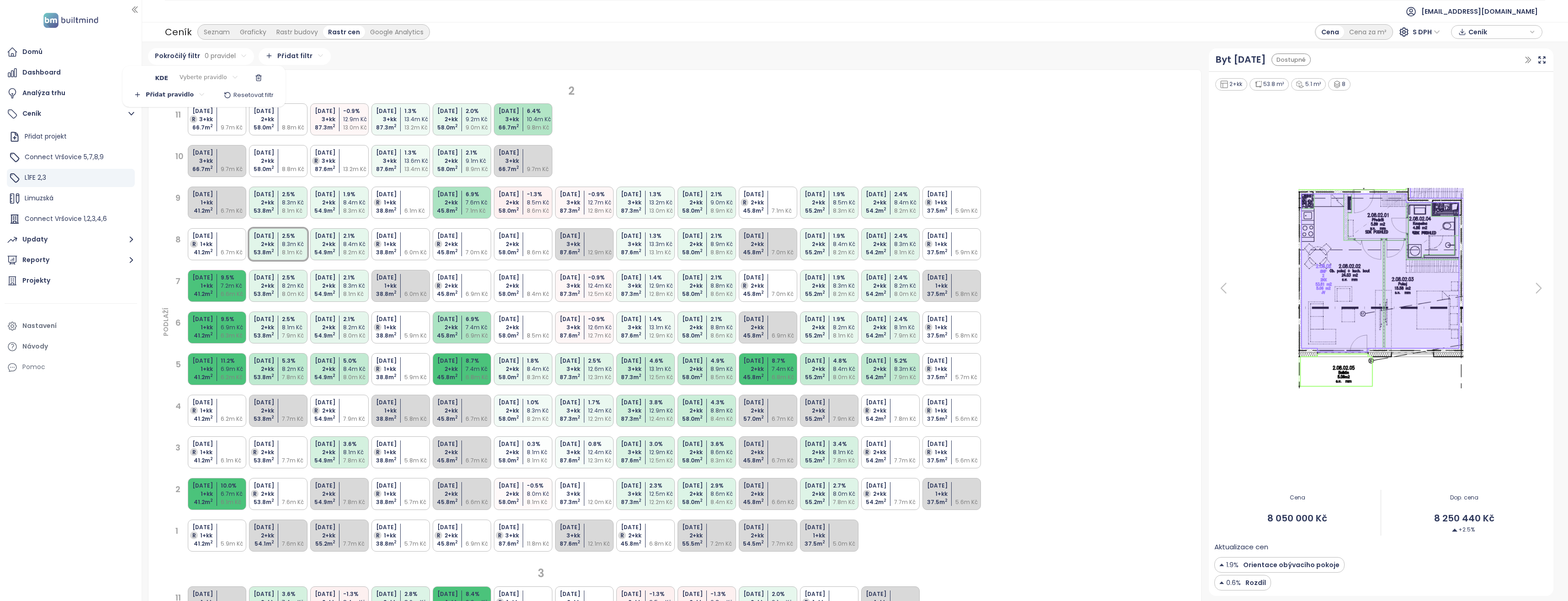
click at [196, 74] on html "Domů Dashboard Analýza trhu Ceník Přidat projekt Connect Vršovice 5,7,8,9 L1FE …" at bounding box center [784, 300] width 1568 height 601
click at [194, 143] on span "Dostupnost" at bounding box center [203, 147] width 91 height 13
click at [192, 77] on html "Domů Dashboard Analýza trhu Ceník Přidat projekt Connect Vršovice 5,7,8,9 L1FE …" at bounding box center [784, 300] width 1568 height 601
click at [248, 78] on html "Domů Dashboard Analýza trhu Ceník Přidat projekt Connect Vršovice 5,7,8,9 L1FE …" at bounding box center [784, 300] width 1568 height 601
click at [259, 77] on html "Domů Dashboard Analýza trhu Ceník Přidat projekt Connect Vršovice 5,7,8,9 L1FE …" at bounding box center [784, 300] width 1568 height 601
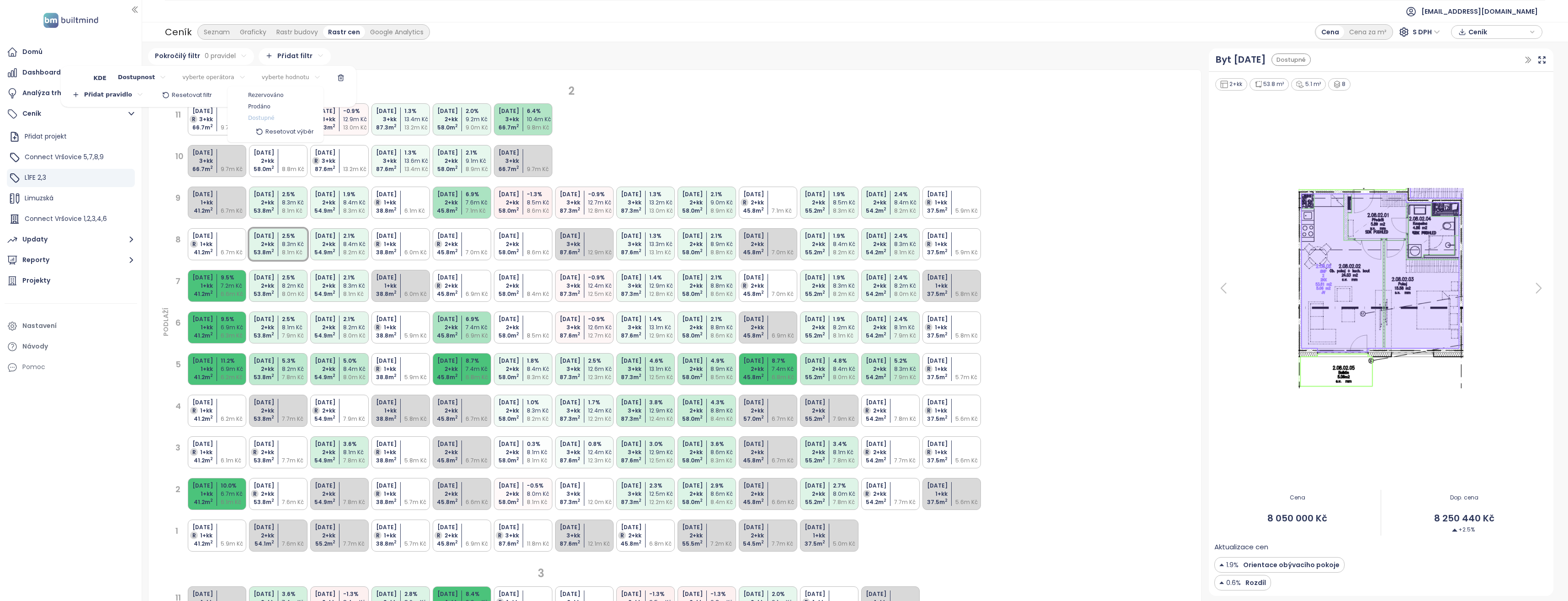
click at [263, 119] on span "Dostupné" at bounding box center [262, 118] width 27 height 9
click at [216, 77] on html "Domů Dashboard Analýza trhu Ceník Přidat projekt Connect Vršovice 5,7,8,9 L1FE …" at bounding box center [784, 300] width 1568 height 601
click at [210, 81] on html "Domů Dashboard Analýza trhu Ceník Přidat projekt Connect Vršovice 5,7,8,9 L1FE …" at bounding box center [784, 300] width 1568 height 601
click at [200, 95] on span "je" at bounding box center [214, 96] width 51 height 13
click at [320, 85] on html "Domů Dashboard Analýza trhu Ceník Přidat projekt Connect Vršovice 5,7,8,9 L1FE …" at bounding box center [784, 300] width 1568 height 601
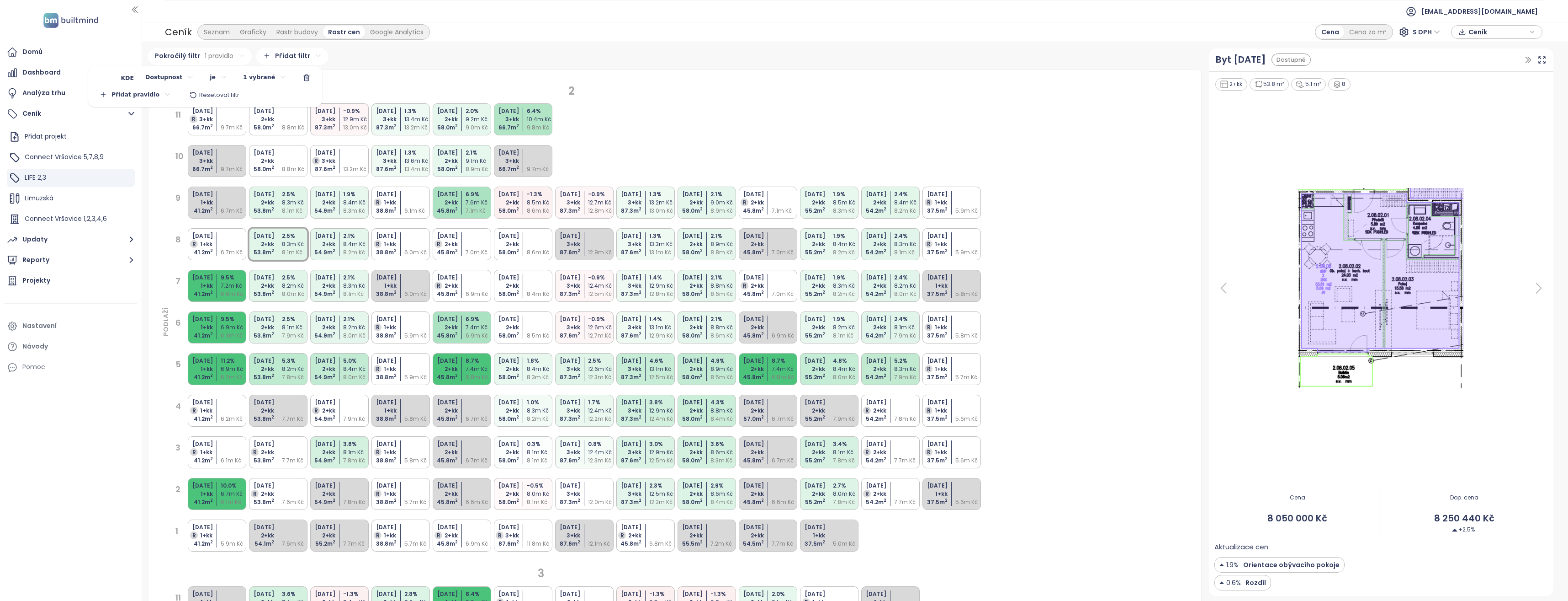
click at [212, 55] on html "Domů Dashboard Analýza trhu Ceník Přidat projekt Connect Vršovice 5,7,8,9 L1FE …" at bounding box center [784, 300] width 1568 height 601
click at [1046, 334] on html "Domů Dashboard Analýza trhu Ceník Přidat projekt Connect Vršovice 5,7,8,9 L1FE …" at bounding box center [784, 300] width 1568 height 601
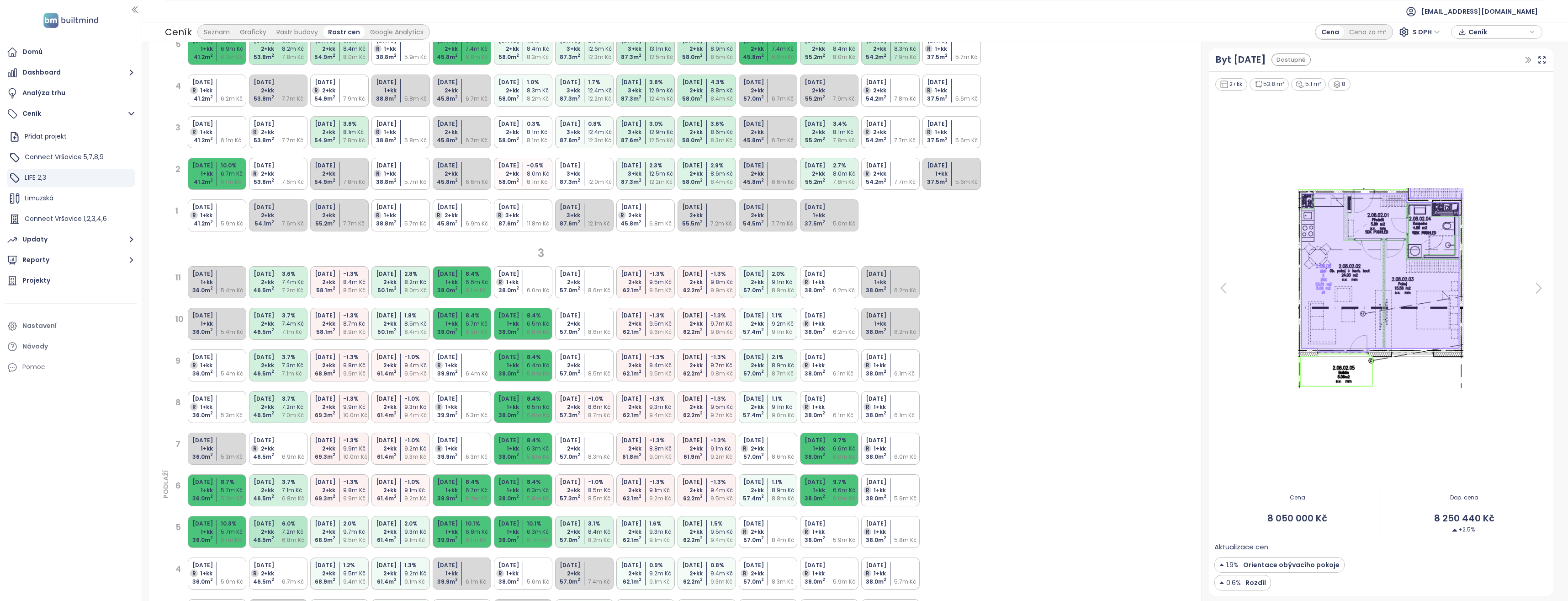
scroll to position [493, 0]
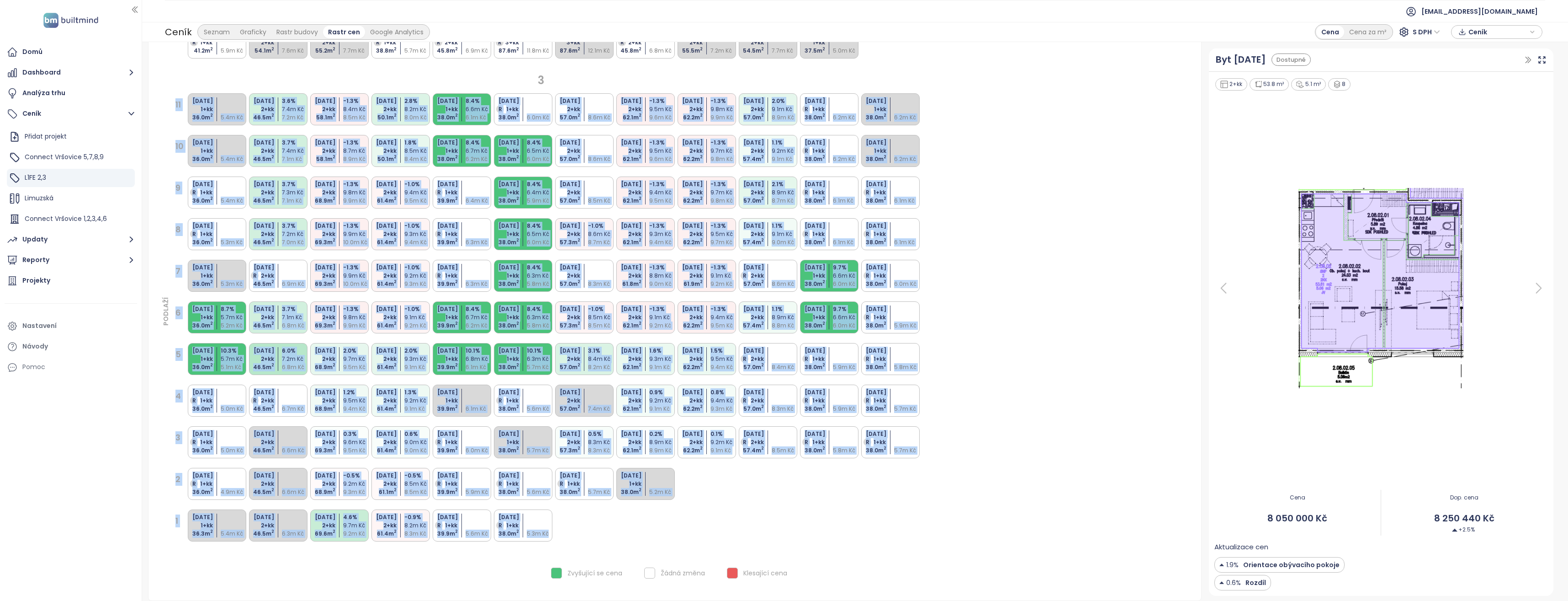
drag, startPoint x: 568, startPoint y: 533, endPoint x: 167, endPoint y: 96, distance: 593.1
click at [167, 96] on div "PODLAŽÍ 11 [DATE] 1+kk 36.0 m 2 5.4m Kč [DATE] 2+kk 46.5 m 2 3.6 % 7.4m Kč 7.2m…" at bounding box center [541, 330] width 760 height 478
drag, startPoint x: 166, startPoint y: 96, endPoint x: 569, endPoint y: 538, distance: 598.1
click at [569, 538] on div "PODLAŽÍ 11 [DATE] 1+kk 36.0 m 2 5.4m Kč [DATE] 2+kk 46.5 m 2 3.6 % 7.4m Kč 7.2m…" at bounding box center [541, 330] width 760 height 478
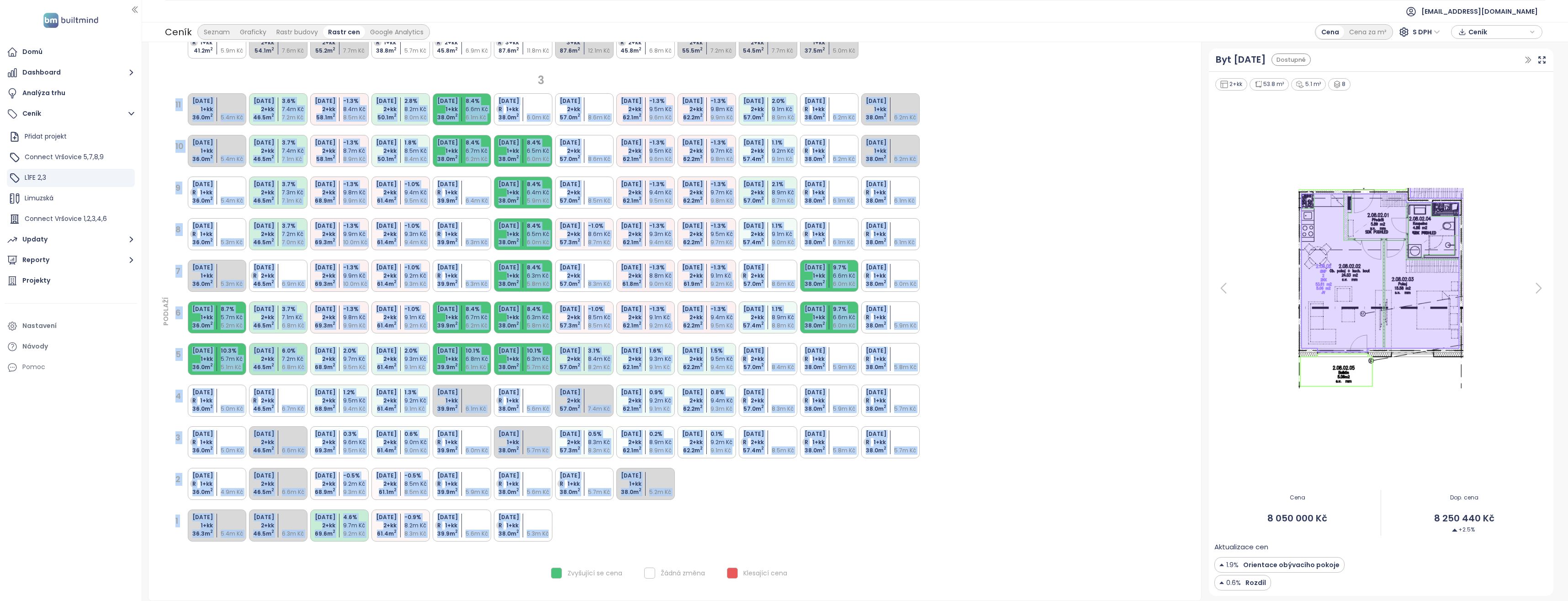
click at [569, 538] on div "1 [DATE] 1+kk 36.3 m 2 5.4m Kč [DATE] 2+kk 46.5 m 2 6.3m Kč [DATE] 2+kk 69.6 m …" at bounding box center [546, 525] width 751 height 35
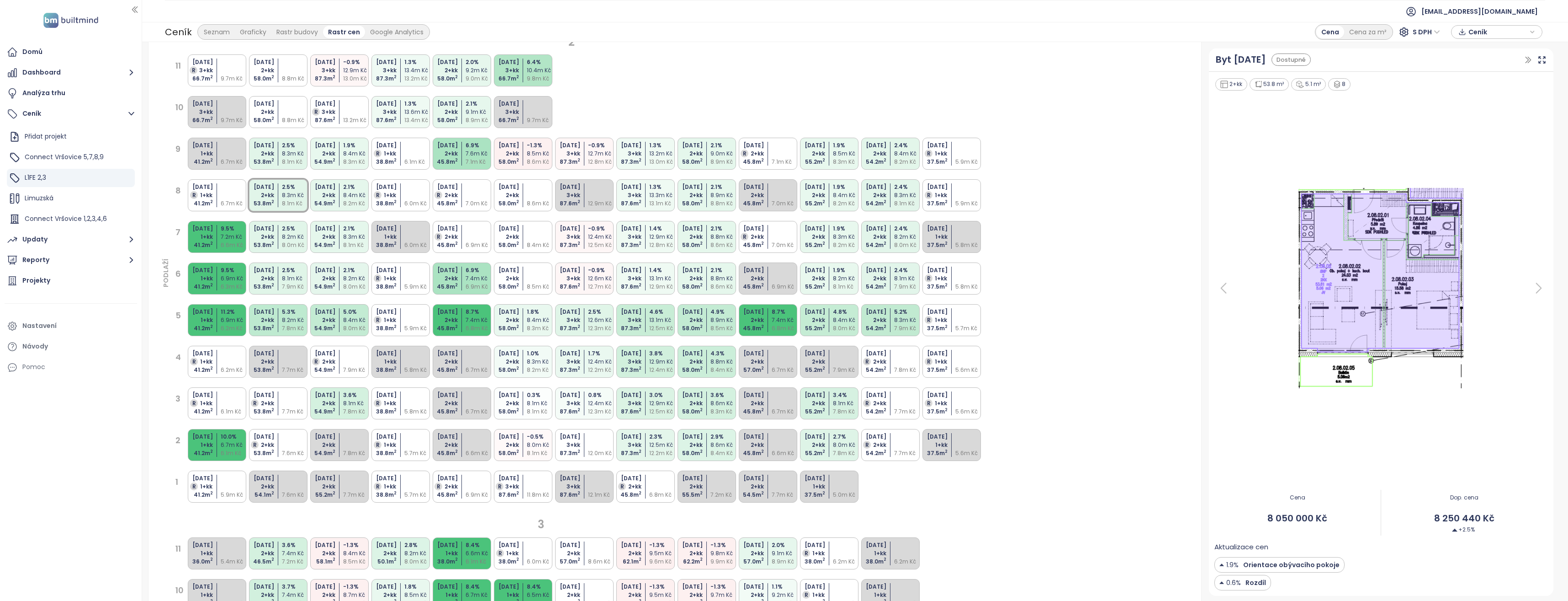
scroll to position [0, 0]
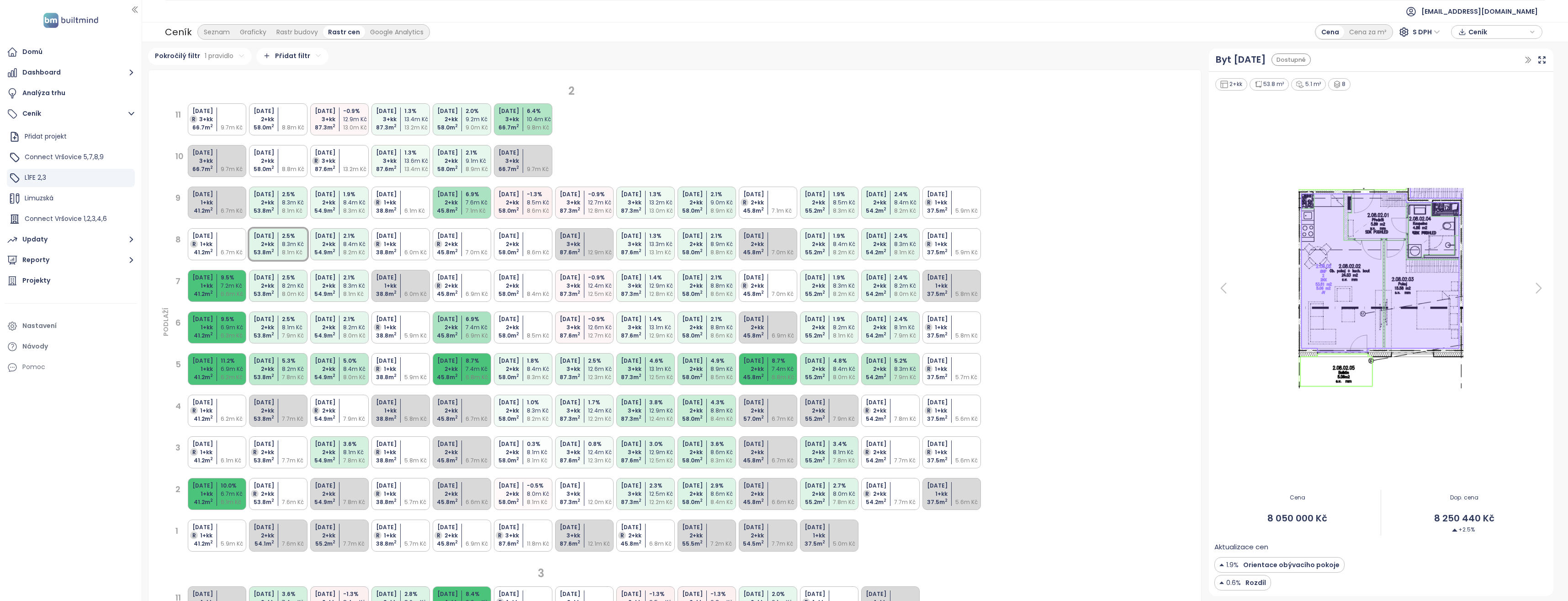
click at [625, 22] on div "Ceník Seznam Graficky Rastr budovy Rastr cen Google Analytics Cena Cena za m² S…" at bounding box center [855, 32] width 1426 height 21
click at [469, 375] on div "6.8m Kč" at bounding box center [479, 377] width 27 height 8
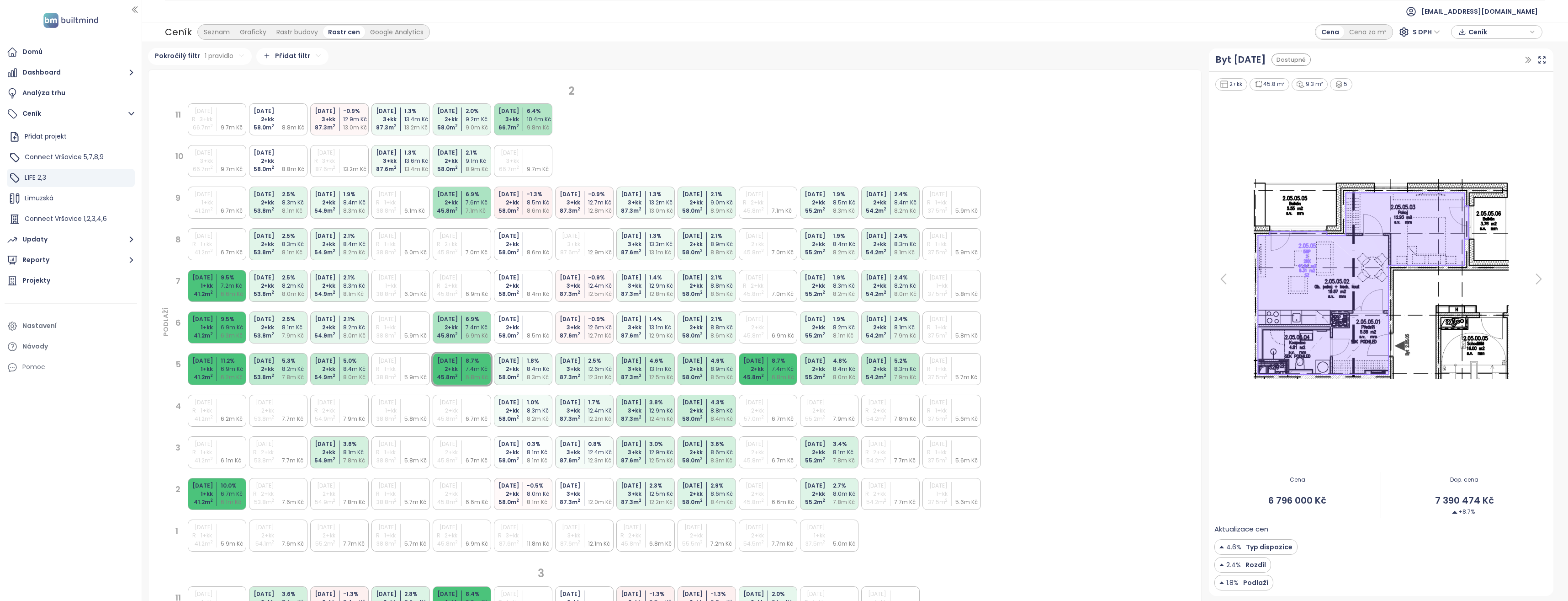
click at [207, 366] on div "1+kk" at bounding box center [199, 369] width 27 height 8
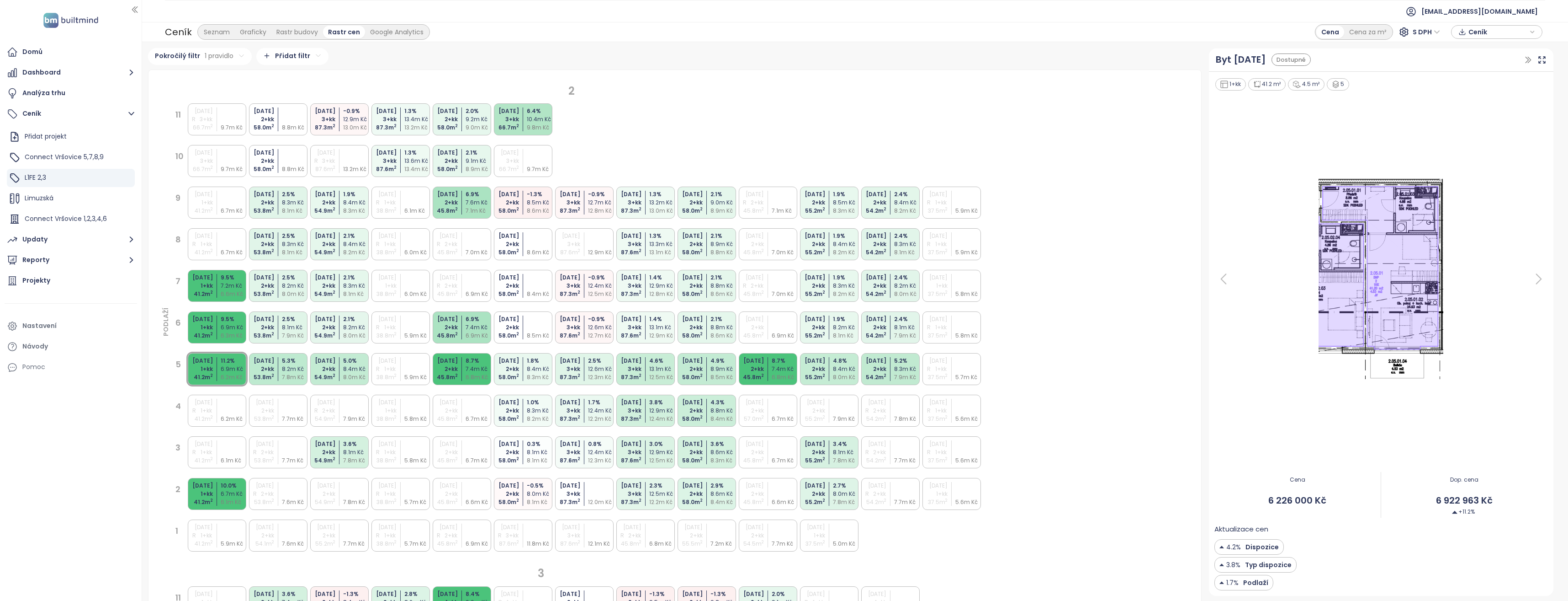
click at [222, 332] on div "6.3m Kč" at bounding box center [234, 335] width 27 height 8
click at [214, 292] on div "[DATE] 1+kk 41.2 m 2 9.5 % 7.2m Kč 6.6m Kč" at bounding box center [217, 286] width 58 height 32
click at [374, 32] on div "Google Analytics" at bounding box center [397, 32] width 64 height 13
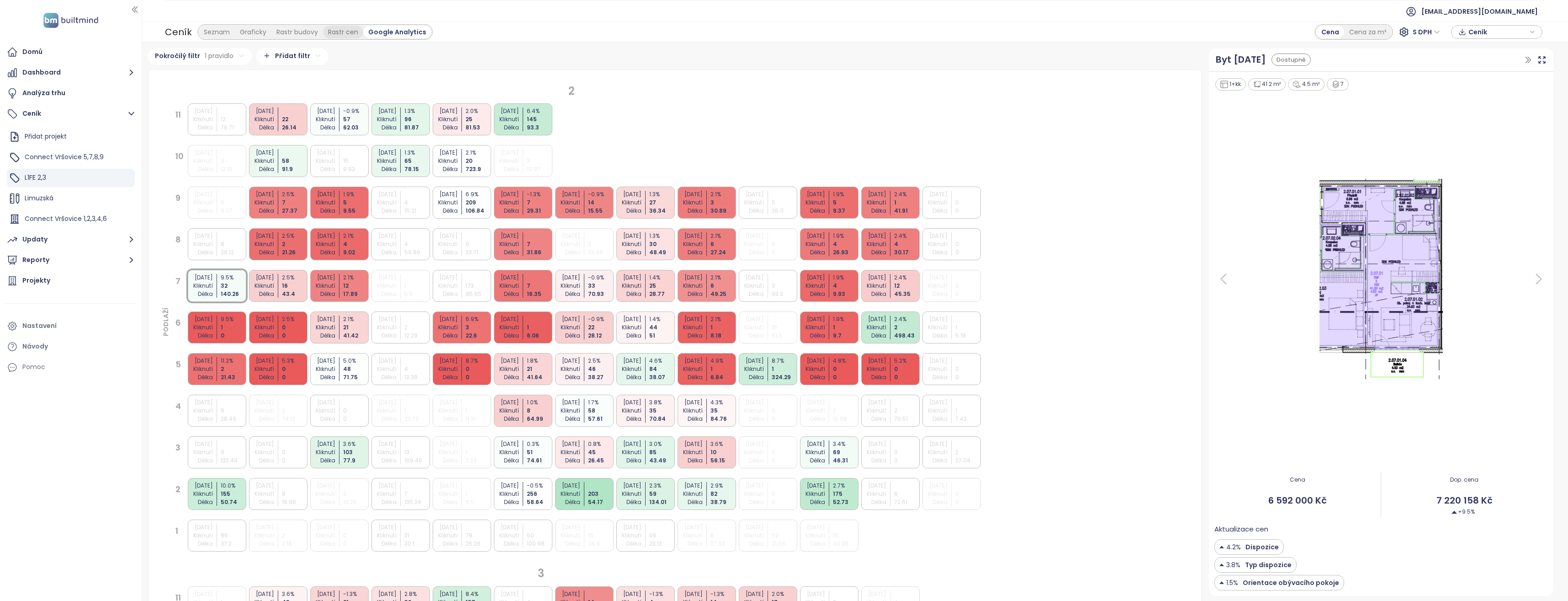
click at [348, 33] on div "Rastr cen" at bounding box center [343, 32] width 40 height 13
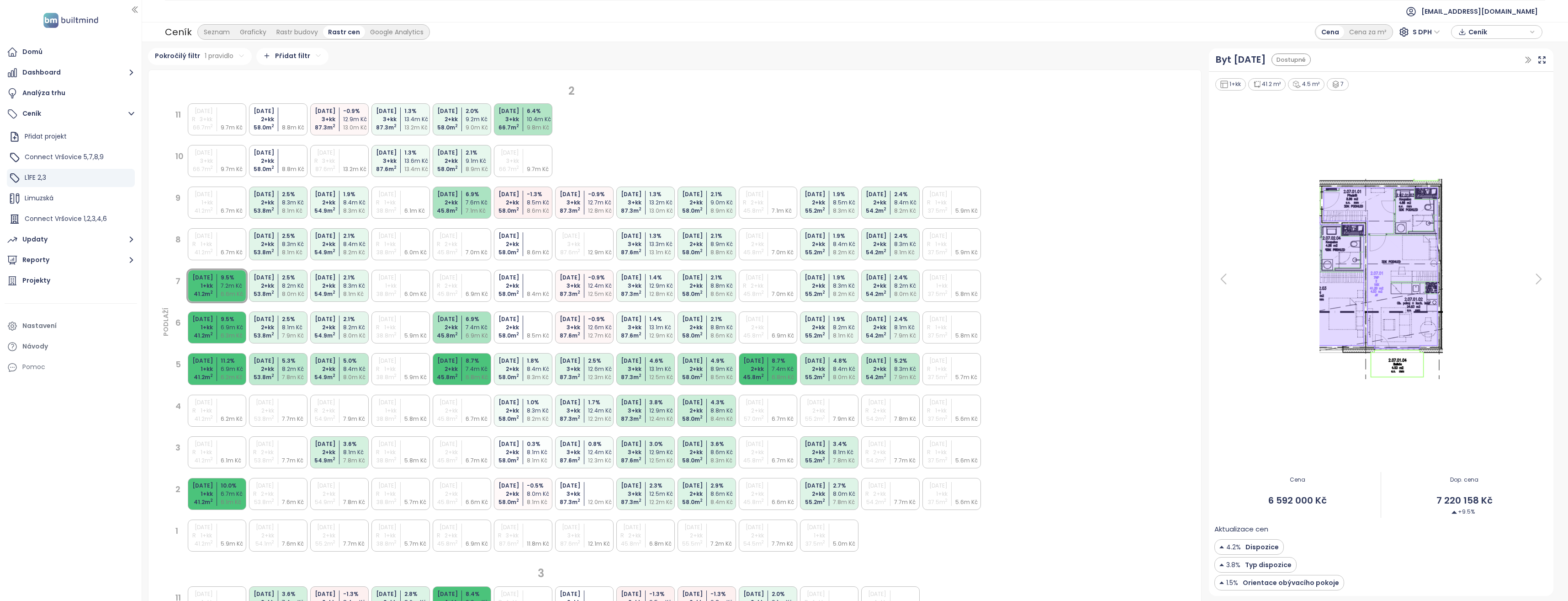
click at [397, 39] on div "Seznam Graficky Rastr budovy Rastr cen Google Analytics" at bounding box center [313, 32] width 233 height 16
click at [403, 32] on div "Google Analytics" at bounding box center [397, 32] width 64 height 13
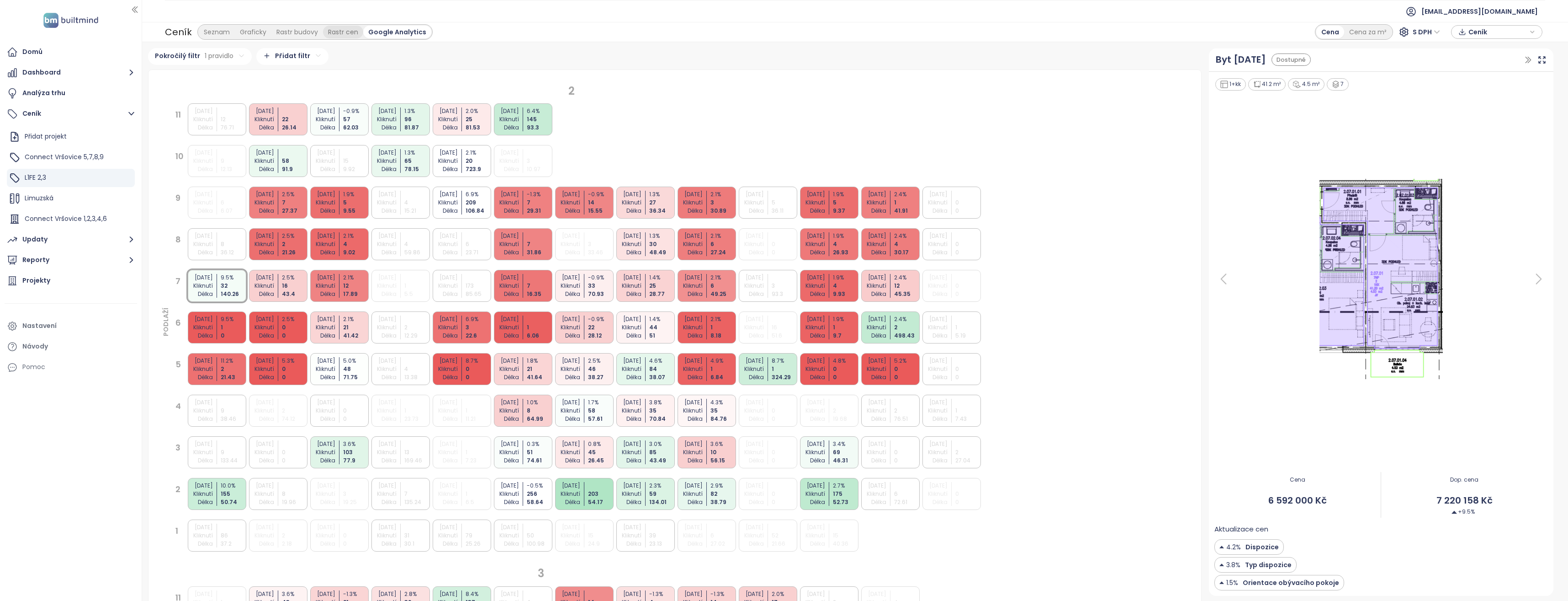
click at [343, 35] on div "Rastr cen" at bounding box center [343, 32] width 40 height 13
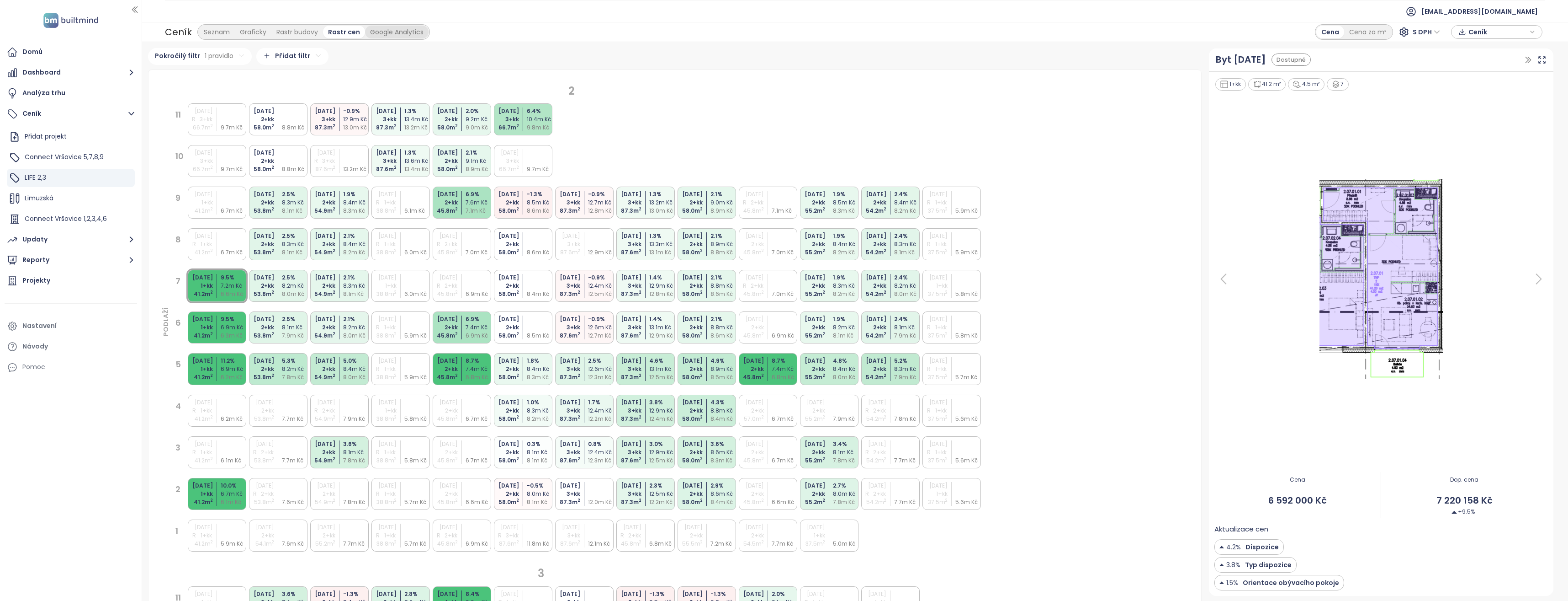
click at [404, 35] on div "Google Analytics" at bounding box center [397, 32] width 64 height 13
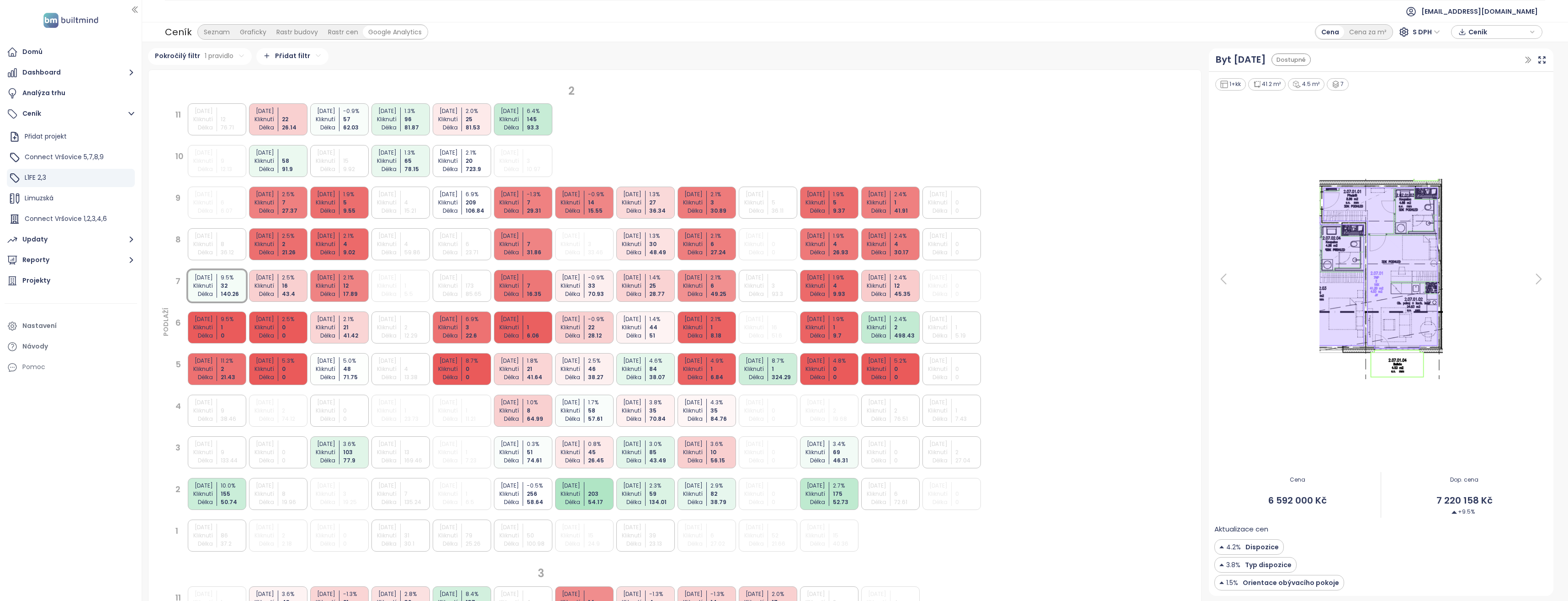
click at [336, 35] on div "Rastr cen" at bounding box center [343, 32] width 40 height 13
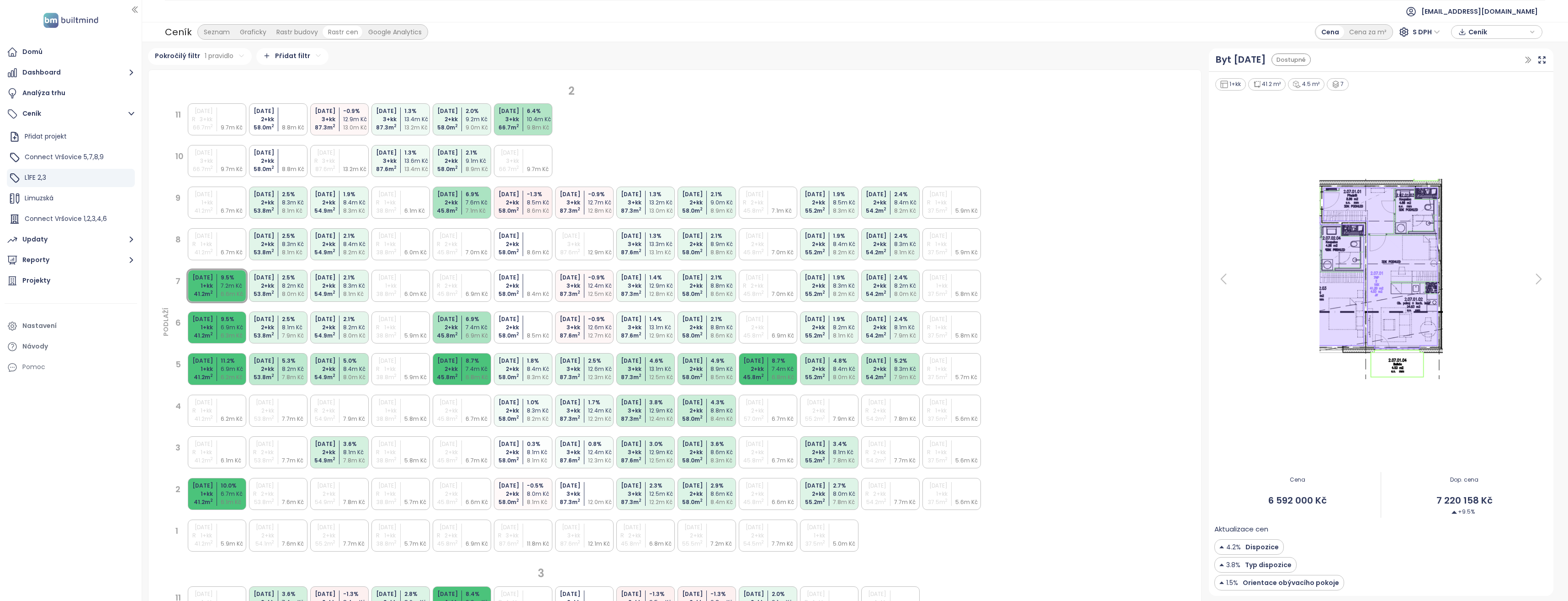
click at [311, 35] on div "Rastr budovy" at bounding box center [296, 32] width 51 height 13
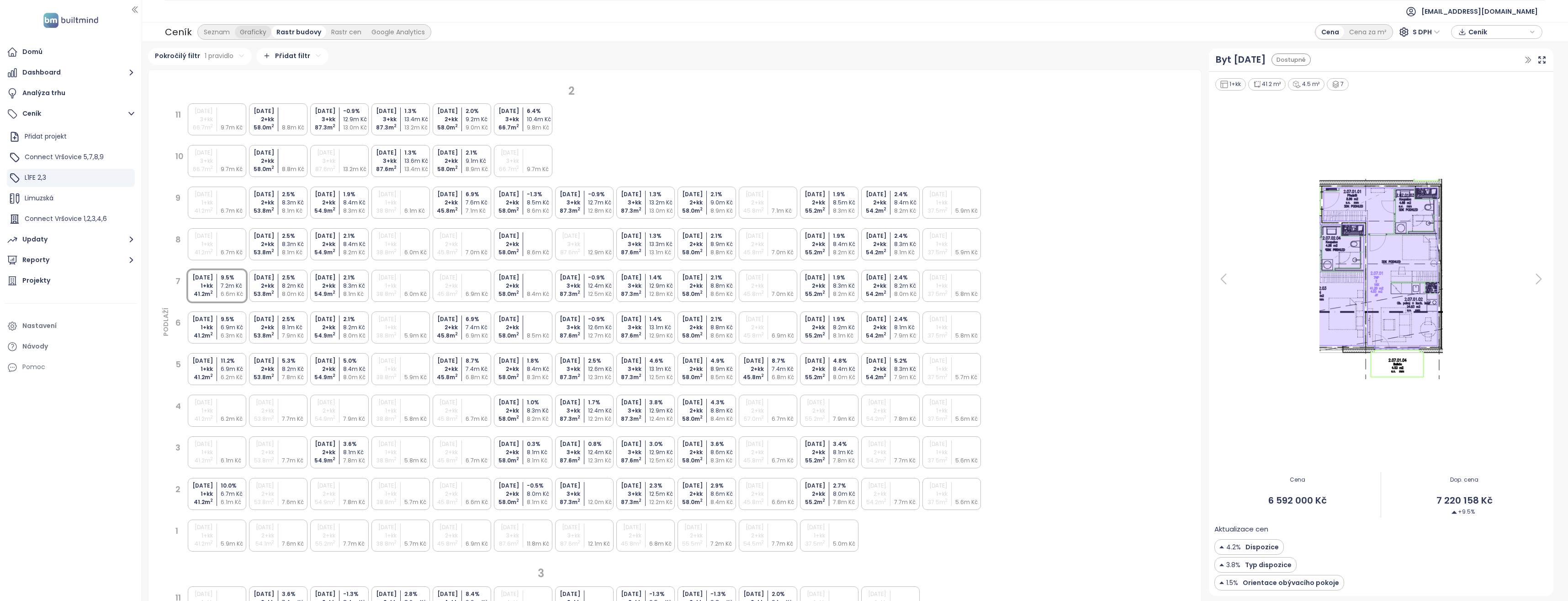
click at [255, 30] on div "Graficky" at bounding box center [253, 32] width 36 height 13
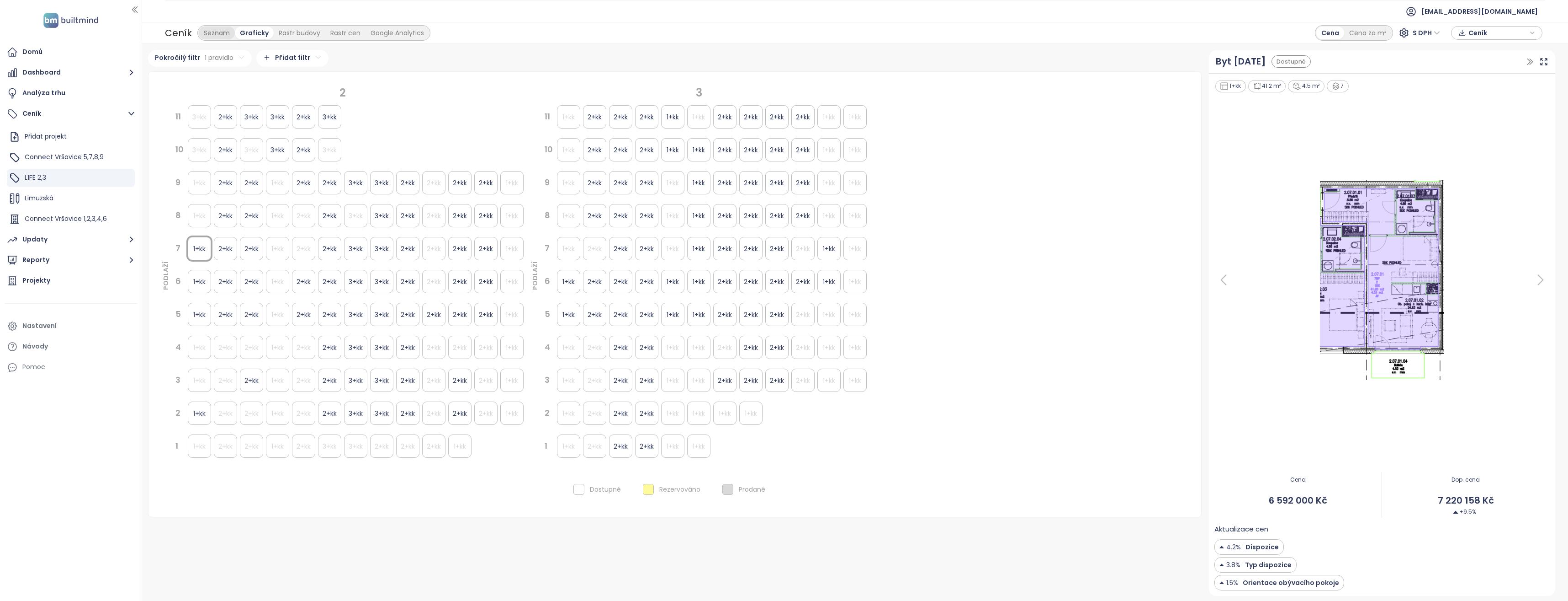
click at [211, 35] on div "Seznam" at bounding box center [217, 33] width 36 height 13
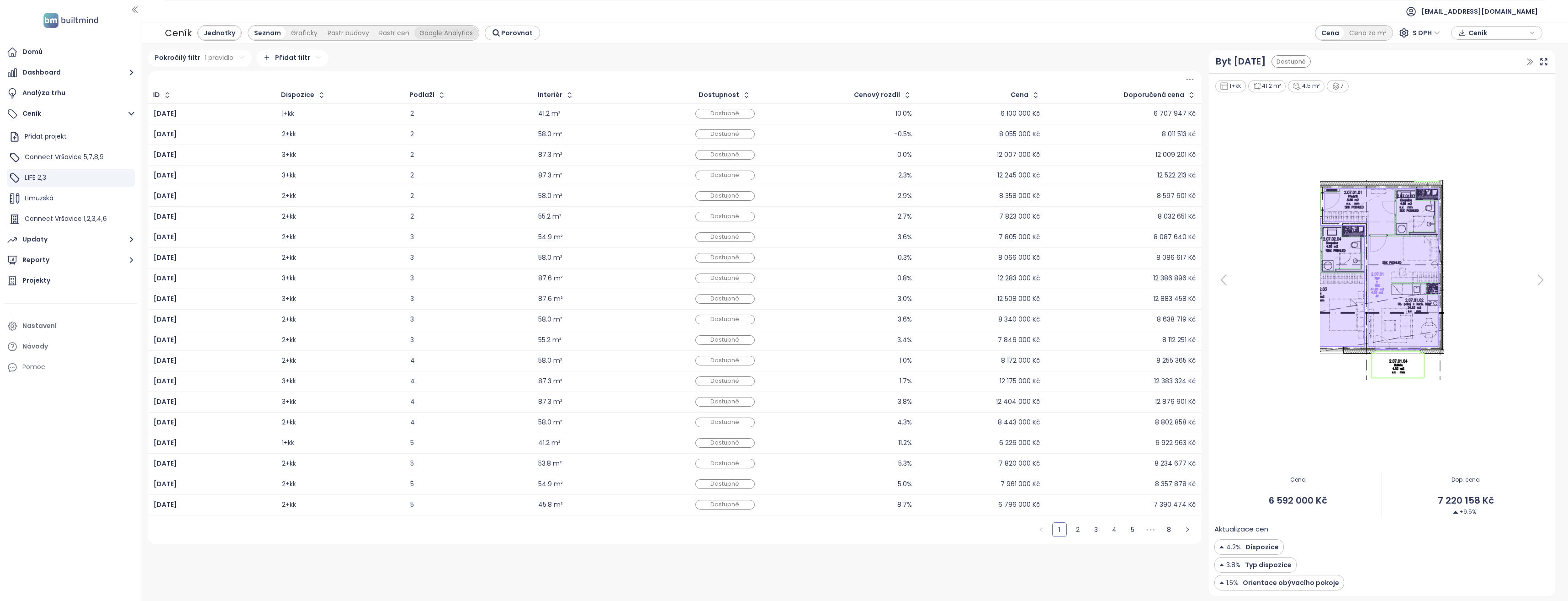
drag, startPoint x: 465, startPoint y: 35, endPoint x: 412, endPoint y: 38, distance: 53.1
click at [465, 34] on div "Google Analytics" at bounding box center [446, 33] width 64 height 13
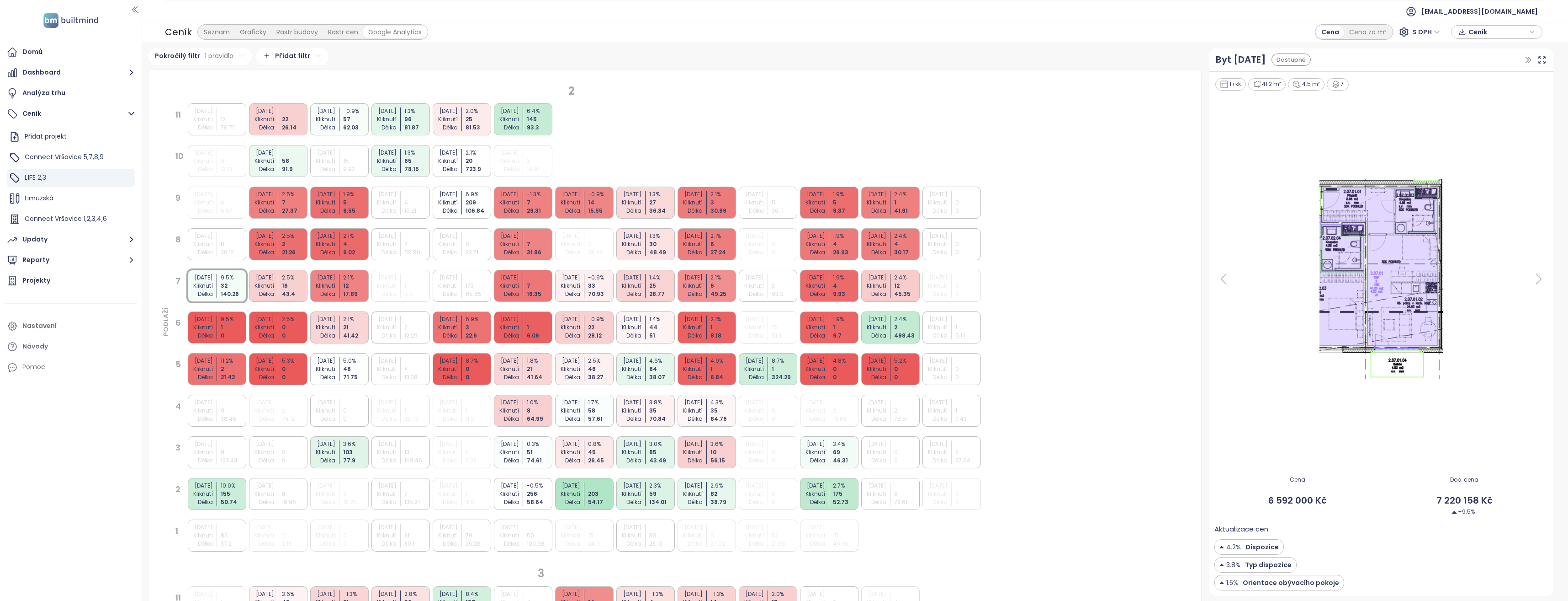
click at [396, 38] on div "Google Analytics" at bounding box center [395, 32] width 64 height 13
click at [354, 34] on div "Rastr cen" at bounding box center [343, 32] width 40 height 13
drag, startPoint x: 354, startPoint y: 34, endPoint x: 346, endPoint y: 36, distance: 8.2
click at [348, 35] on div "Rastr cen" at bounding box center [343, 32] width 40 height 13
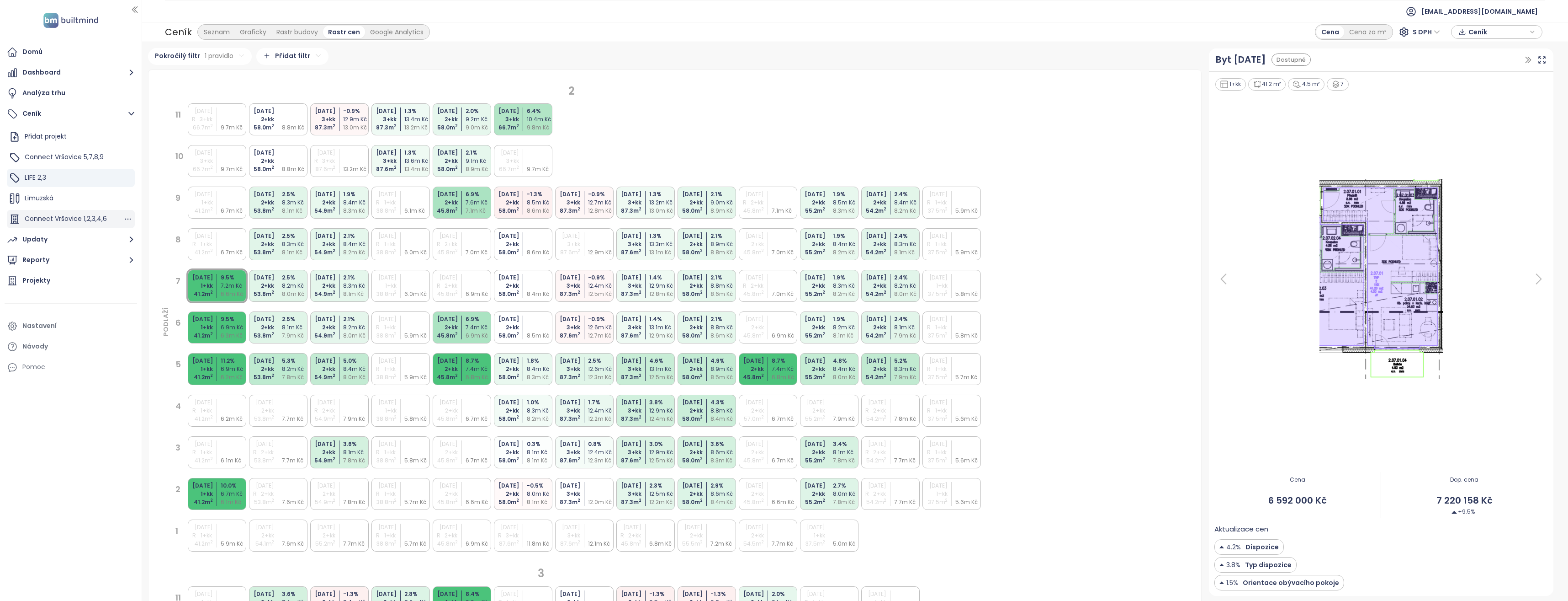
click at [58, 222] on span "Connect Vršovice 1,2,3,4,6" at bounding box center [65, 218] width 82 height 9
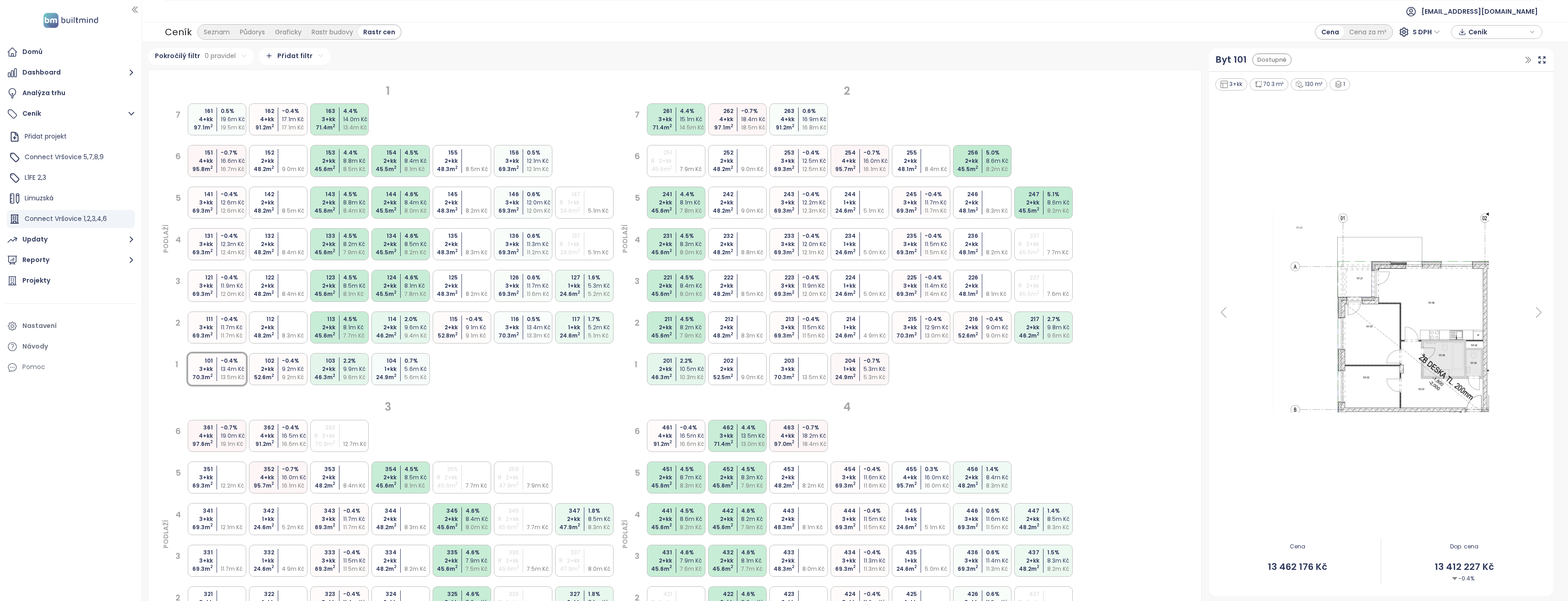
click at [669, 473] on div "2+kk" at bounding box center [658, 477] width 27 height 8
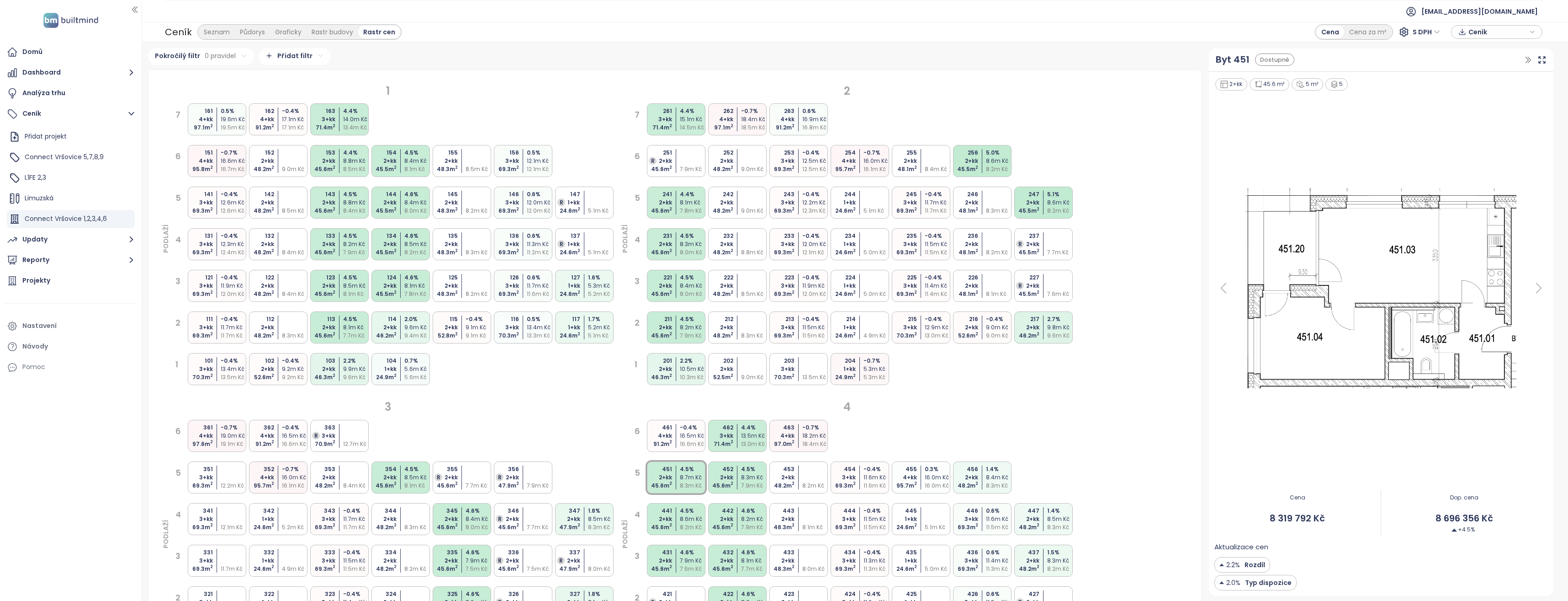
click at [668, 241] on div "2+kk" at bounding box center [658, 244] width 27 height 8
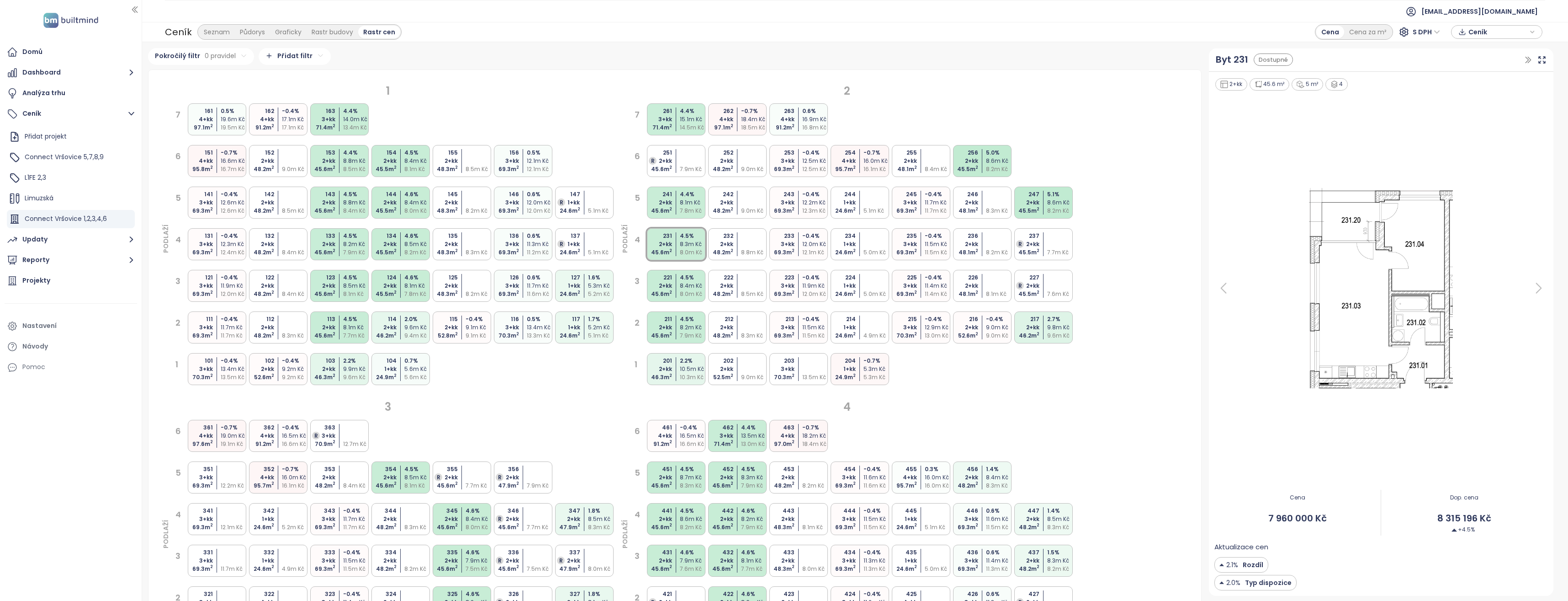
click at [680, 472] on div "451 2+kk 45.6 m 2 4.5 % 8.7m Kč 8.3m Kč" at bounding box center [676, 477] width 58 height 32
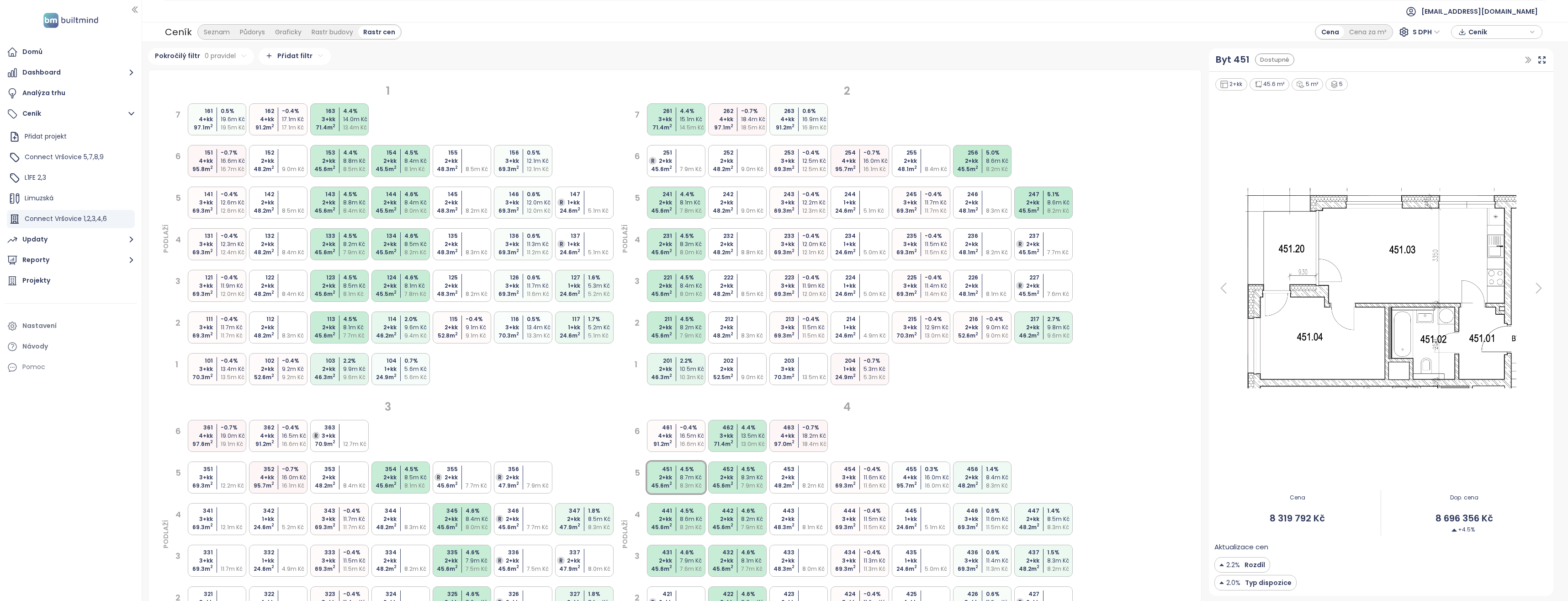
click at [347, 121] on div "14.0m Kč" at bounding box center [356, 119] width 27 height 8
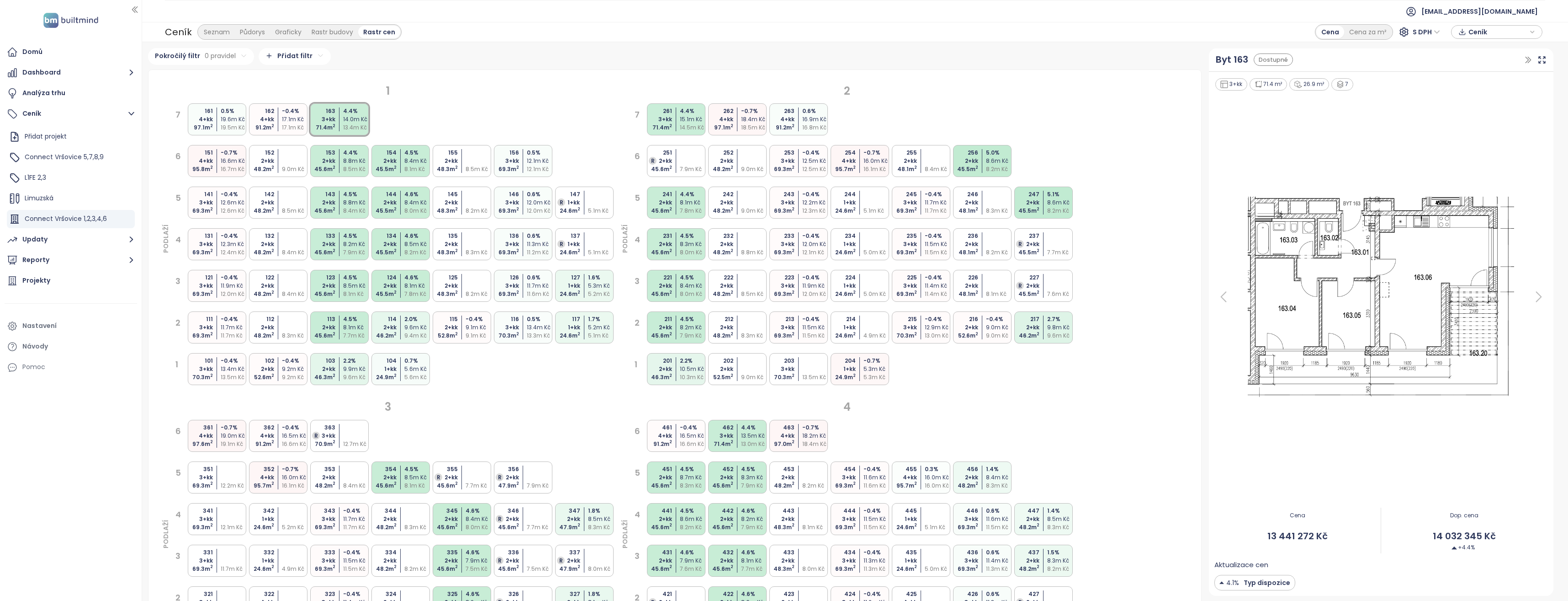
click at [355, 167] on div "8.5m Kč" at bounding box center [356, 169] width 27 height 8
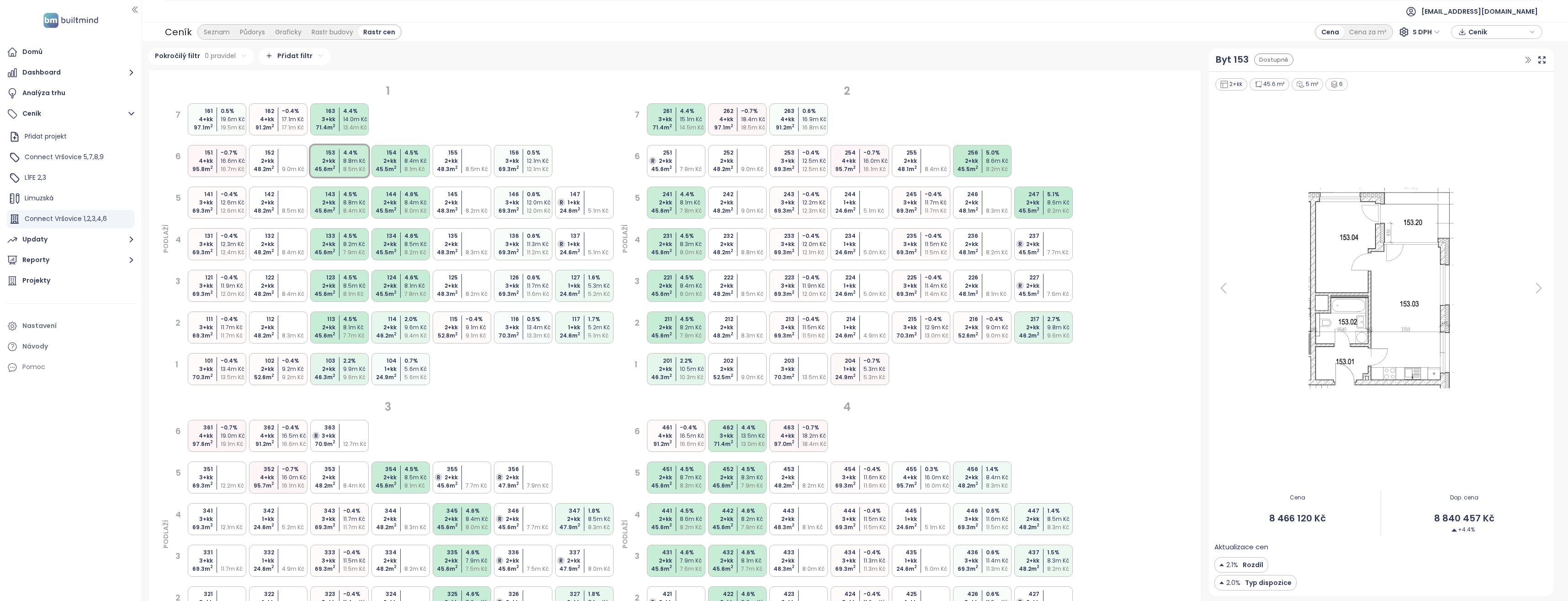
click at [344, 213] on div "8.4m Kč" at bounding box center [356, 211] width 27 height 8
click at [346, 242] on div "8.2m Kč" at bounding box center [356, 244] width 27 height 8
click at [351, 274] on div "4.5 %" at bounding box center [356, 278] width 27 height 8
click at [343, 327] on div "8.1m Kč" at bounding box center [356, 327] width 27 height 8
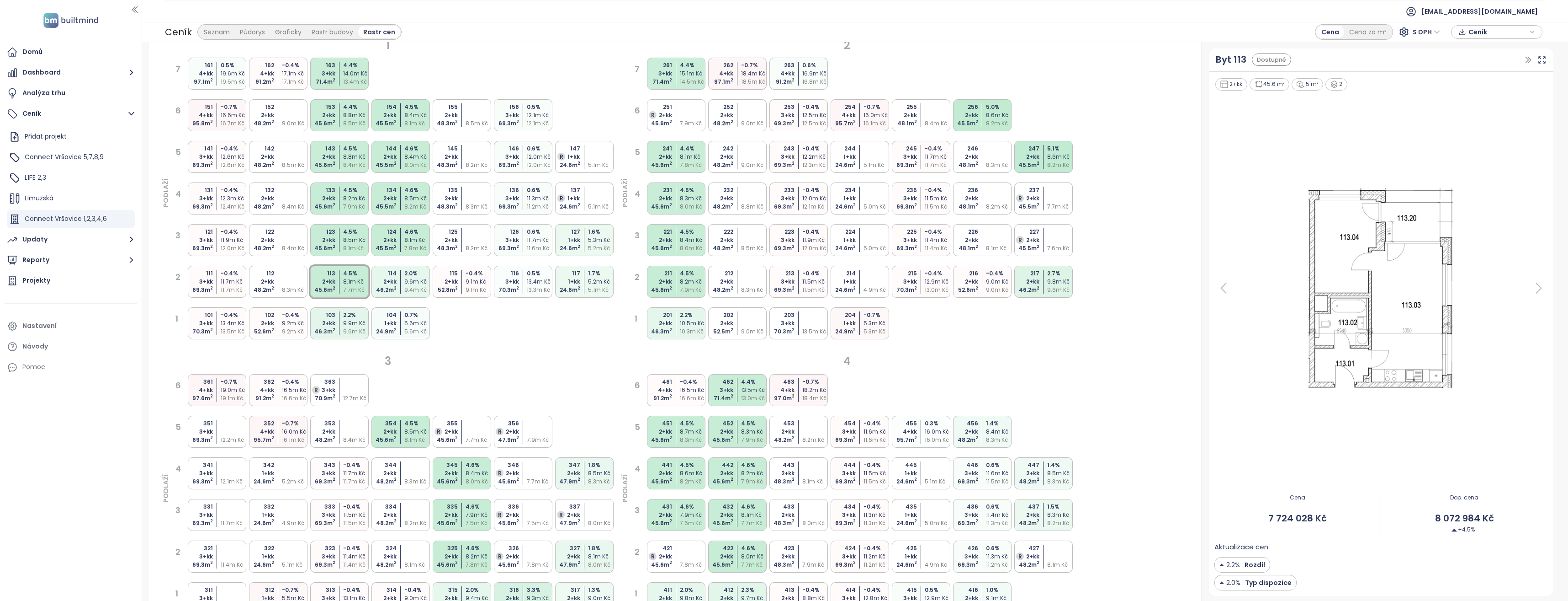
click at [335, 198] on div "133 2+kk 45.6 m 2 4.5 % 8.2m Kč 7.9m Kč" at bounding box center [340, 198] width 58 height 32
click at [335, 162] on sup "2" at bounding box center [333, 162] width 2 height 6
click at [333, 203] on div "45.6 m 2" at bounding box center [322, 207] width 27 height 8
click at [332, 233] on div "123" at bounding box center [322, 232] width 27 height 8
click at [330, 200] on div "2+kk" at bounding box center [322, 198] width 27 height 8
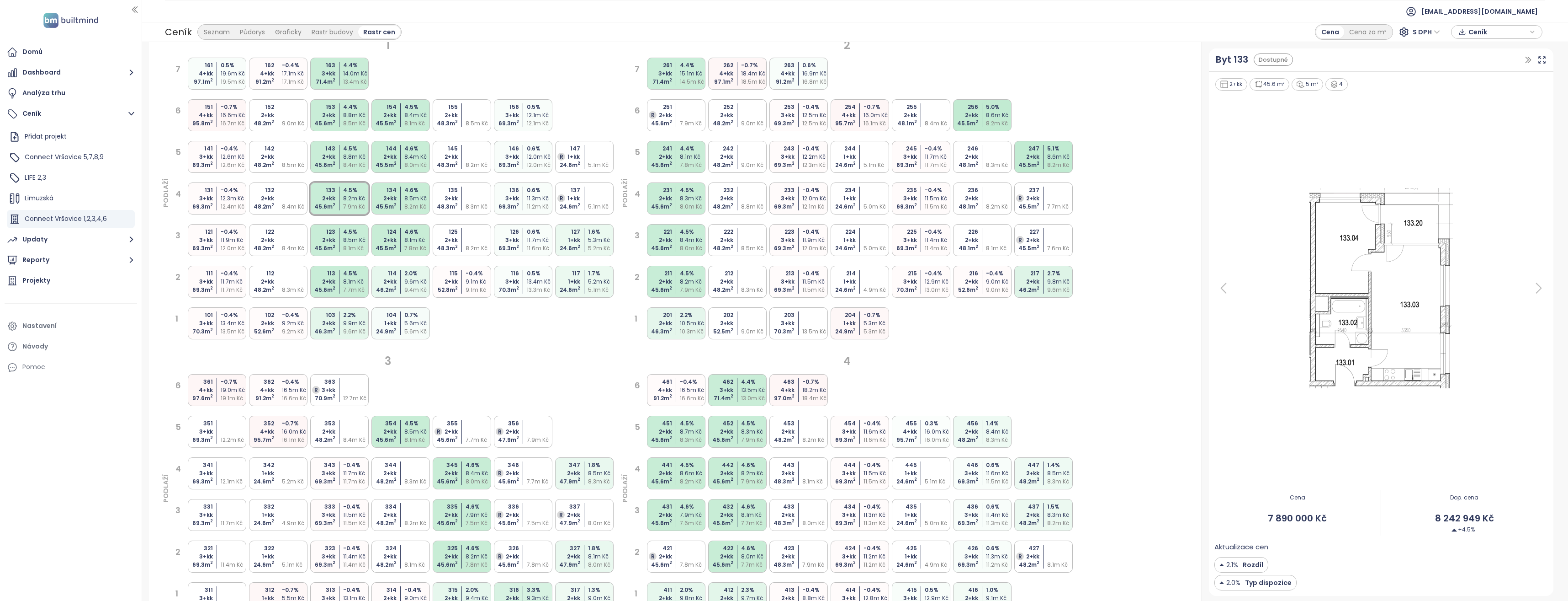
click at [338, 166] on div "143 2+kk 45.6 m 2 4.5 % 8.8m Kč 8.4m Kč" at bounding box center [340, 157] width 58 height 32
click at [348, 126] on div "8.5m Kč" at bounding box center [356, 123] width 27 height 8
click at [347, 147] on div "4.5 %" at bounding box center [356, 148] width 27 height 8
click at [348, 195] on div "8.2m Kč" at bounding box center [356, 198] width 27 height 8
click at [343, 230] on div "4.5 %" at bounding box center [356, 232] width 27 height 8
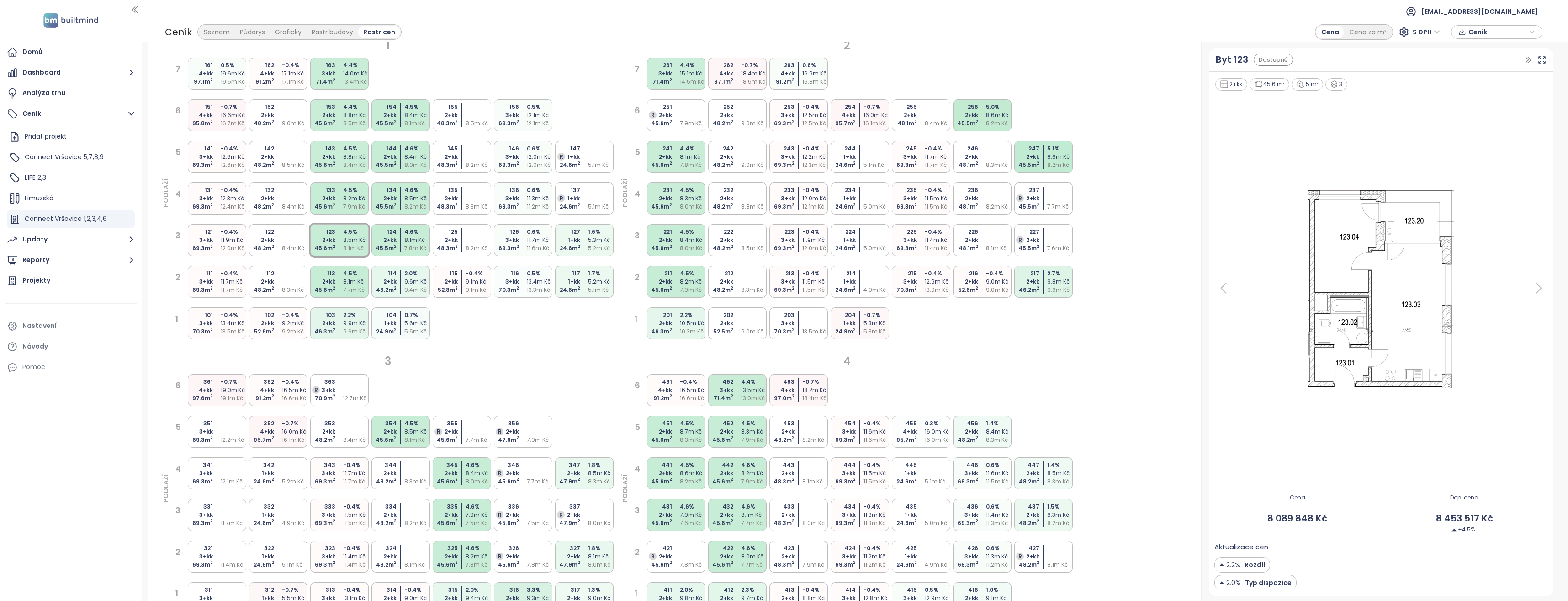
click at [340, 249] on div "123 2+kk 45.6 m 2 4.5 % 8.5m Kč 8.1m Kč" at bounding box center [340, 240] width 58 height 32
click at [337, 263] on div "7 161 4+kk 97.1 m 2 0.5 % 19.6m Kč 19.5m Kč 162 4+kk 91.2 m 2 -0.4 % 17.1m Kč 1…" at bounding box center [393, 211] width 445 height 312
click at [667, 163] on div "45.6 m 2" at bounding box center [658, 165] width 27 height 8
click at [661, 198] on div "2+kk" at bounding box center [658, 198] width 27 height 8
click at [659, 233] on div "221" at bounding box center [658, 232] width 27 height 8
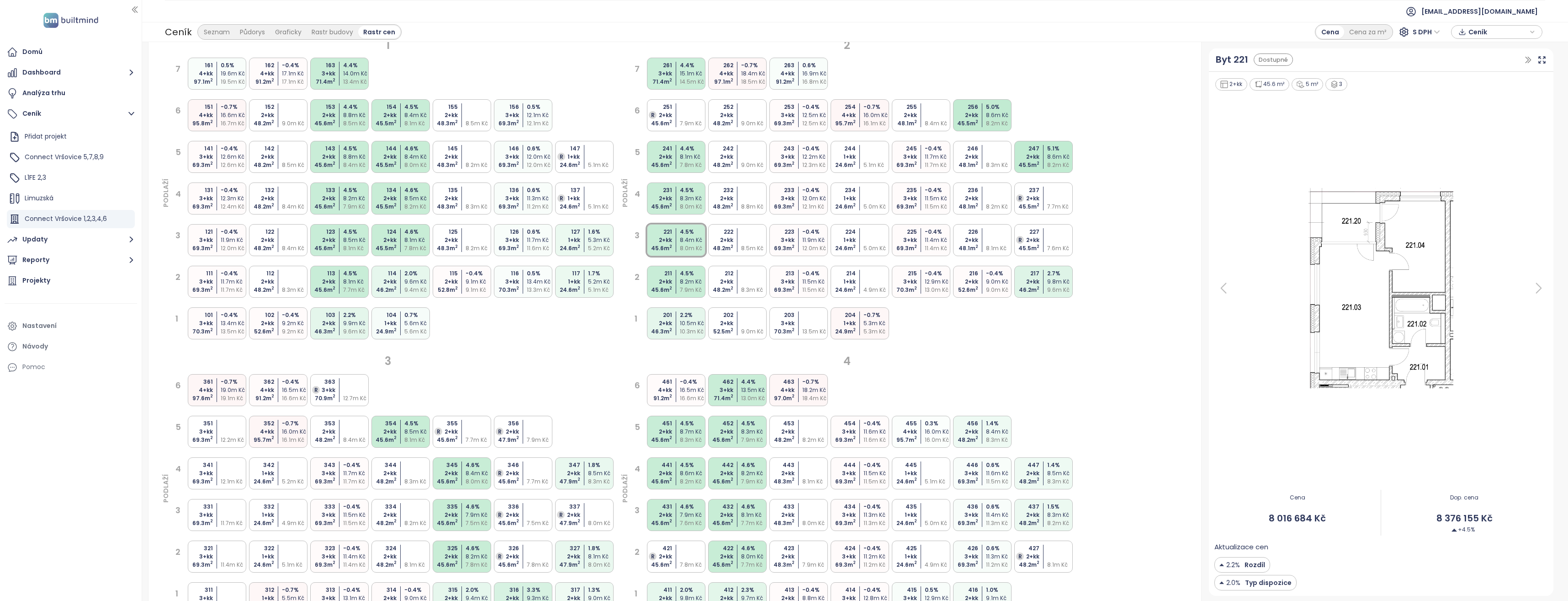
click at [670, 281] on div "2+kk" at bounding box center [658, 282] width 27 height 8
click at [1057, 158] on div "8.6m Kč" at bounding box center [1060, 157] width 27 height 8
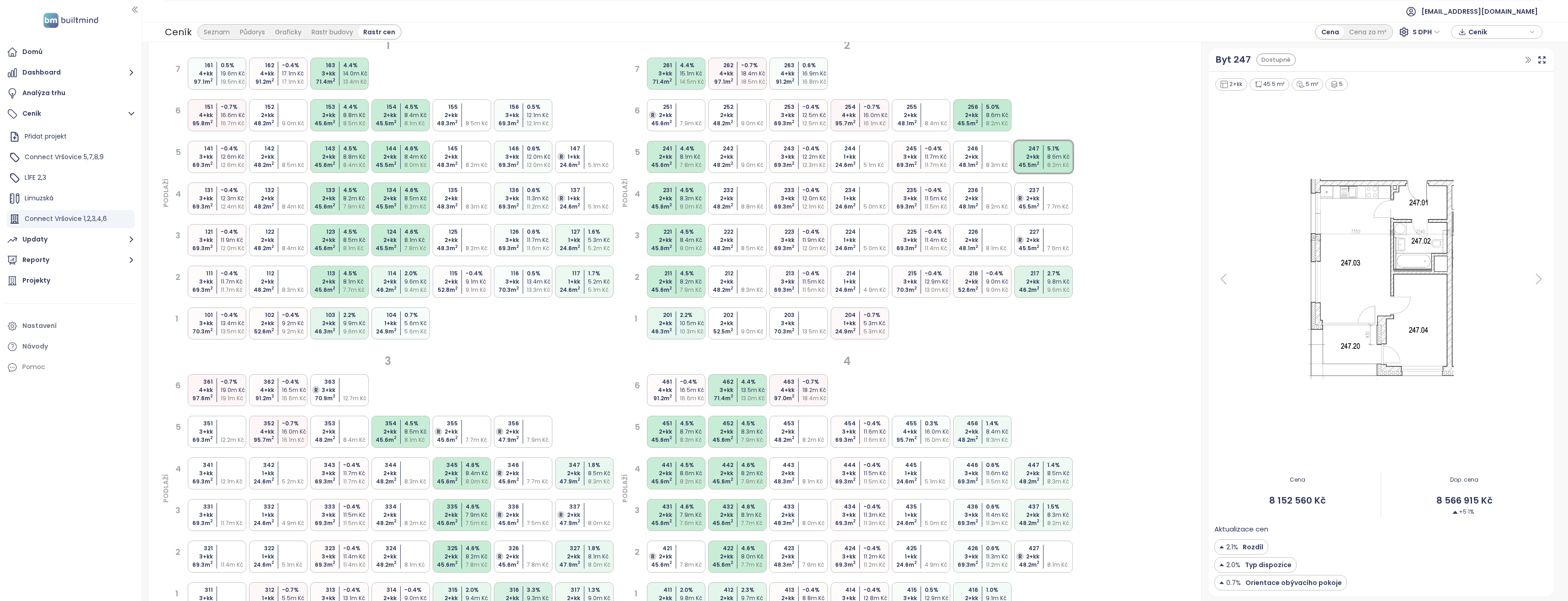
click at [682, 163] on div "7.8m Kč" at bounding box center [693, 165] width 27 height 8
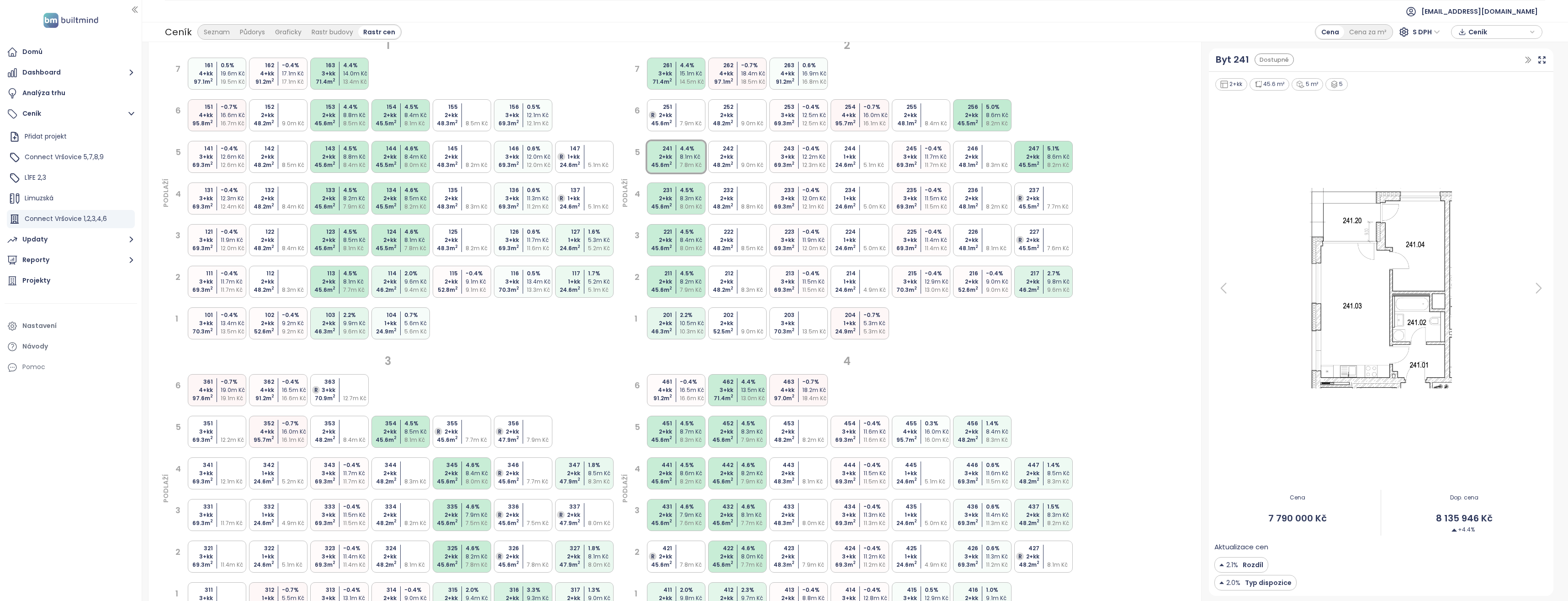
click at [681, 193] on div "4.5 %" at bounding box center [693, 190] width 27 height 8
click at [676, 240] on div "221 2+kk 45.6 m 2 4.5 % 8.4m Kč 8.0m Kč" at bounding box center [676, 240] width 58 height 32
click at [676, 269] on div "211 2+kk 45.6 m 2 4.5 % 8.2m Kč 7.9m Kč" at bounding box center [676, 282] width 58 height 32
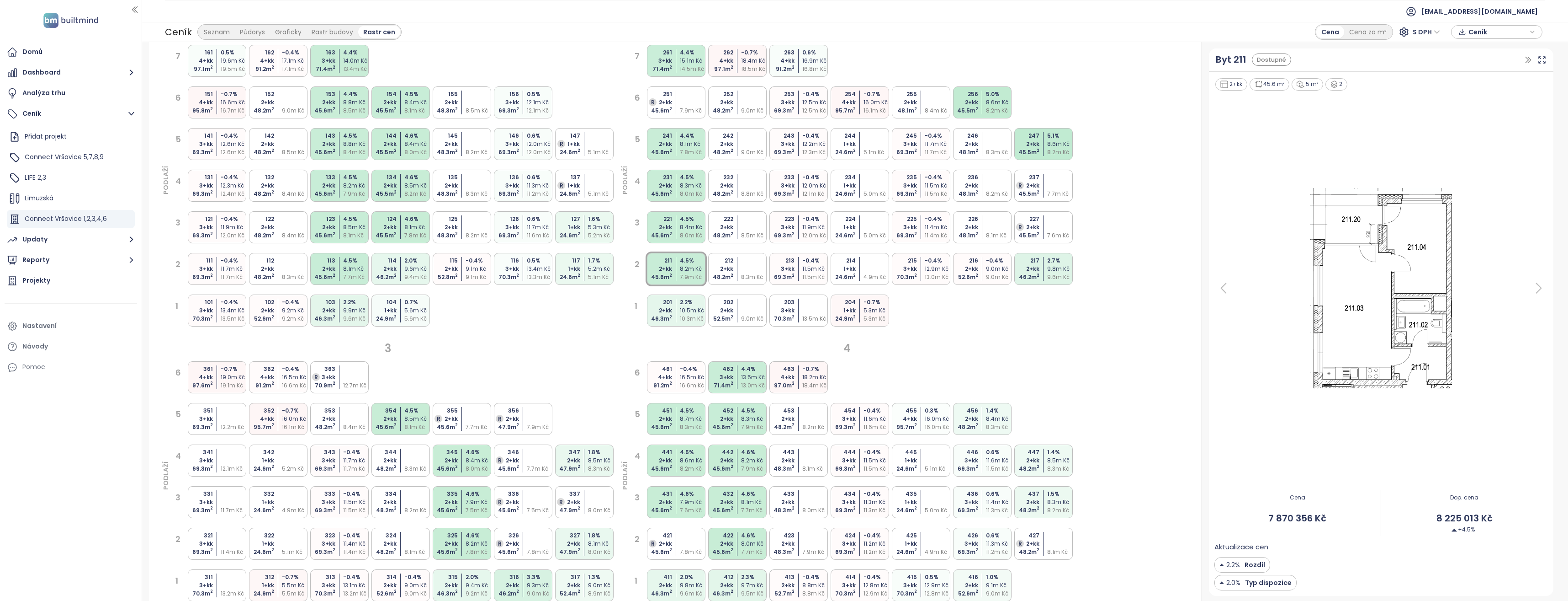
scroll to position [0, 0]
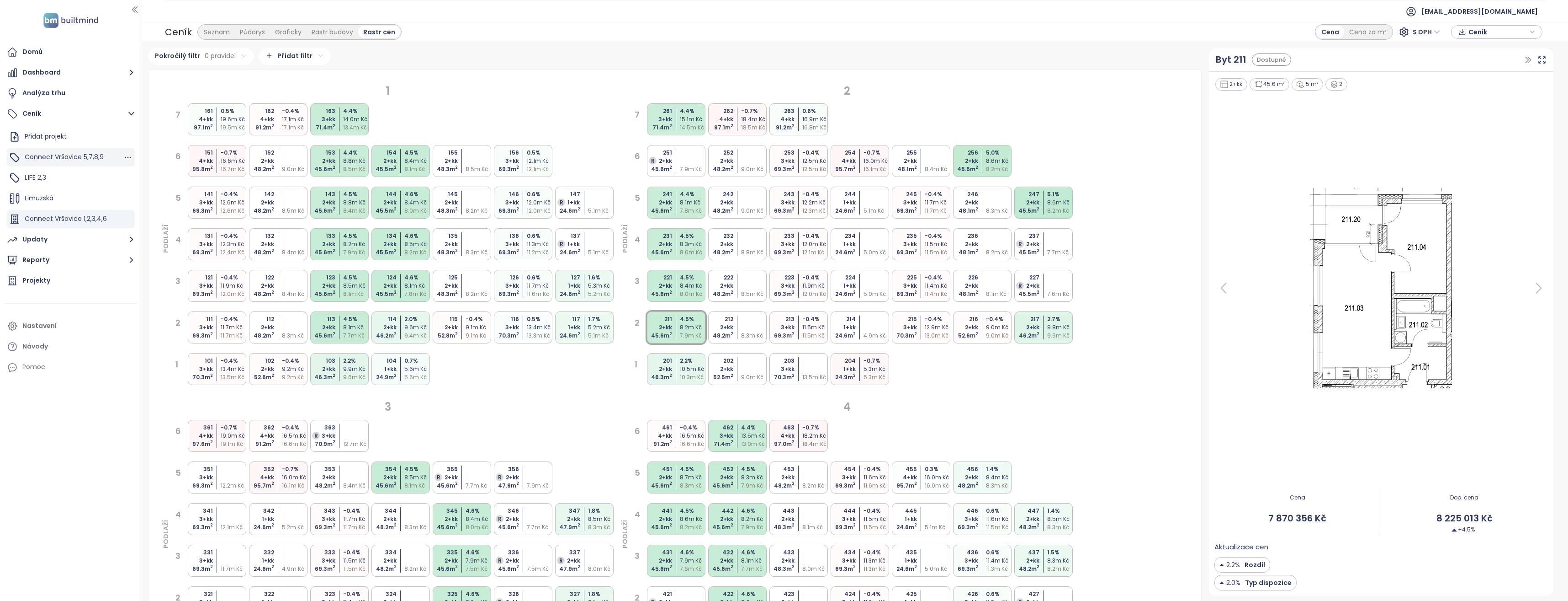
click at [88, 156] on span "Connect Vršovice 5,7,8,9" at bounding box center [64, 157] width 79 height 9
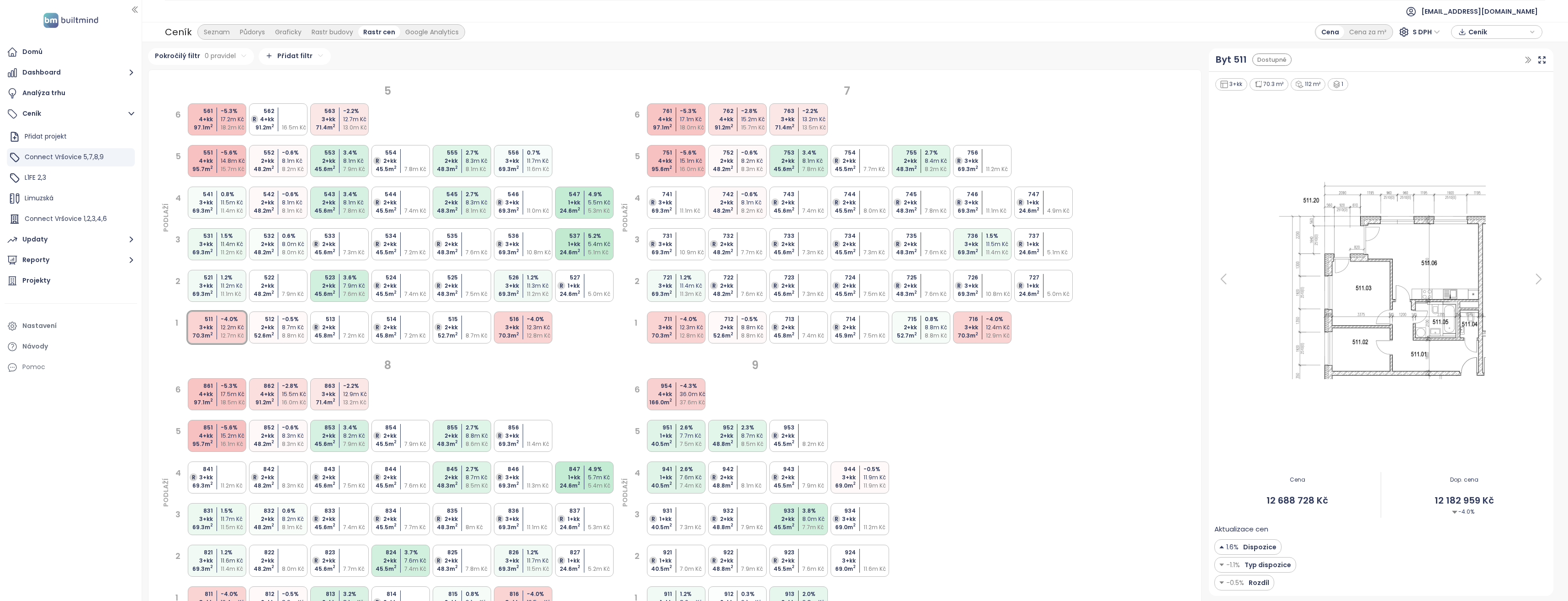
click at [335, 168] on sup "2" at bounding box center [333, 167] width 2 height 6
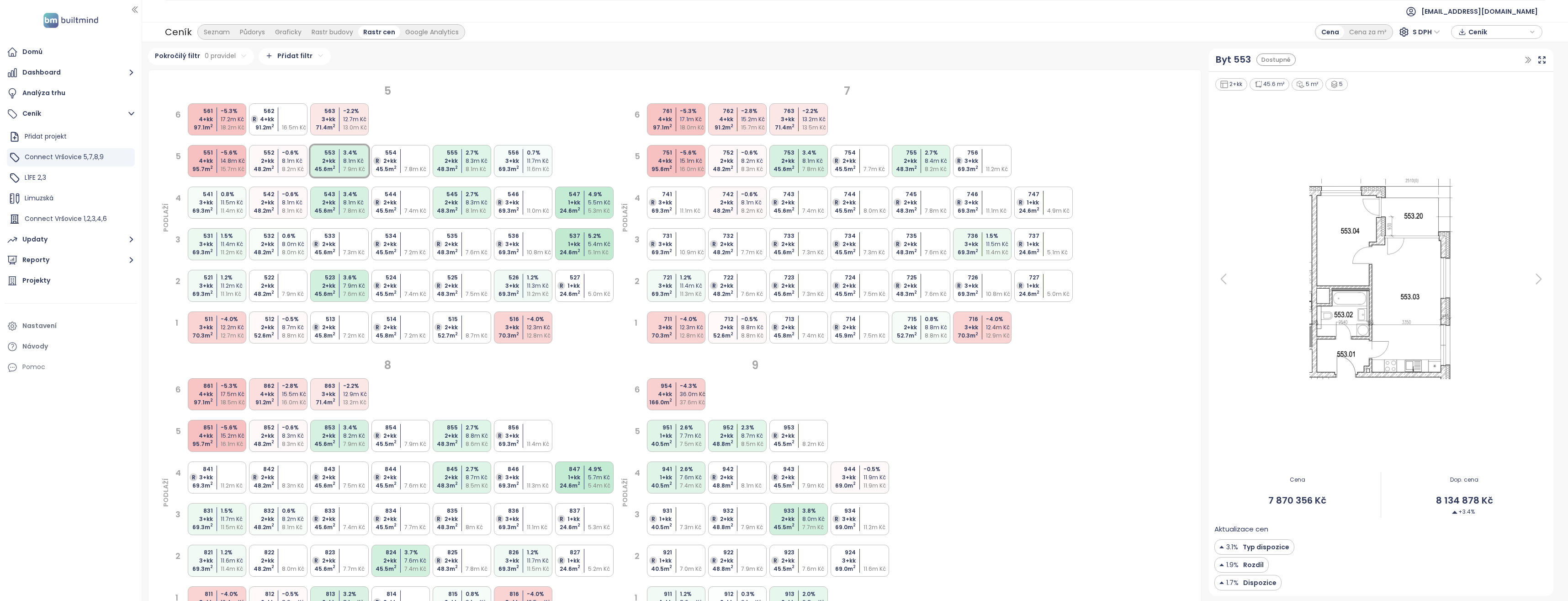
click at [345, 199] on div "8.1m Kč" at bounding box center [356, 203] width 27 height 8
click at [340, 288] on div "523 2+kk 45.6 m 2 3.6 % 7.9m Kč 7.6m Kč" at bounding box center [340, 286] width 58 height 32
click at [449, 155] on div "555" at bounding box center [445, 152] width 27 height 8
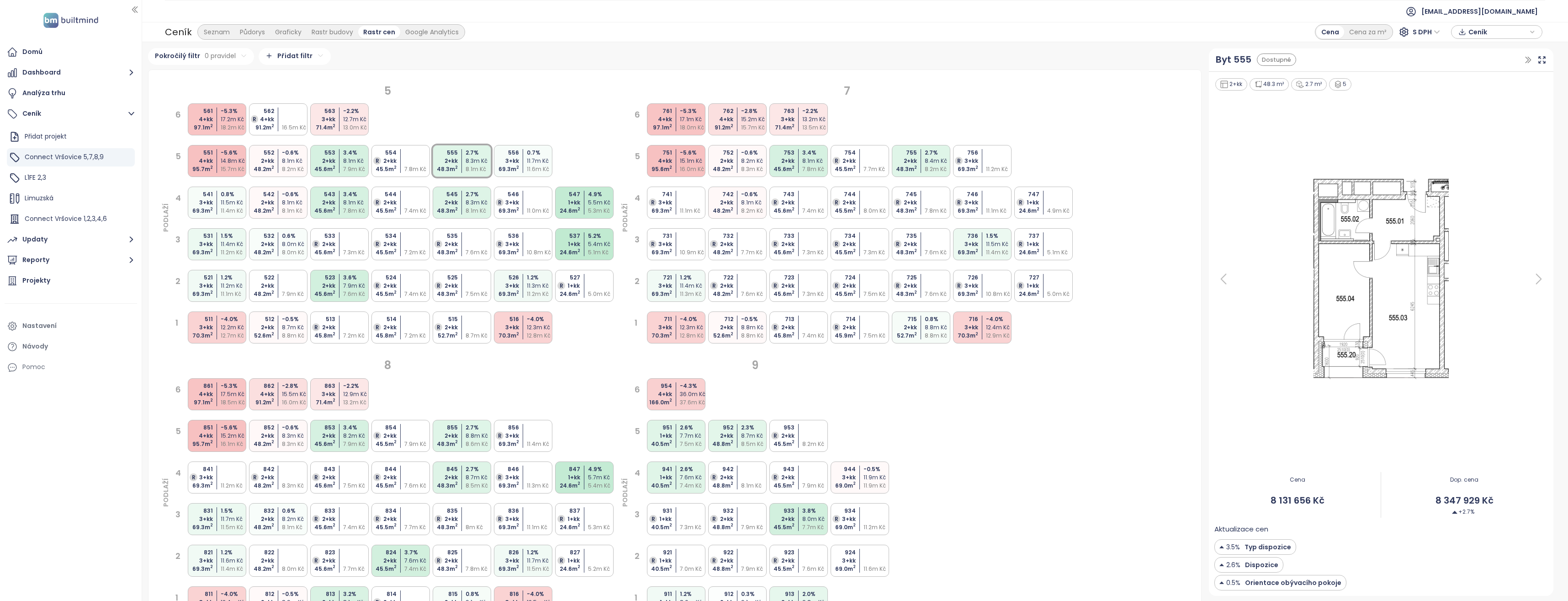
click at [452, 209] on div "48.3 m 2" at bounding box center [445, 211] width 27 height 8
click at [581, 200] on div "547 1+kk 24.6 m 2 4.9 % 5.5m Kč 5.3m Kč" at bounding box center [584, 202] width 58 height 32
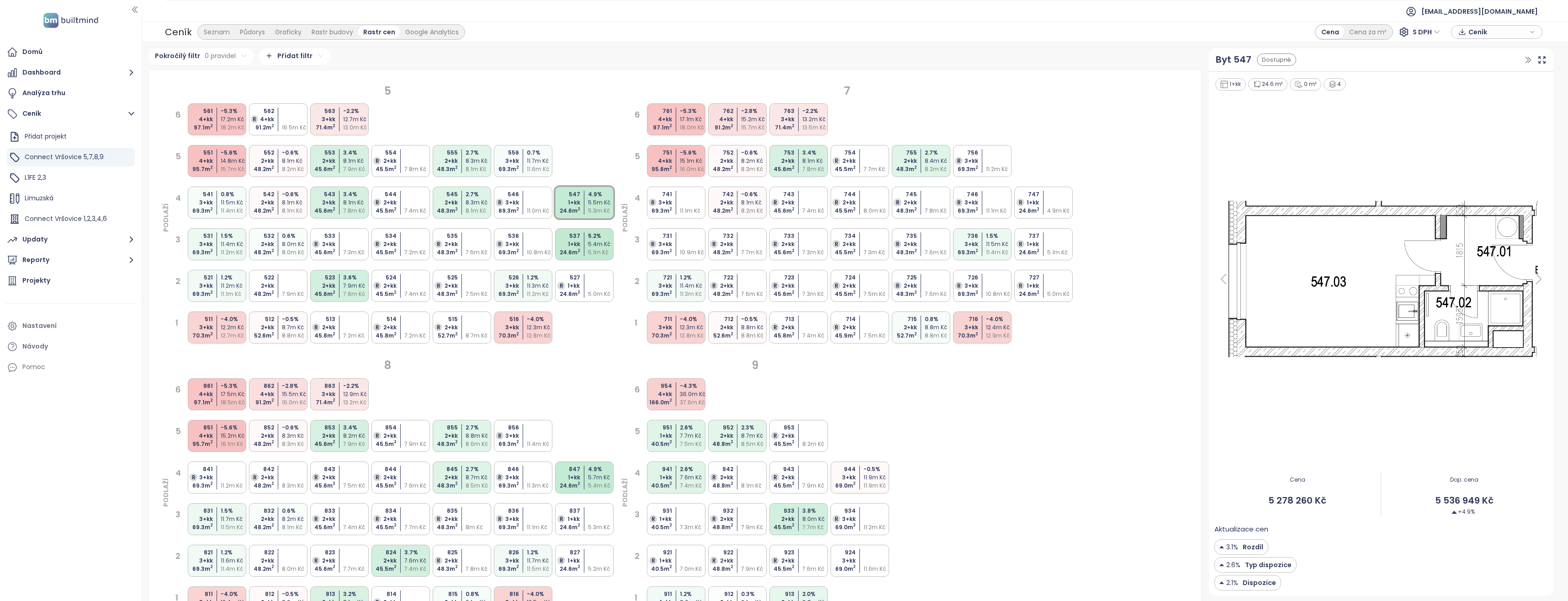
click at [581, 242] on div "537 1+kk 24.6 m 2 5.2 % 5.4m Kč 5.1m Kč" at bounding box center [584, 244] width 58 height 32
click at [680, 118] on div "761 4+kk 97.1 m 2 -5.3 % 17.1m Kč 18.0m Kč" at bounding box center [676, 119] width 58 height 32
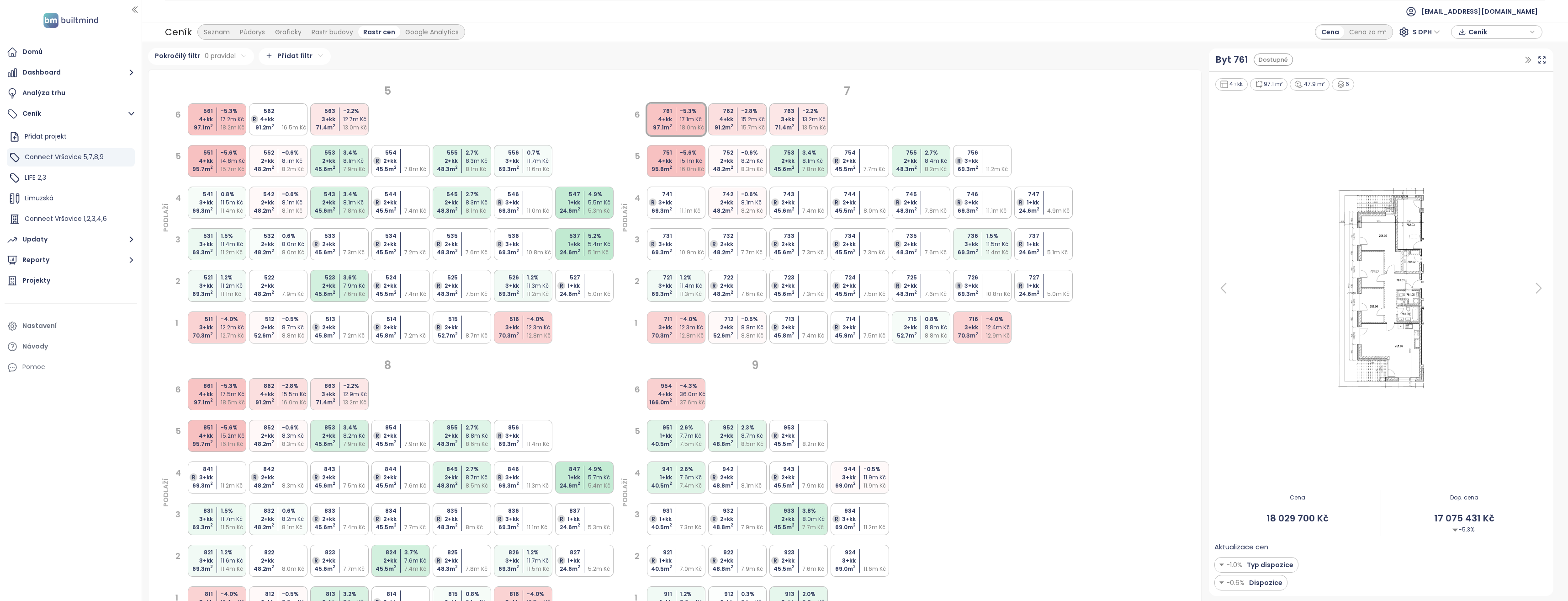
click at [680, 159] on div "15.1m Kč" at bounding box center [693, 161] width 27 height 8
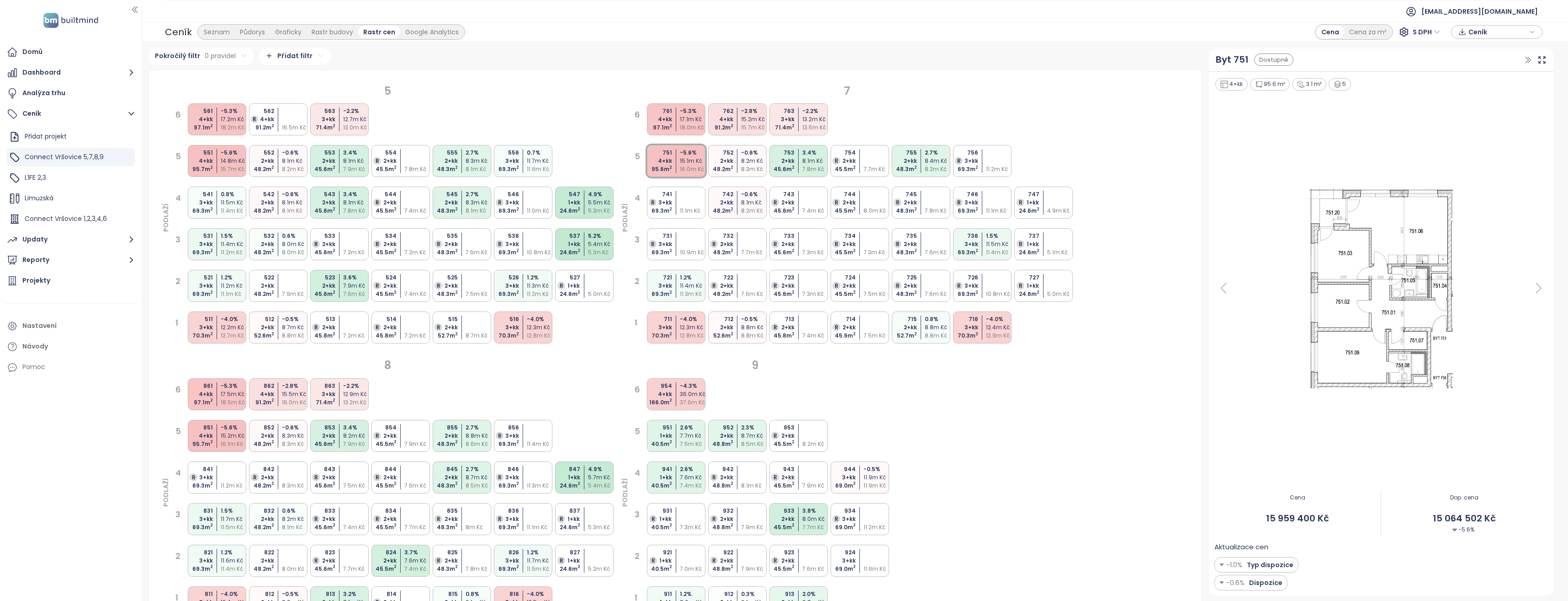
click at [676, 326] on div "711 3+kk 70.3 m 2 -4.0 % 12.3m Kč 12.8m Kč" at bounding box center [676, 327] width 58 height 32
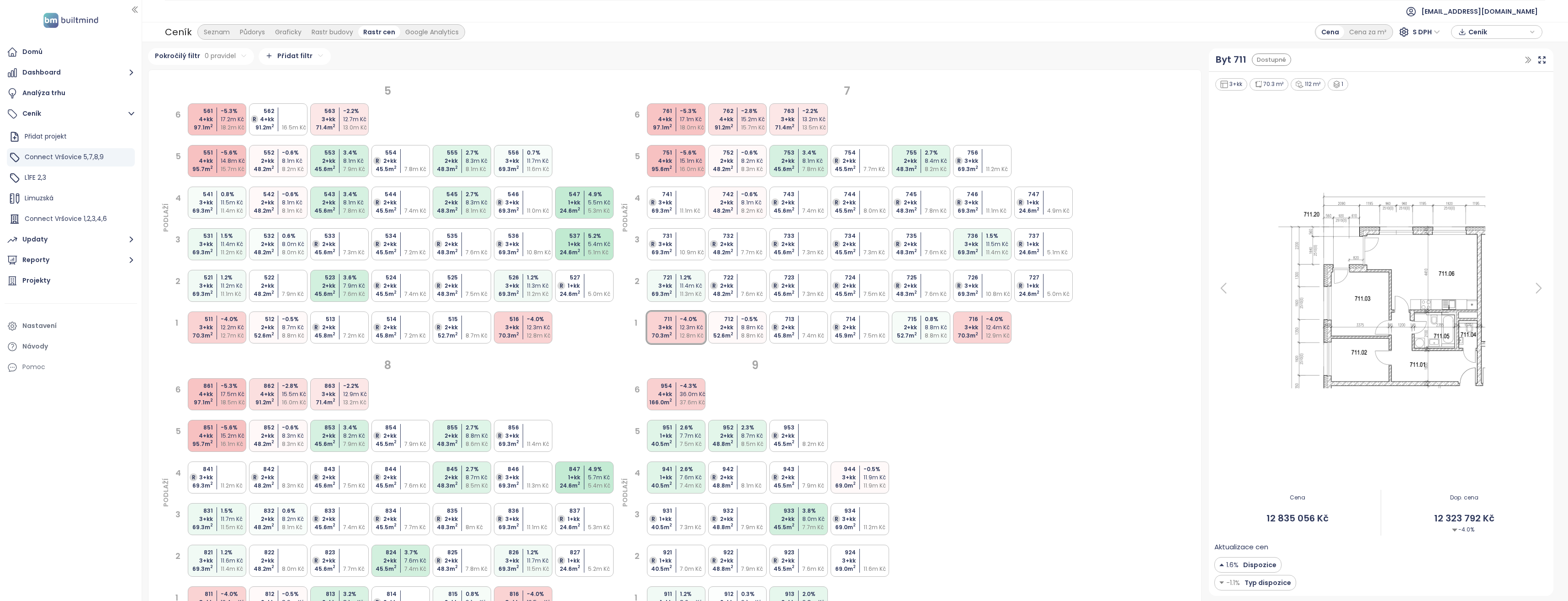
click at [983, 325] on div "716 3+kk 70.3 m 2 -4.0 % 12.4m Kč 12.9m Kč" at bounding box center [982, 327] width 58 height 32
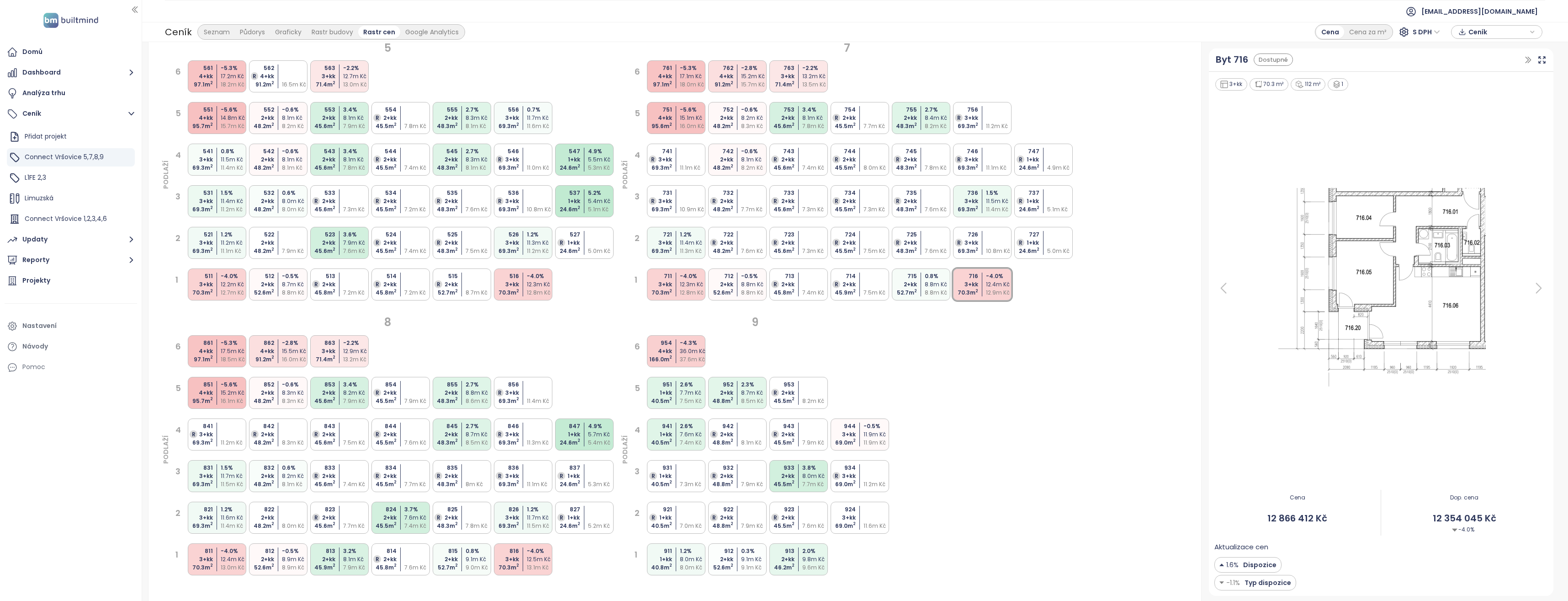
scroll to position [77, 0]
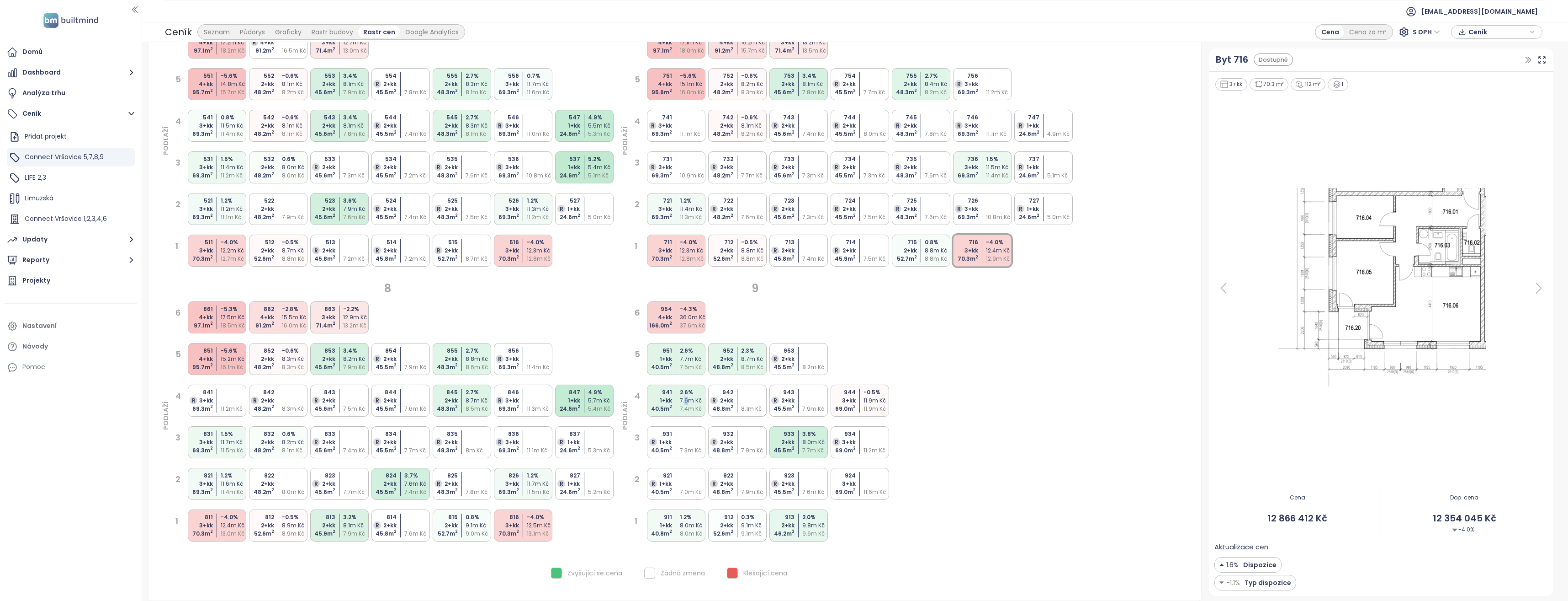
click at [684, 400] on div "7.6m Kč" at bounding box center [693, 401] width 27 height 8
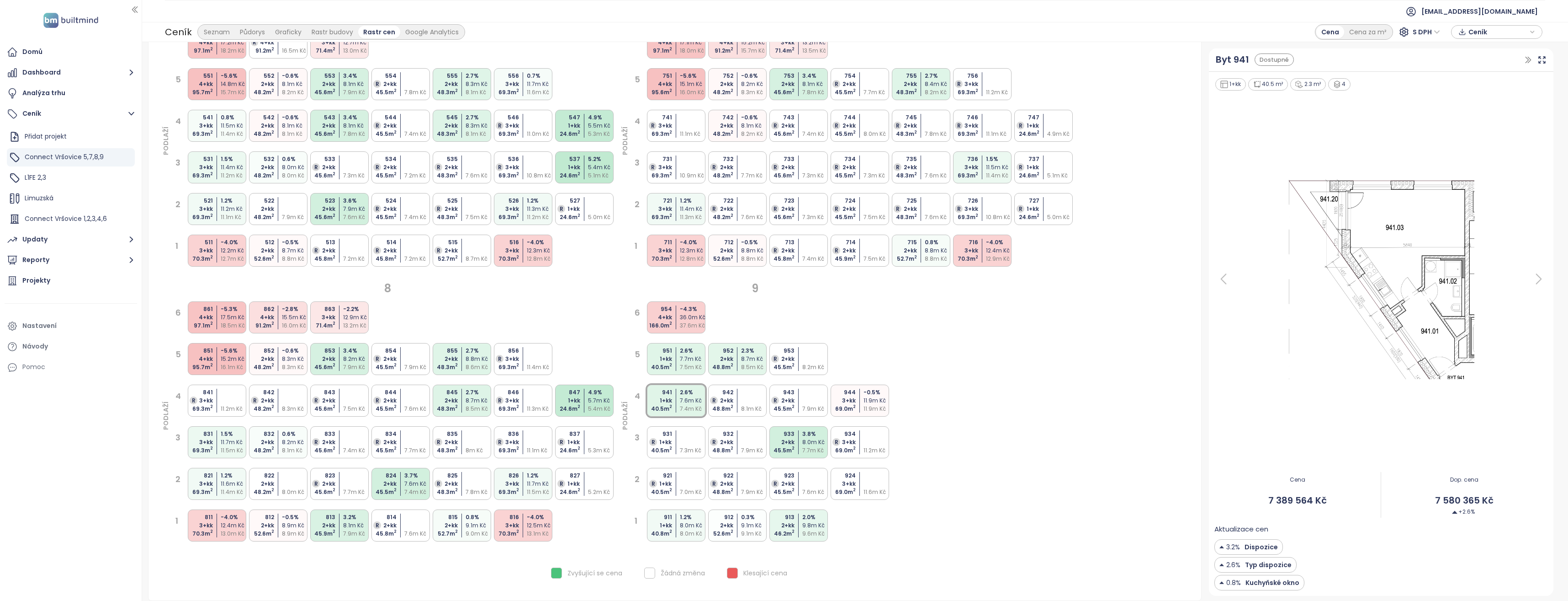
drag, startPoint x: 684, startPoint y: 400, endPoint x: 671, endPoint y: 364, distance: 38.3
click at [671, 364] on sup "2" at bounding box center [670, 364] width 2 height 6
click at [674, 398] on div "941 1+kk 40.5 m 2 2.6 % 7.6m Kč 7.4m Kč" at bounding box center [676, 400] width 58 height 32
click at [726, 364] on div "48.8 m 2" at bounding box center [720, 367] width 27 height 8
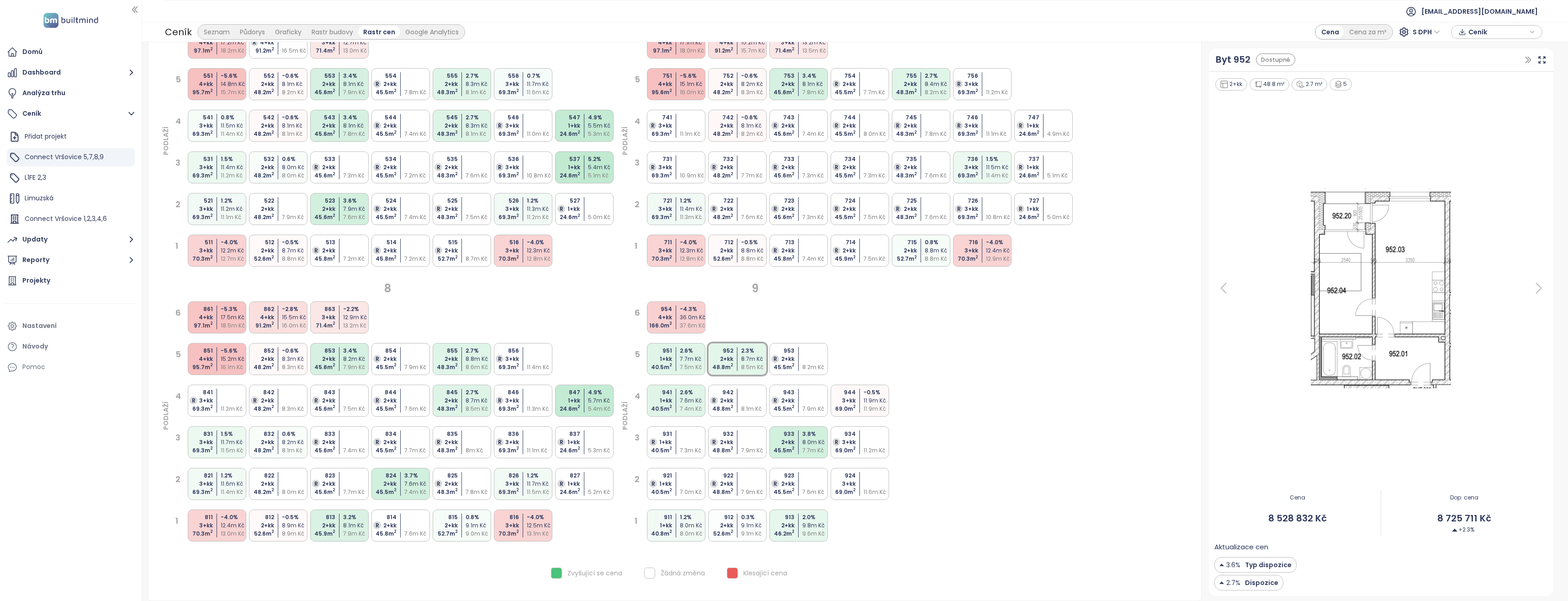
click at [806, 445] on div "8.0m Kč" at bounding box center [816, 442] width 27 height 8
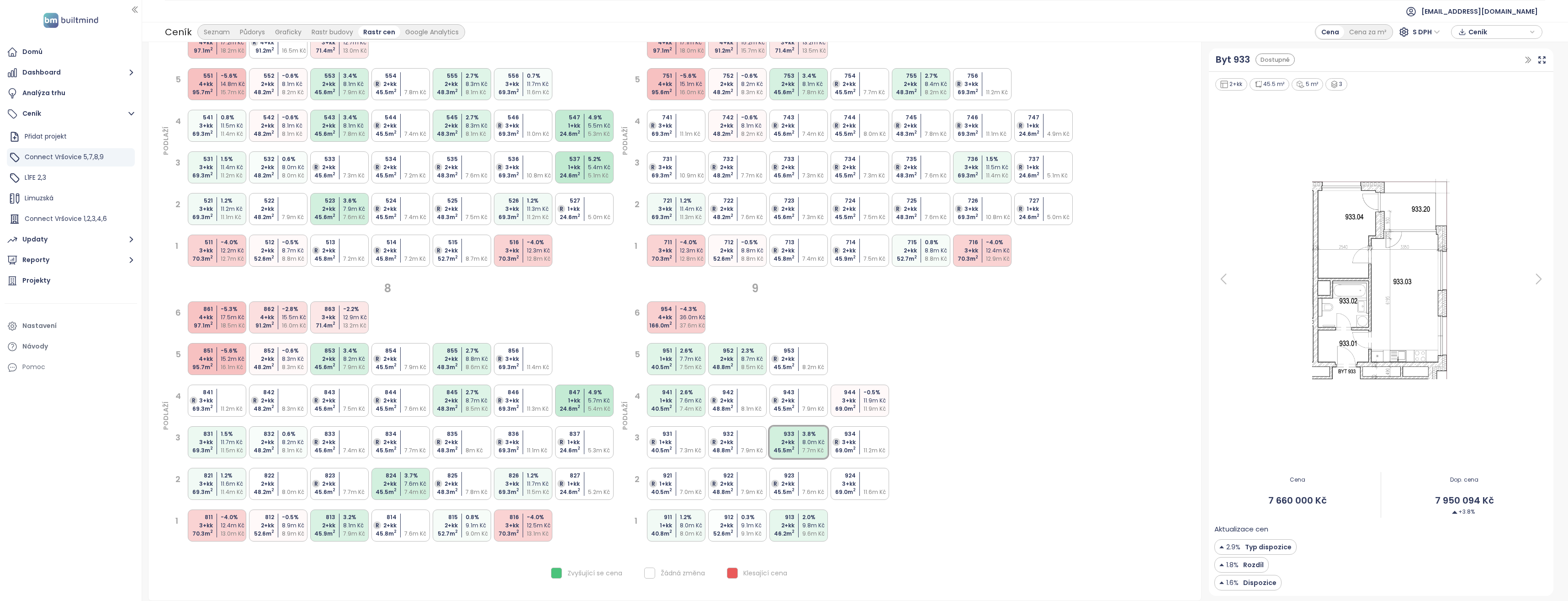
click at [471, 401] on div "8.7m Kč" at bounding box center [479, 401] width 27 height 8
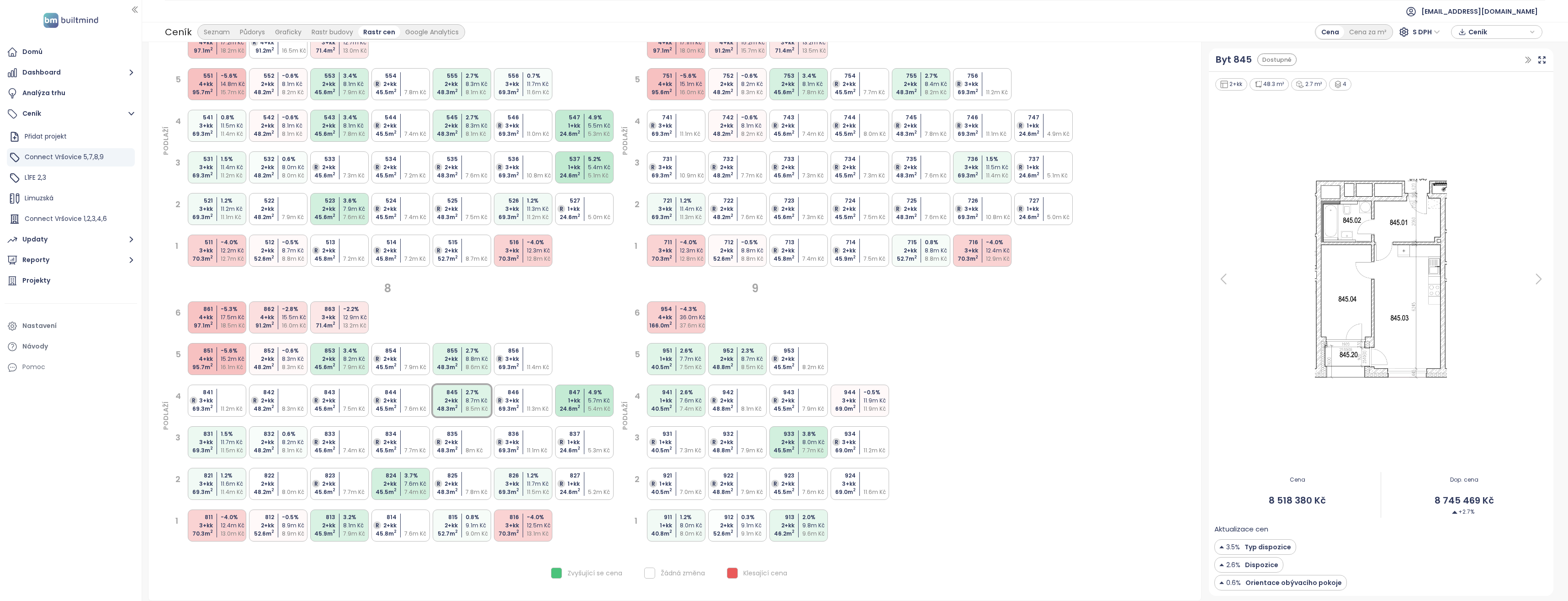
click at [469, 362] on div "8.8m Kč" at bounding box center [479, 359] width 27 height 8
click at [412, 488] on div "7.4m Kč" at bounding box center [418, 491] width 27 height 8
click at [345, 530] on div "7.9m Kč" at bounding box center [356, 533] width 27 height 8
click at [334, 355] on div "2+kk" at bounding box center [322, 359] width 27 height 8
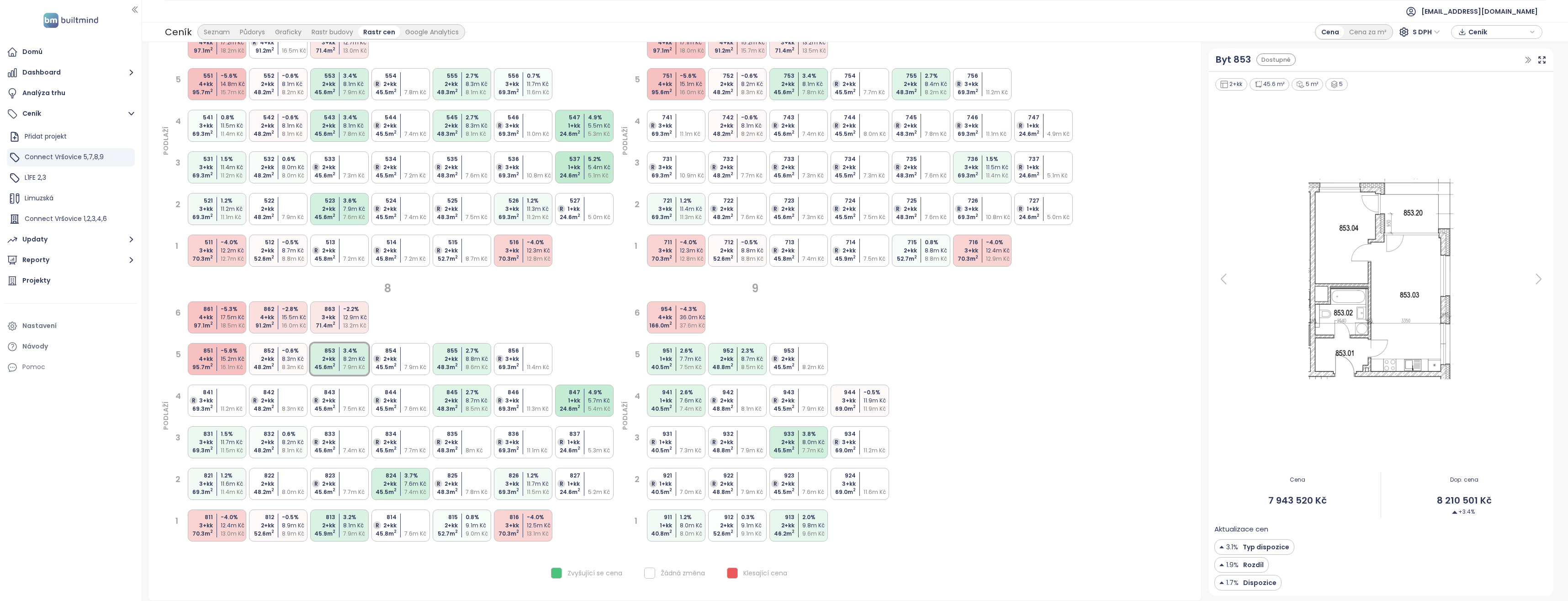
click at [219, 475] on div "821 3+kk 69.3 m 2 1.2 % 11.6m Kč 11.4m Kč" at bounding box center [217, 483] width 58 height 32
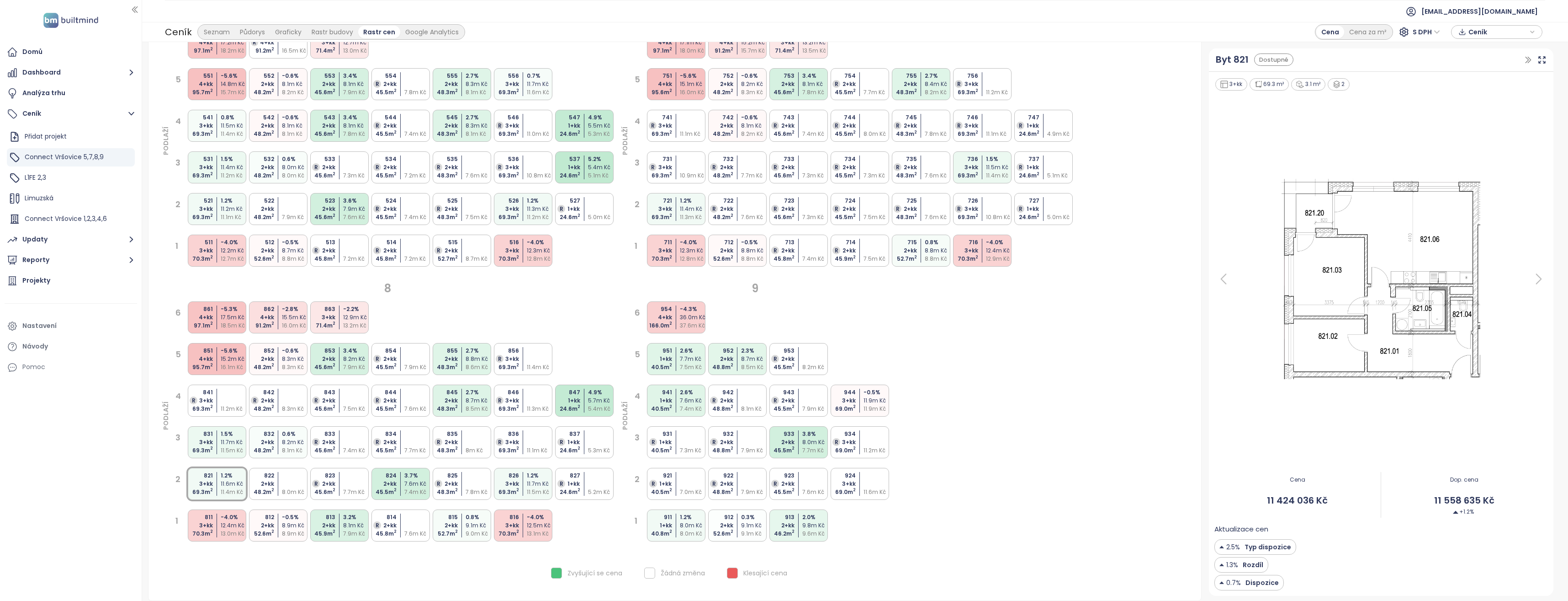
click at [218, 437] on div "831 3+kk 69.3 m 2 1.5 % 11.7m Kč 11.5m Kč" at bounding box center [217, 442] width 58 height 32
click at [231, 355] on div "15.2m Kč" at bounding box center [234, 359] width 27 height 8
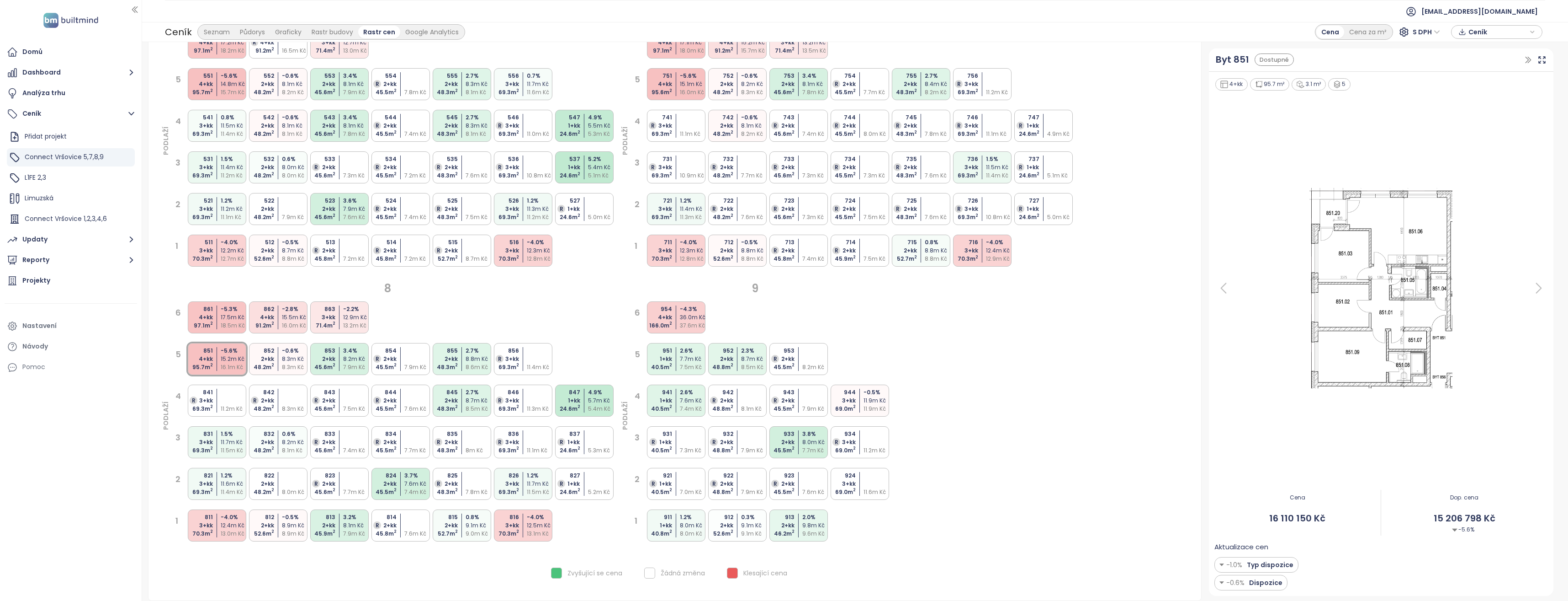
click at [231, 409] on div "11.2m Kč" at bounding box center [234, 409] width 27 height 8
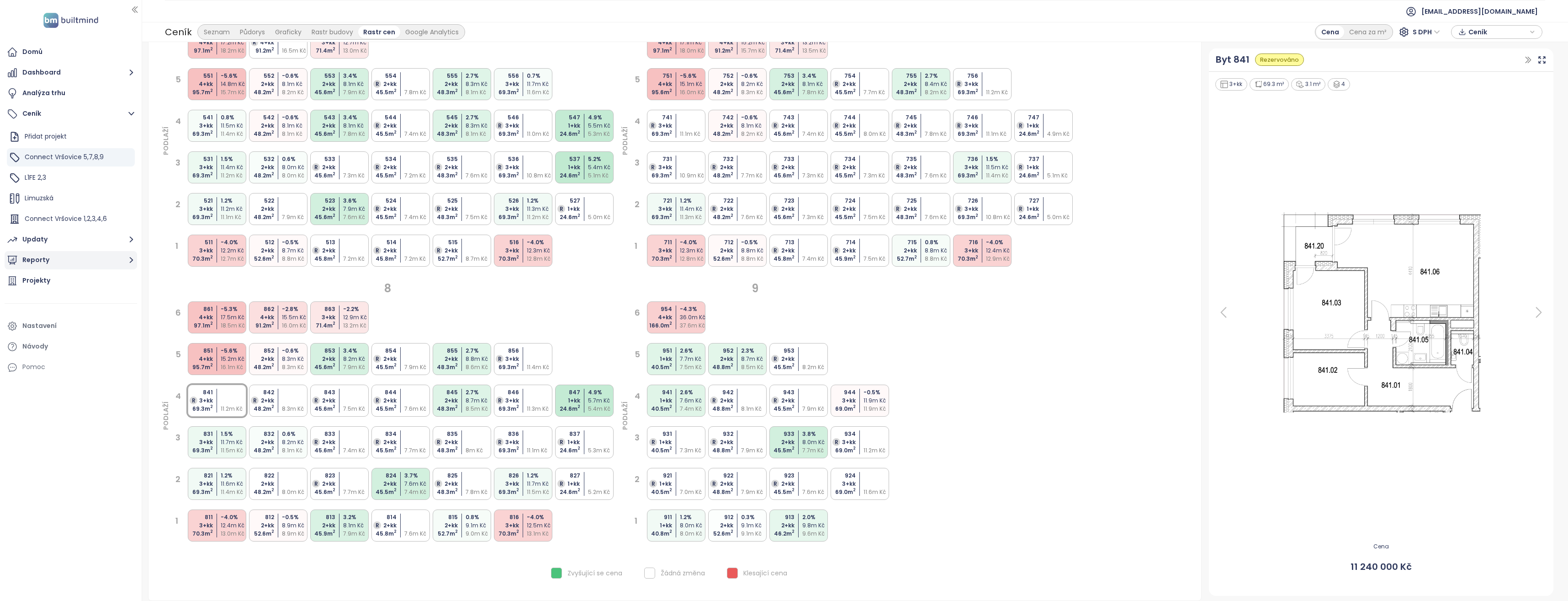
click at [54, 262] on button "Reporty" at bounding box center [71, 259] width 132 height 18
click at [27, 133] on div "Updaty" at bounding box center [35, 134] width 25 height 11
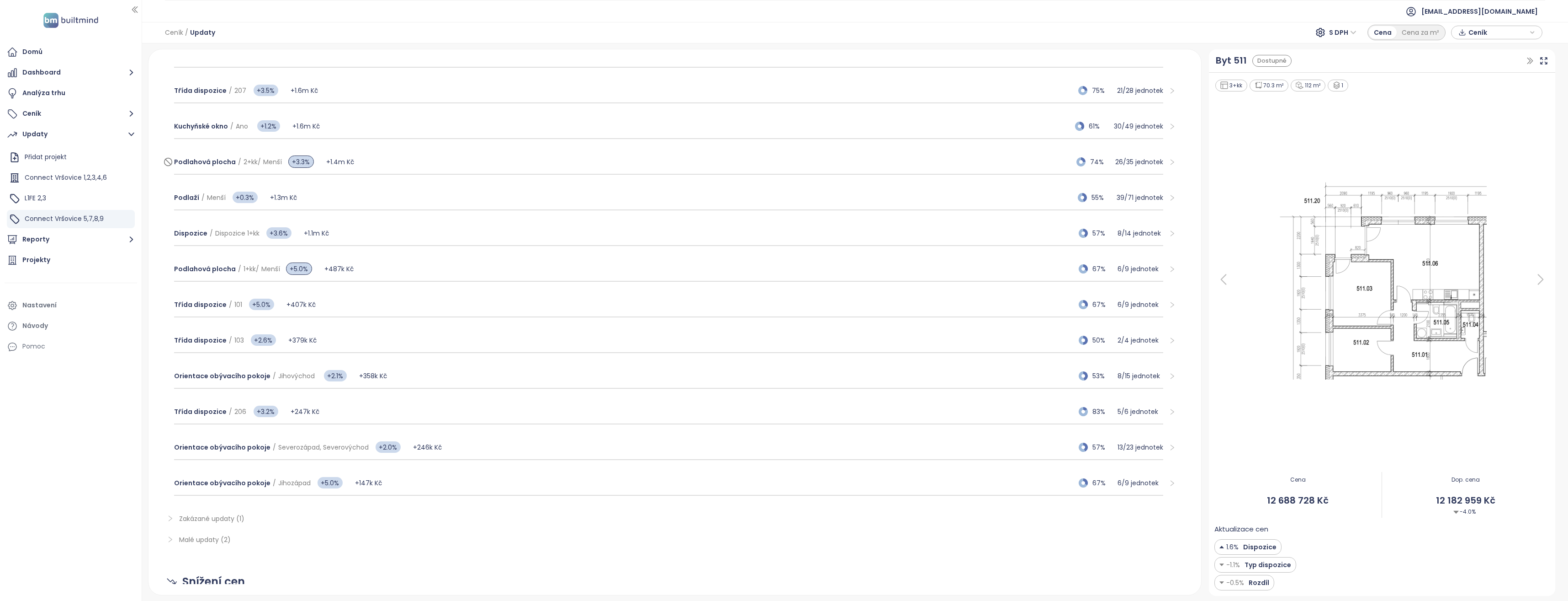
scroll to position [274, 0]
click at [248, 479] on span "Orientace obývacího pokoje" at bounding box center [222, 481] width 96 height 9
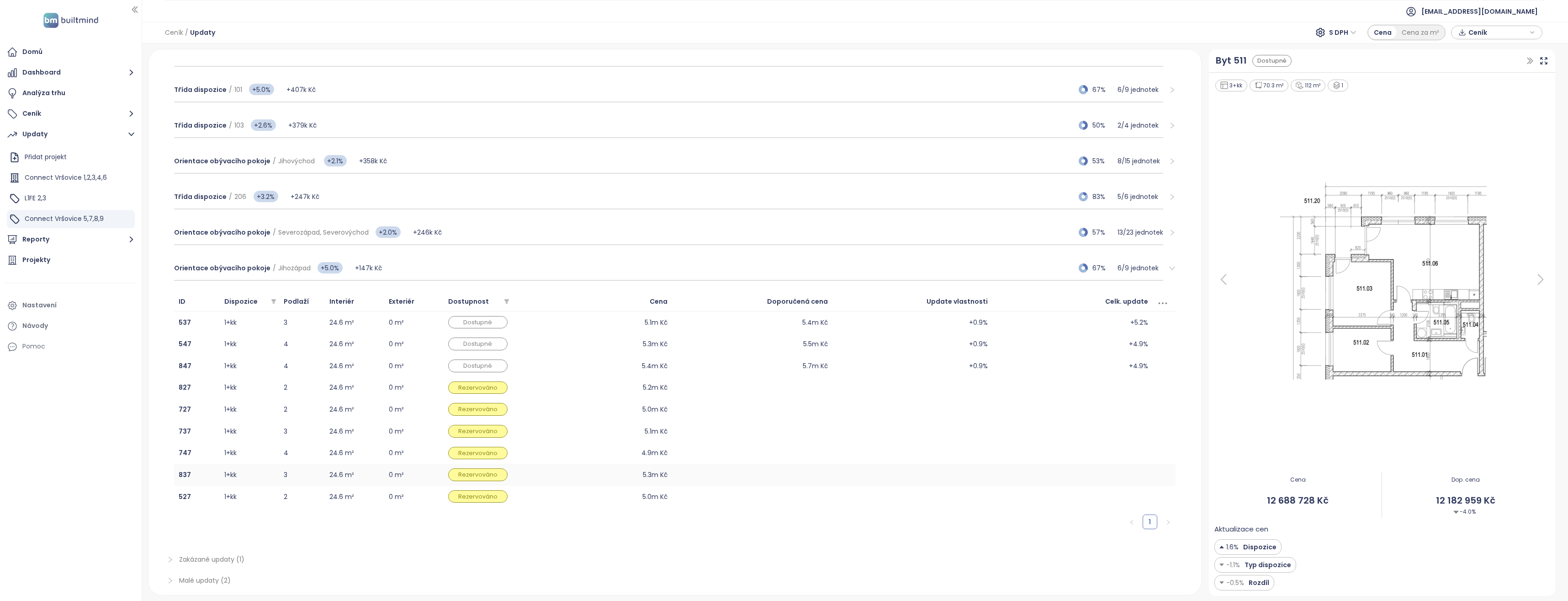
scroll to position [503, 0]
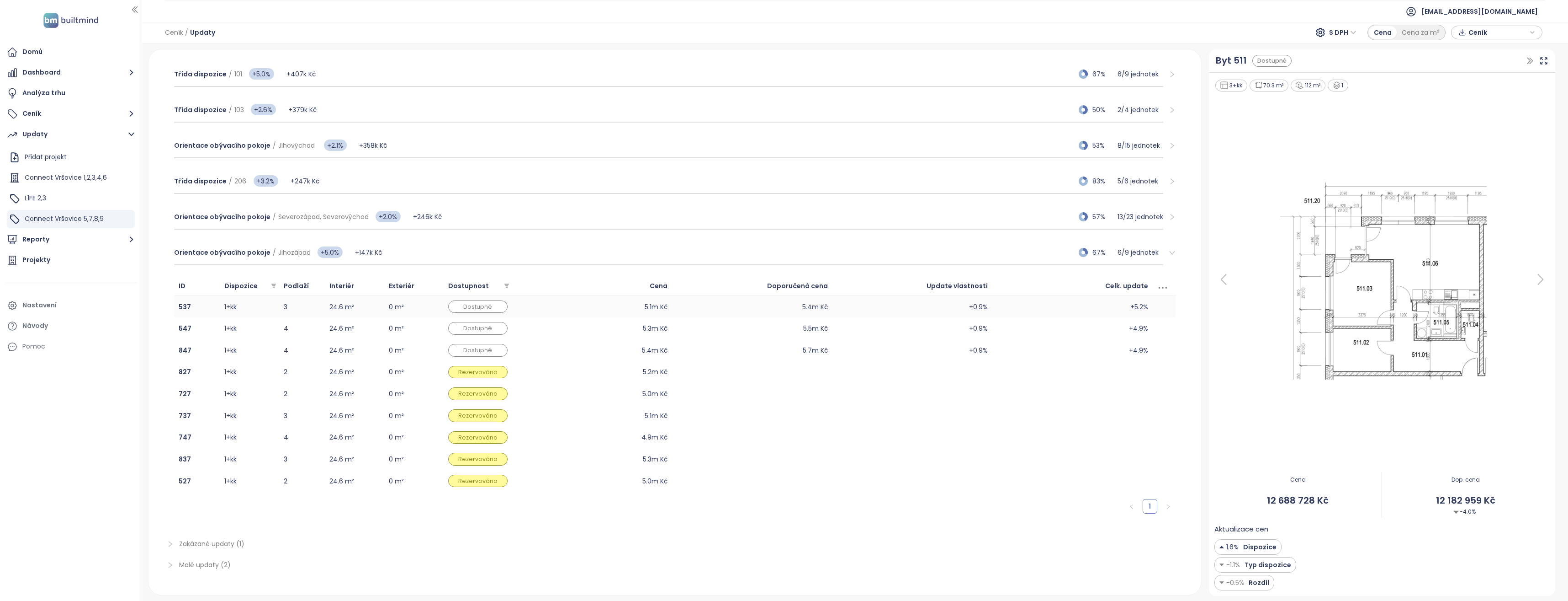
click at [633, 308] on td "5.1m Kč" at bounding box center [592, 307] width 160 height 22
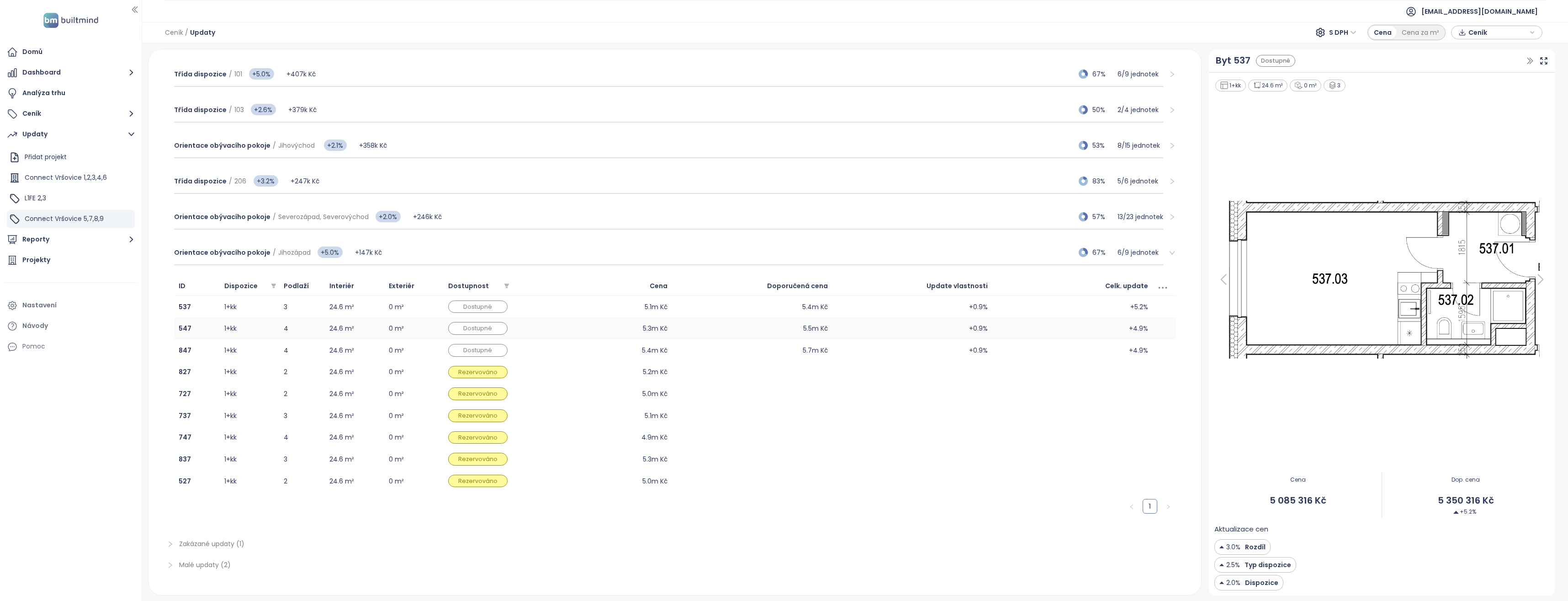
click at [624, 326] on td "5.3m Kč" at bounding box center [592, 328] width 160 height 22
click at [619, 355] on td "5.4m Kč" at bounding box center [592, 350] width 160 height 22
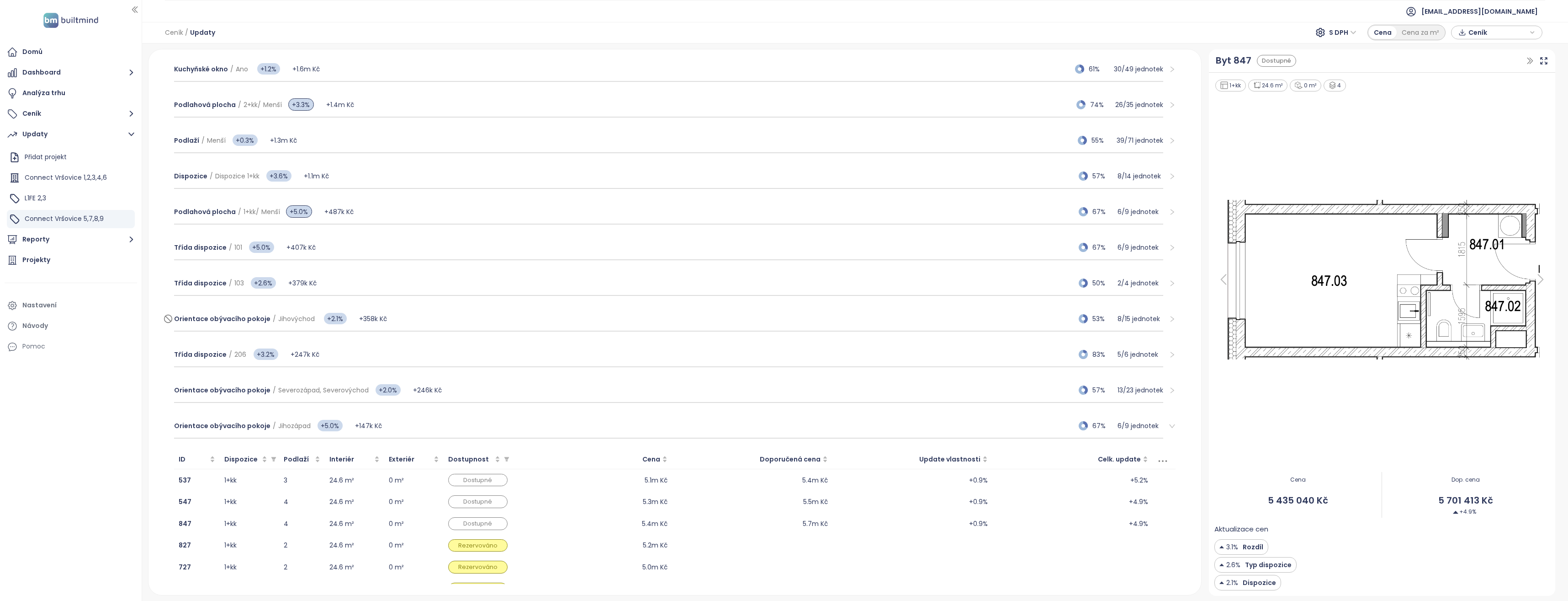
scroll to position [320, 0]
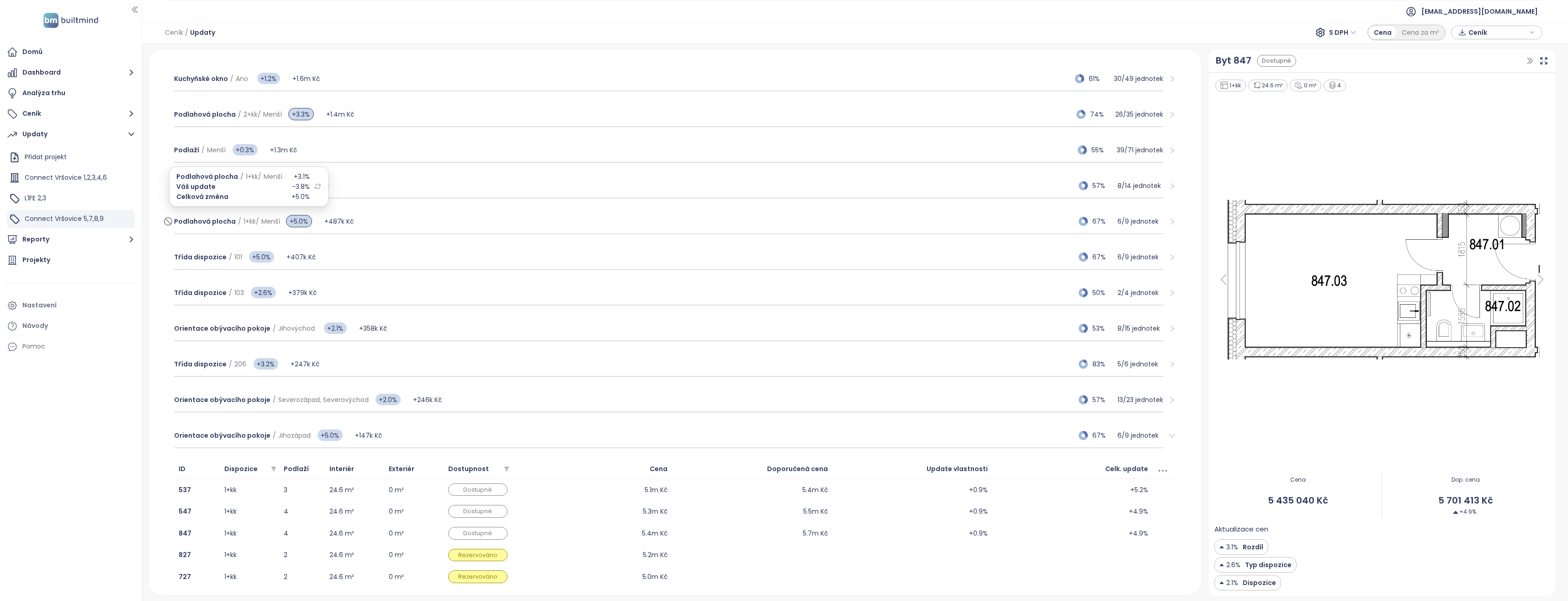
click at [224, 219] on span "Podlahová plocha" at bounding box center [205, 222] width 61 height 9
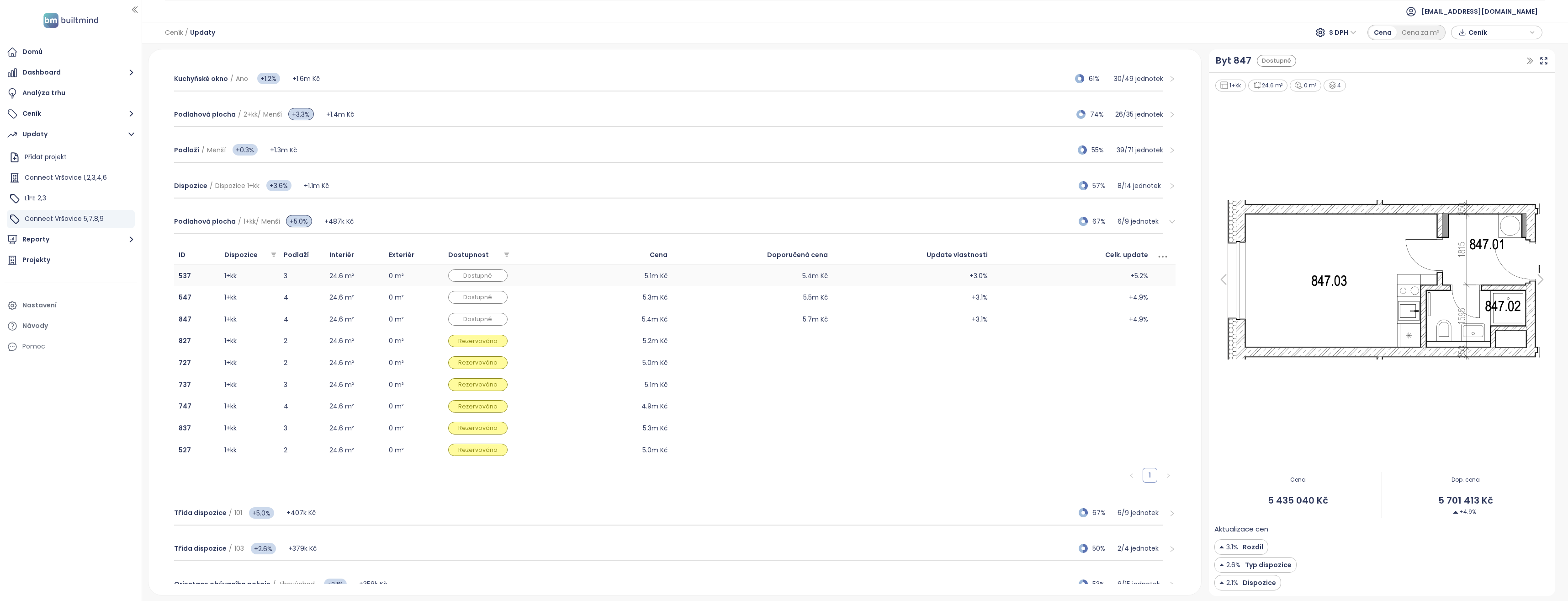
click at [561, 280] on td "5.1m Kč" at bounding box center [592, 276] width 160 height 22
click at [561, 298] on td "5.3m Kč" at bounding box center [592, 297] width 160 height 22
click at [562, 319] on td "5.4m Kč" at bounding box center [592, 319] width 160 height 22
click at [352, 189] on div "Dispozice / Dispozice 1+kk +3.6% +1.1m Kč 57% 8 / 14 jednotek" at bounding box center [669, 185] width 989 height 24
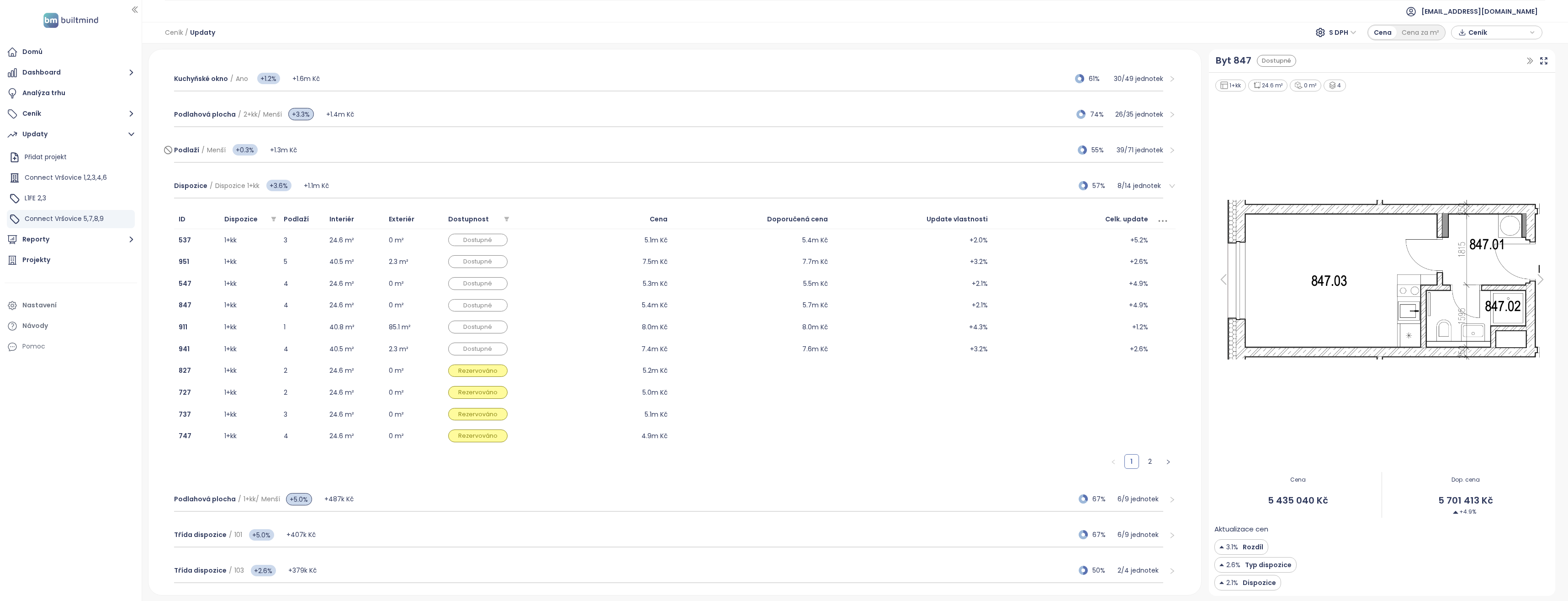
click at [347, 150] on div "Podlaží / Menší +0.3% +1.3m Kč 55% 39 / 71 jednotek" at bounding box center [669, 150] width 989 height 24
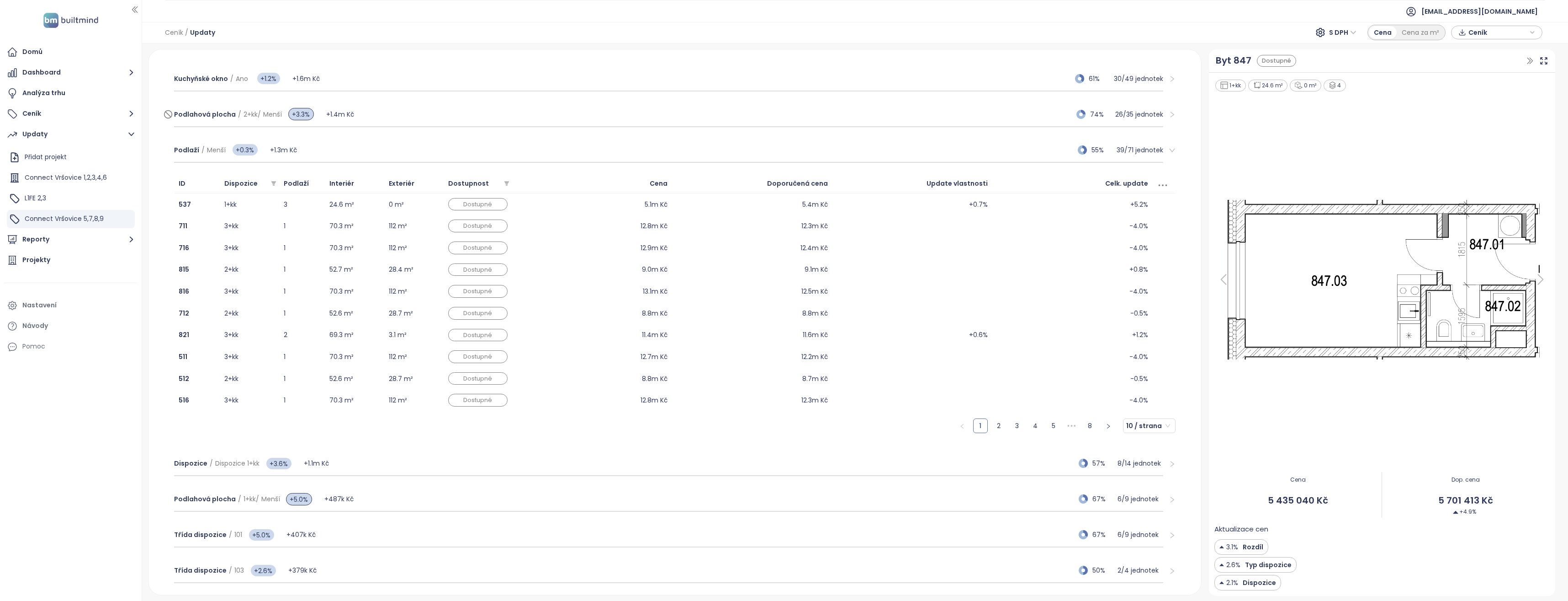
click at [363, 111] on div "Podlahová plocha / 2+kk / Menší +3.3% +1.4m Kč 74% 26 / 35 jednotek" at bounding box center [669, 114] width 989 height 24
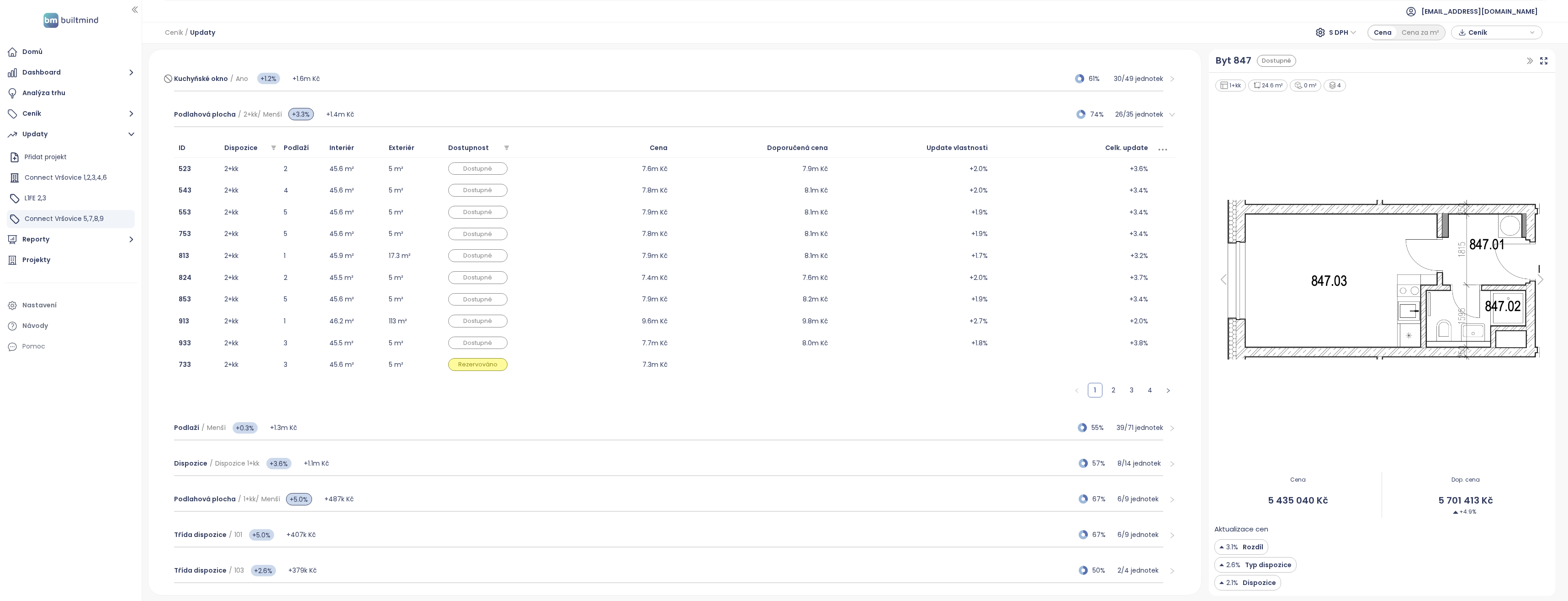
click at [331, 80] on div "Kuchyňské okno / Ano +1.2% +1.6m Kč 61% 30 / 49 jednotek" at bounding box center [669, 79] width 989 height 24
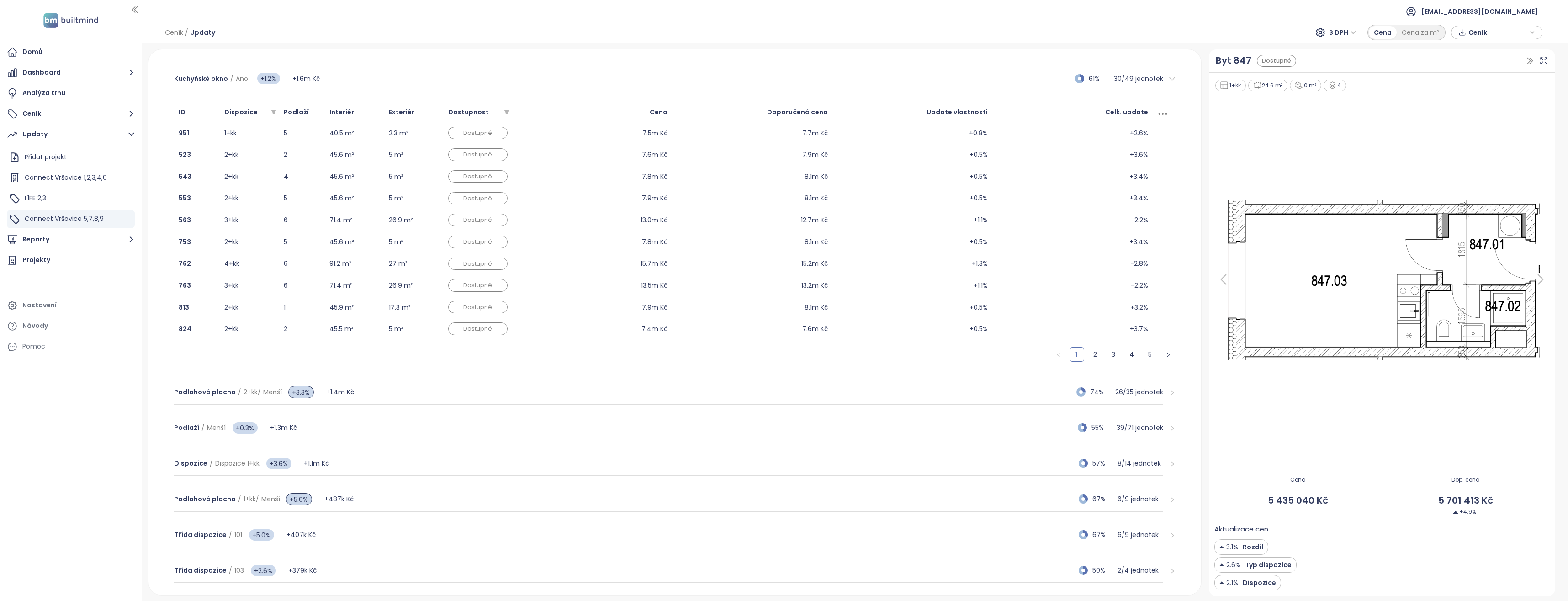
click at [171, 80] on div "Kuchyňské okno / Ano +1.2% +1.6m Kč 61% 30 / 49 jednotek" at bounding box center [675, 79] width 1016 height 35
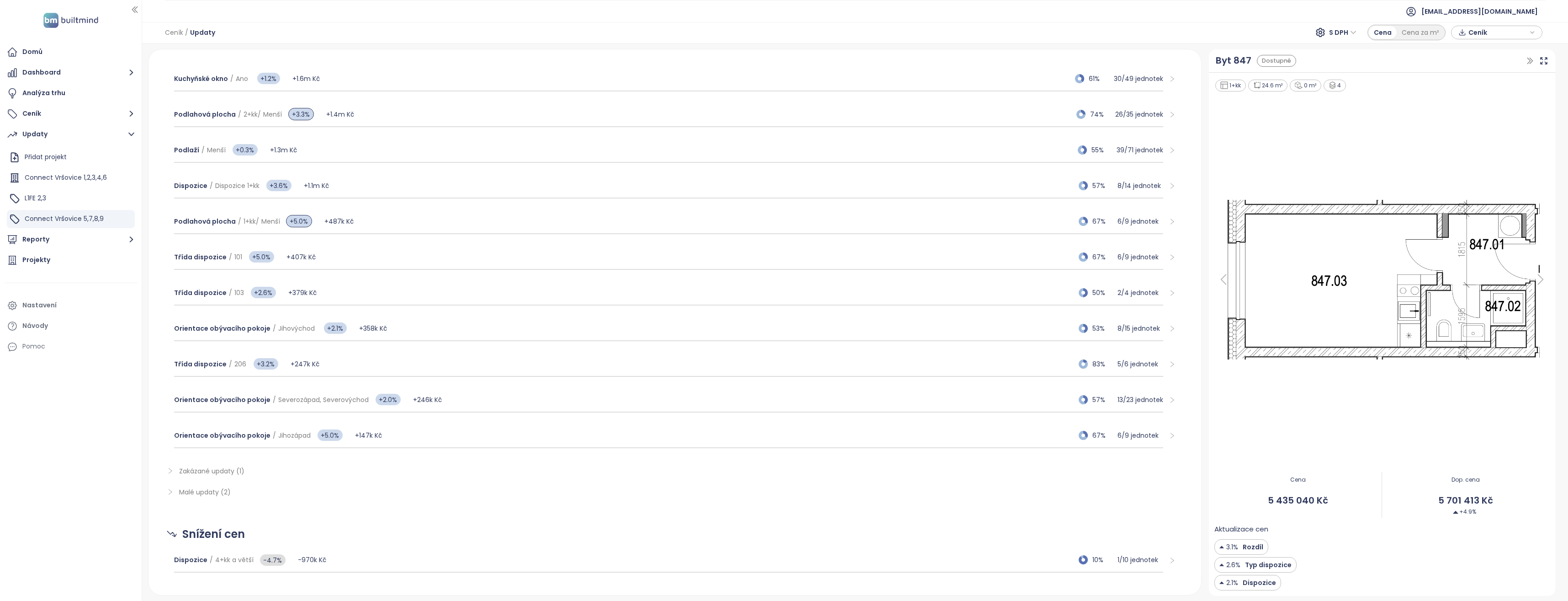
click at [169, 77] on div "Kuchyňské okno / Ano +1.2% +1.6m Kč 61% 30 / 49 jednotek" at bounding box center [675, 79] width 1016 height 35
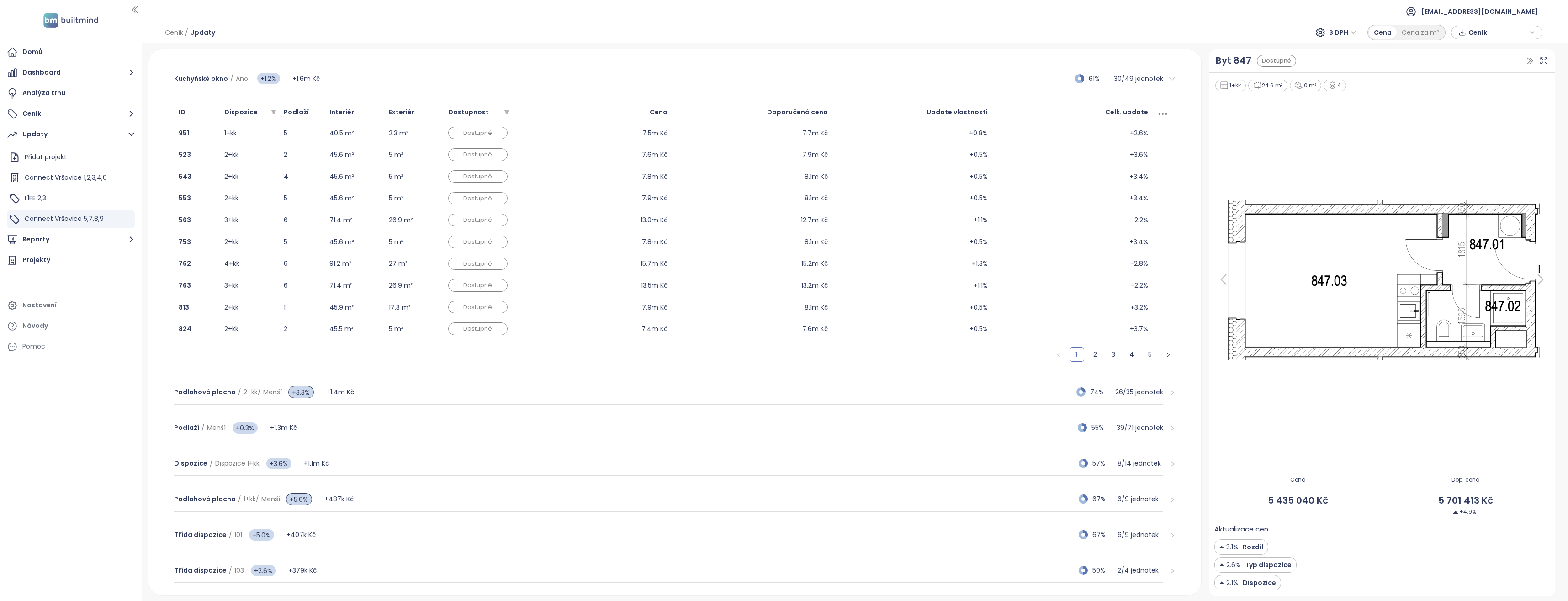
click at [169, 78] on div "Kuchyňské okno / Ano +1.2% +1.6m Kč 61% 30 / 49 jednotek" at bounding box center [675, 79] width 1016 height 35
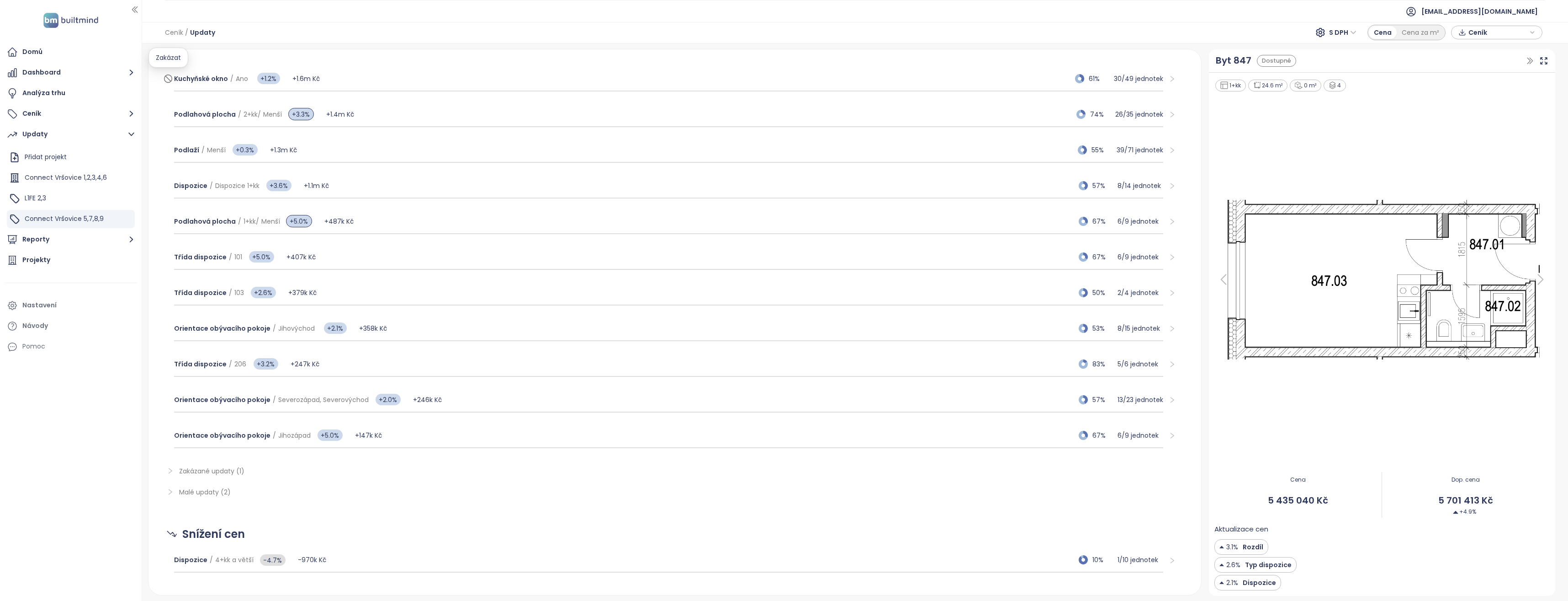
click at [168, 78] on icon at bounding box center [168, 78] width 6 height 6
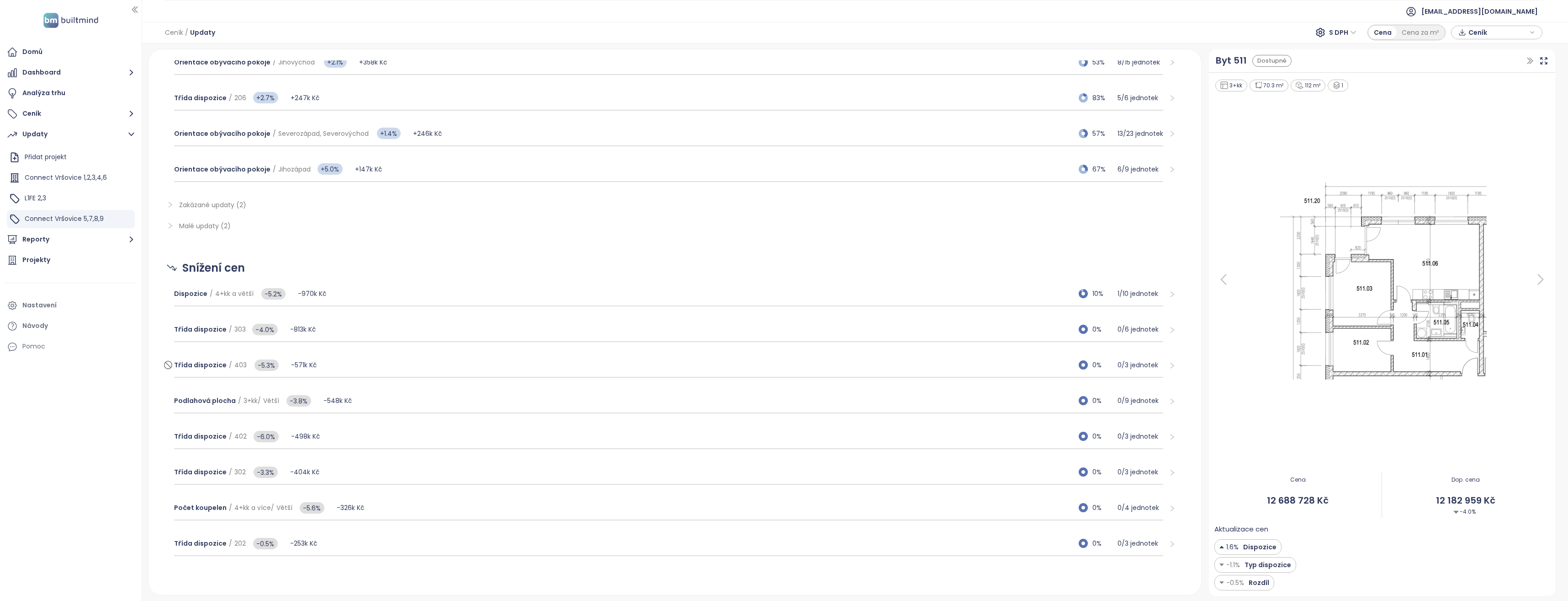
scroll to position [551, 0]
click at [233, 293] on span "4+kk a větší" at bounding box center [234, 293] width 39 height 9
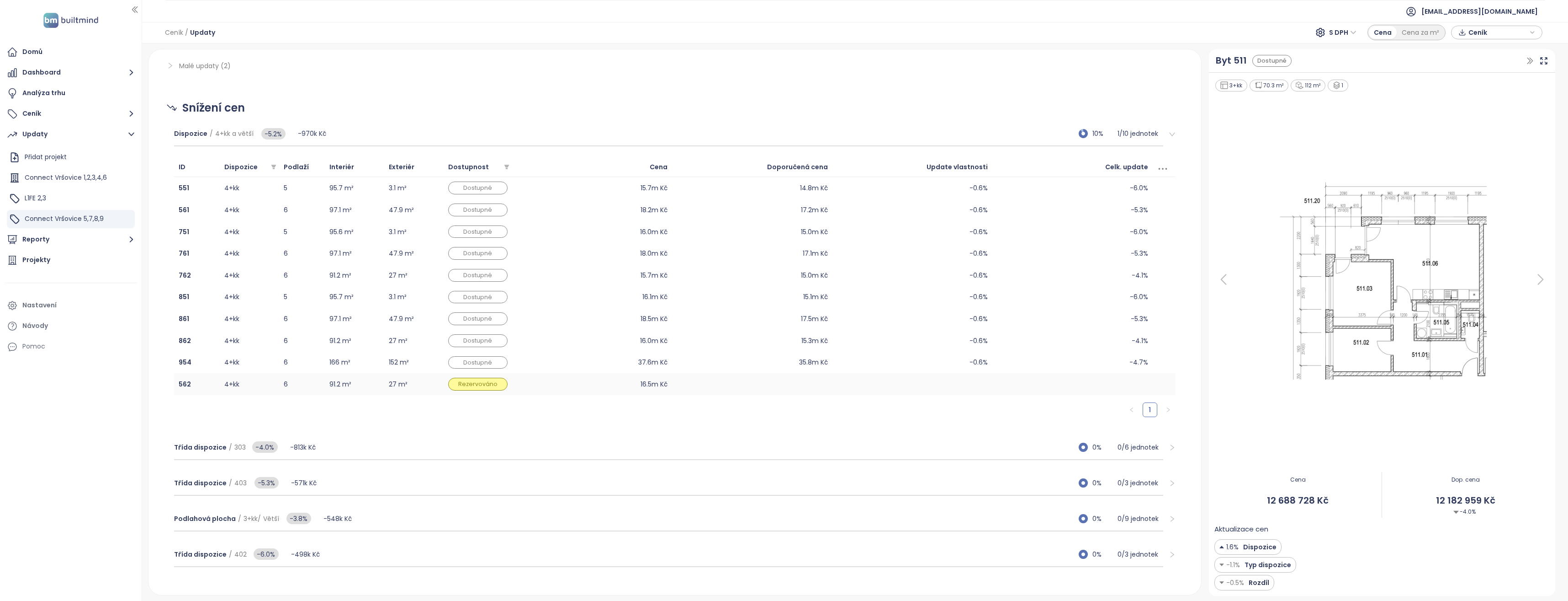
scroll to position [734, 0]
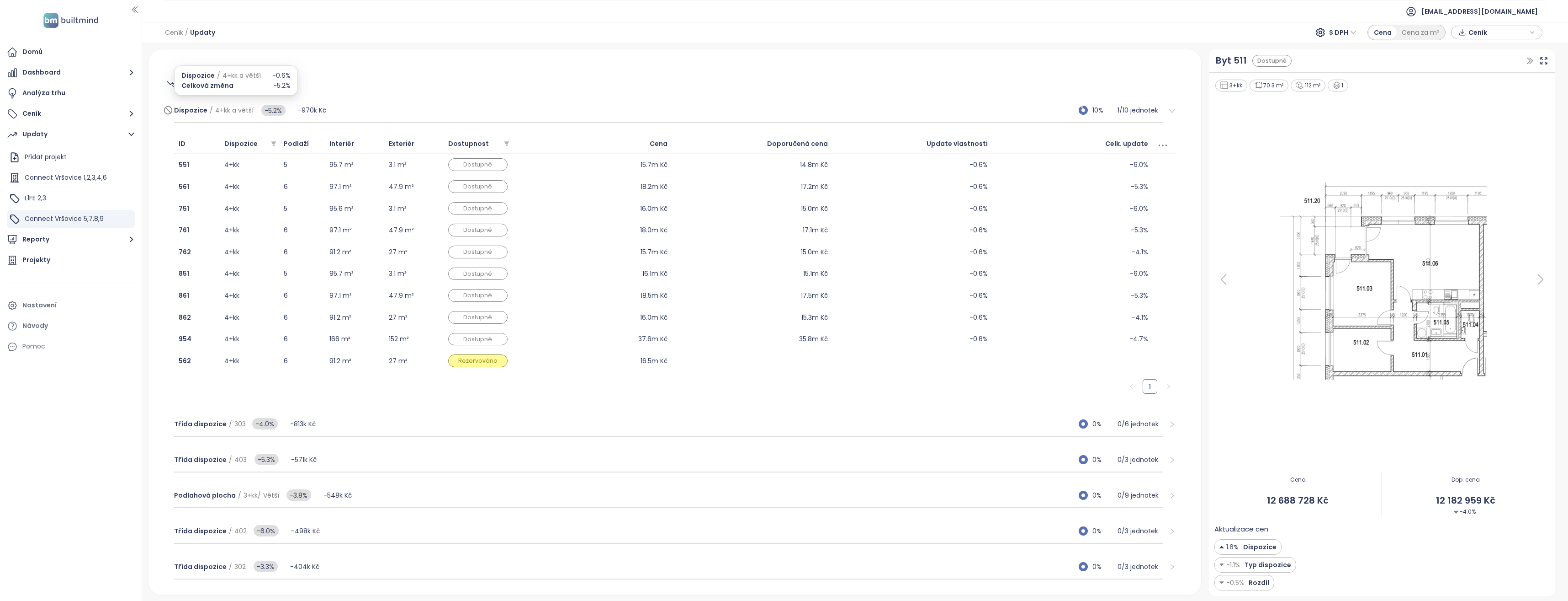
click at [218, 110] on span "4+kk a větší" at bounding box center [234, 110] width 39 height 9
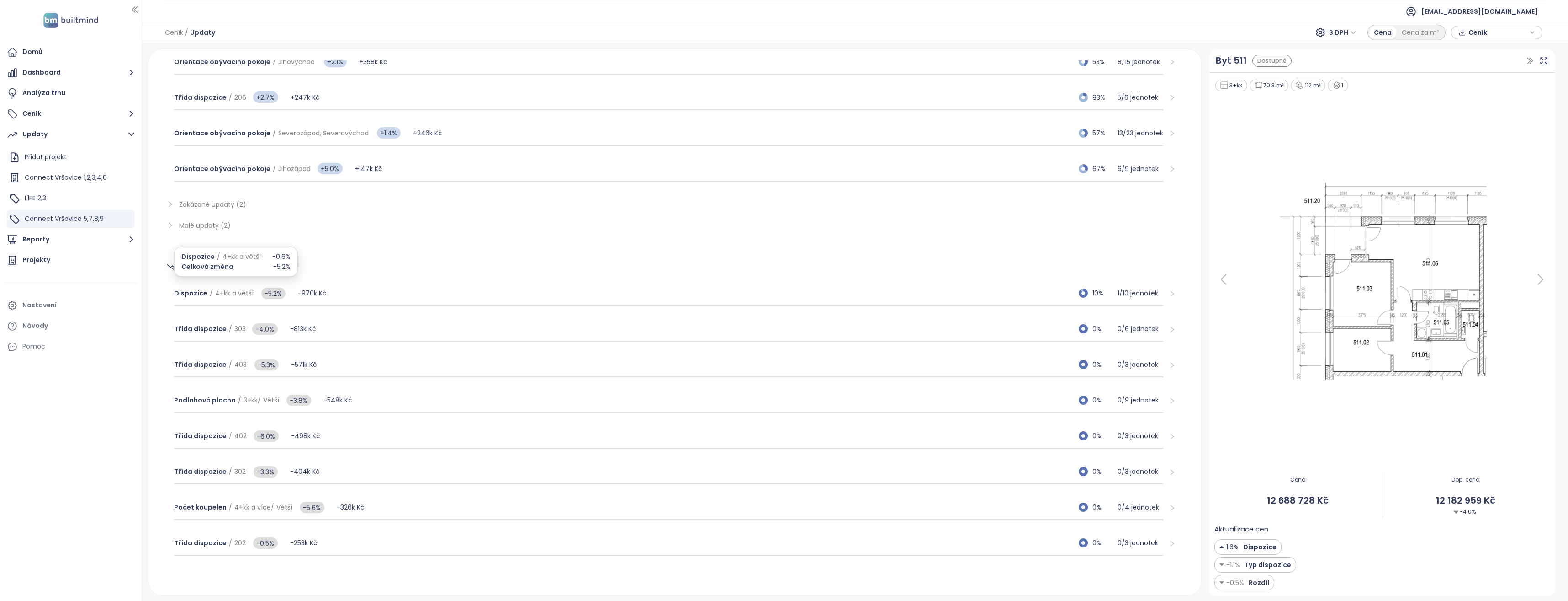
scroll to position [551, 0]
click at [229, 325] on span "Třída dispozice / 303" at bounding box center [210, 328] width 72 height 10
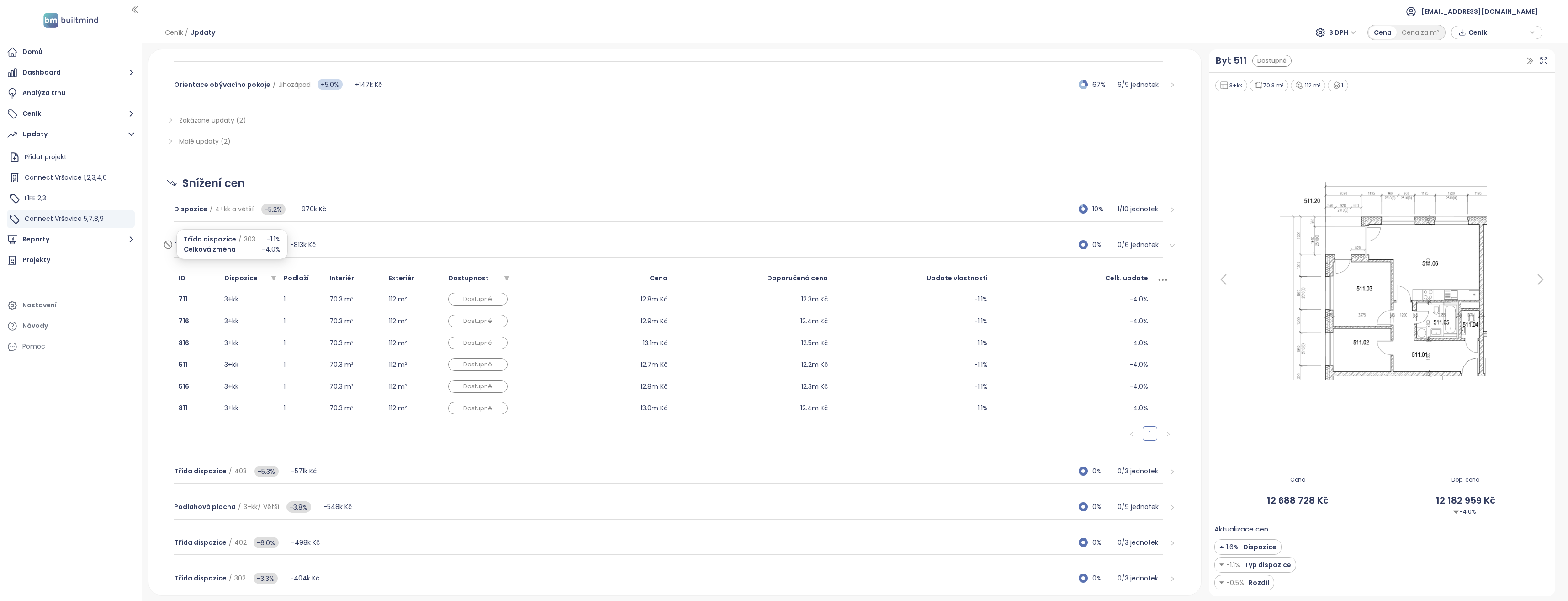
scroll to position [642, 0]
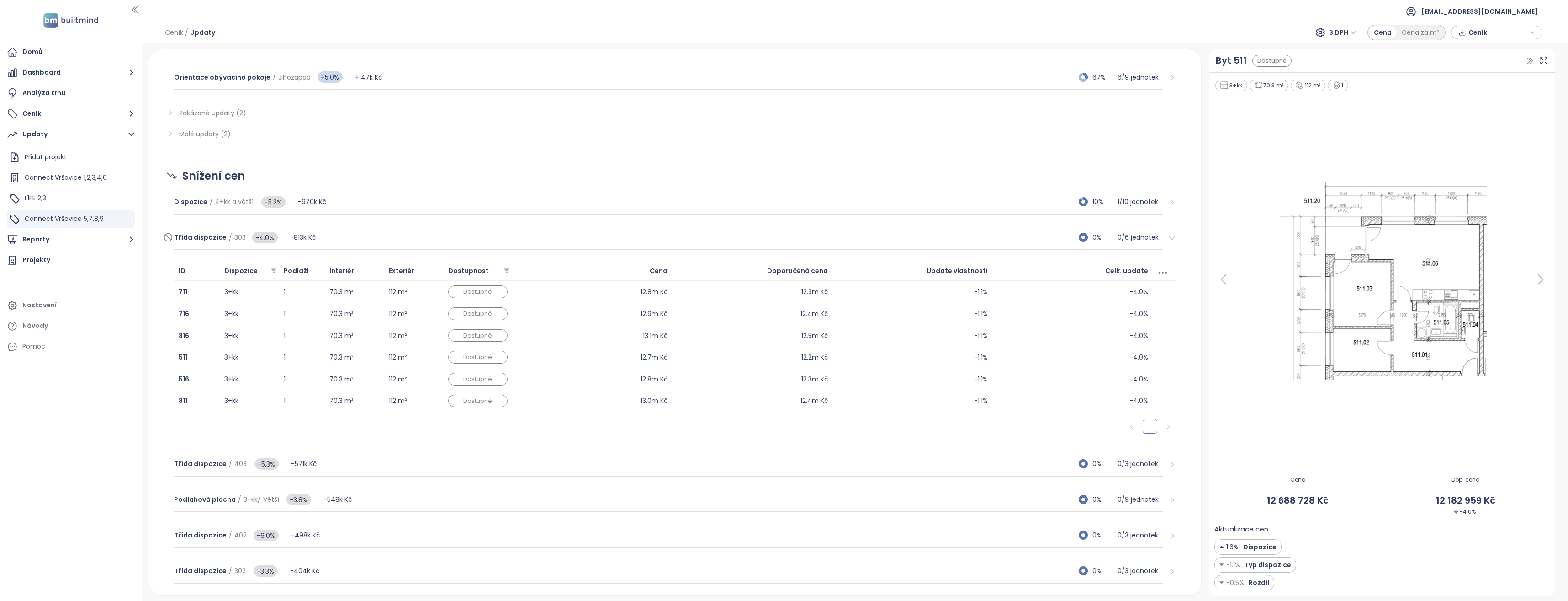
click at [235, 239] on span "303" at bounding box center [240, 237] width 11 height 9
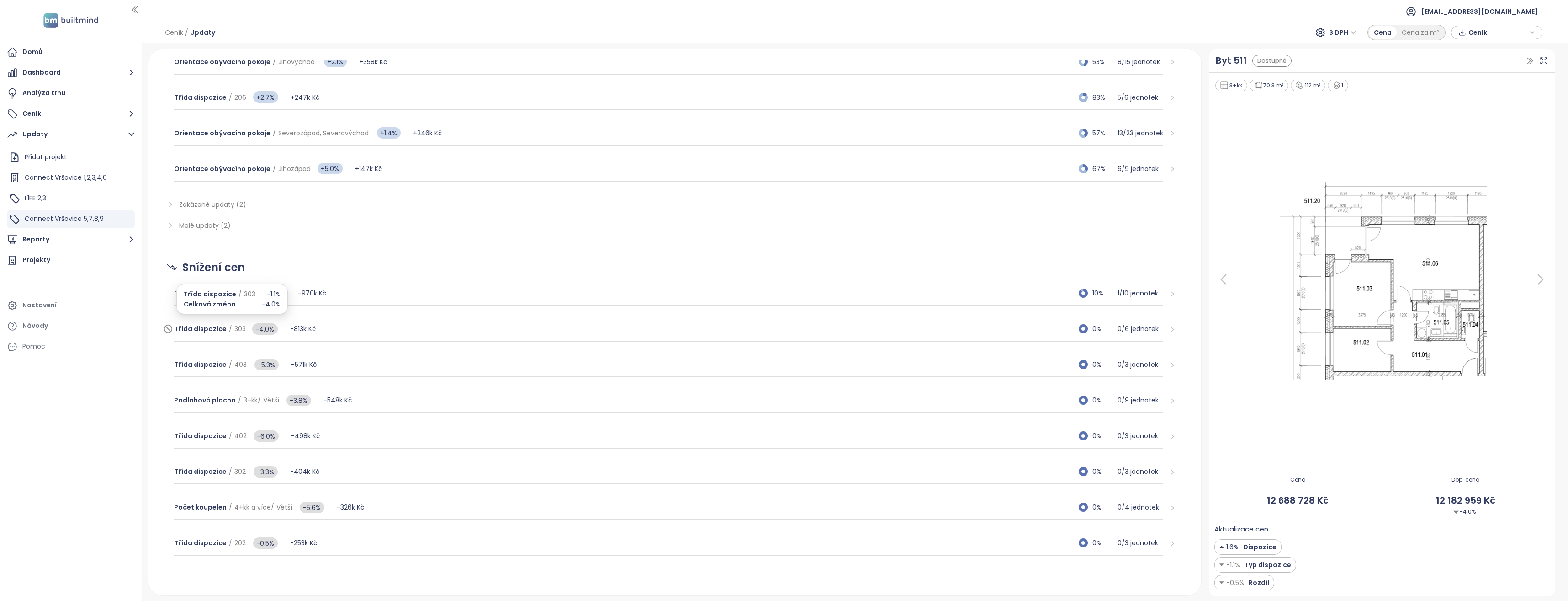
scroll to position [551, 0]
click at [234, 364] on span "403" at bounding box center [240, 364] width 13 height 9
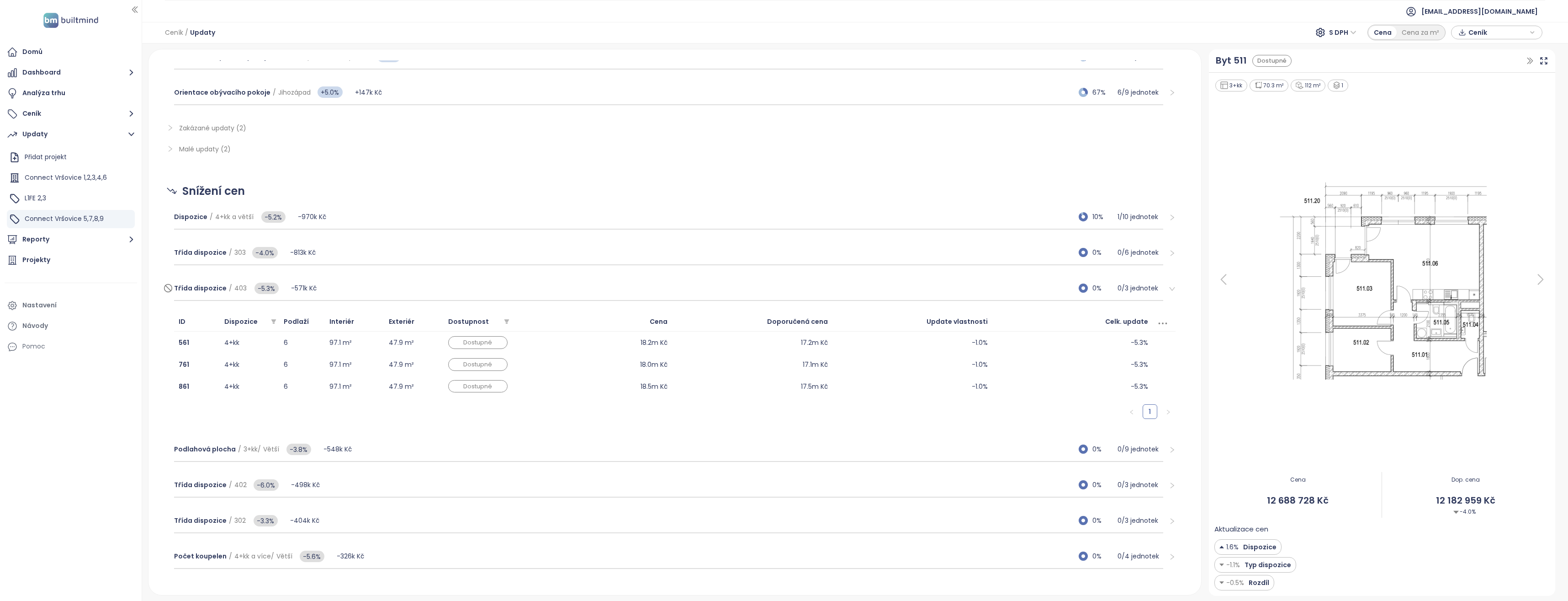
scroll to position [642, 0]
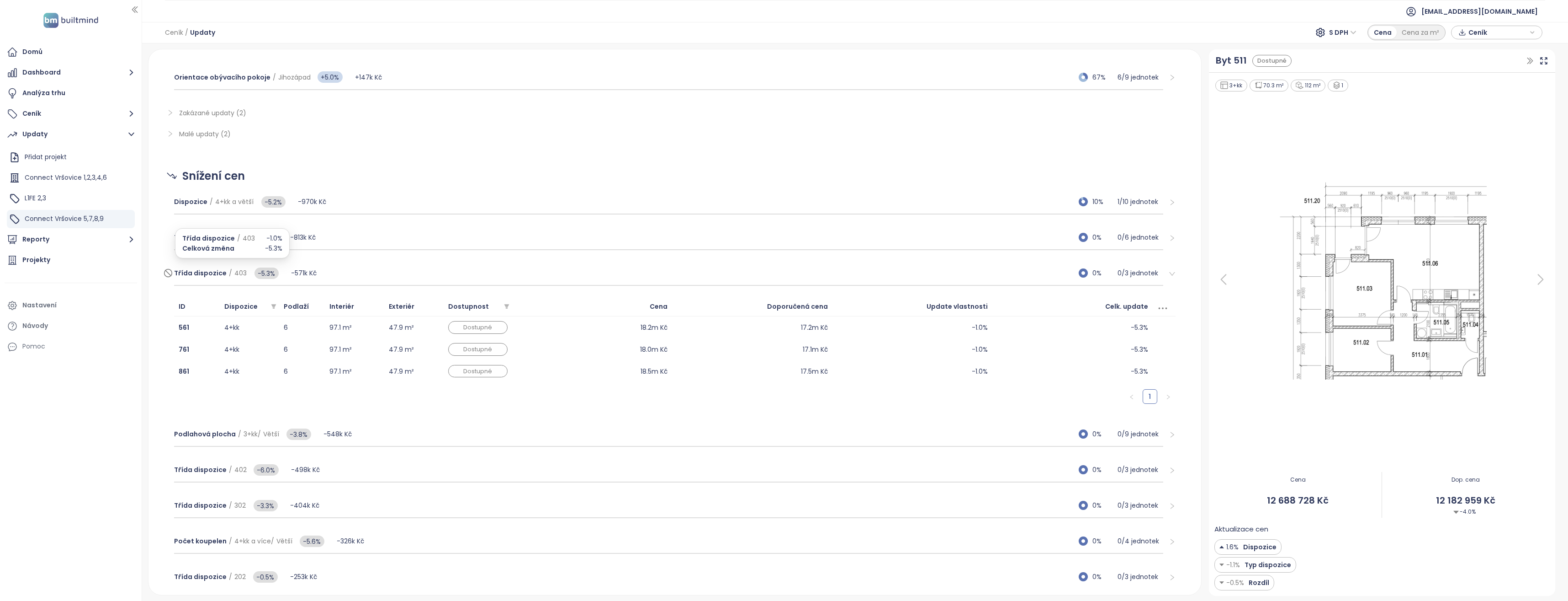
click at [234, 272] on span "403" at bounding box center [240, 273] width 13 height 9
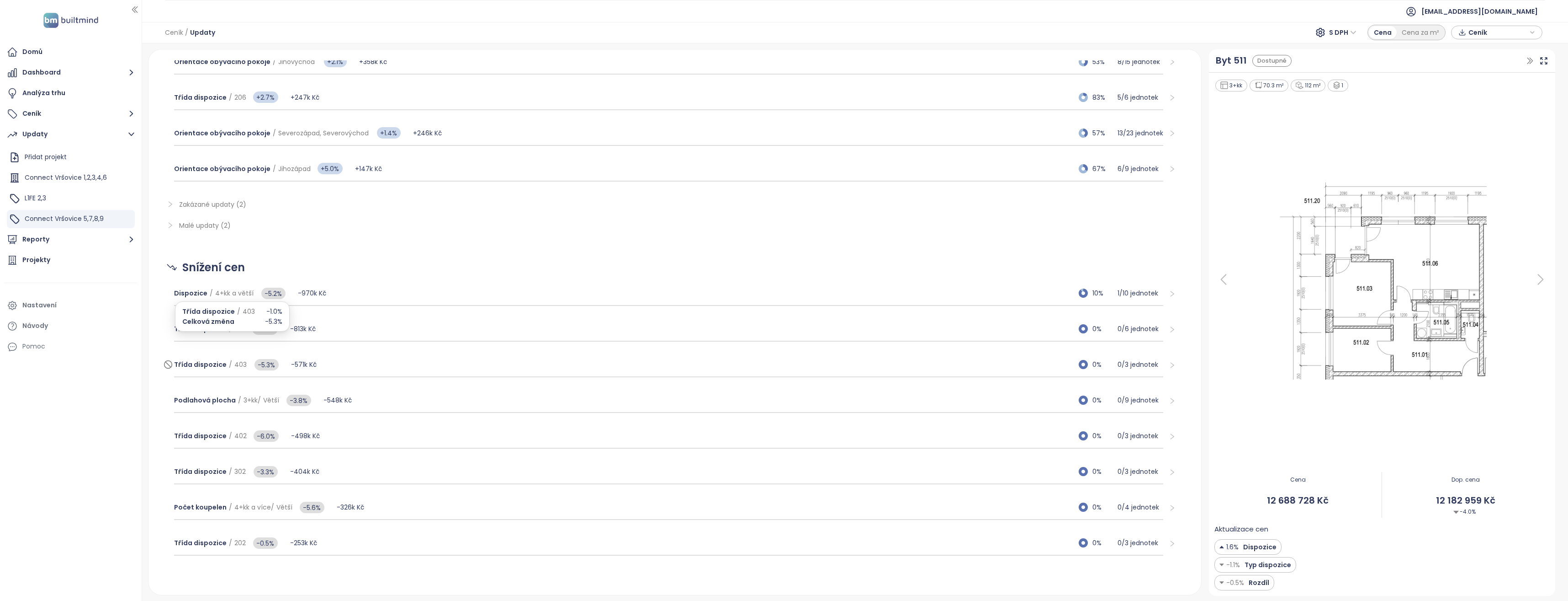
scroll to position [551, 0]
click at [263, 401] on span "Větší" at bounding box center [271, 400] width 16 height 9
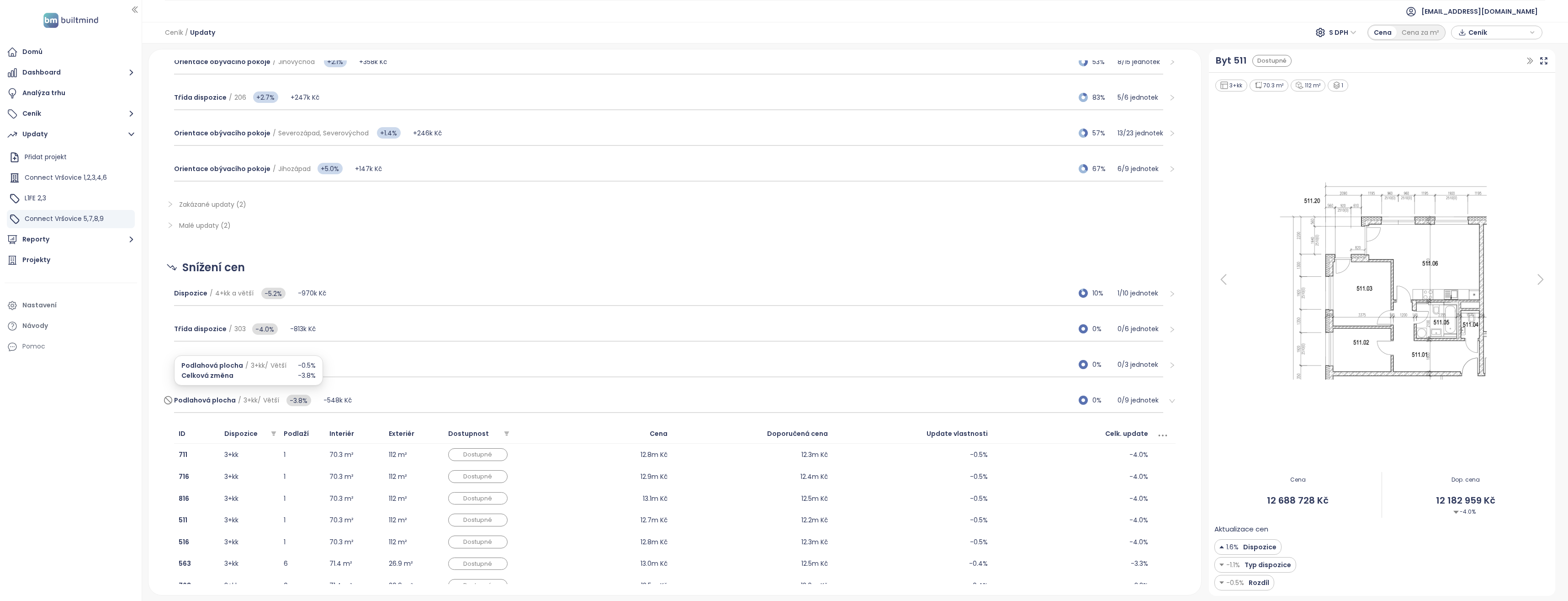
click at [263, 401] on span "Větší" at bounding box center [271, 400] width 16 height 9
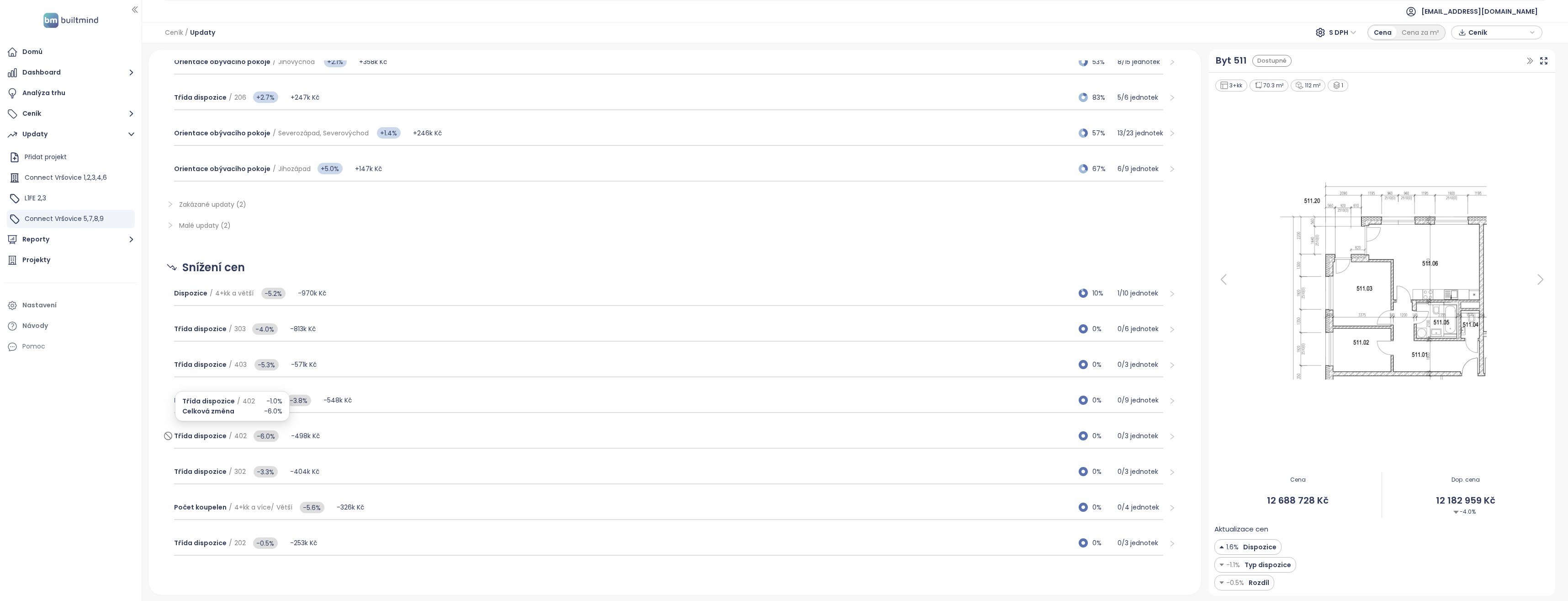
click at [237, 436] on span "402" at bounding box center [240, 436] width 13 height 9
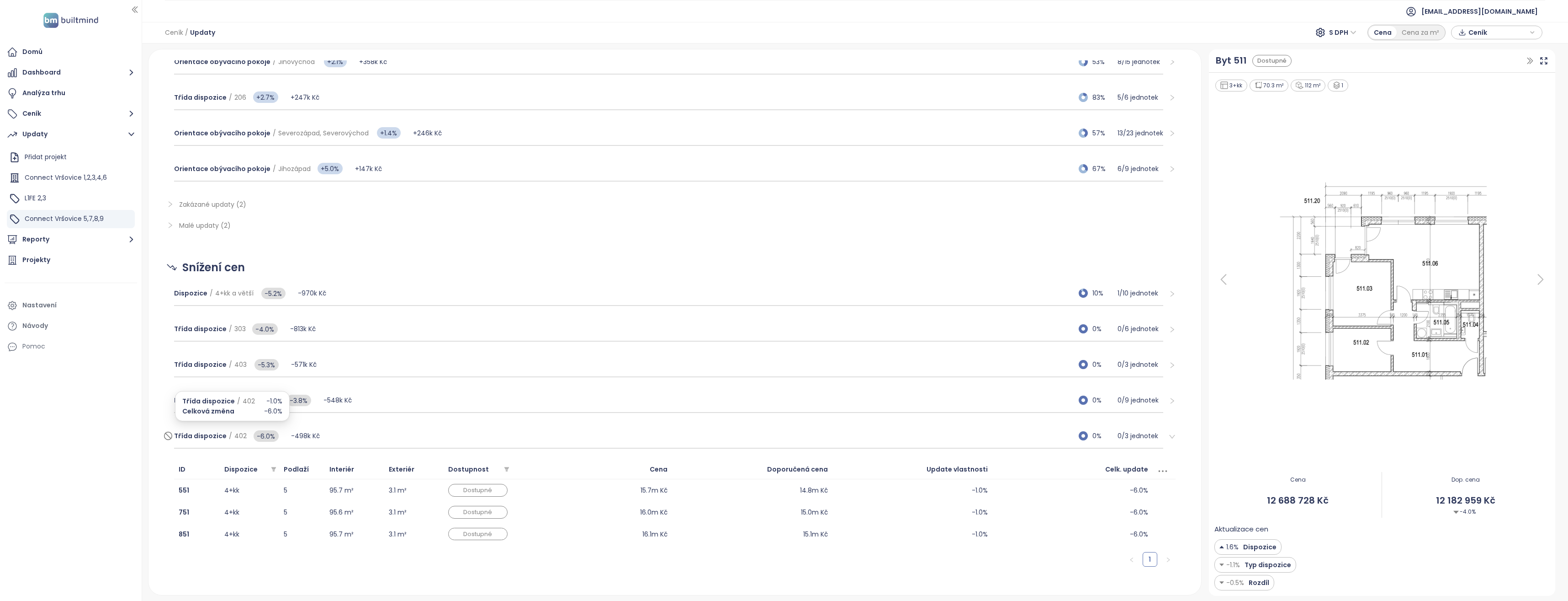
click at [234, 435] on span "402" at bounding box center [240, 436] width 13 height 9
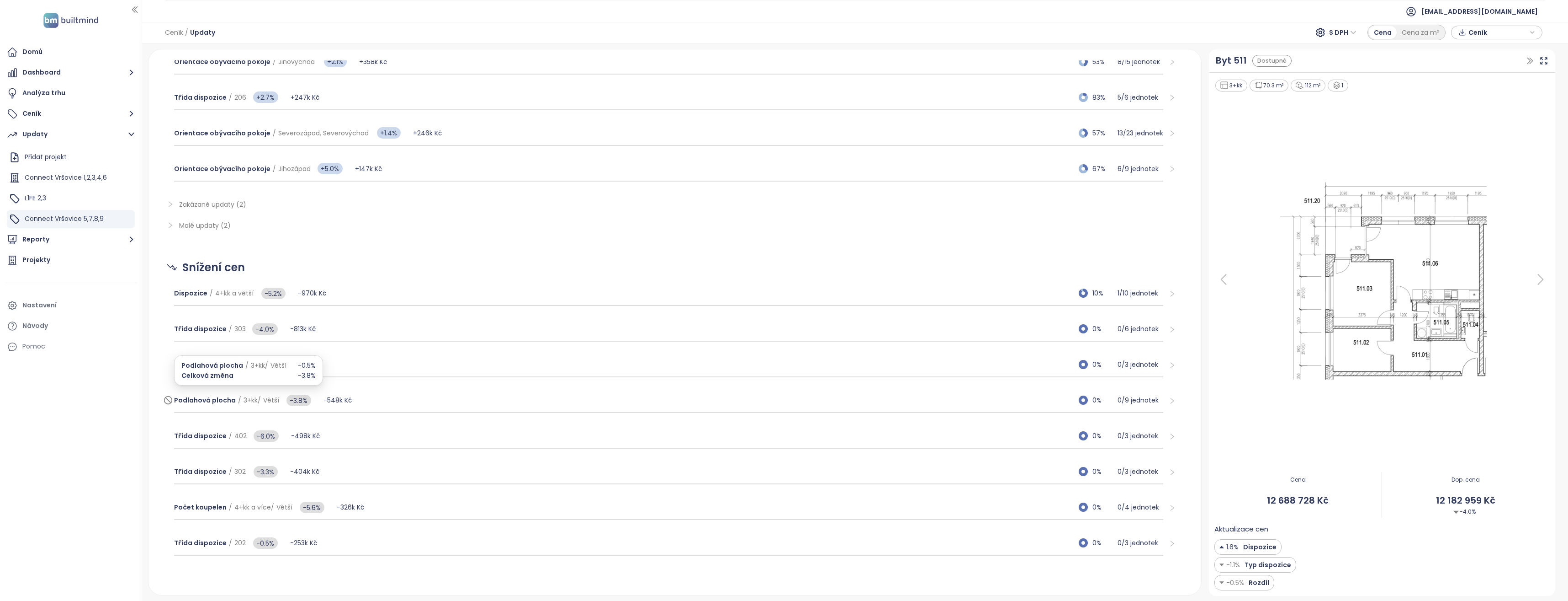
click at [248, 398] on span "3+kk" at bounding box center [251, 400] width 14 height 9
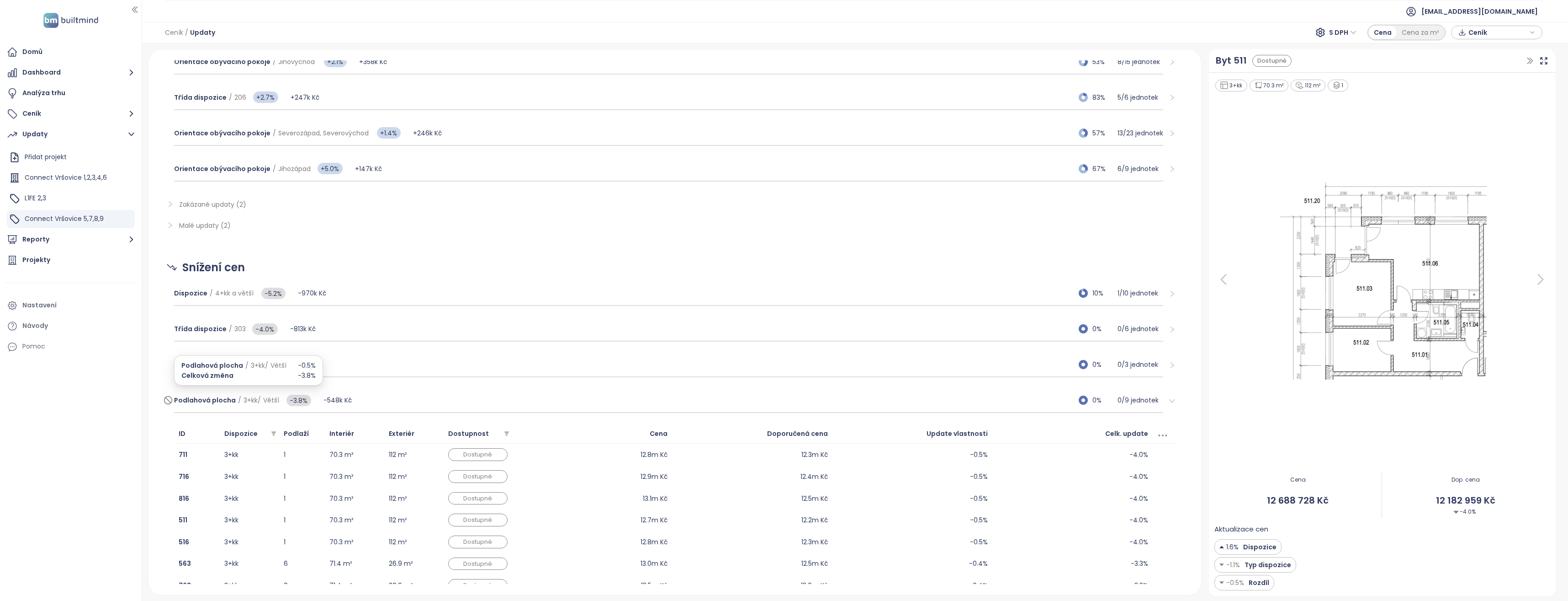
click at [259, 402] on span "/" at bounding box center [259, 400] width 3 height 9
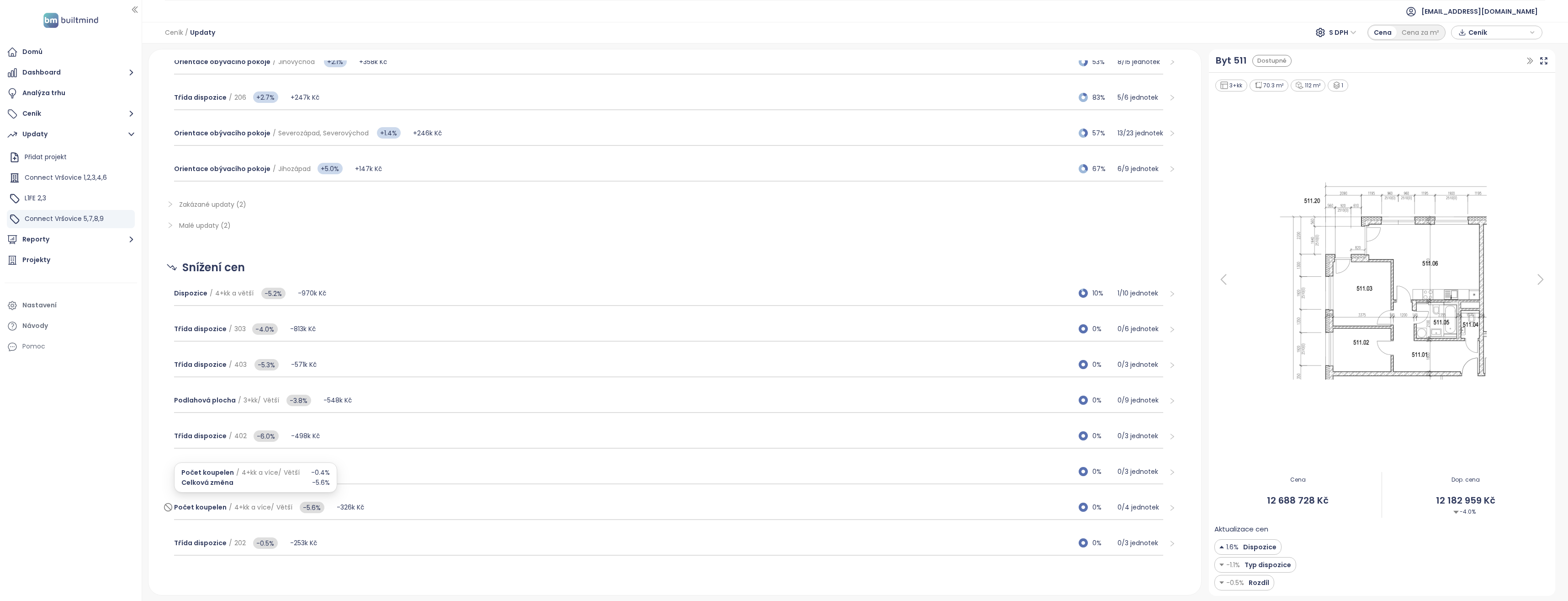
click at [259, 501] on div "Počet koupelen / 4+kk a více / Větší -5.6%" at bounding box center [255, 506] width 163 height 18
click at [259, 505] on span "4+kk a více" at bounding box center [252, 507] width 36 height 9
click at [238, 543] on span "202" at bounding box center [240, 543] width 11 height 9
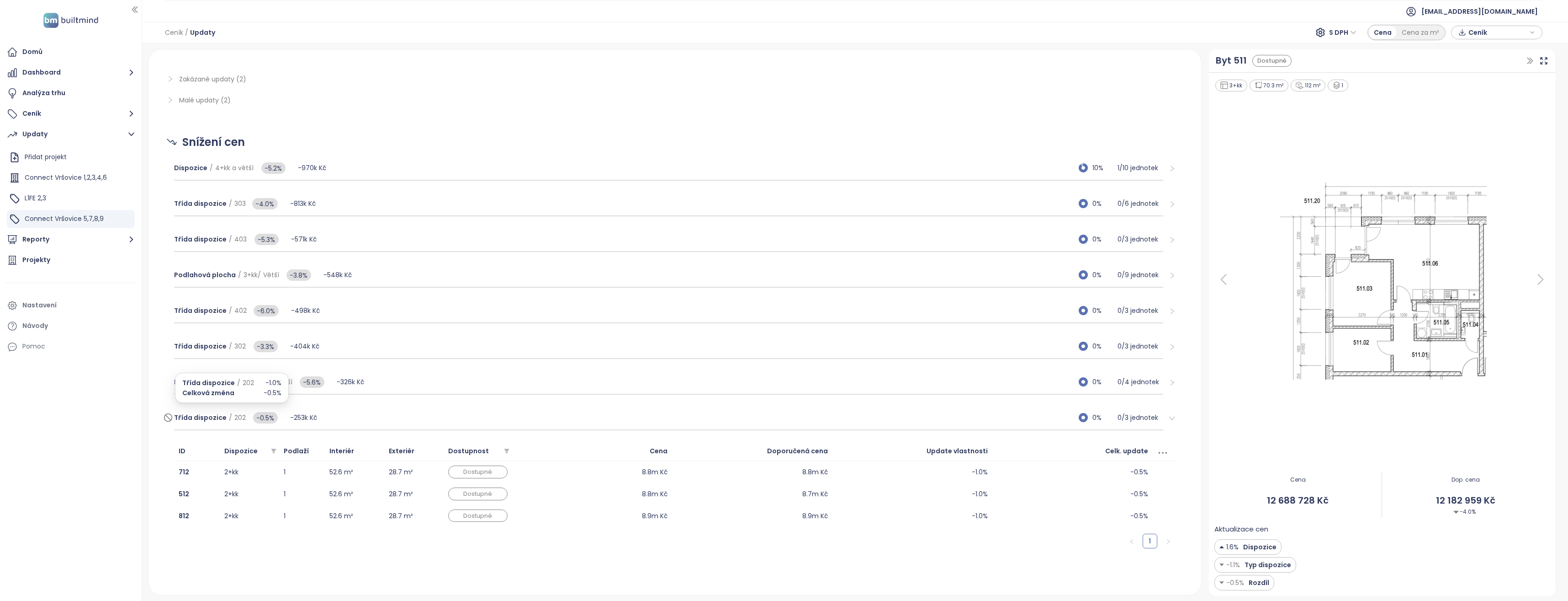
click at [235, 415] on span "202" at bounding box center [240, 417] width 11 height 9
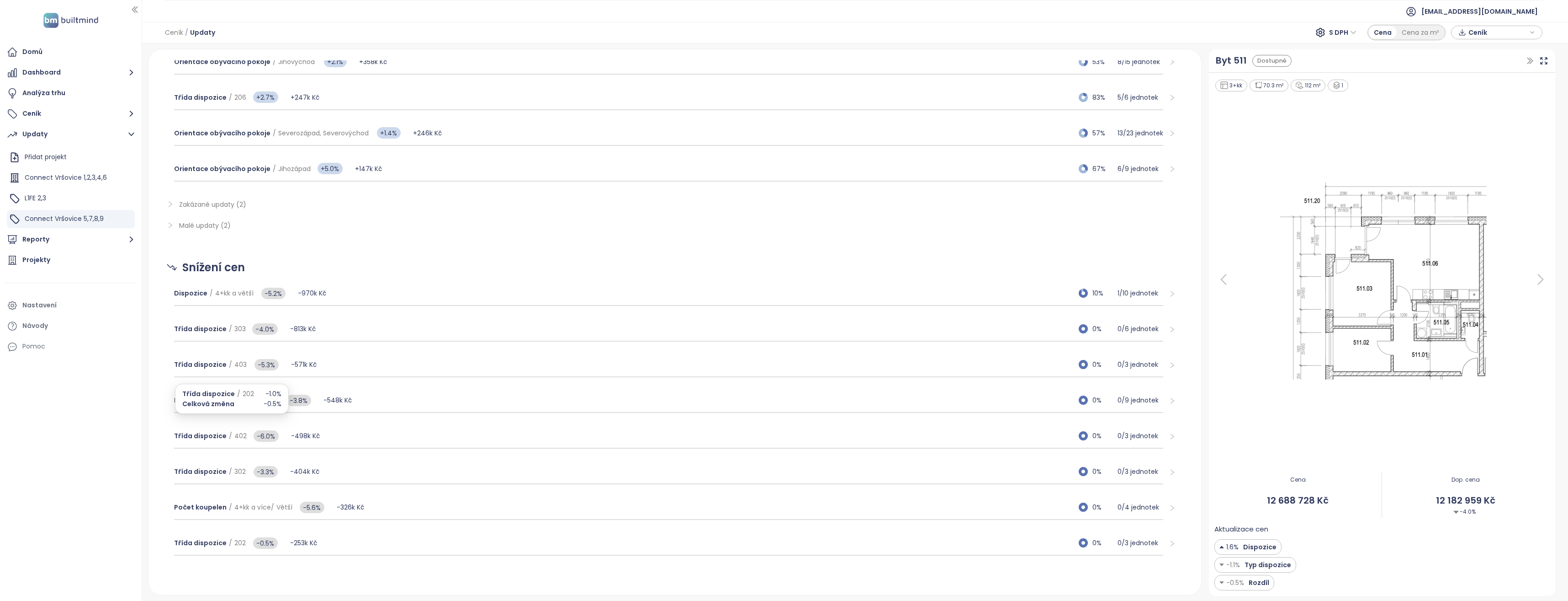
scroll to position [551, 0]
click at [234, 543] on span "202" at bounding box center [240, 543] width 11 height 9
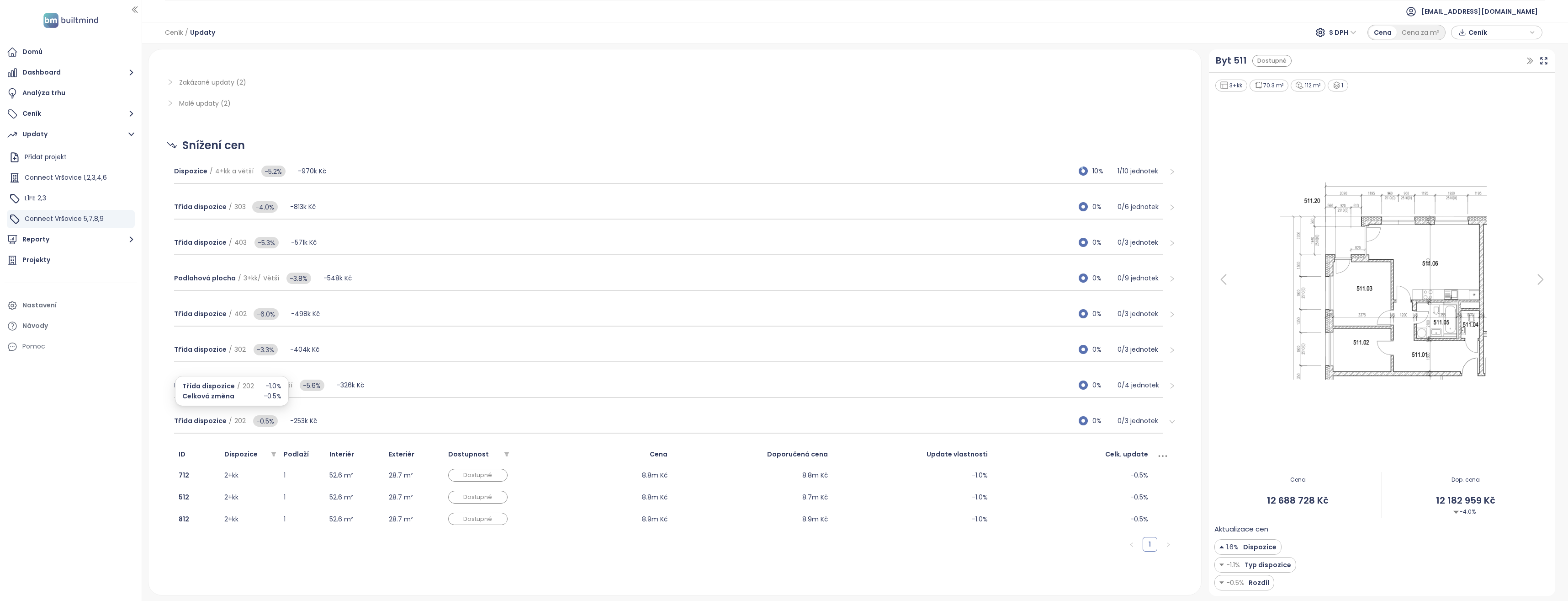
scroll to position [676, 0]
click at [405, 478] on td "28.7 m²" at bounding box center [413, 472] width 59 height 22
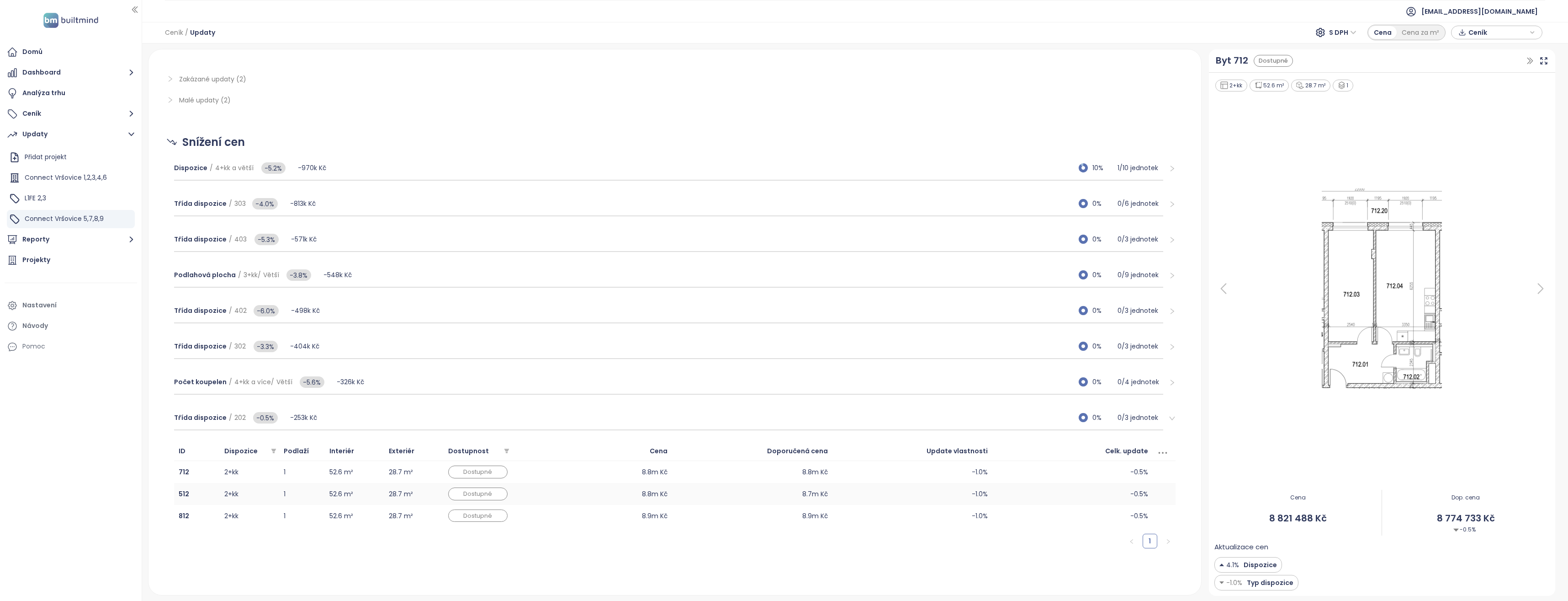
click at [406, 497] on td "28.7 m²" at bounding box center [413, 494] width 59 height 22
click at [408, 521] on td "28.7 m²" at bounding box center [413, 516] width 59 height 22
click at [403, 495] on td "28.7 m²" at bounding box center [413, 494] width 59 height 22
click at [404, 473] on td "28.7 m²" at bounding box center [413, 472] width 59 height 22
click at [206, 415] on span "Třída dispozice" at bounding box center [200, 417] width 53 height 9
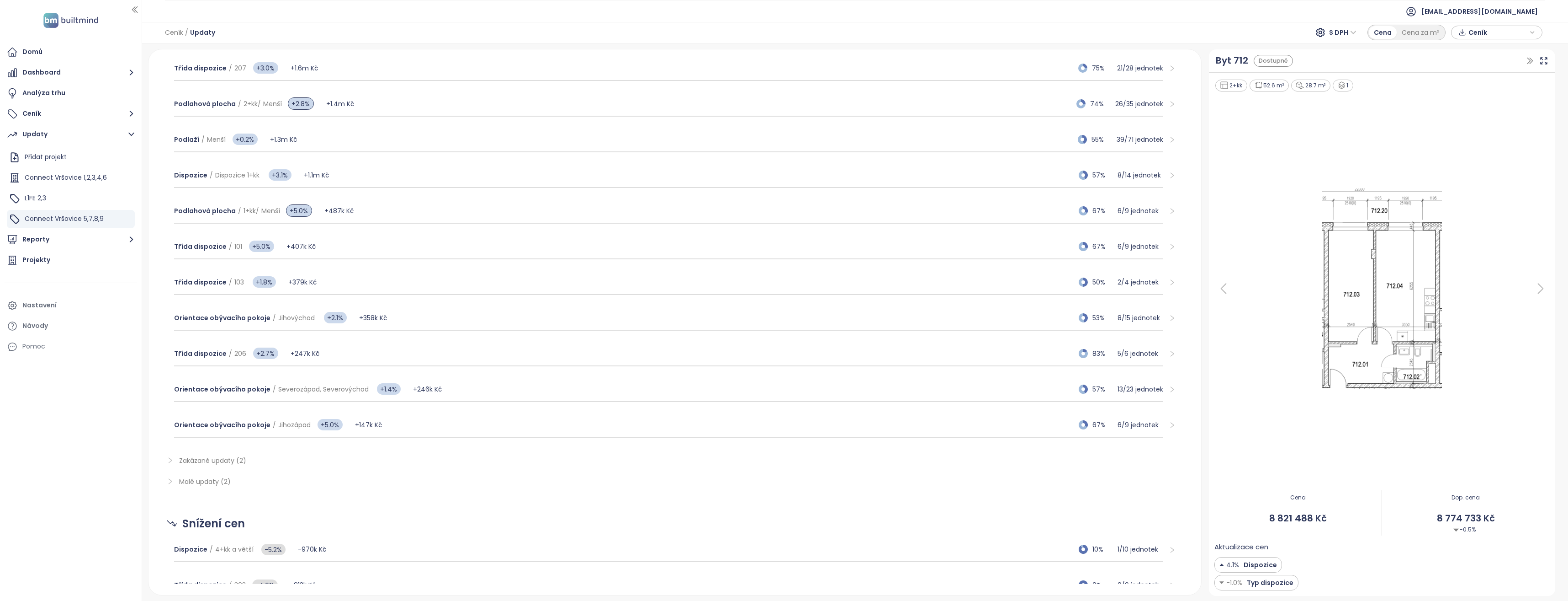
scroll to position [277, 0]
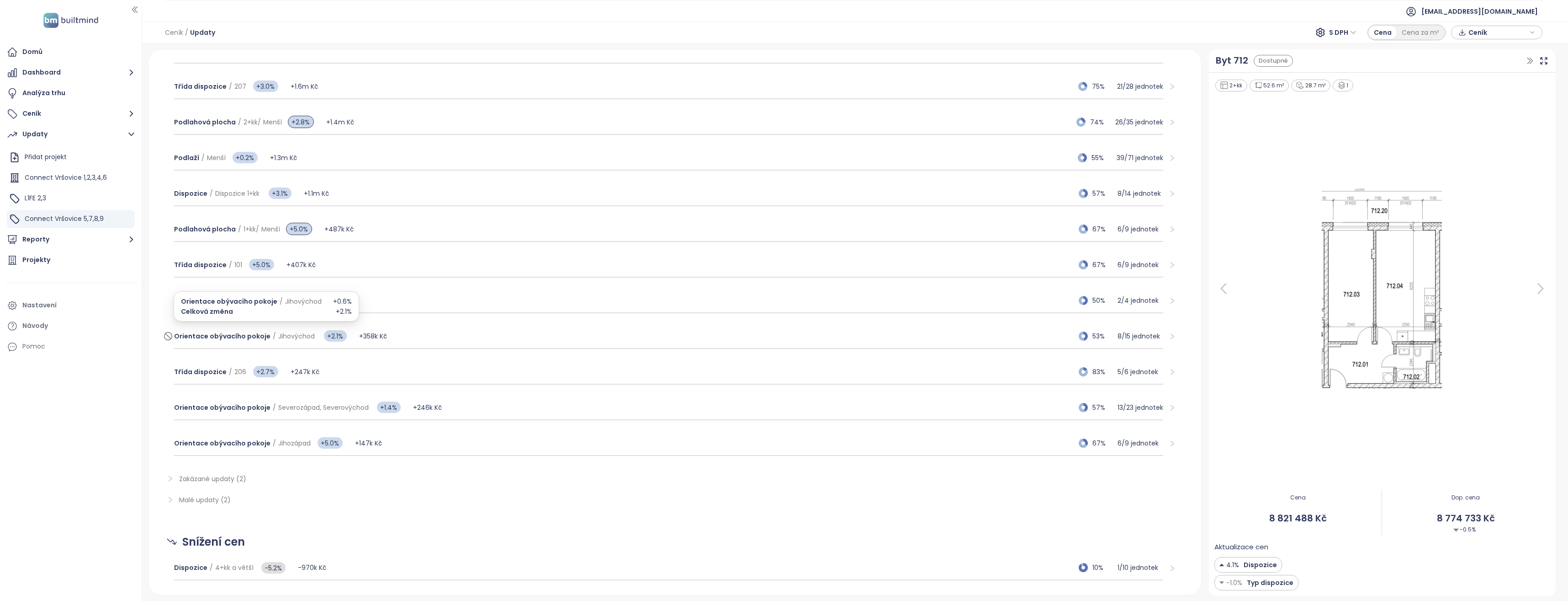
click at [238, 336] on span "Orientace obývacího pokoje" at bounding box center [222, 336] width 96 height 9
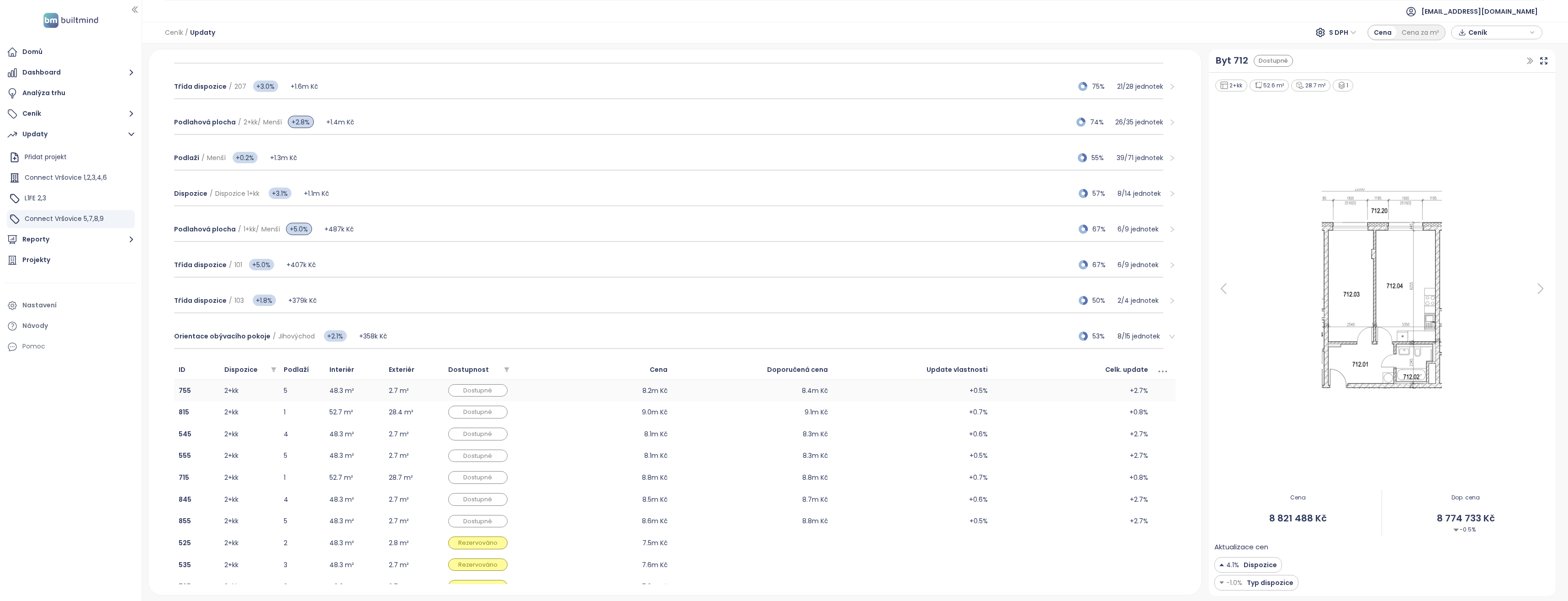
click at [363, 388] on td "48.3 m²" at bounding box center [354, 390] width 59 height 22
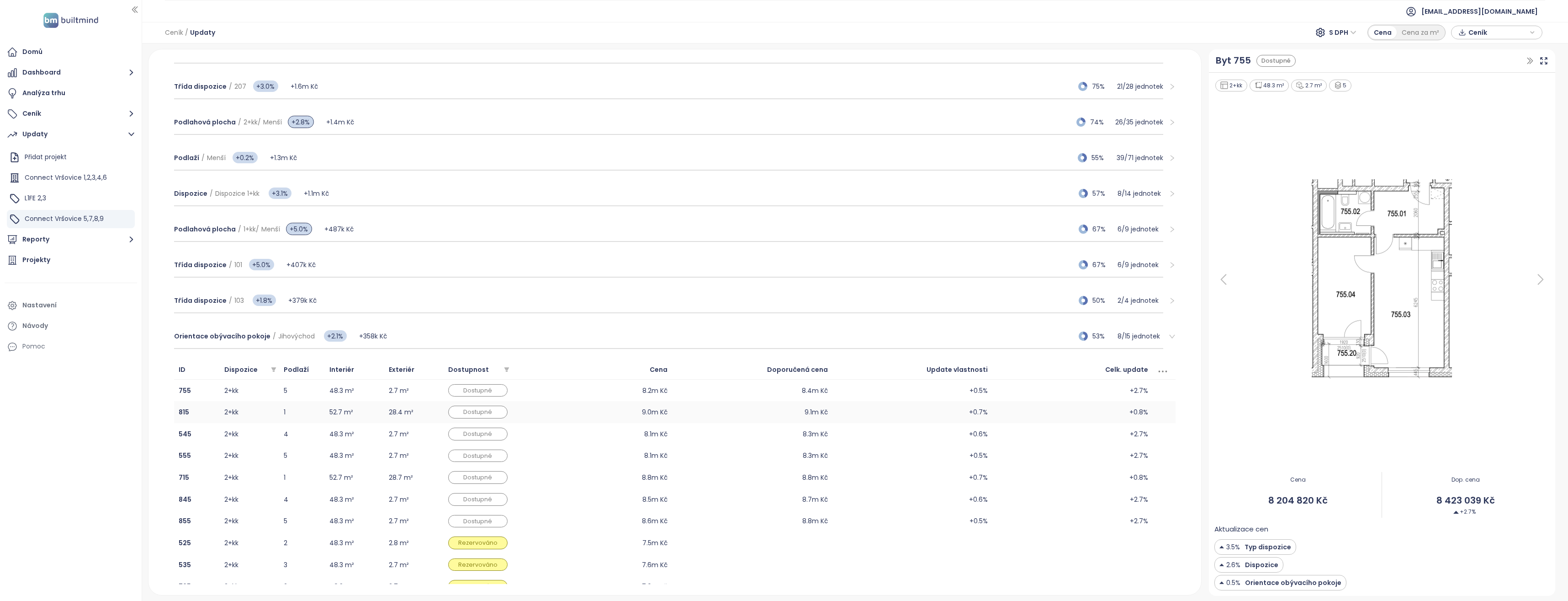
click at [361, 417] on td "52.7 m²" at bounding box center [354, 412] width 59 height 22
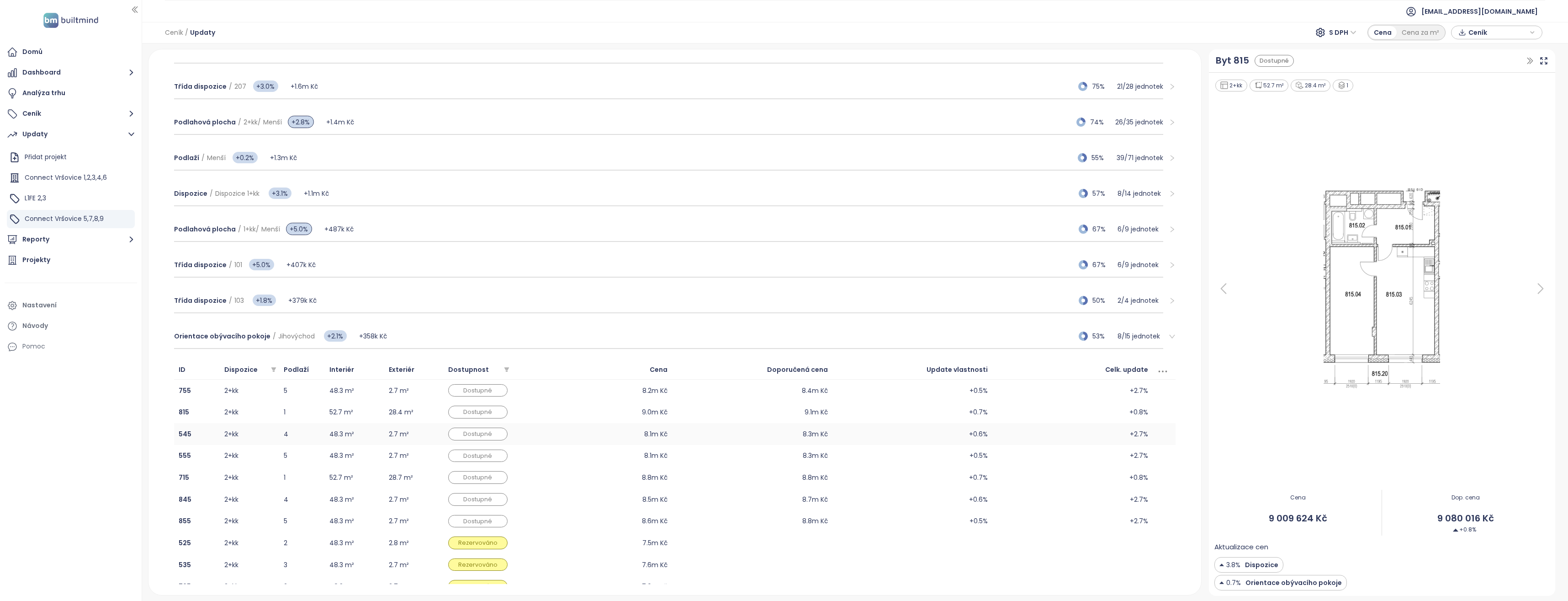
click at [358, 435] on td "48.3 m²" at bounding box center [354, 434] width 59 height 22
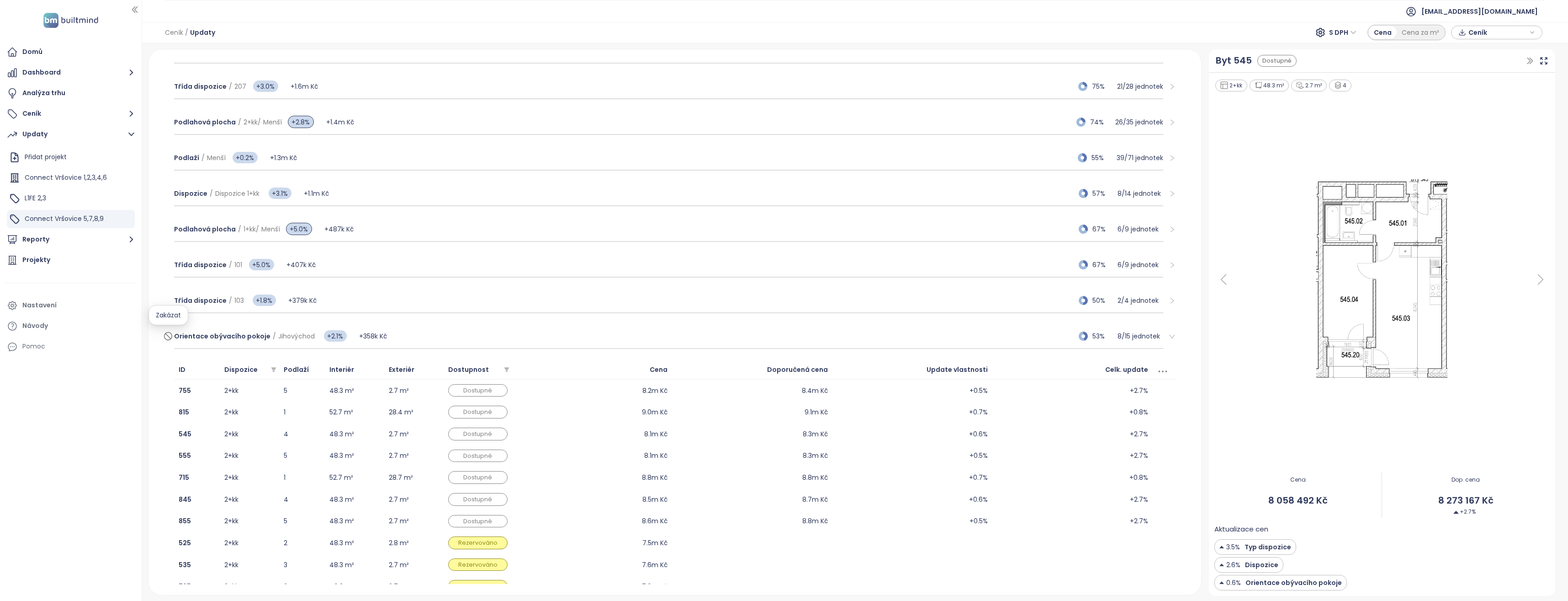
click at [166, 338] on icon at bounding box center [168, 336] width 9 height 11
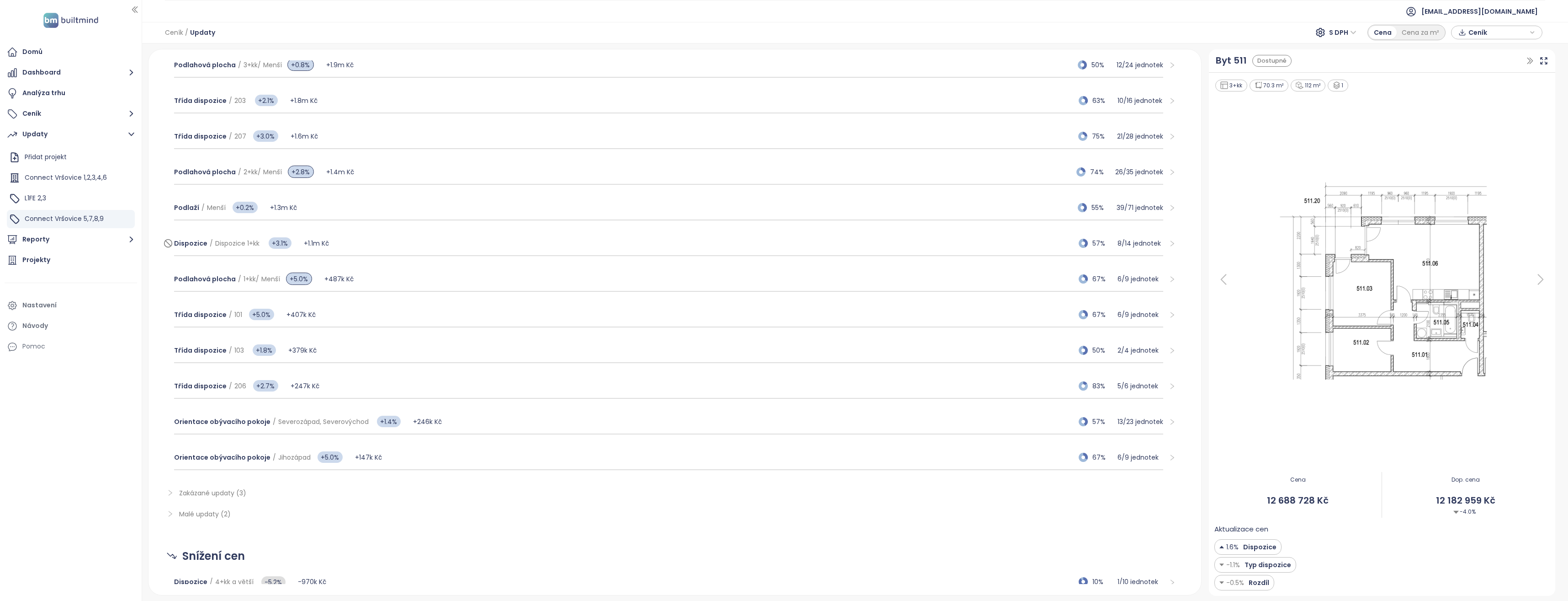
scroll to position [229, 0]
click at [229, 312] on span "Třída dispozice / 101" at bounding box center [208, 312] width 68 height 10
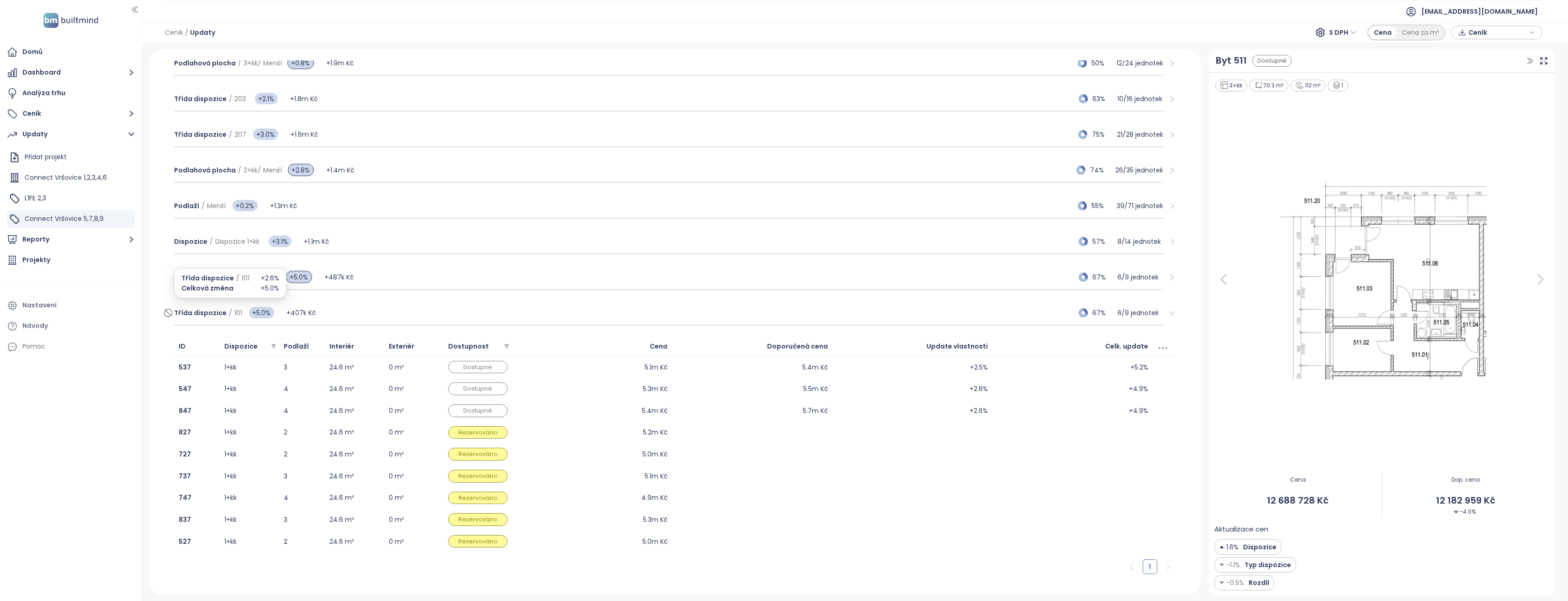
click at [229, 312] on span "Třída dispozice / 101" at bounding box center [208, 312] width 68 height 10
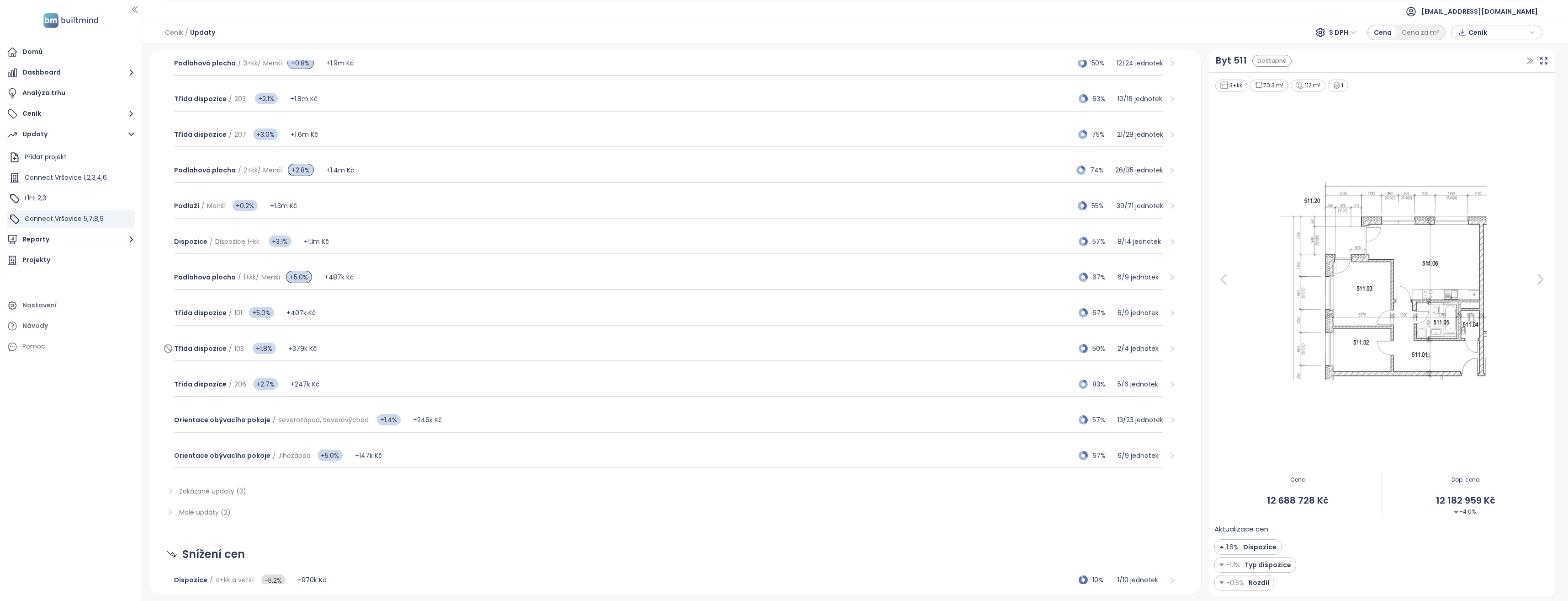
click at [241, 349] on div "Třída dispozice / 103 +1.8%" at bounding box center [231, 348] width 114 height 18
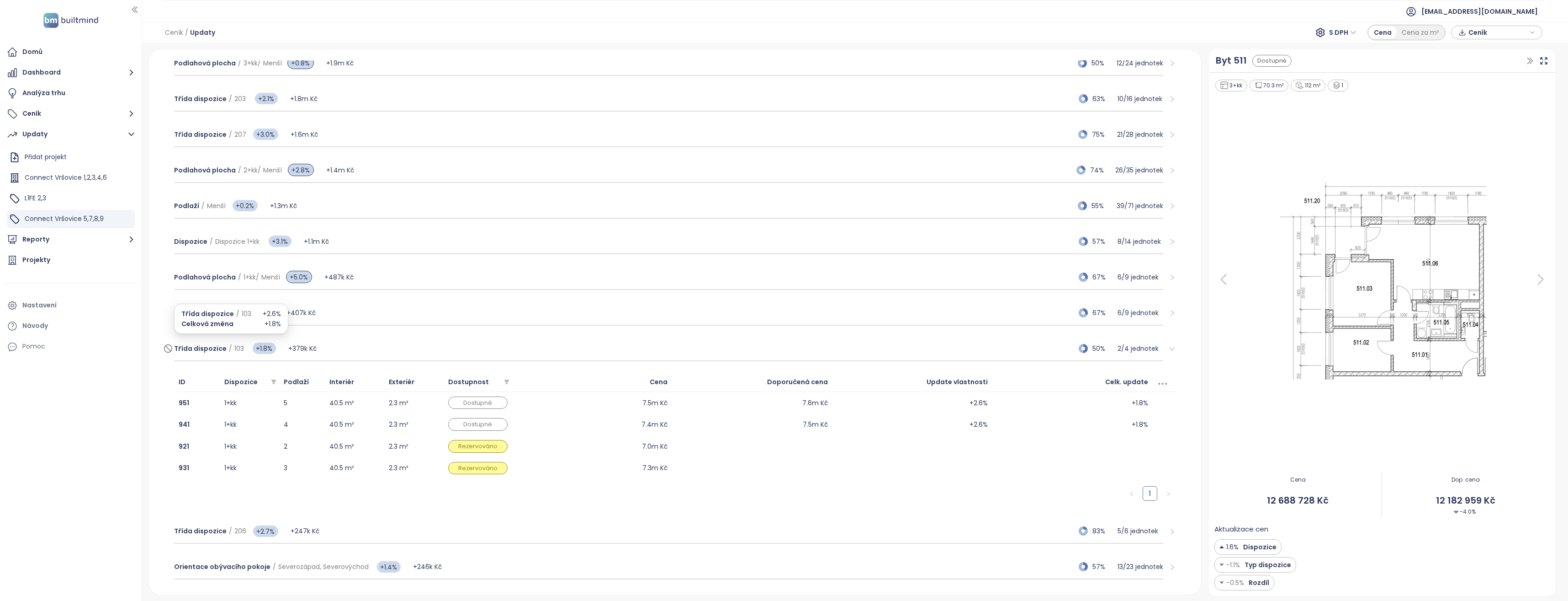
click at [234, 349] on span "103" at bounding box center [239, 349] width 9 height 9
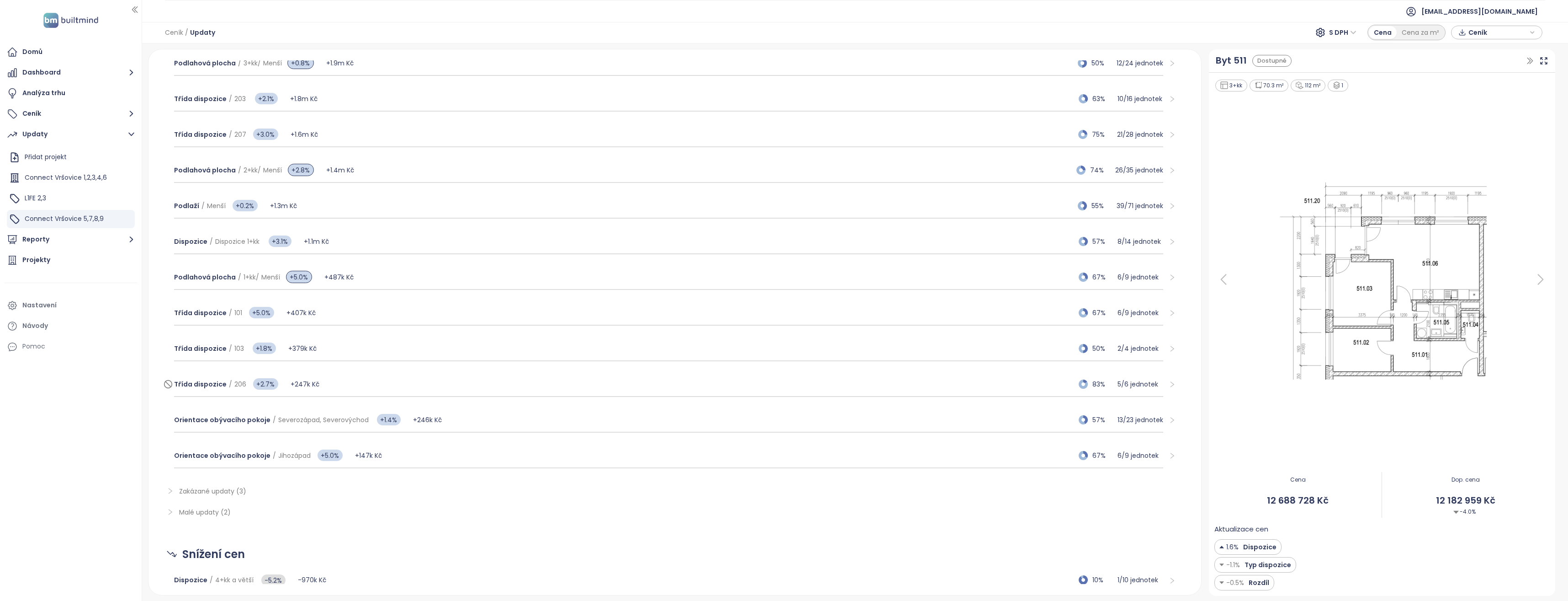
click at [235, 379] on span "Třída dispozice / 206" at bounding box center [210, 383] width 73 height 10
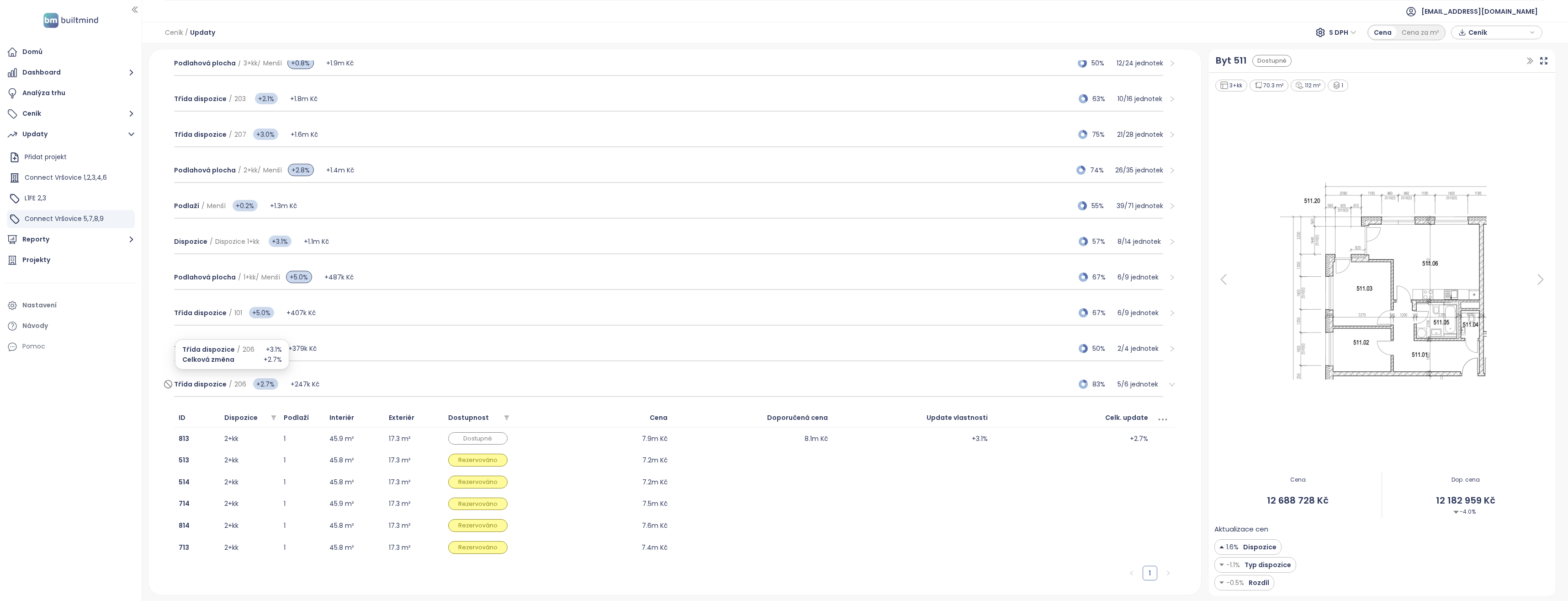
click at [239, 387] on span "206" at bounding box center [240, 384] width 12 height 9
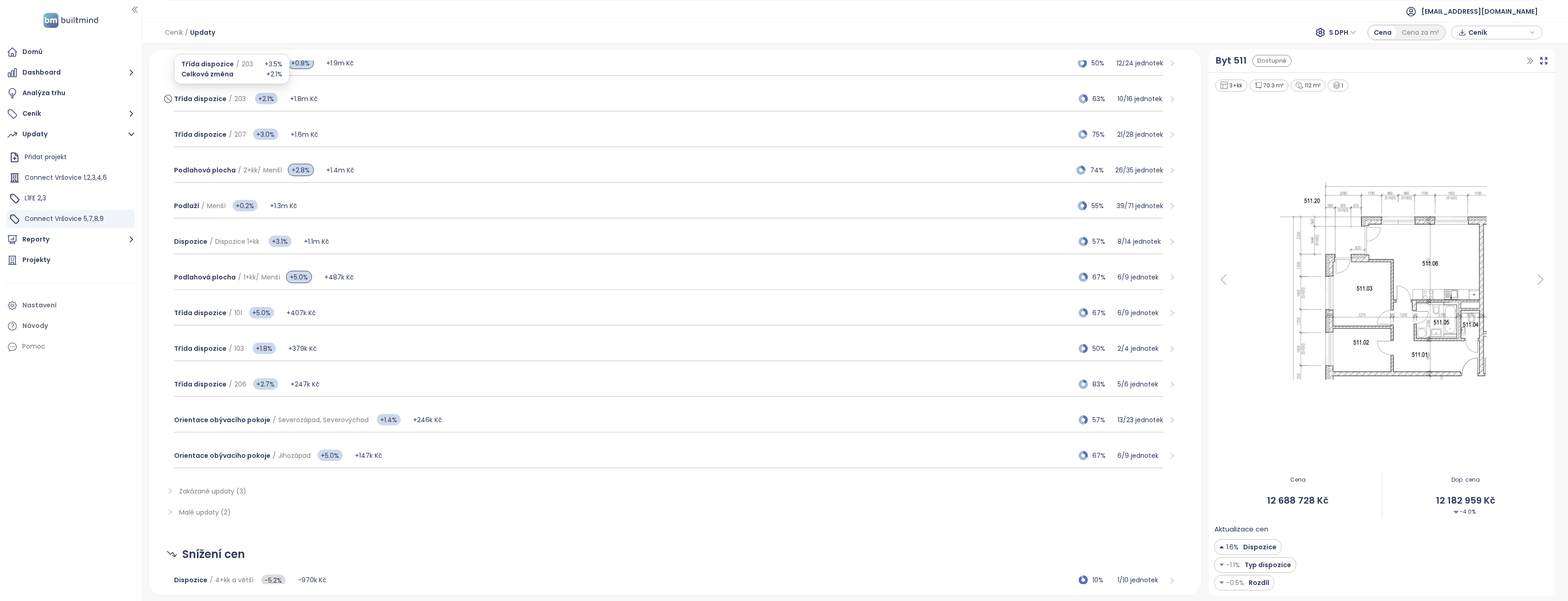
click at [230, 95] on span "Třída dispozice / 203" at bounding box center [210, 99] width 72 height 10
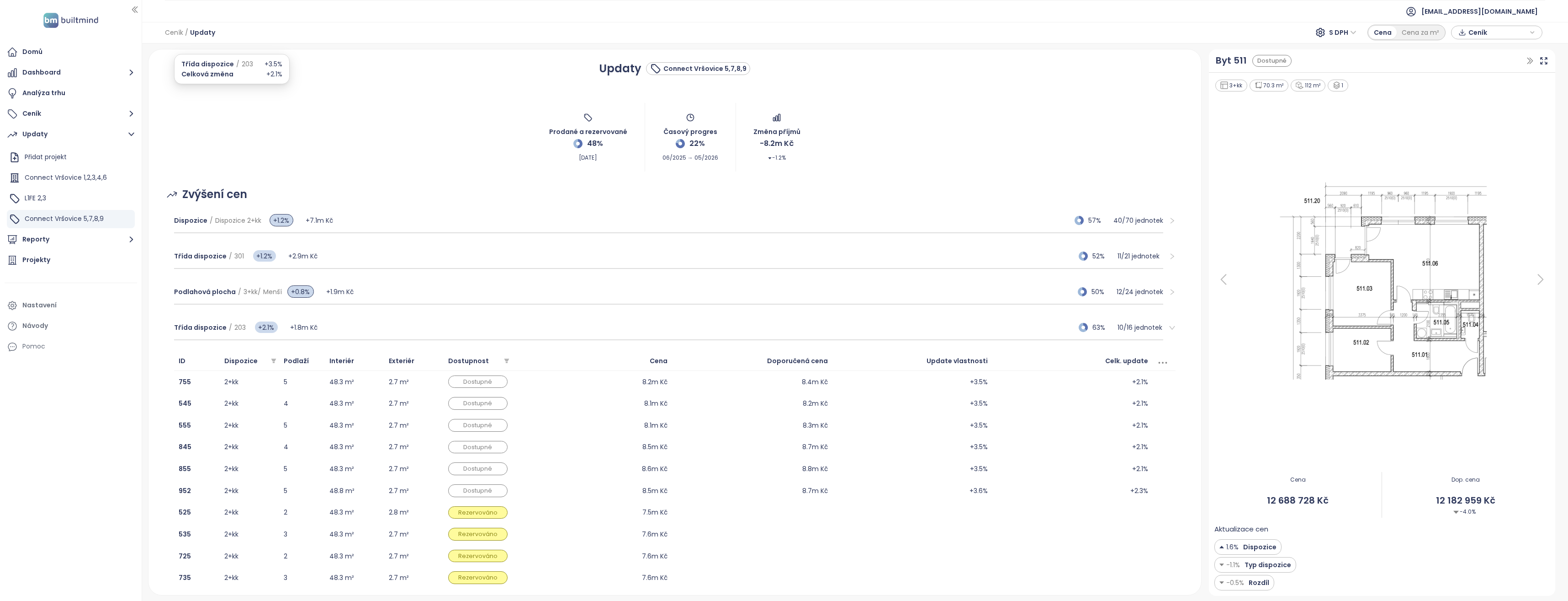
scroll to position [229, 0]
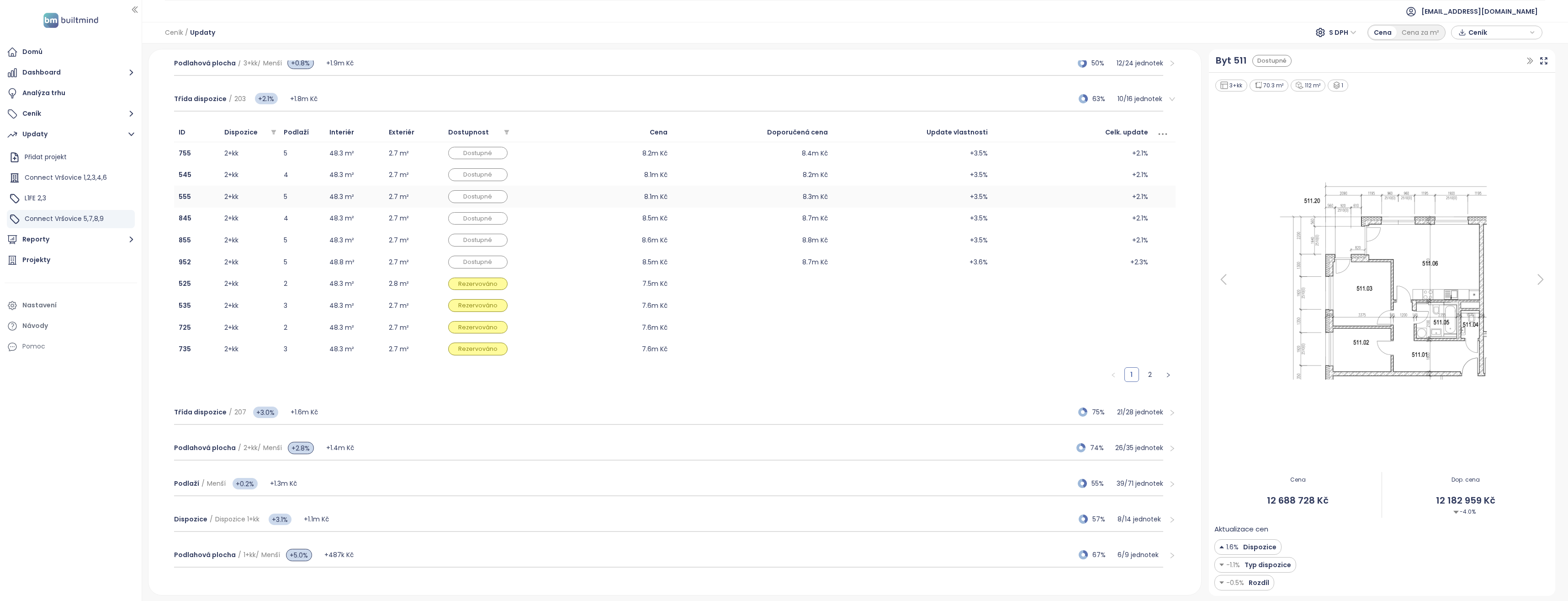
click at [332, 197] on td "48.3 m²" at bounding box center [354, 196] width 59 height 22
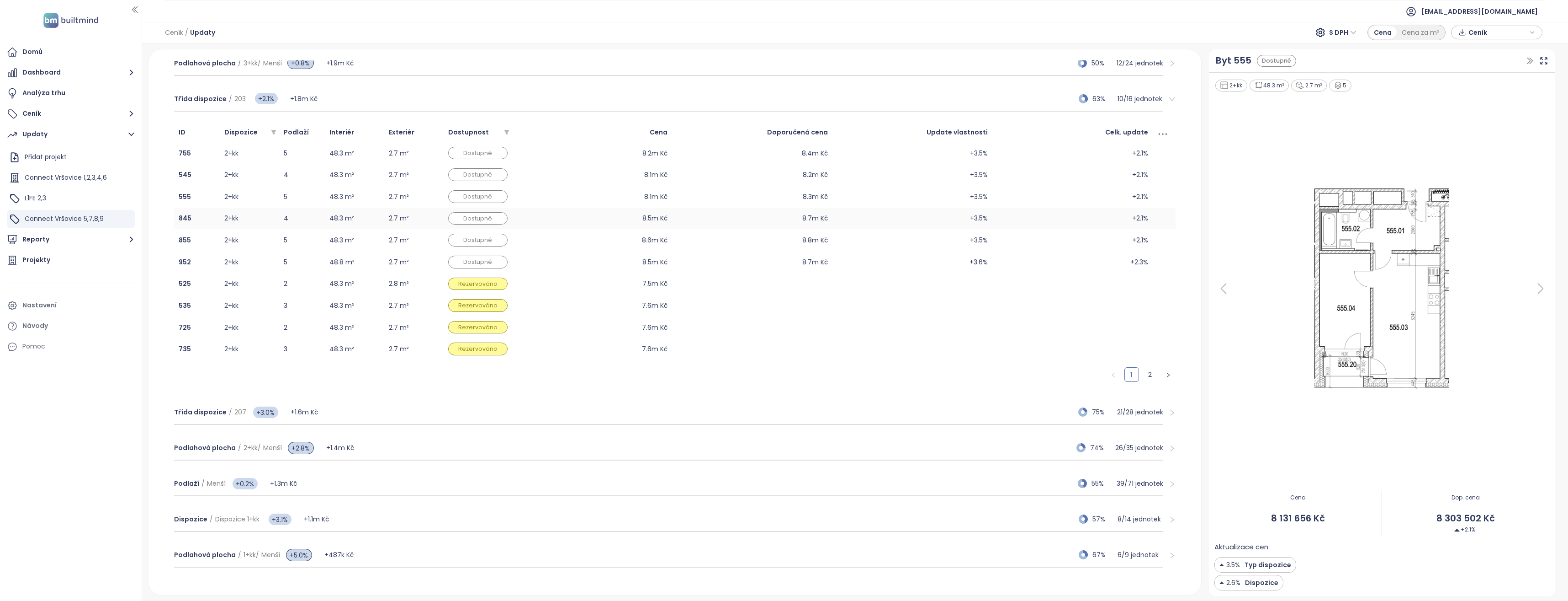
click at [328, 219] on td "48.3 m²" at bounding box center [354, 218] width 59 height 22
click at [237, 101] on span "203" at bounding box center [240, 99] width 11 height 9
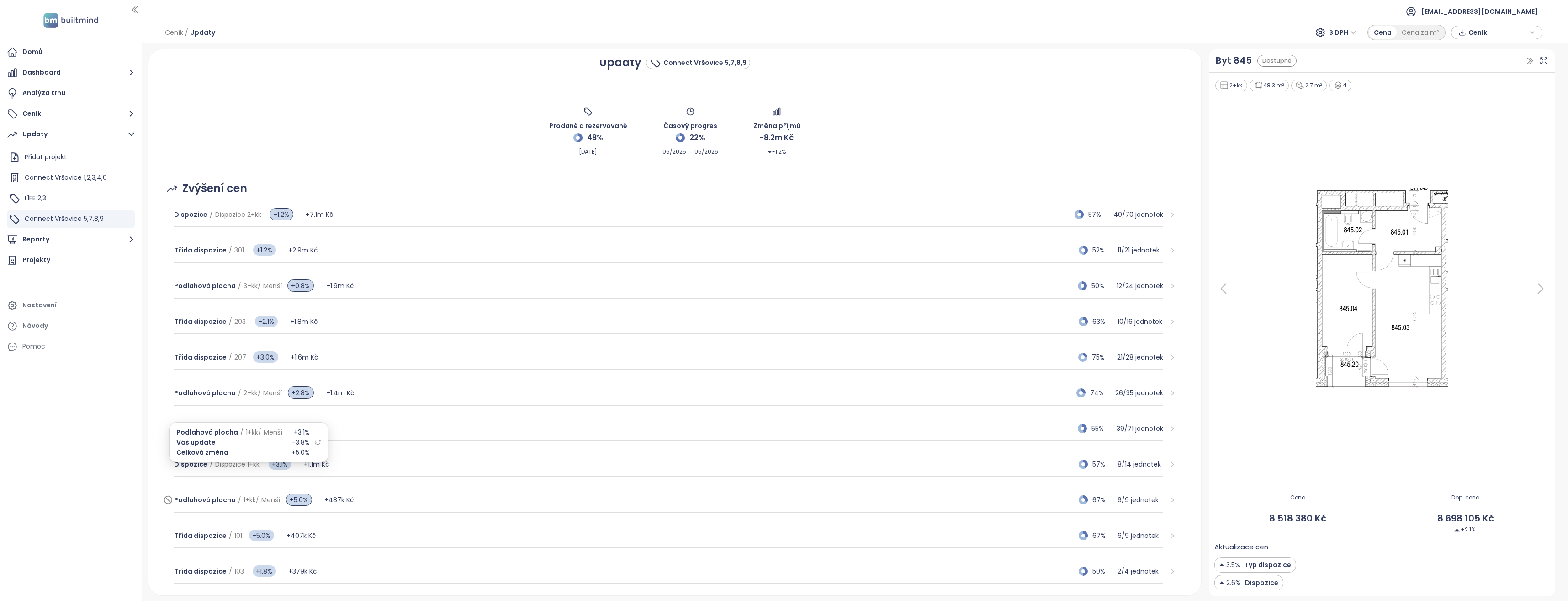
scroll to position [0, 0]
